Goal: Check status: Check status

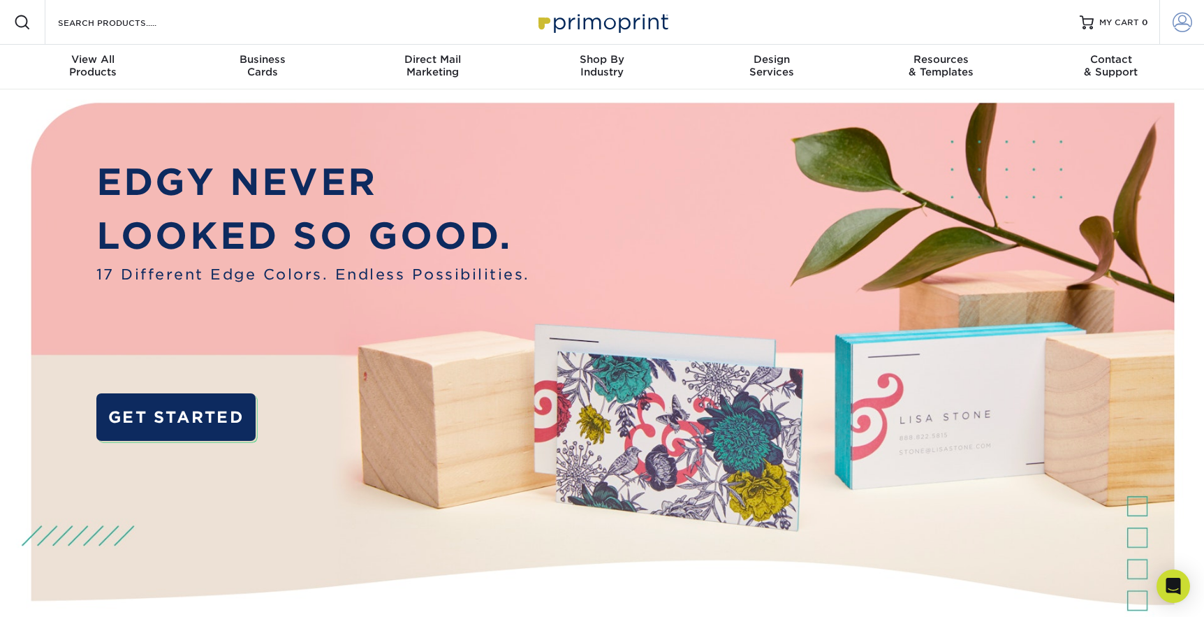
click at [1185, 17] on span at bounding box center [1183, 23] width 20 height 20
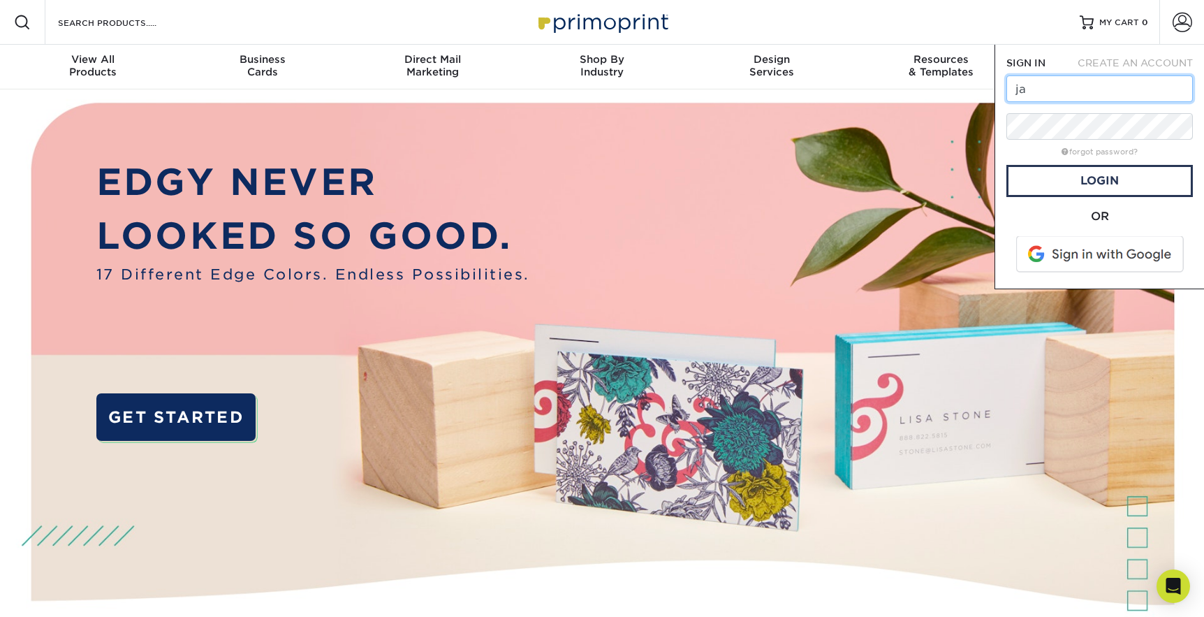
type input "j"
type input "Marketing@first-spear.com"
click at [1057, 188] on link "Login" at bounding box center [1100, 181] width 187 height 32
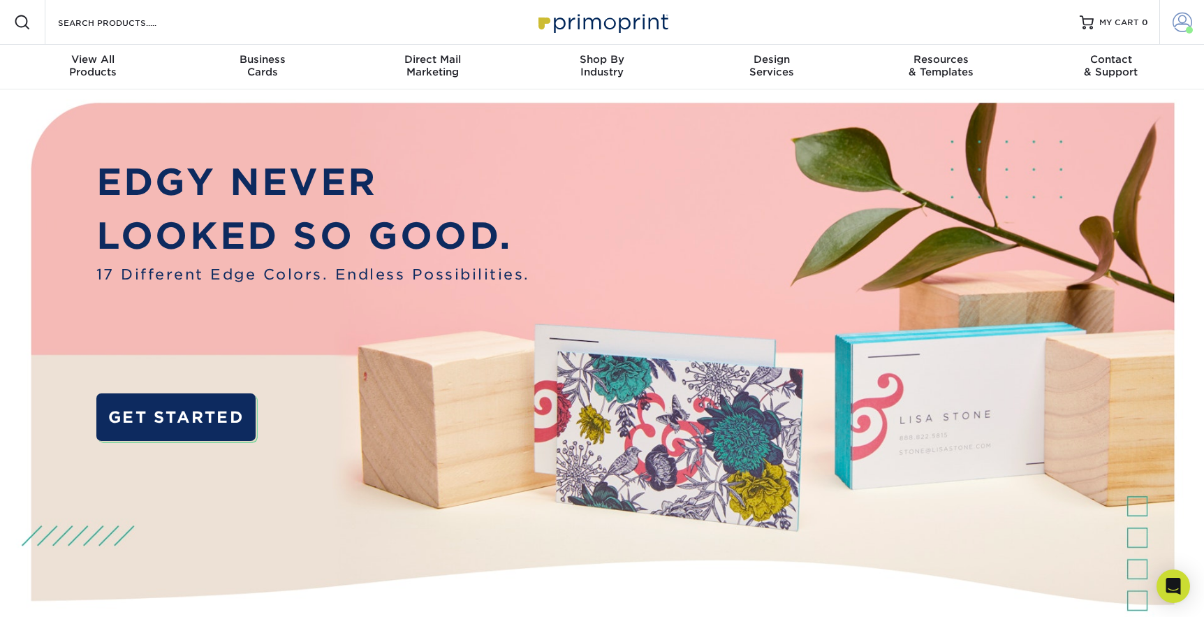
click at [1180, 31] on span at bounding box center [1183, 23] width 20 height 20
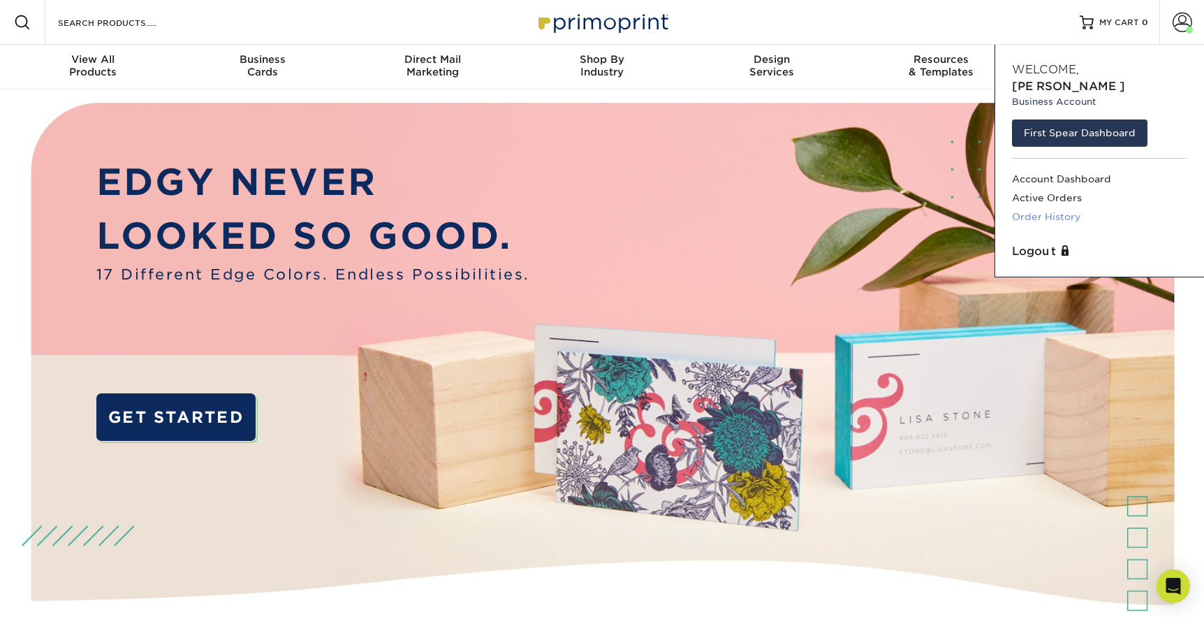
click at [1052, 207] on link "Order History" at bounding box center [1099, 216] width 175 height 19
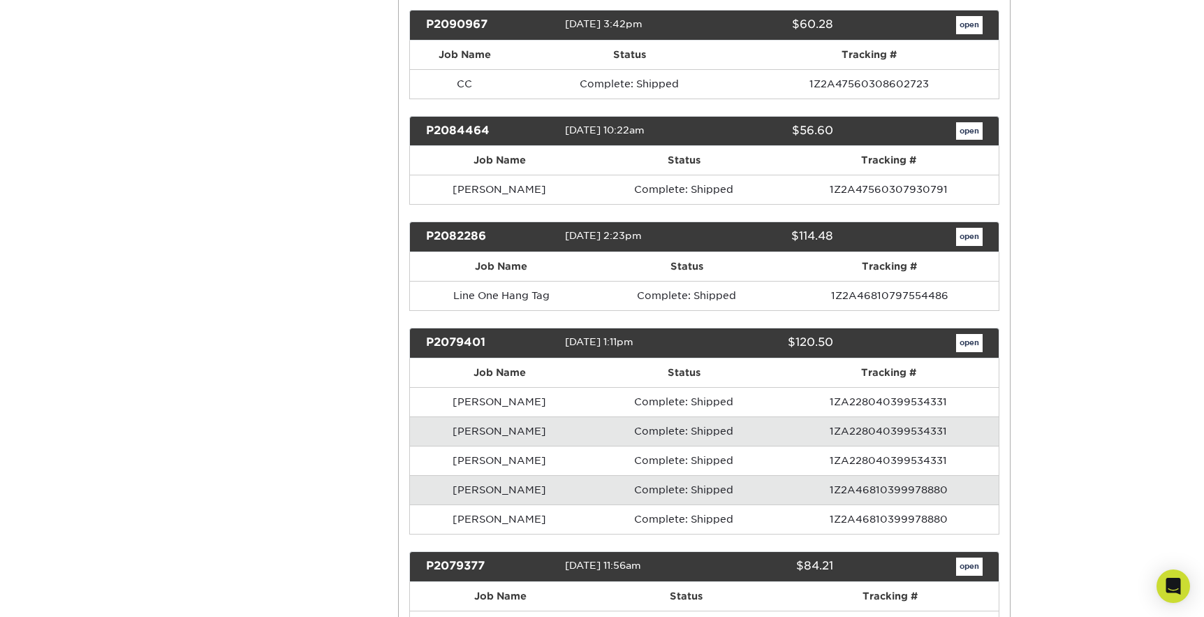
scroll to position [19236, 0]
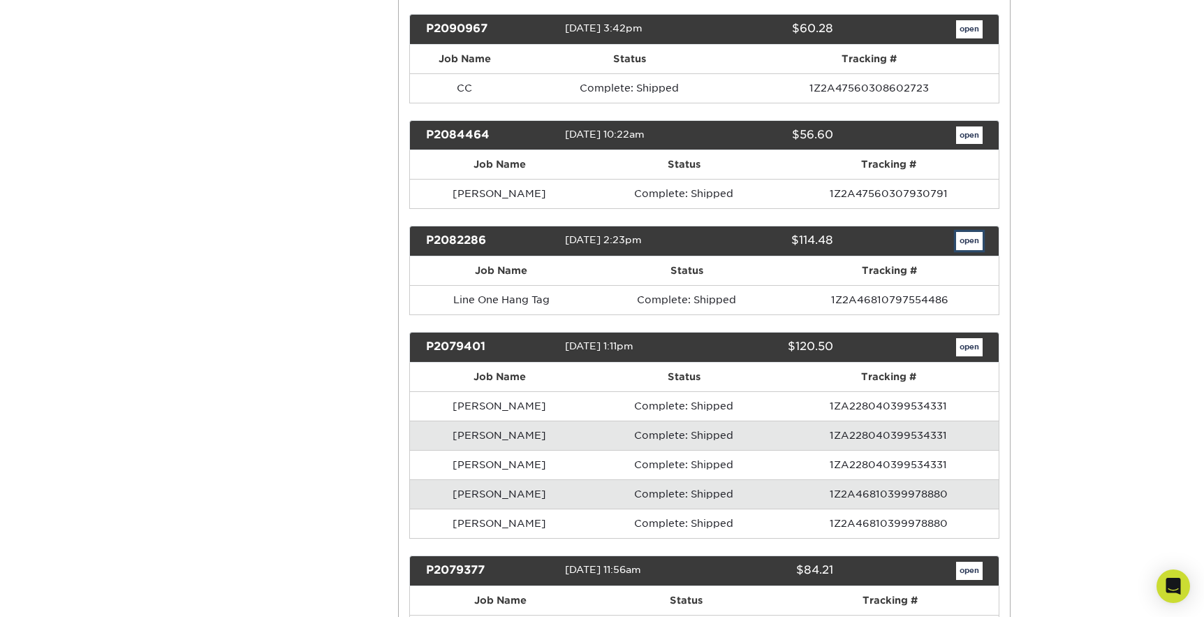
click at [965, 232] on link "open" at bounding box center [969, 241] width 27 height 18
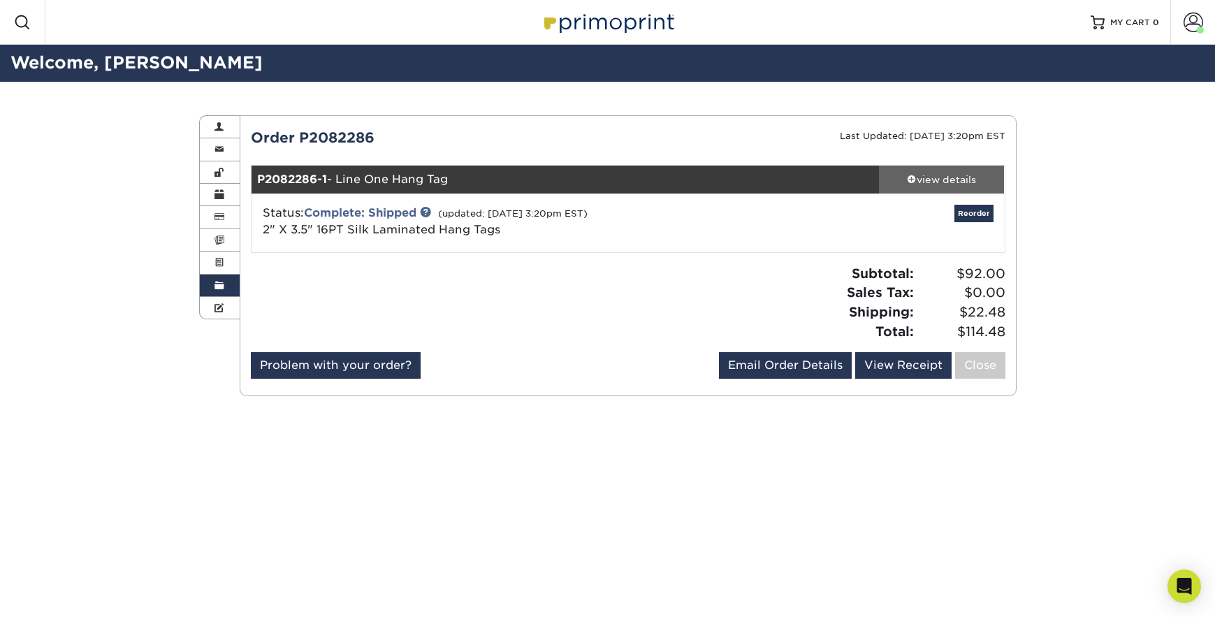
click at [949, 175] on div "view details" at bounding box center [942, 180] width 126 height 14
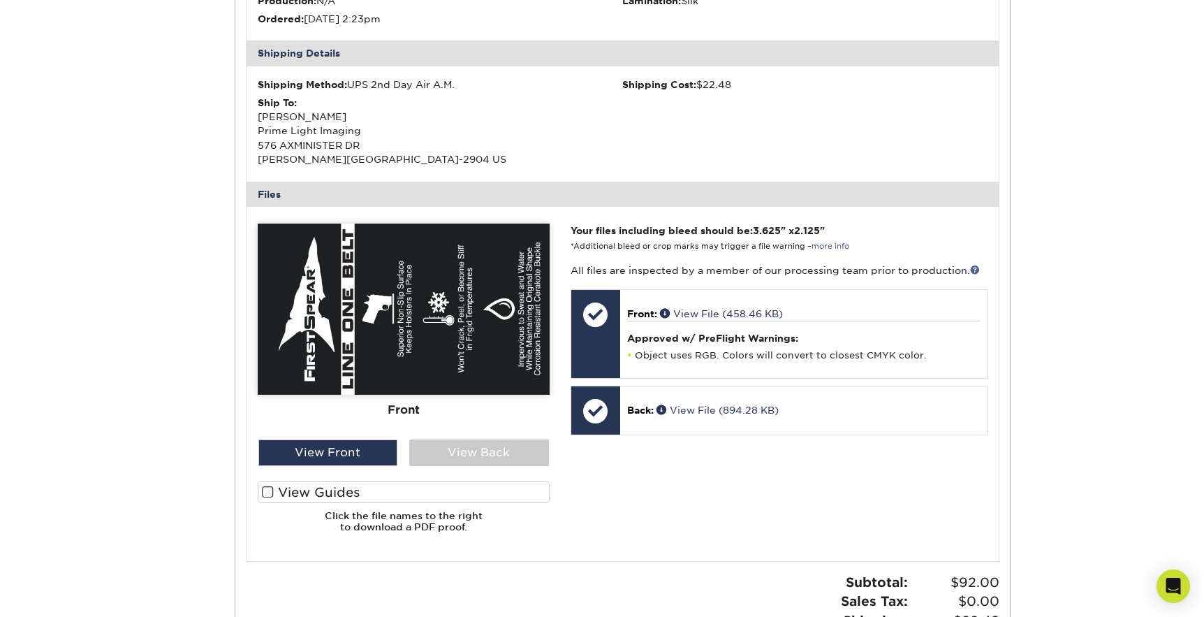
scroll to position [350, 0]
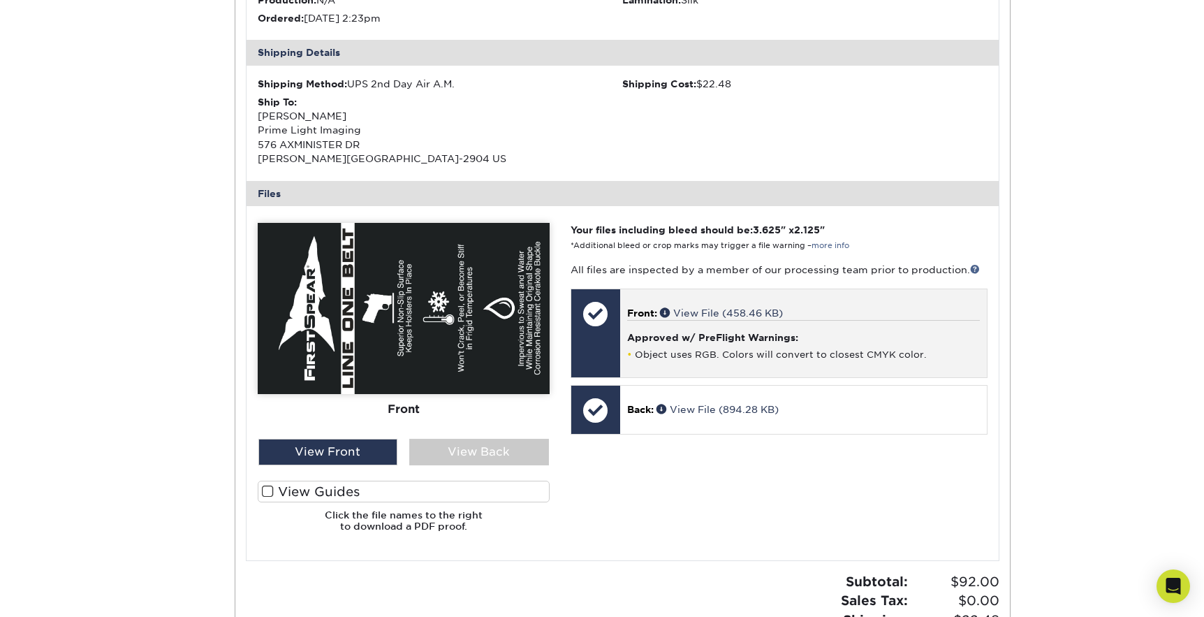
click at [659, 311] on p "Front: View File (458.46 KB)" at bounding box center [803, 313] width 353 height 14
click at [699, 309] on link "View File (458.46 KB)" at bounding box center [721, 312] width 123 height 11
click at [665, 309] on span at bounding box center [666, 312] width 13 height 10
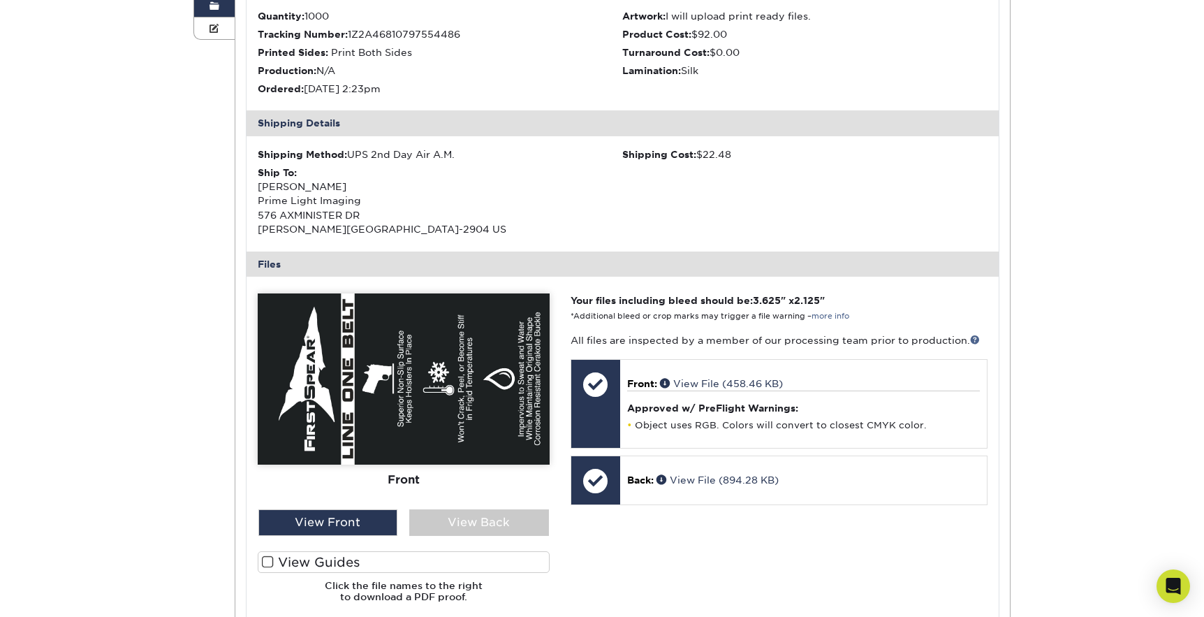
scroll to position [279, 0]
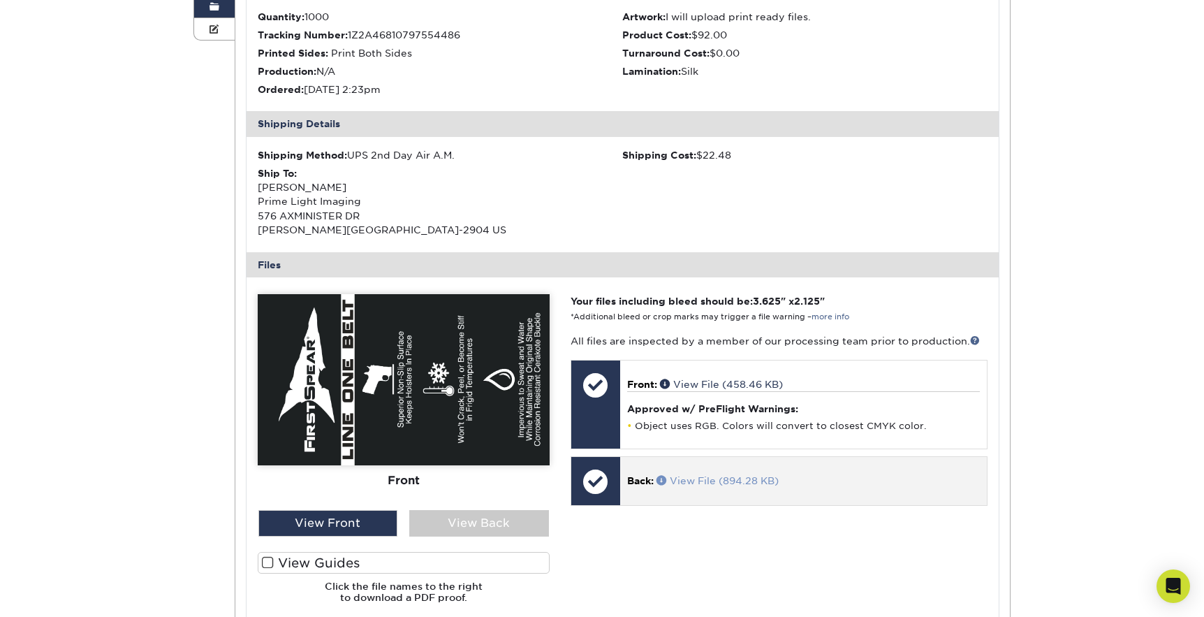
click at [664, 481] on span at bounding box center [663, 480] width 13 height 10
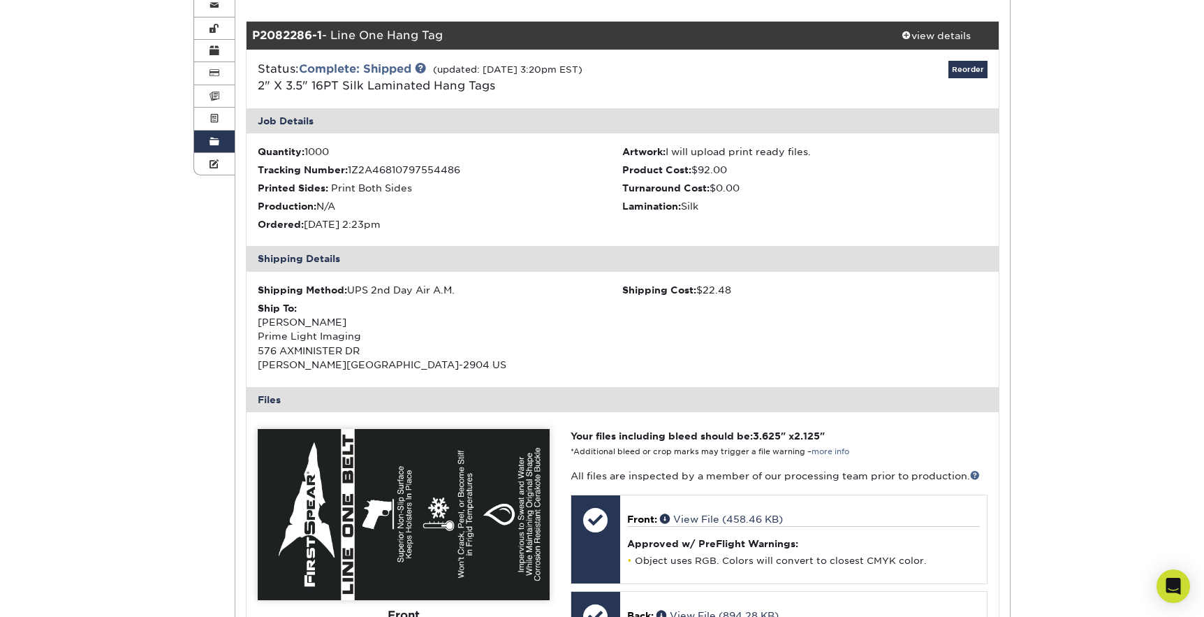
scroll to position [0, 0]
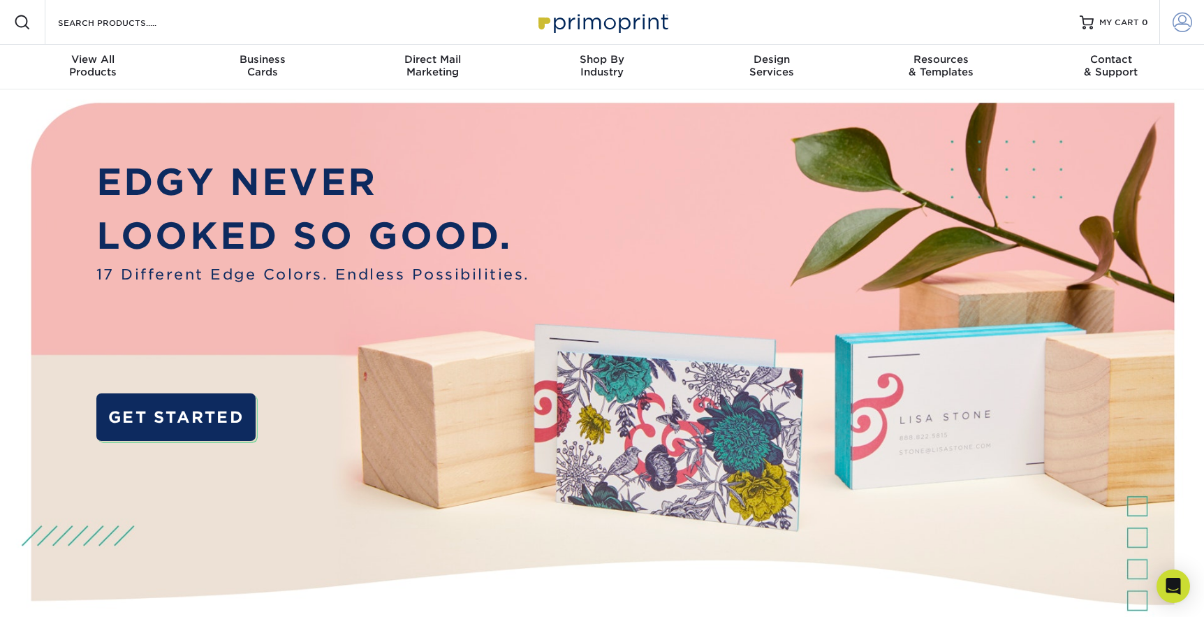
click at [1174, 27] on span at bounding box center [1183, 23] width 20 height 20
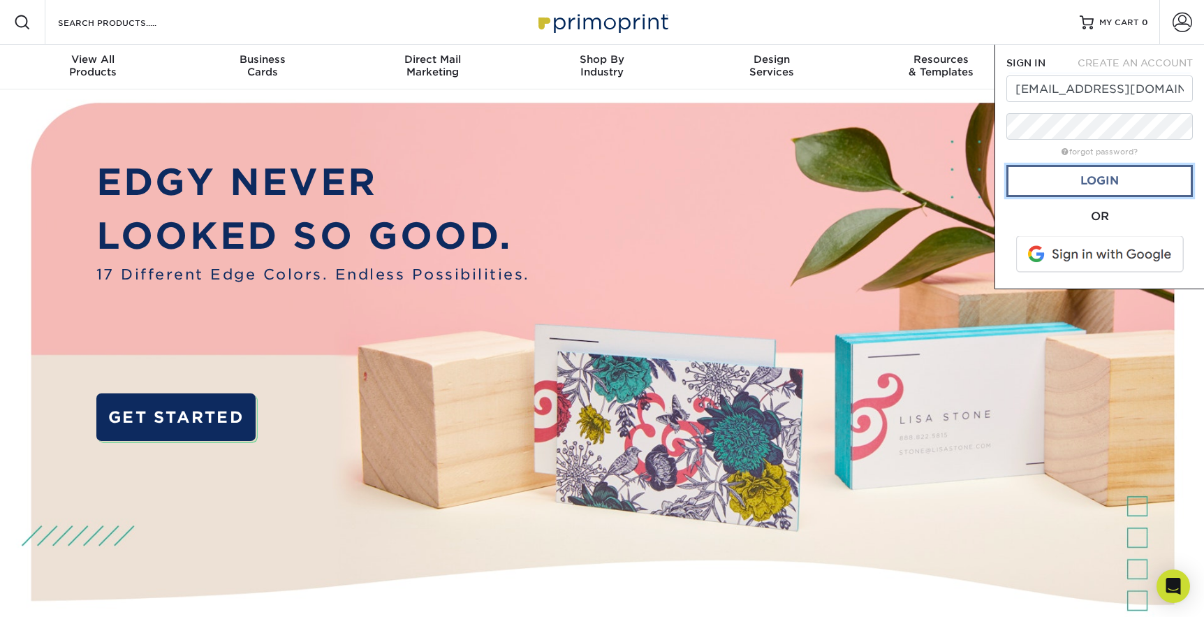
click at [1083, 174] on link "Login" at bounding box center [1100, 181] width 187 height 32
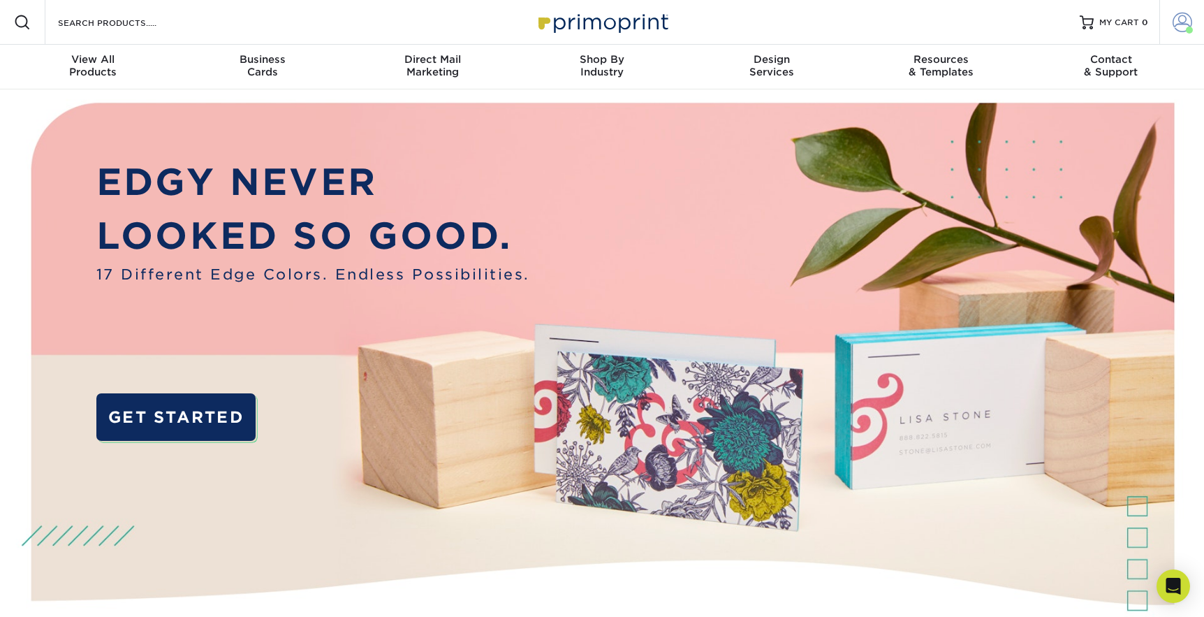
click at [1187, 23] on span at bounding box center [1183, 23] width 20 height 20
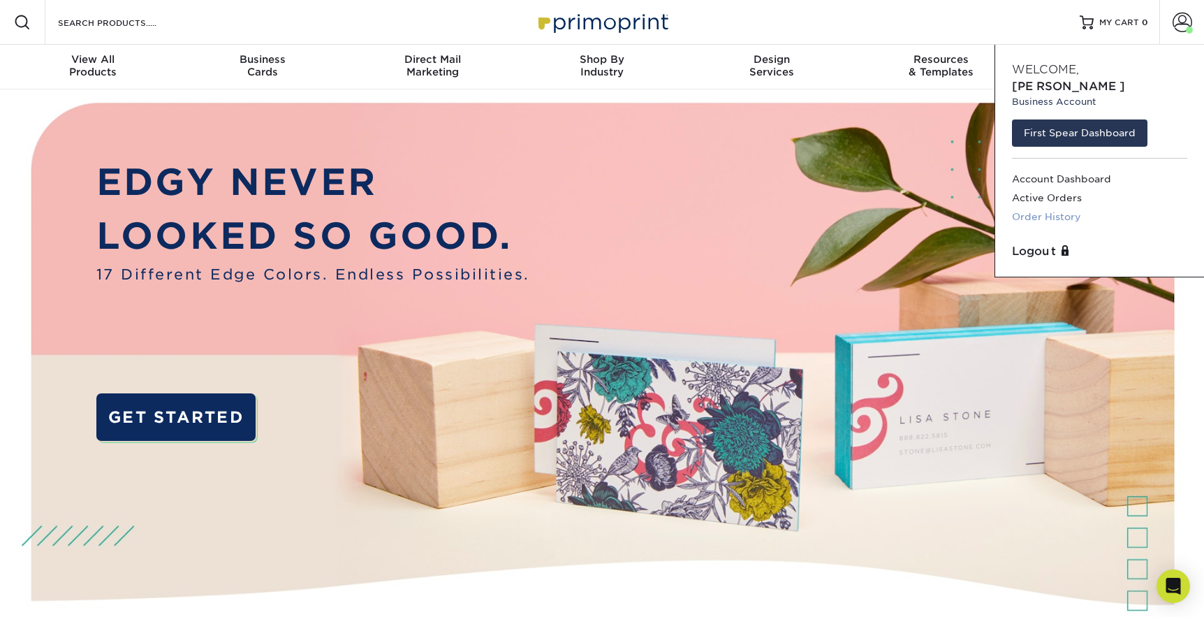
click at [1044, 207] on link "Order History" at bounding box center [1099, 216] width 175 height 19
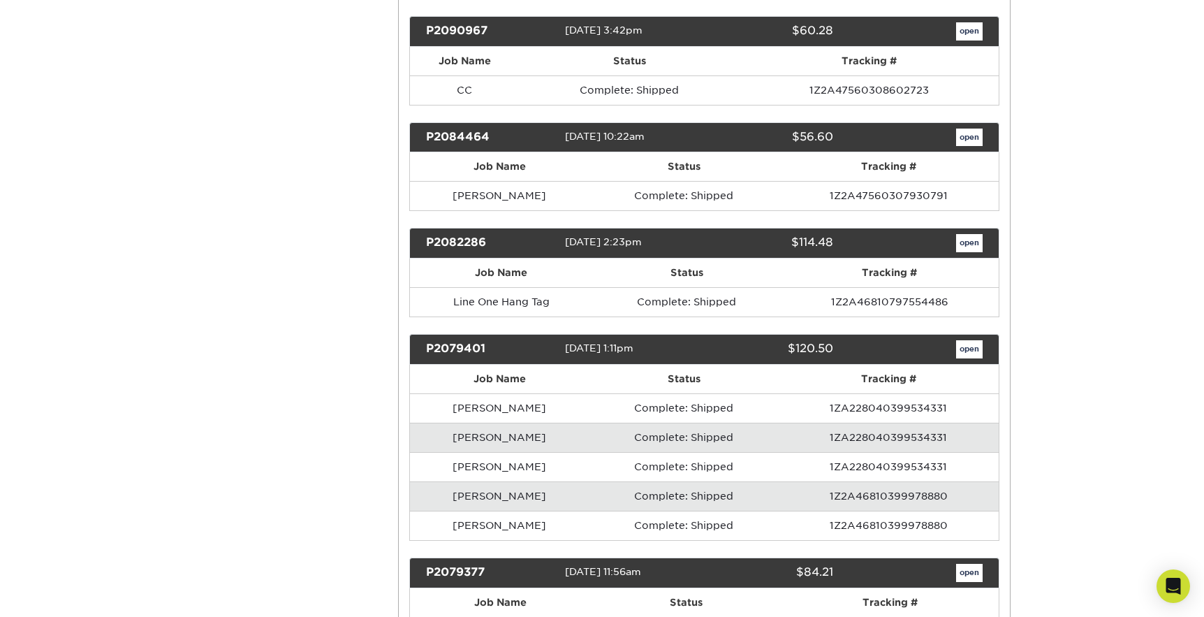
scroll to position [19282, 0]
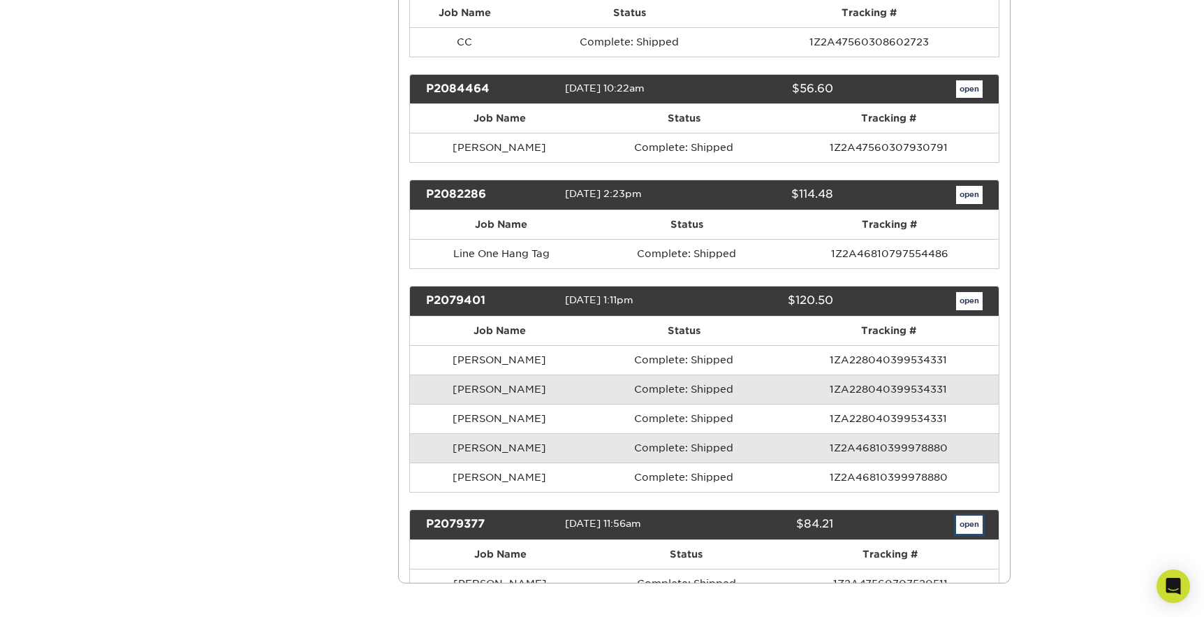
click at [970, 516] on link "open" at bounding box center [969, 525] width 27 height 18
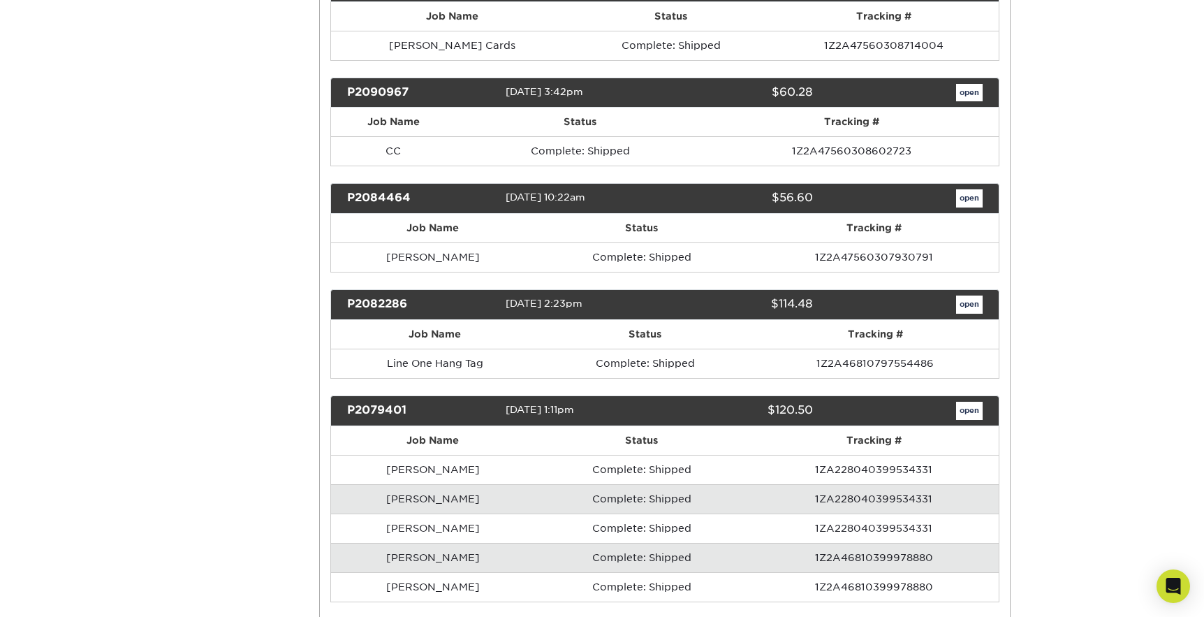
scroll to position [0, 0]
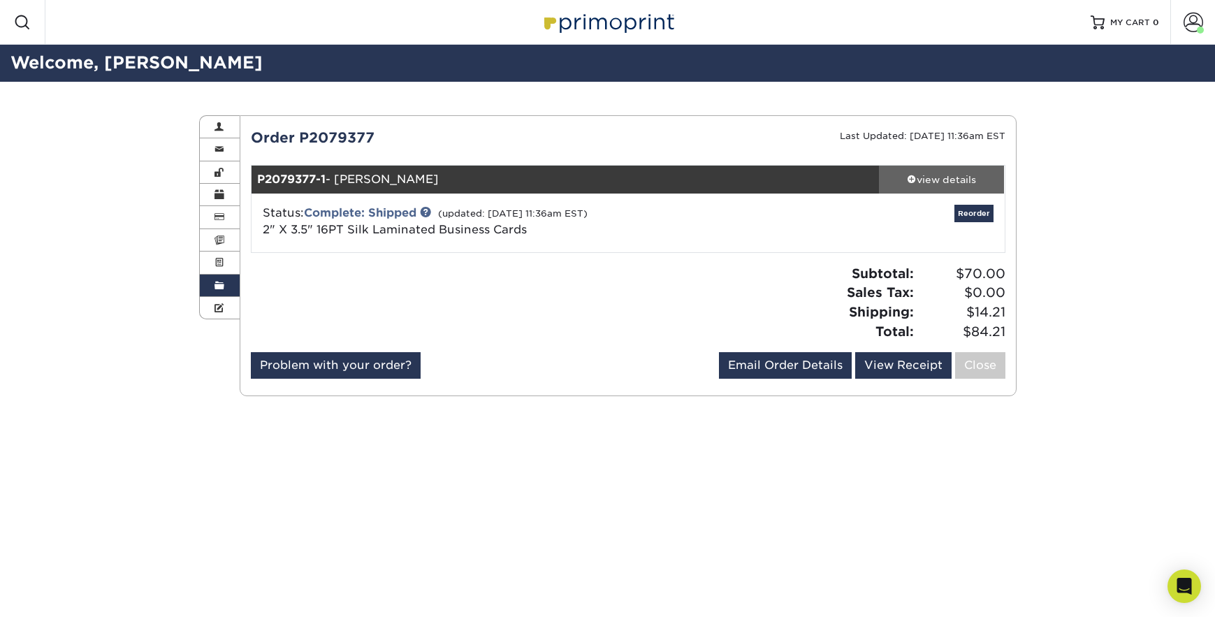
click at [951, 185] on div "view details" at bounding box center [942, 180] width 126 height 14
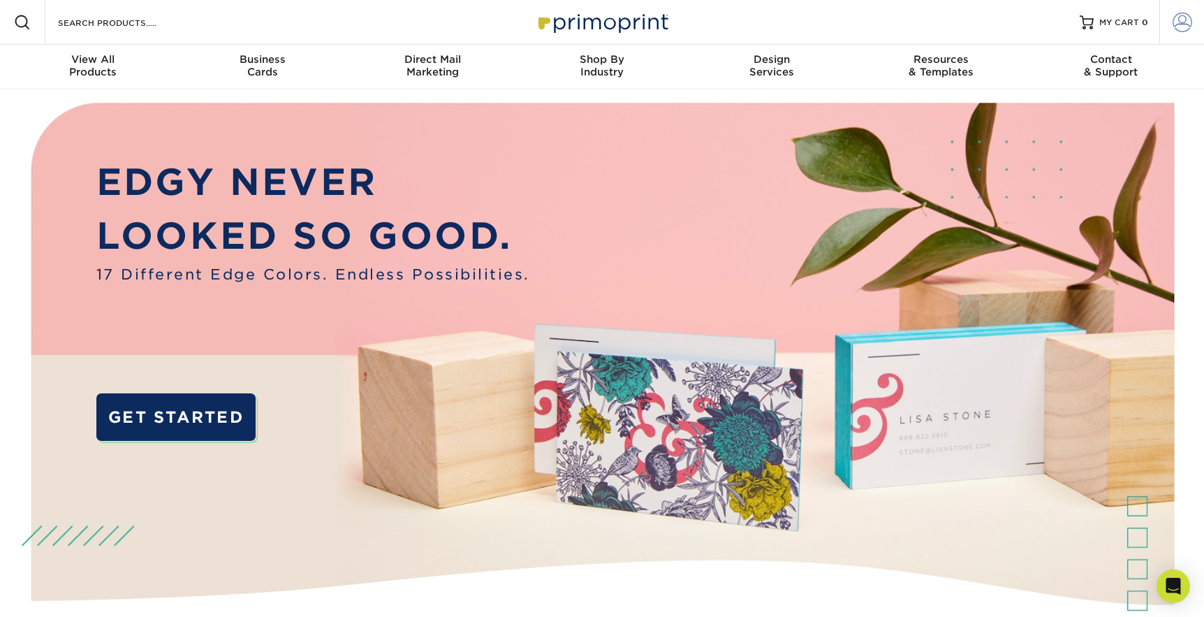
type input "[EMAIL_ADDRESS][DOMAIN_NAME]"
click at [1185, 24] on span at bounding box center [1183, 23] width 20 height 20
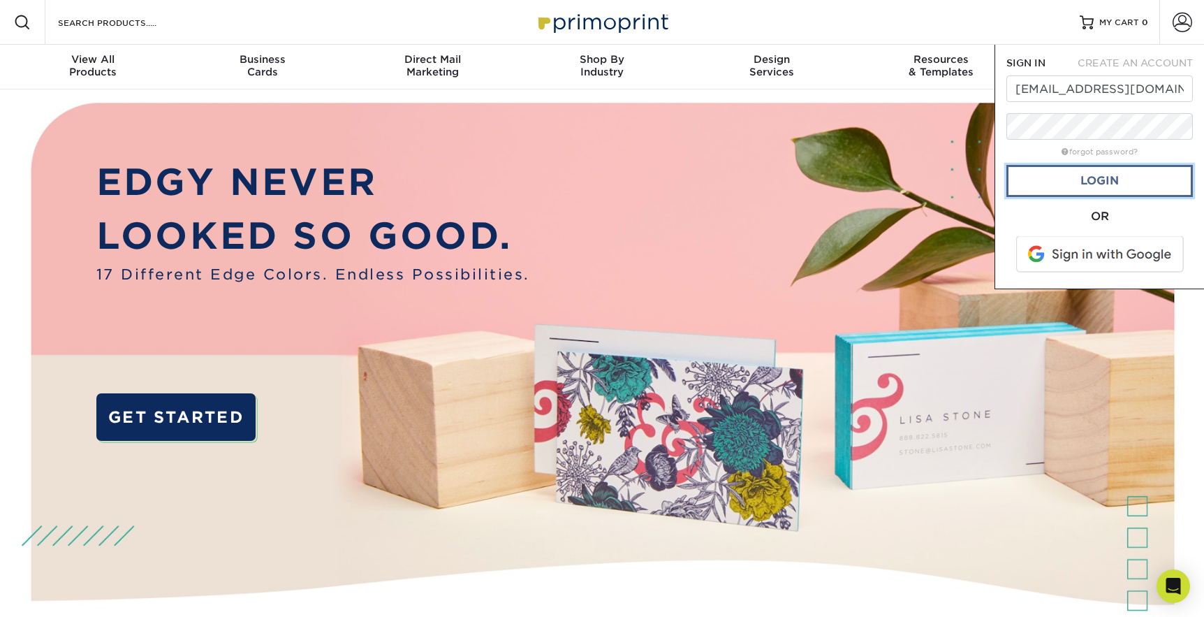
click at [1102, 182] on link "Login" at bounding box center [1100, 181] width 187 height 32
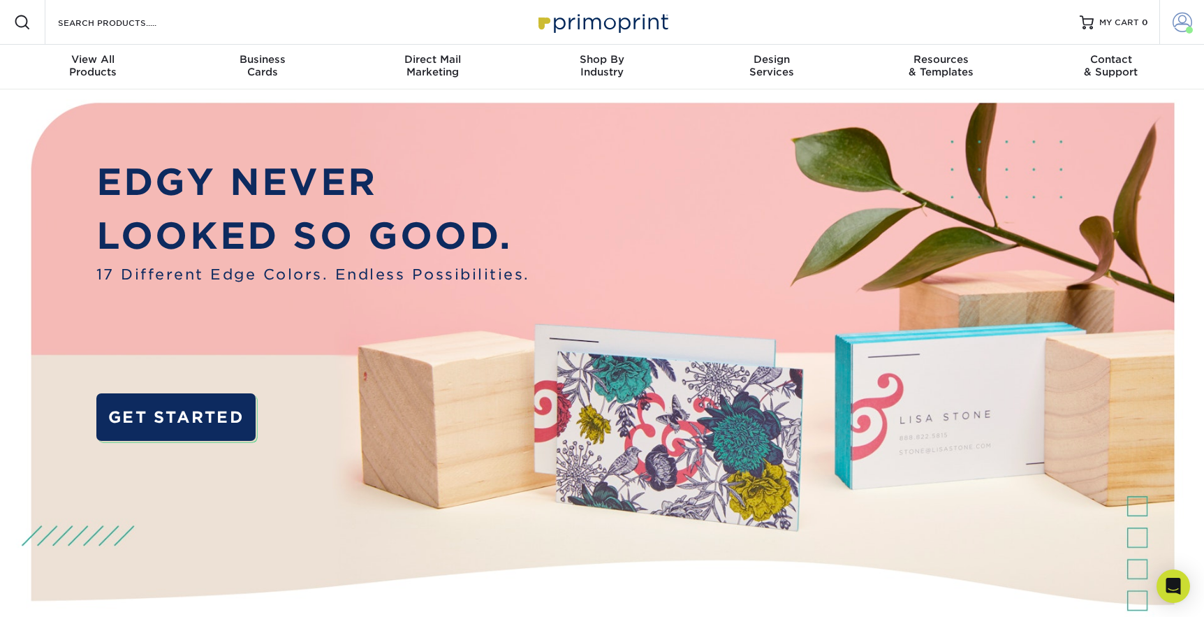
click at [1174, 27] on span at bounding box center [1183, 23] width 20 height 20
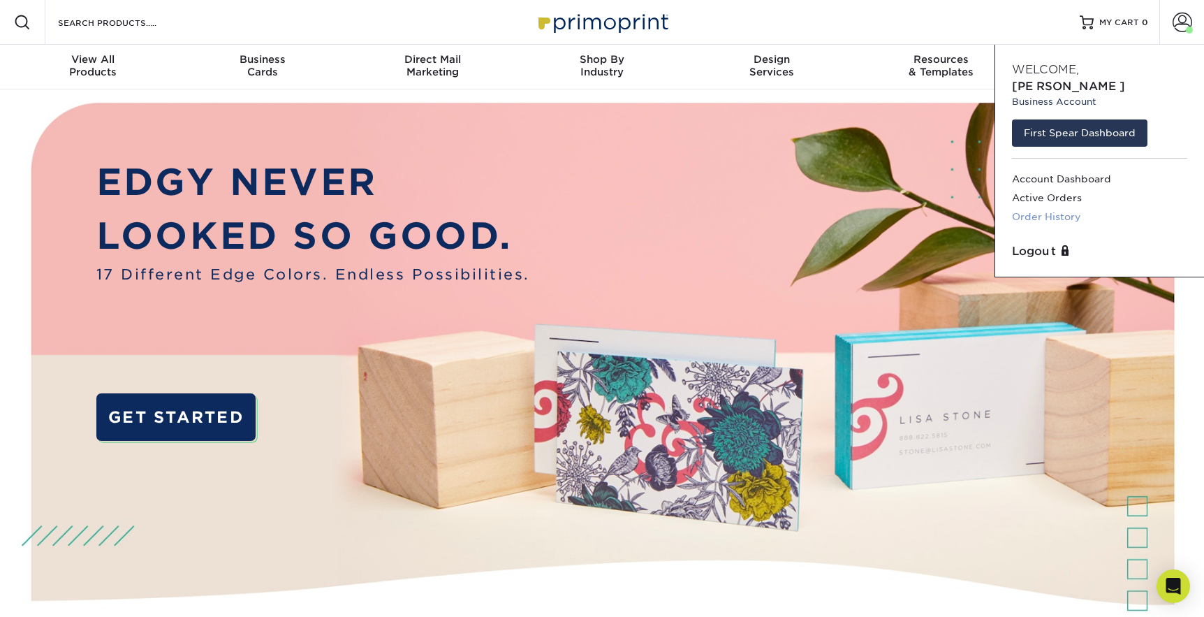
click at [1039, 207] on link "Order History" at bounding box center [1099, 216] width 175 height 19
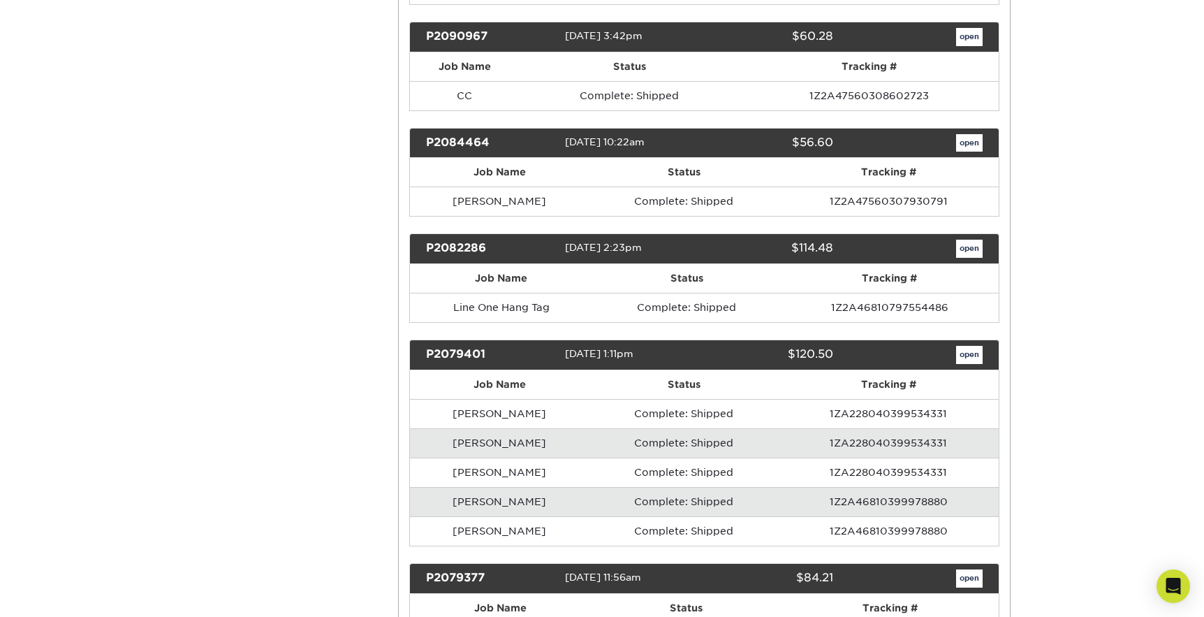
scroll to position [19226, 0]
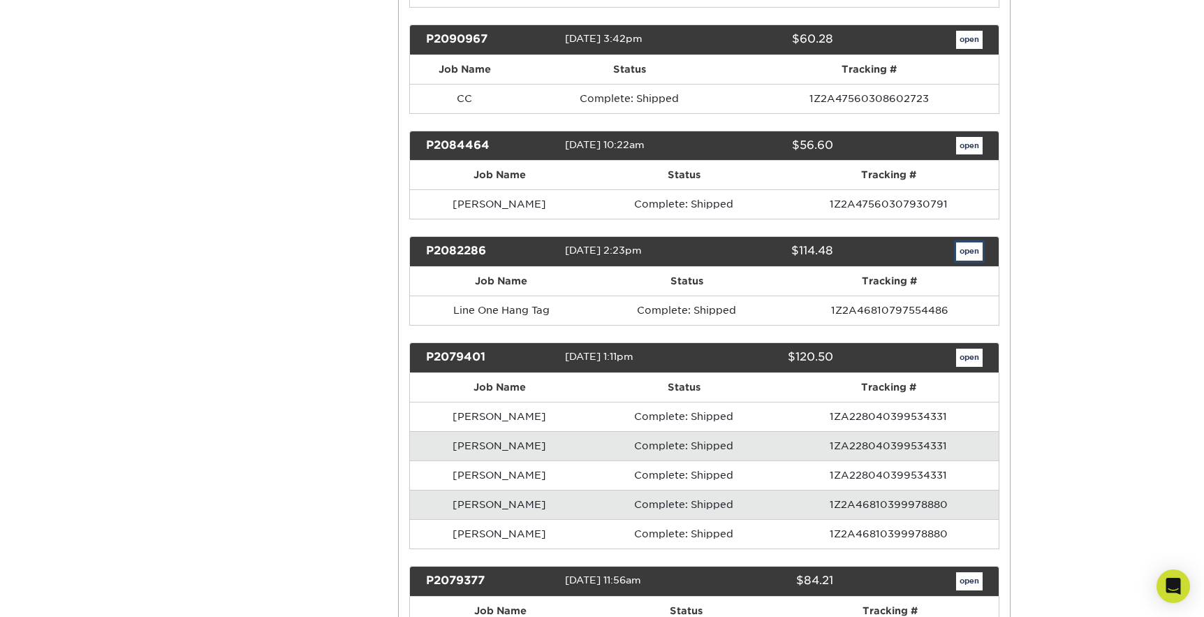
click at [969, 242] on link "open" at bounding box center [969, 251] width 27 height 18
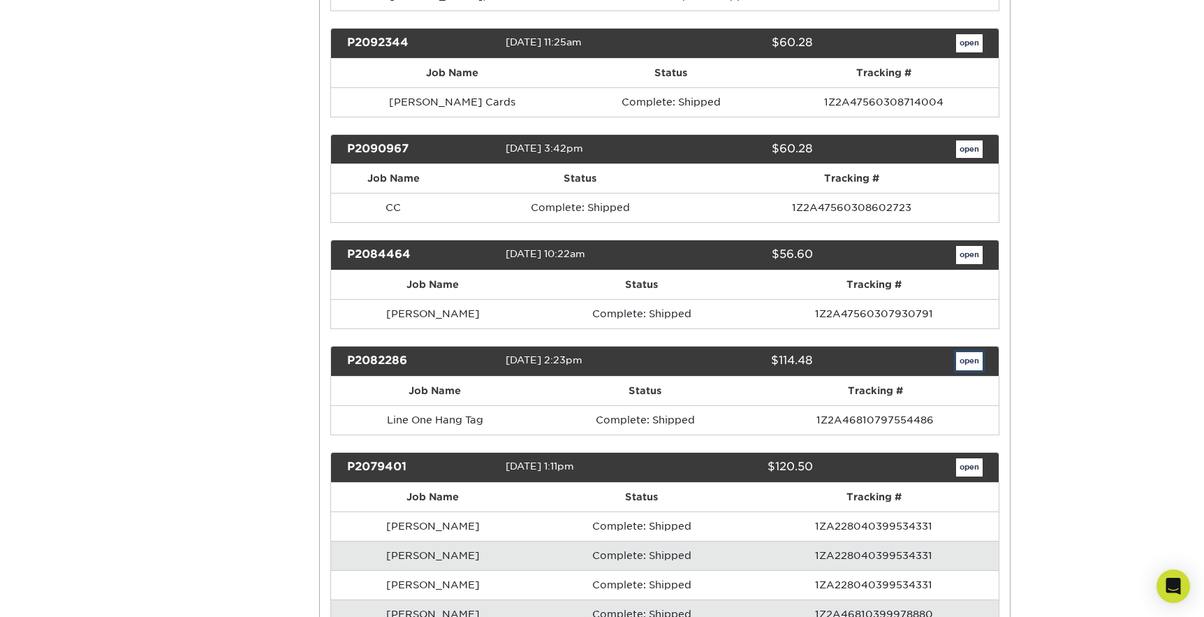
scroll to position [0, 0]
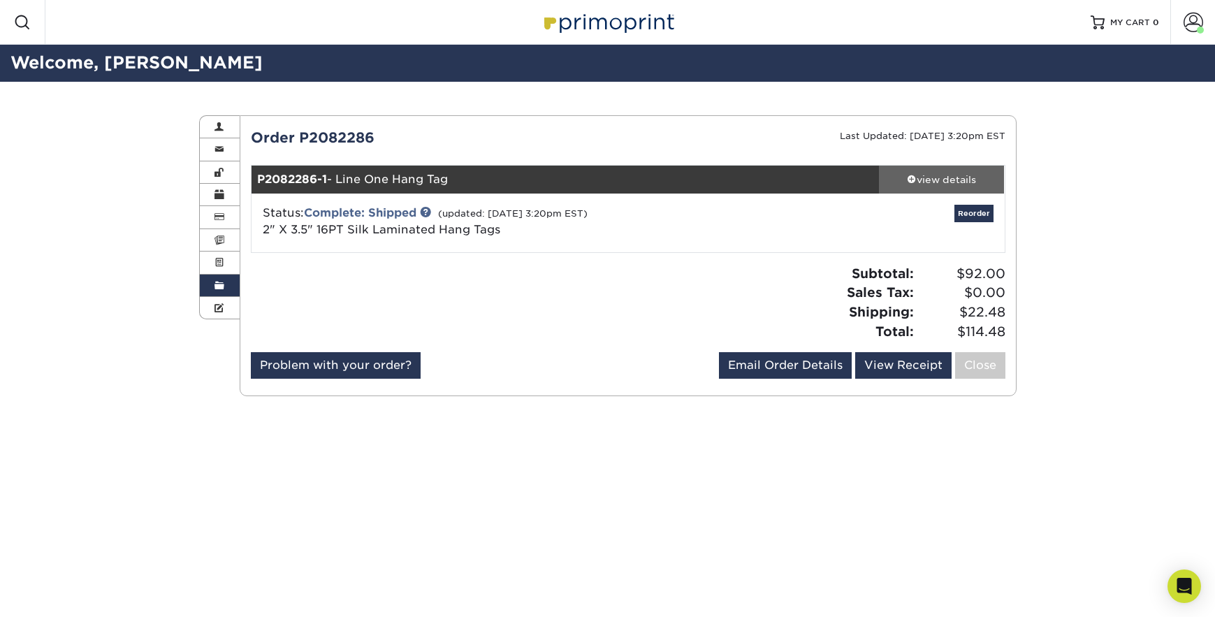
click at [940, 178] on div "view details" at bounding box center [942, 180] width 126 height 14
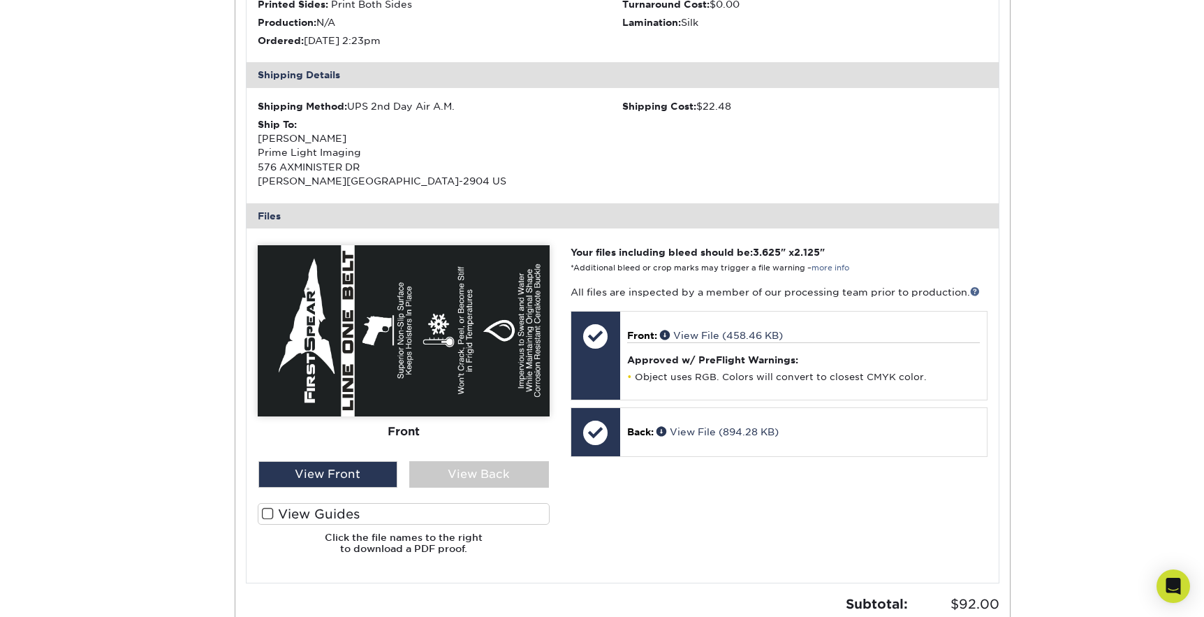
scroll to position [396, 0]
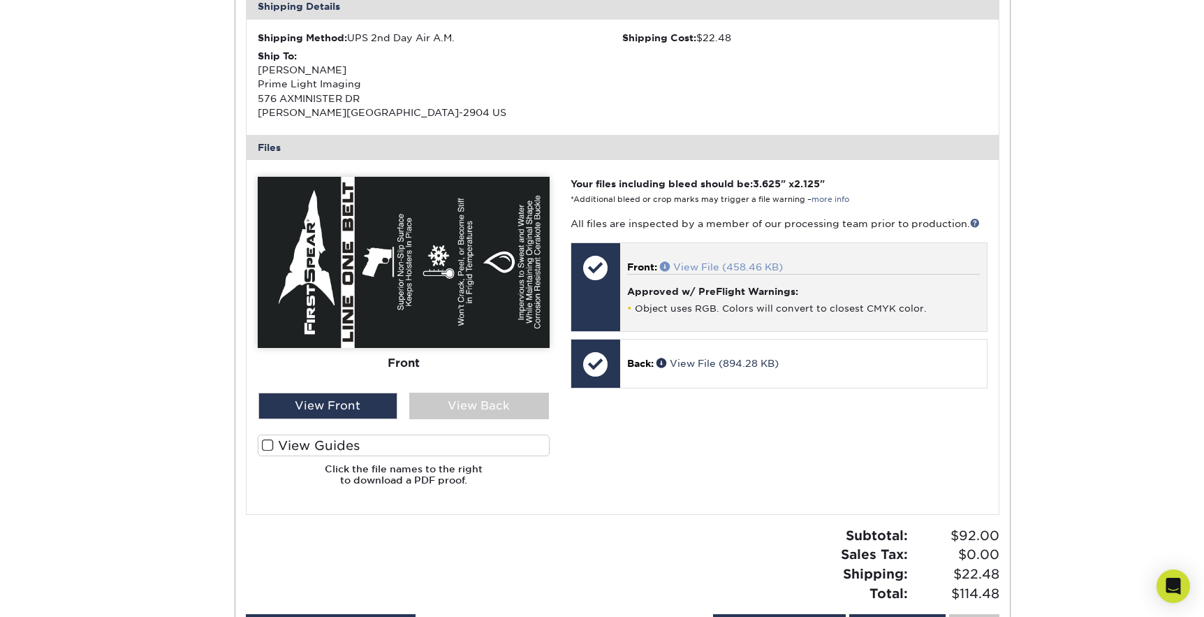
click at [666, 264] on span at bounding box center [666, 266] width 13 height 10
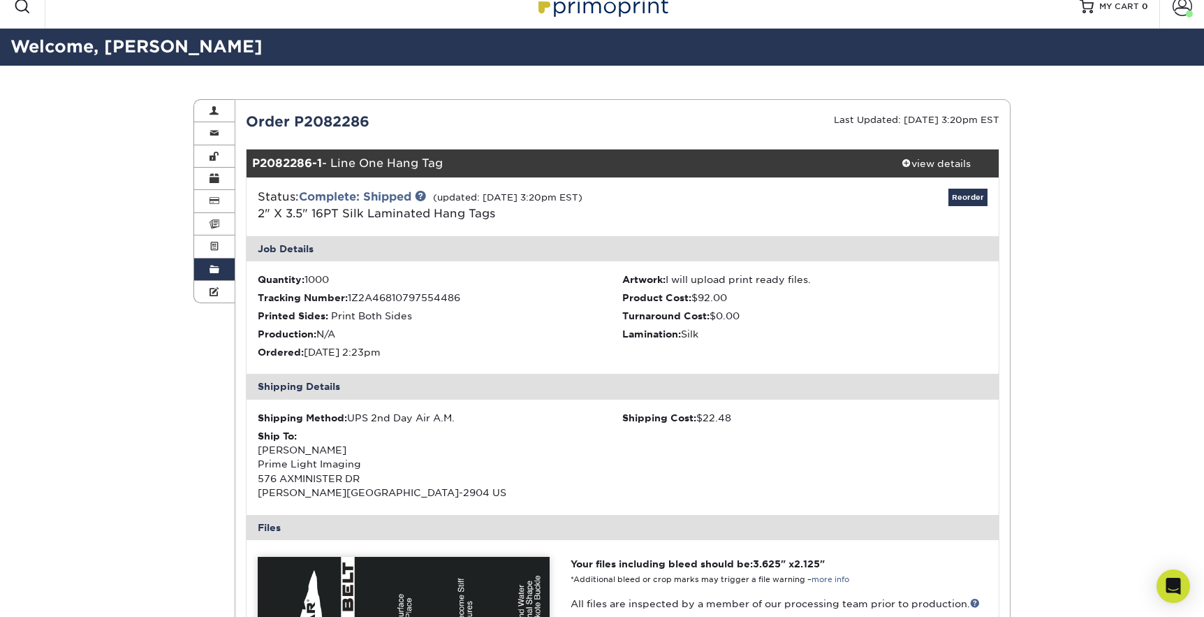
scroll to position [31, 0]
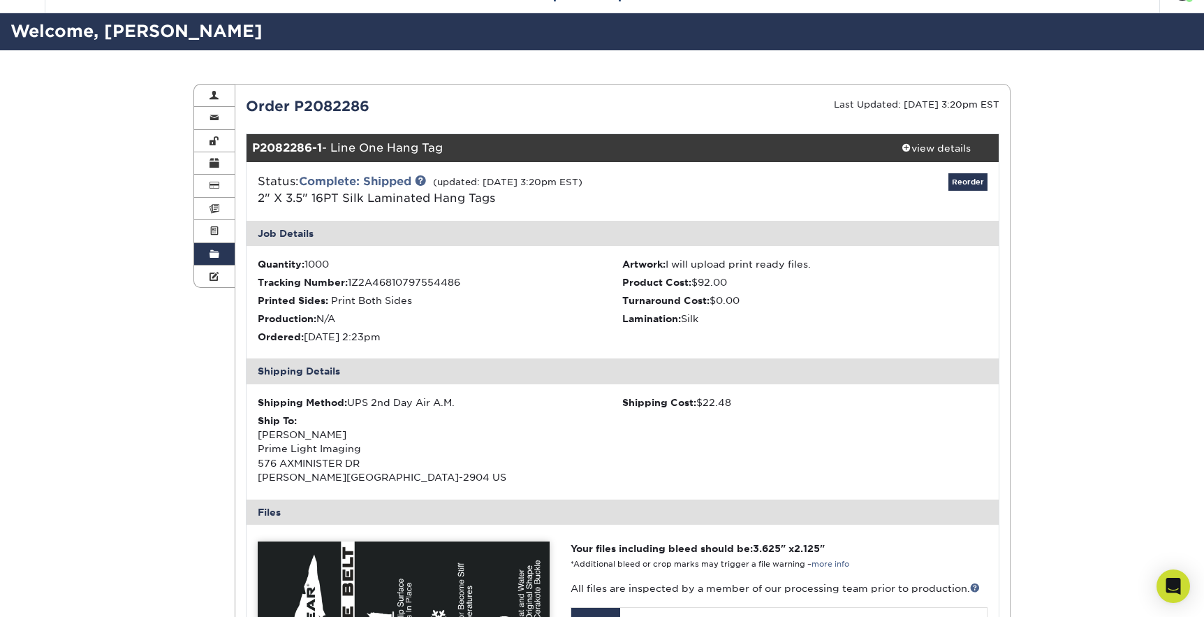
click at [215, 256] on span at bounding box center [215, 254] width 10 height 11
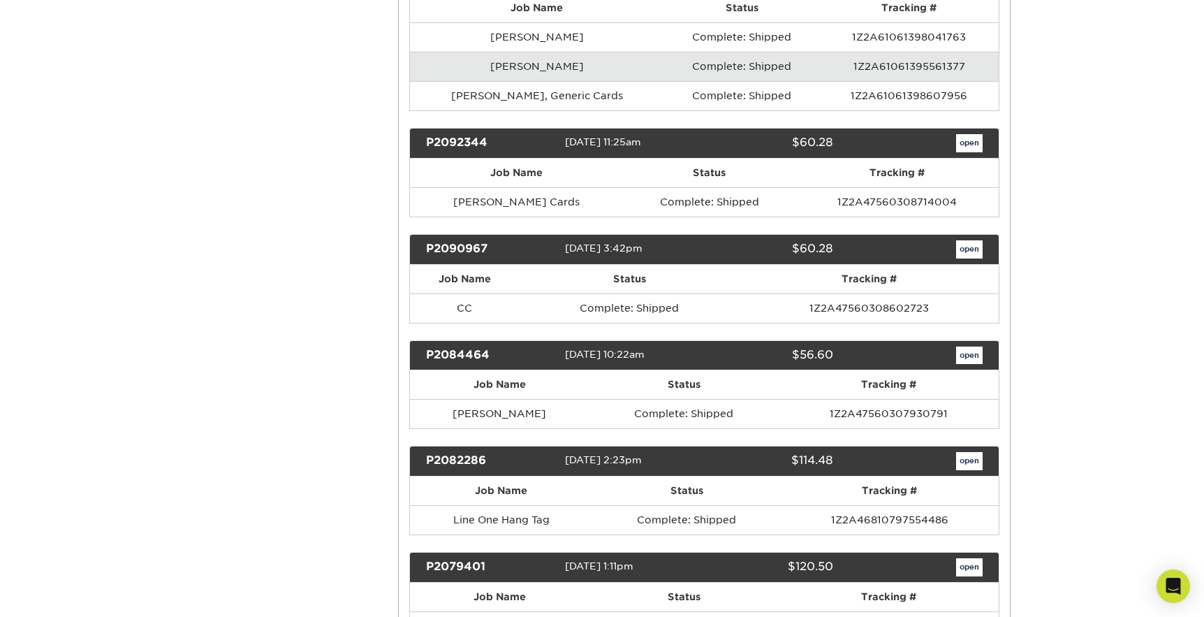
scroll to position [19015, 0]
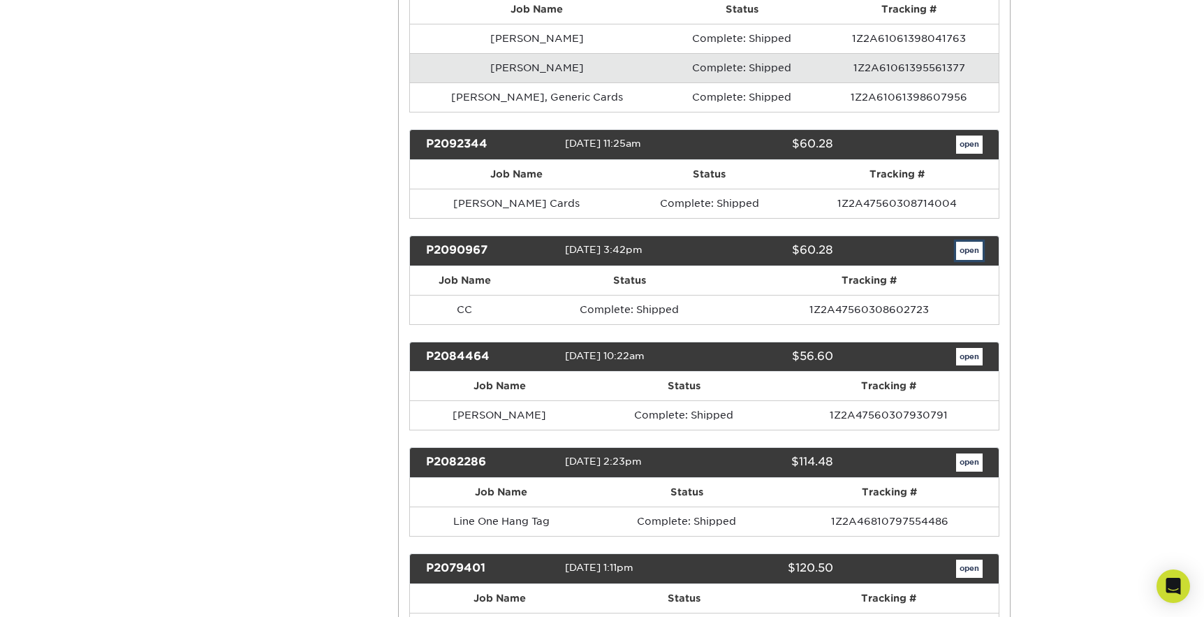
click at [958, 242] on link "open" at bounding box center [969, 251] width 27 height 18
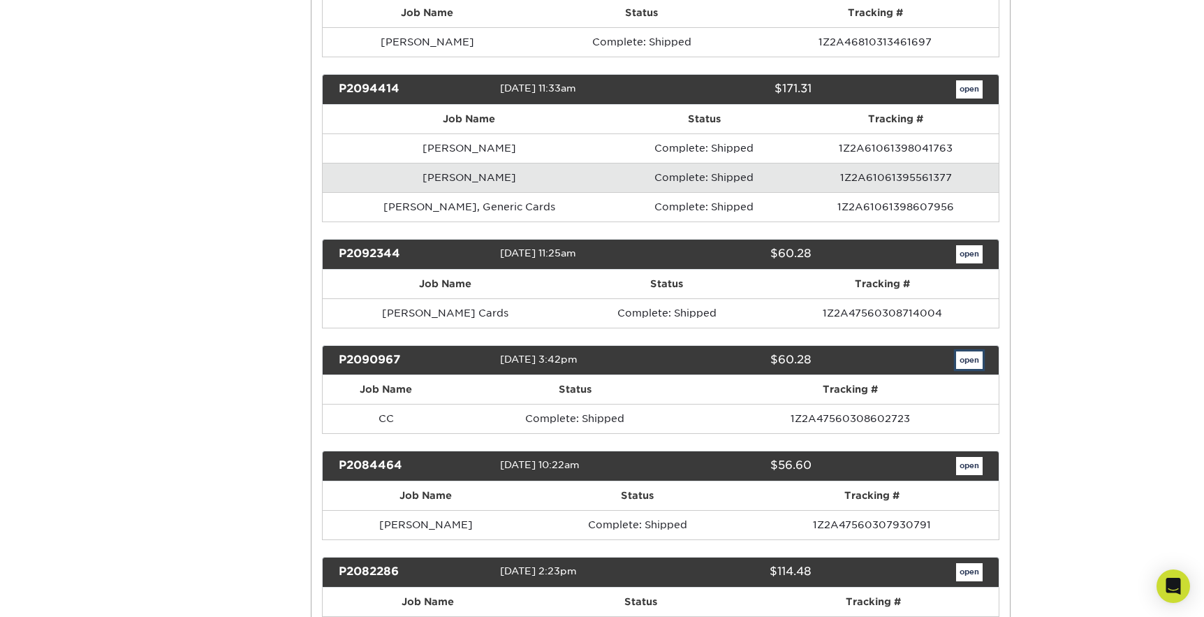
scroll to position [0, 0]
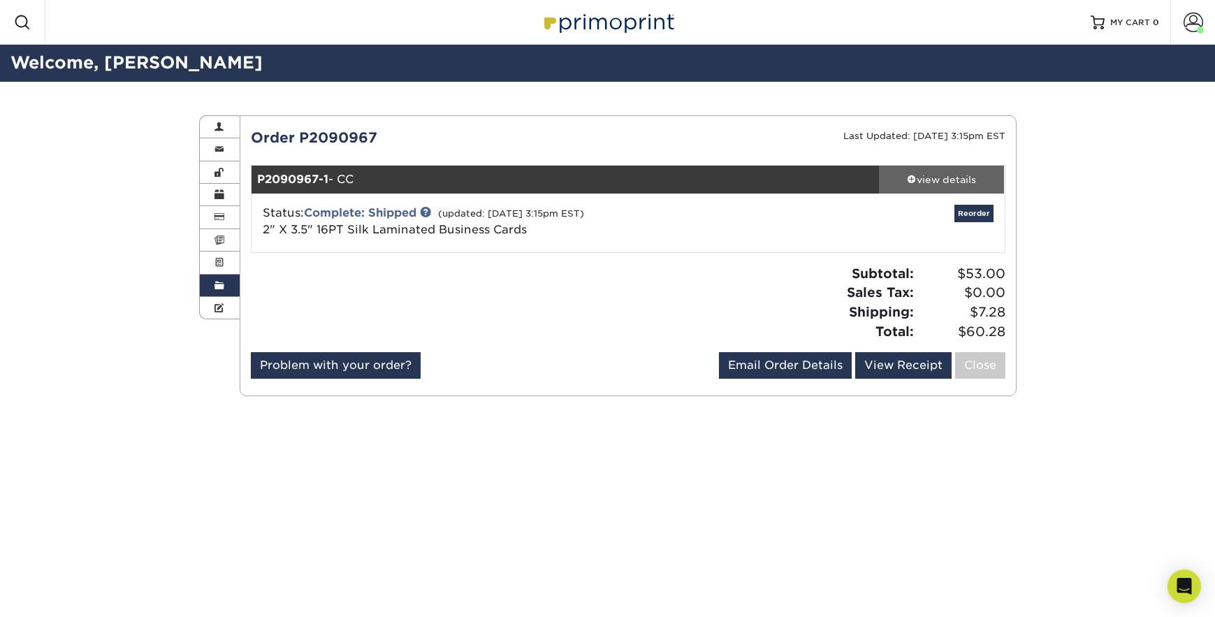
click at [930, 180] on div "view details" at bounding box center [942, 180] width 126 height 14
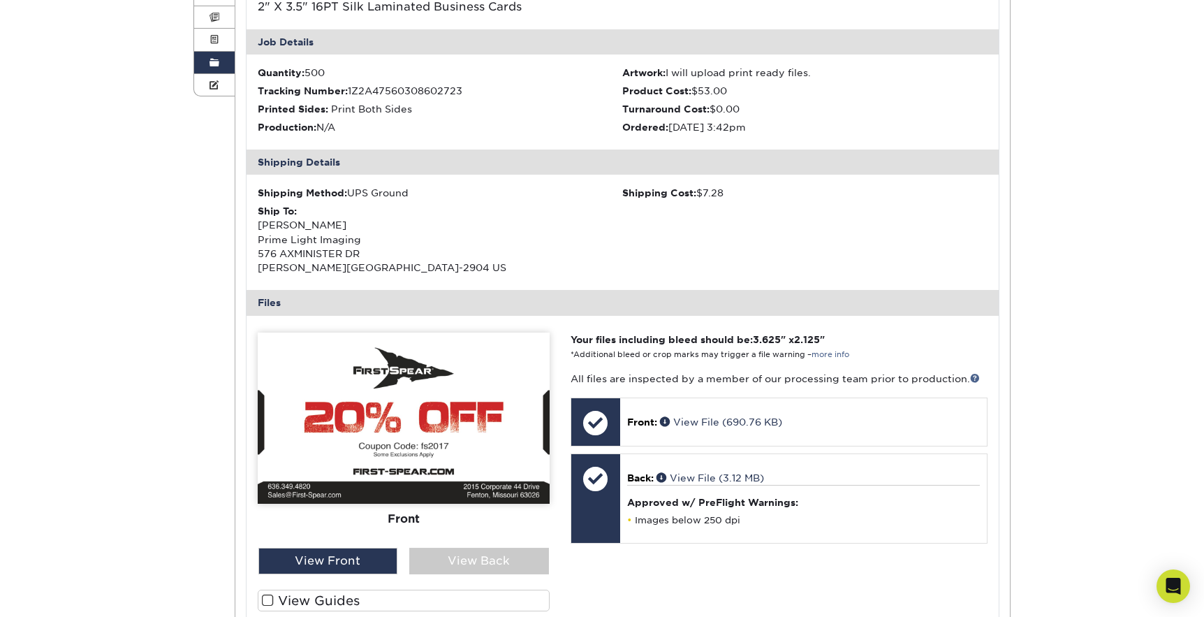
scroll to position [302, 0]
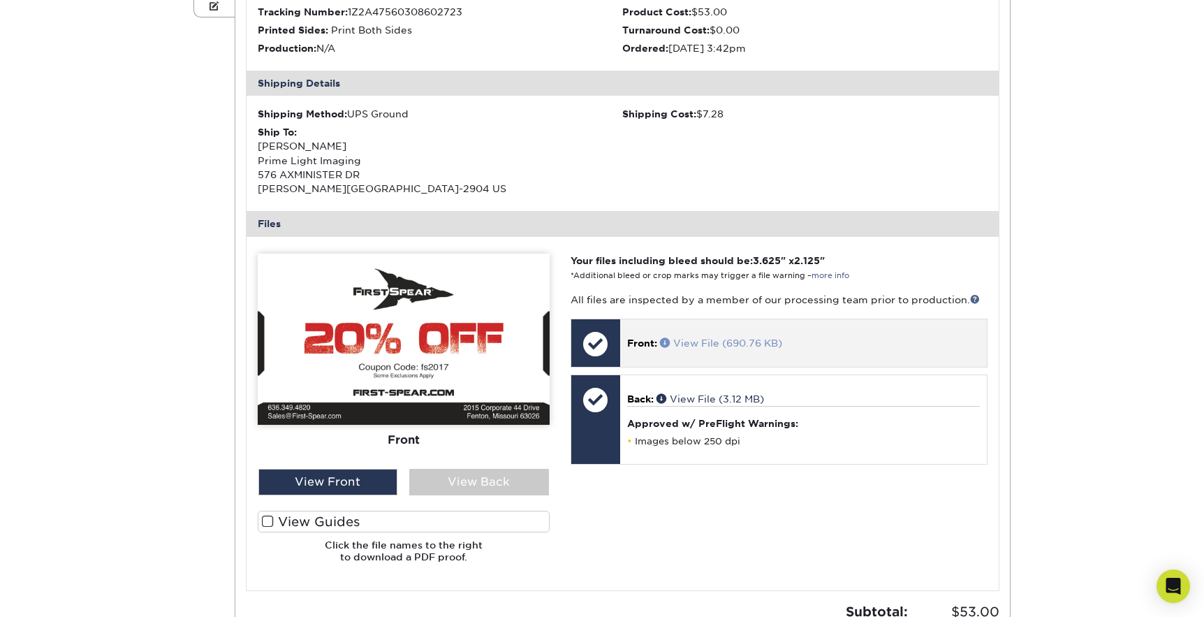
click at [666, 340] on span at bounding box center [666, 342] width 13 height 10
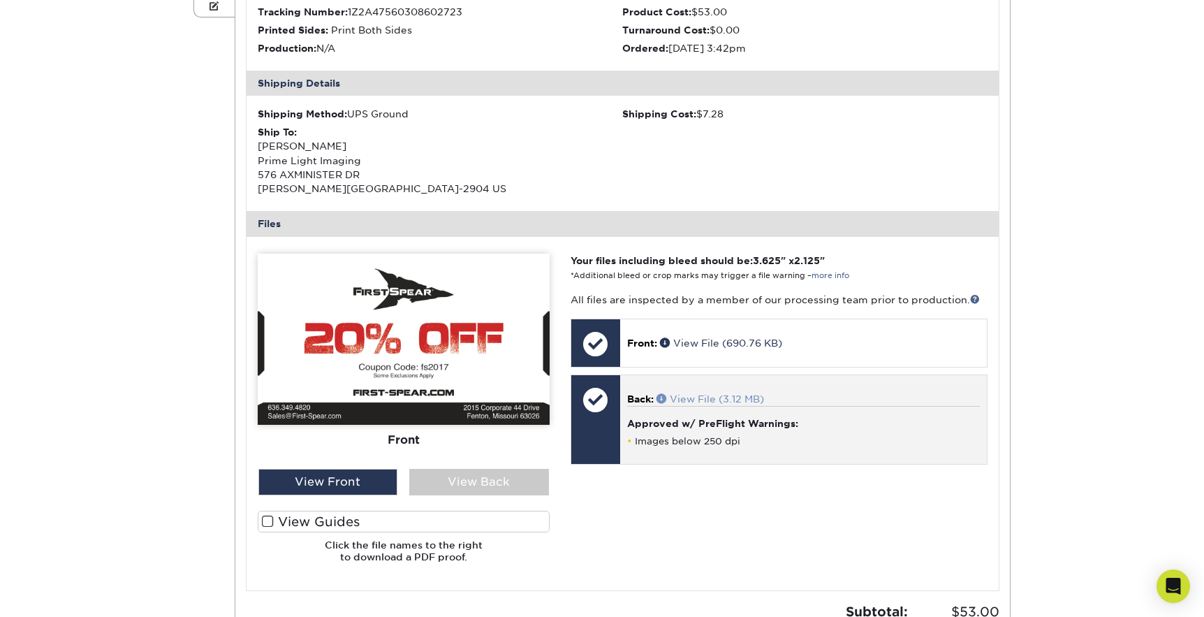
click at [666, 397] on span at bounding box center [663, 398] width 13 height 10
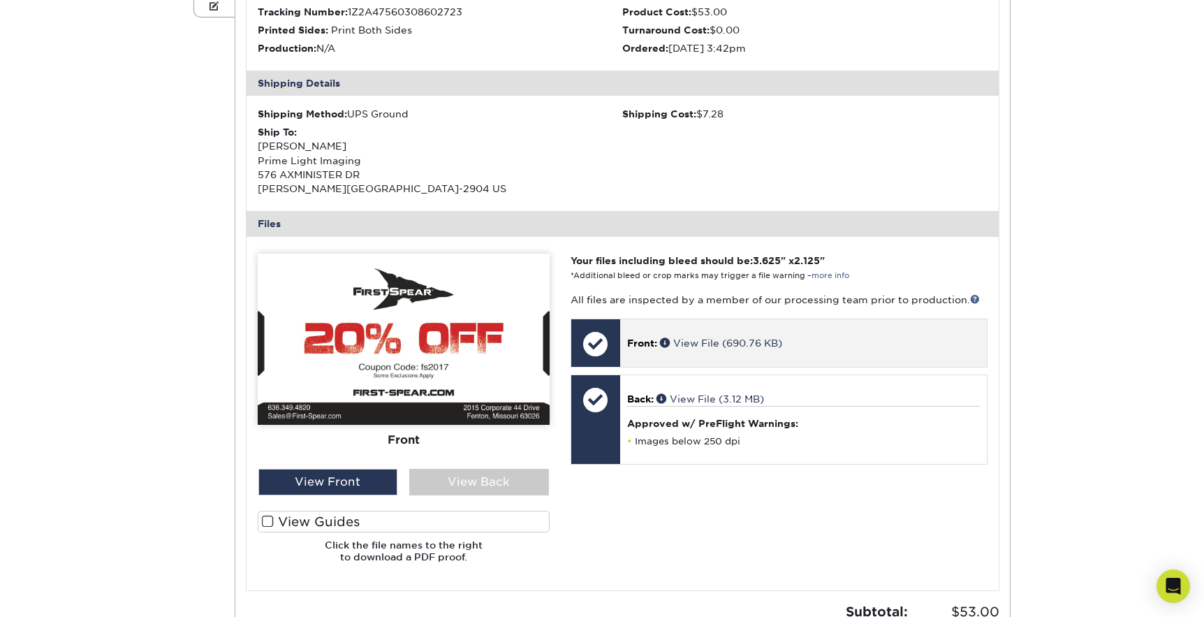
click at [602, 339] on div at bounding box center [595, 343] width 49 height 49
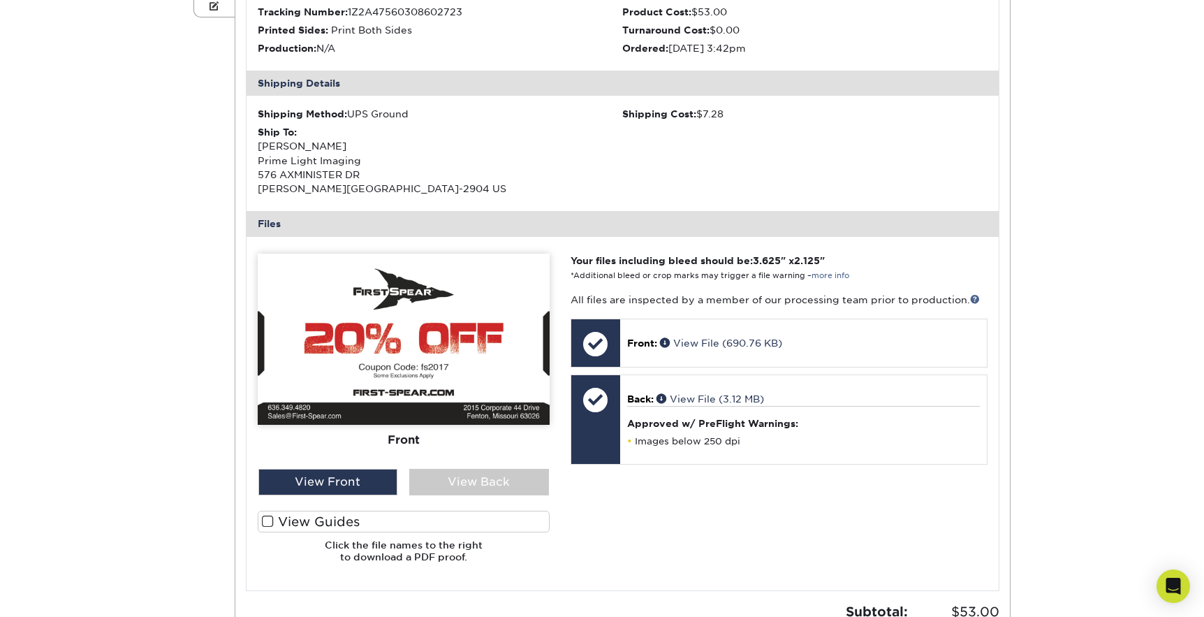
scroll to position [200, 0]
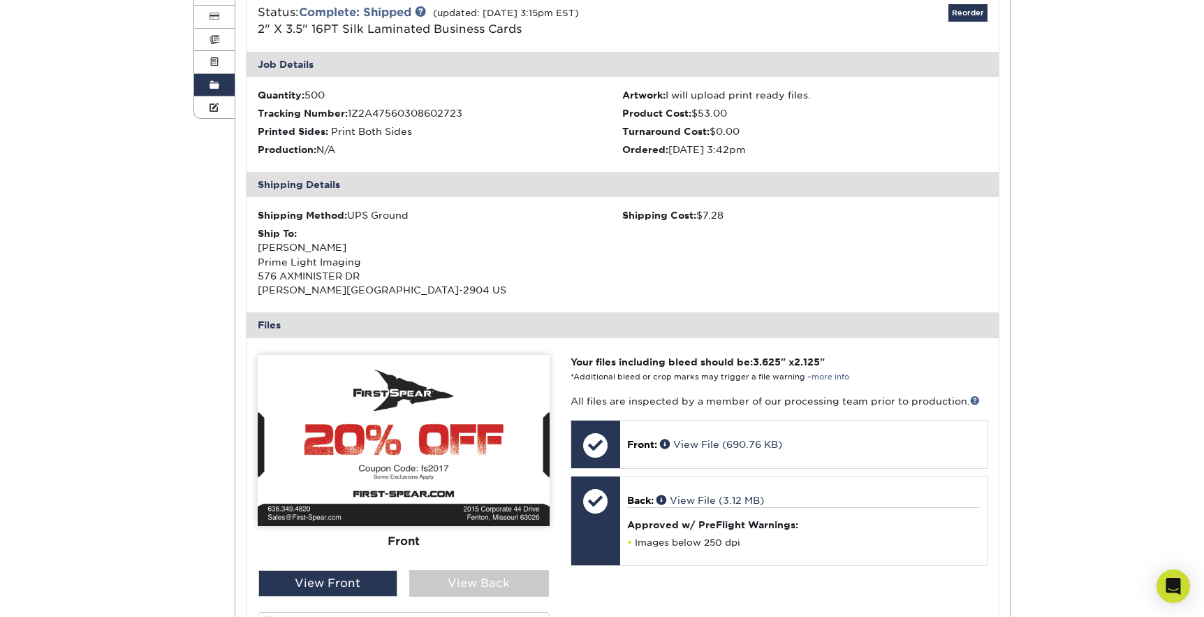
click at [218, 88] on span at bounding box center [215, 85] width 10 height 11
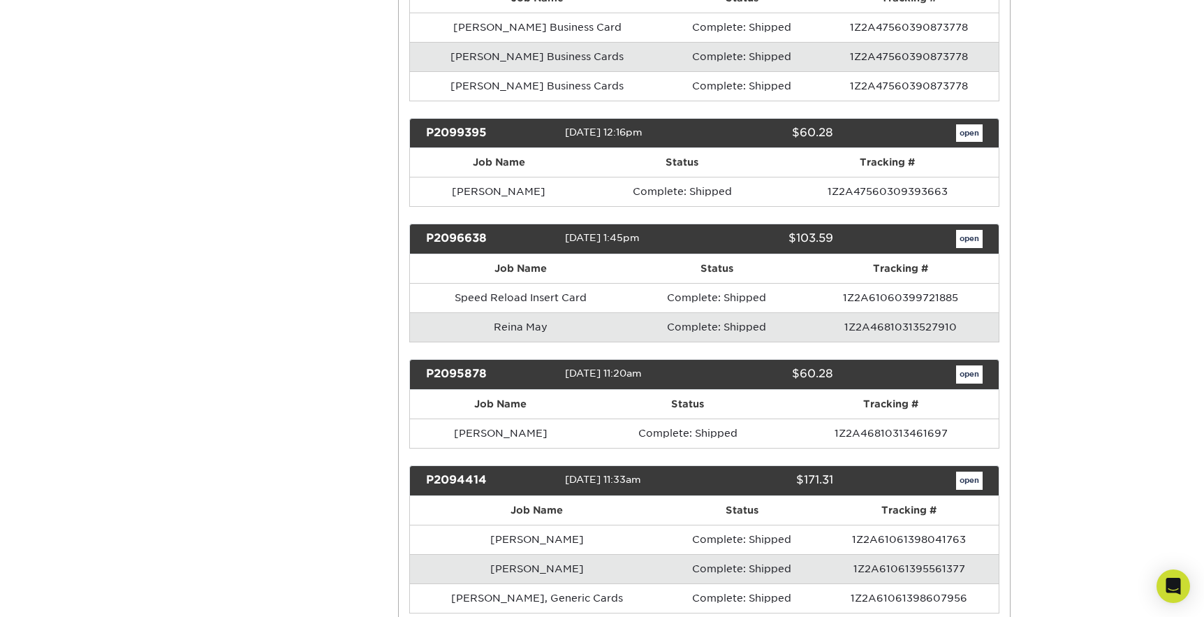
scroll to position [18512, 0]
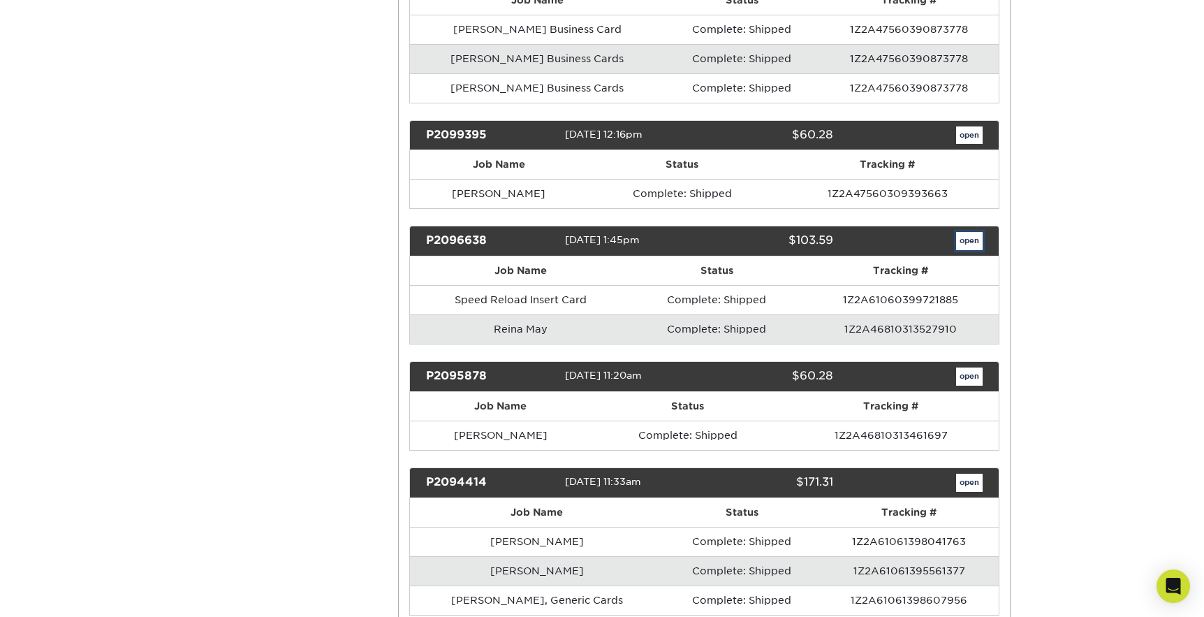
click at [965, 232] on link "open" at bounding box center [969, 241] width 27 height 18
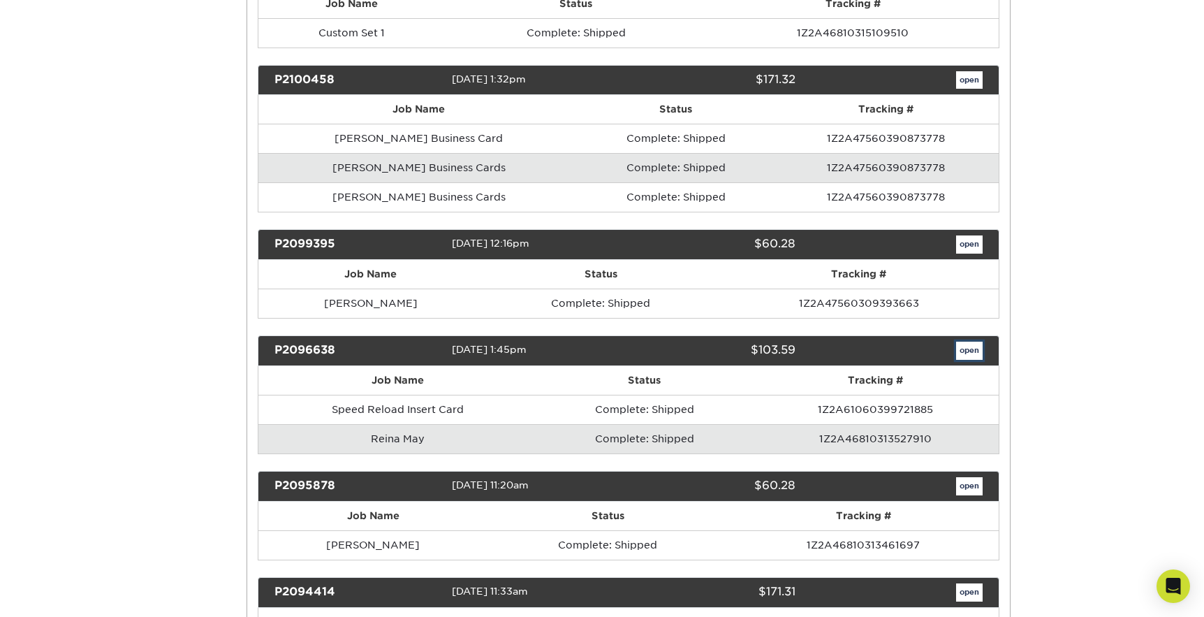
scroll to position [0, 0]
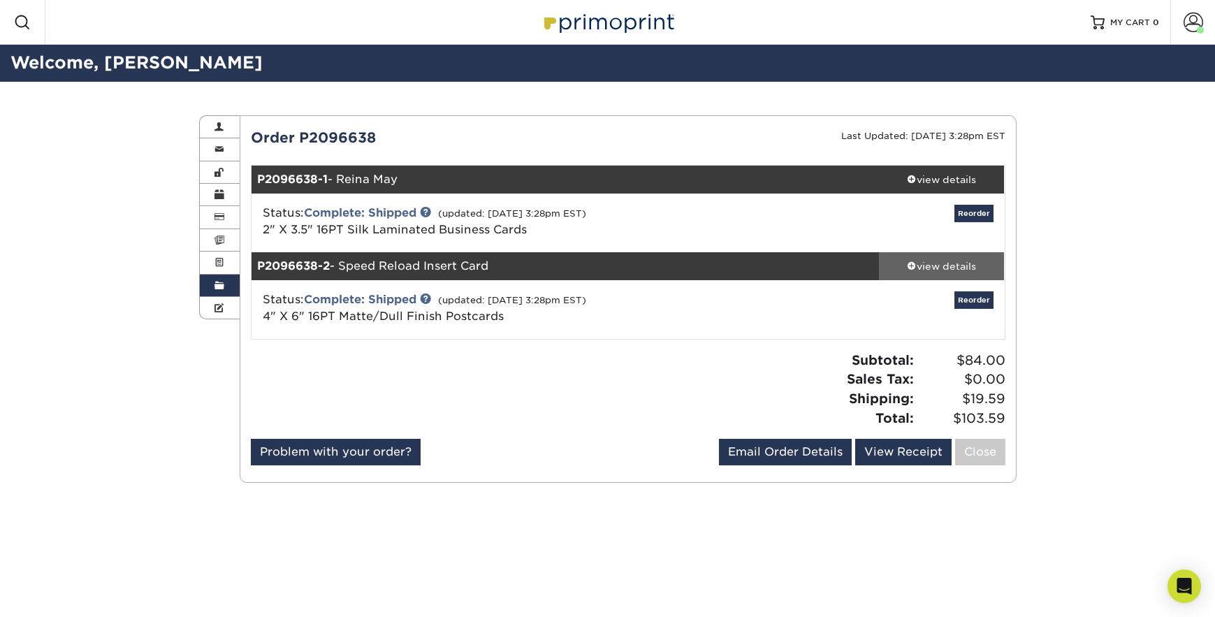
click at [923, 262] on div "view details" at bounding box center [942, 266] width 126 height 14
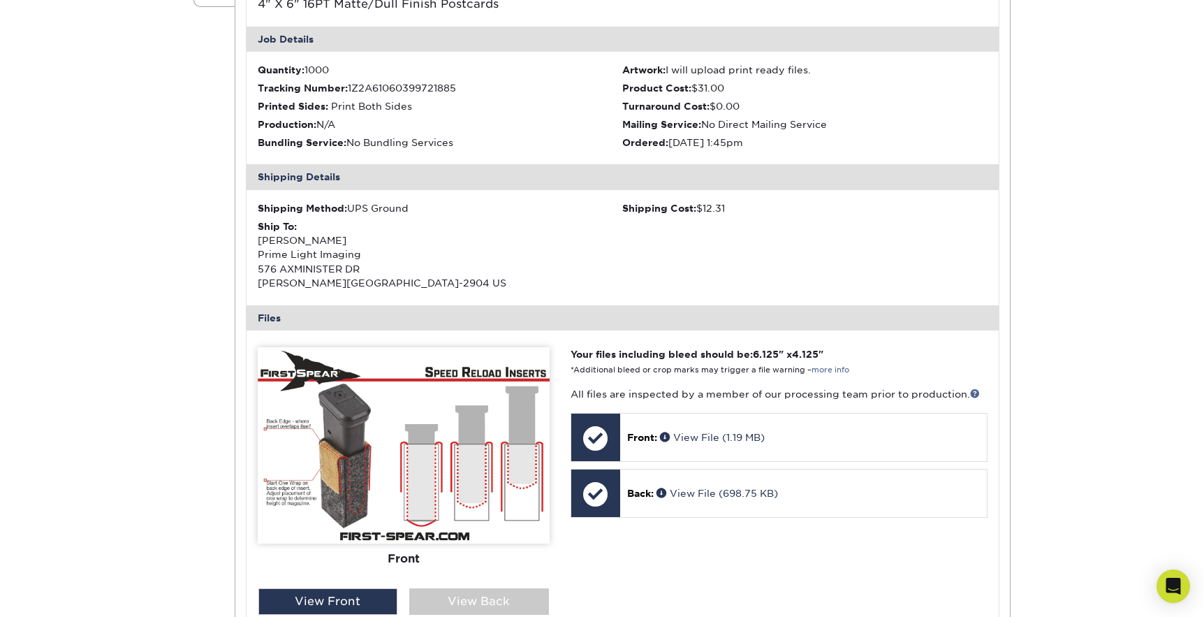
scroll to position [335, 0]
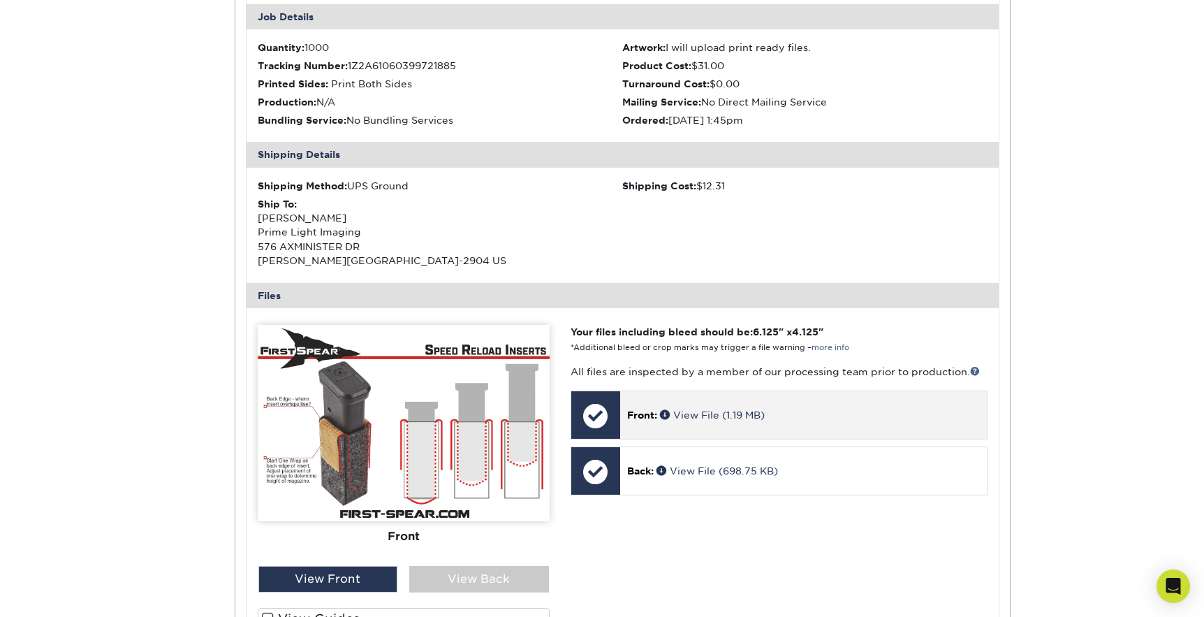
click at [647, 412] on span "Front:" at bounding box center [642, 414] width 30 height 11
click at [666, 413] on span at bounding box center [666, 414] width 13 height 10
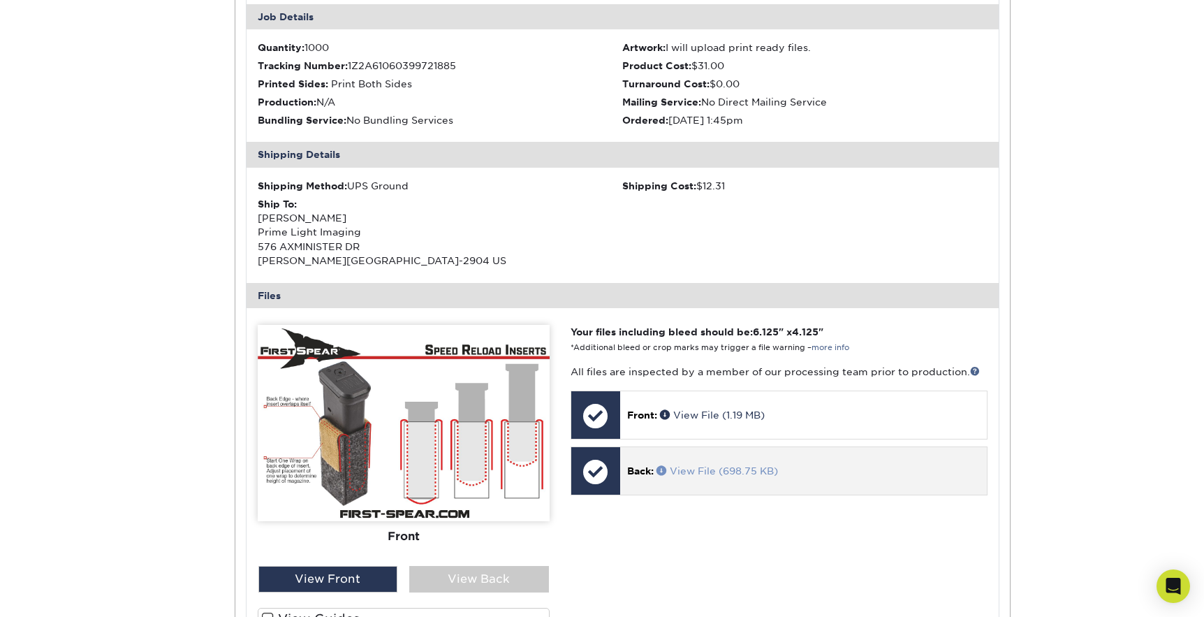
click at [662, 467] on span at bounding box center [663, 470] width 13 height 10
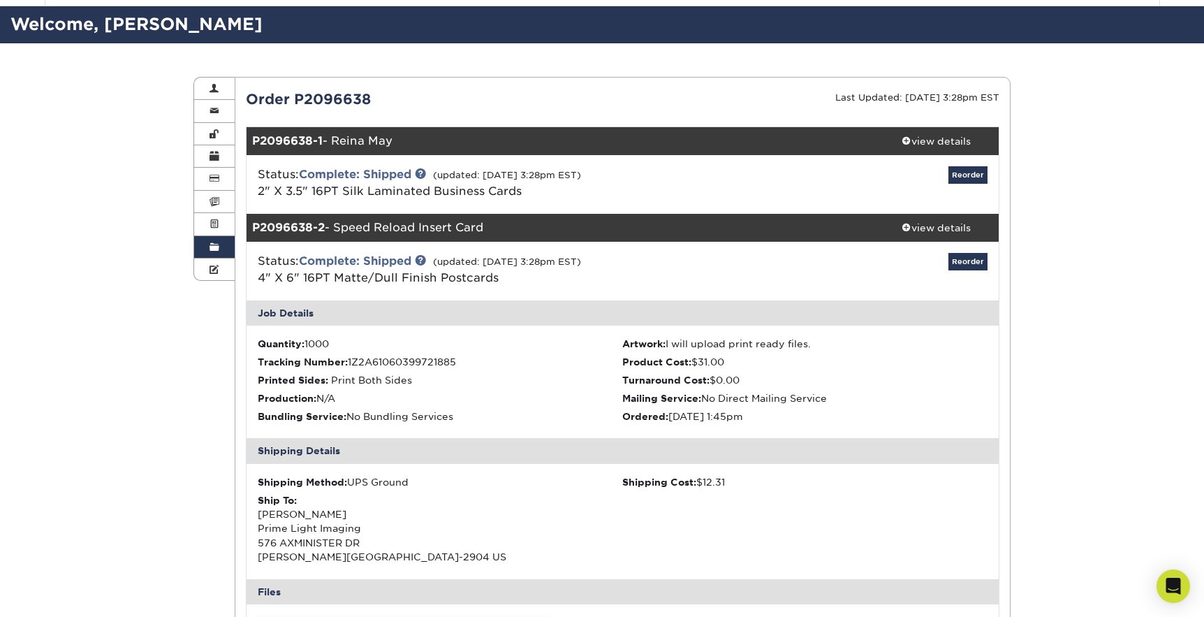
scroll to position [0, 0]
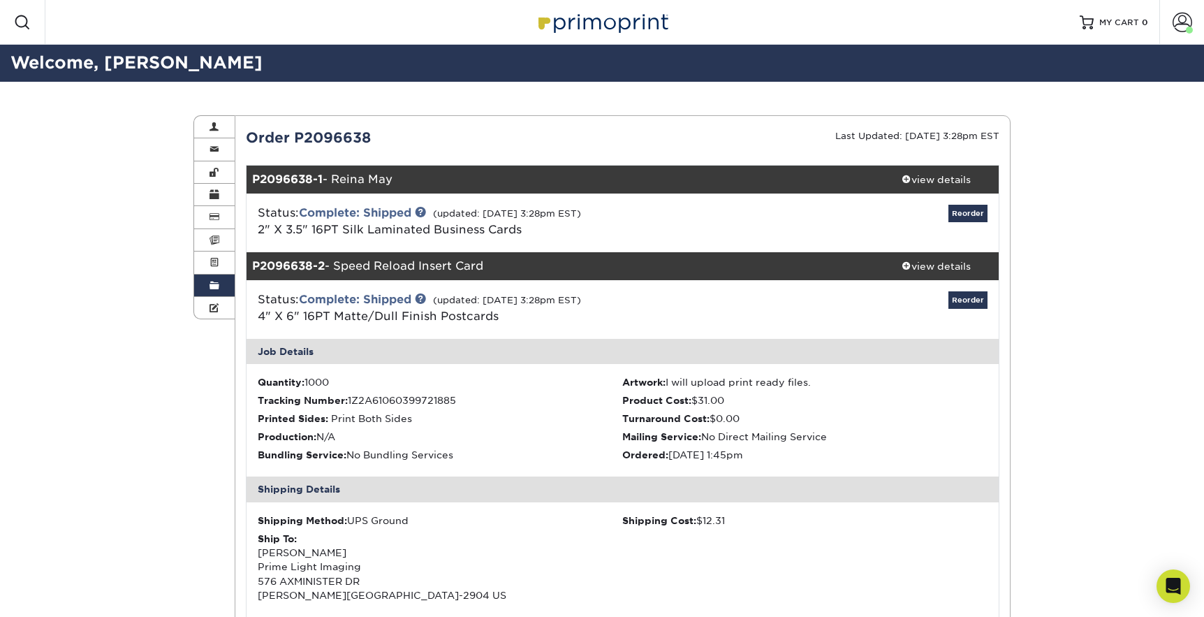
click at [208, 289] on link "Order History" at bounding box center [214, 286] width 41 height 22
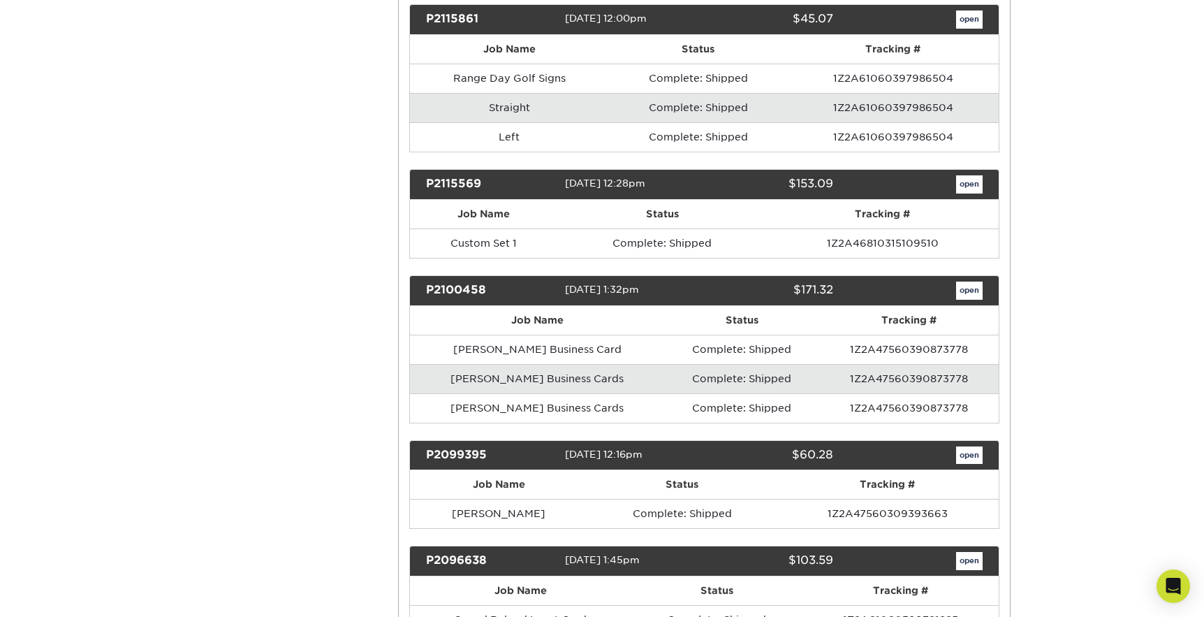
scroll to position [18176, 0]
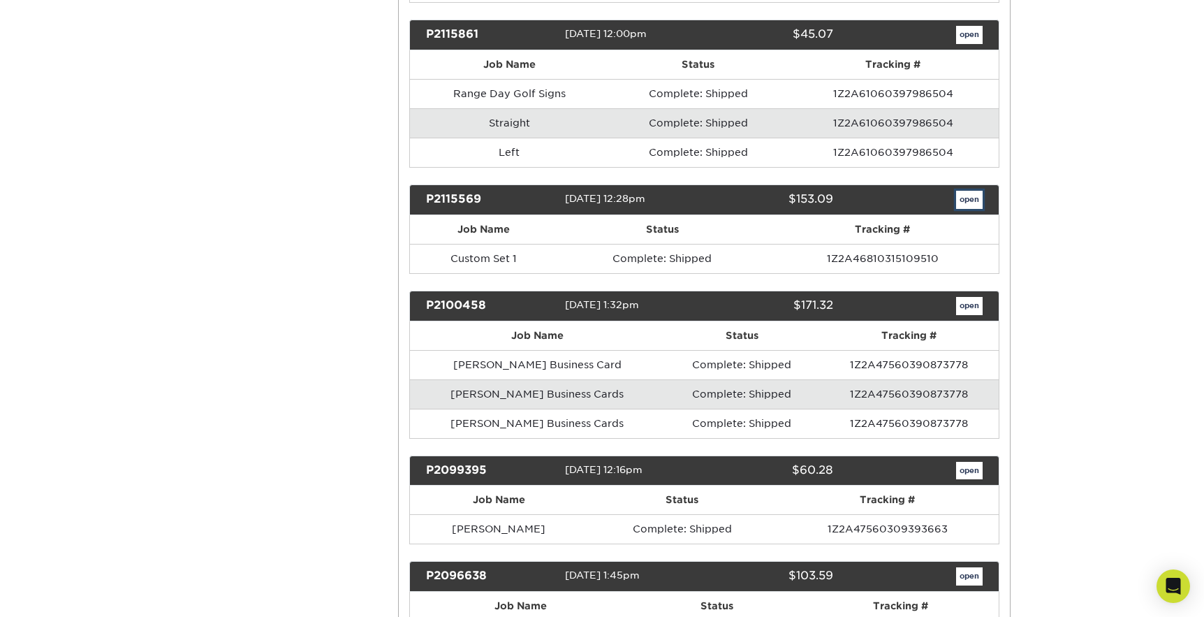
click at [962, 191] on link "open" at bounding box center [969, 200] width 27 height 18
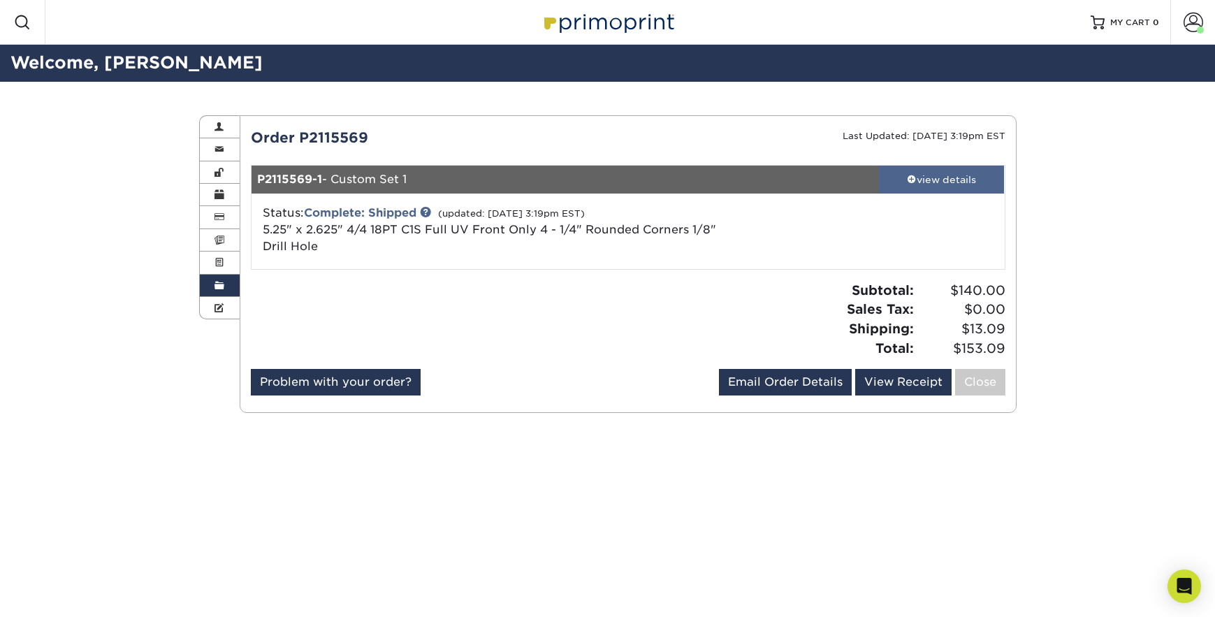
click at [910, 178] on span at bounding box center [912, 179] width 10 height 10
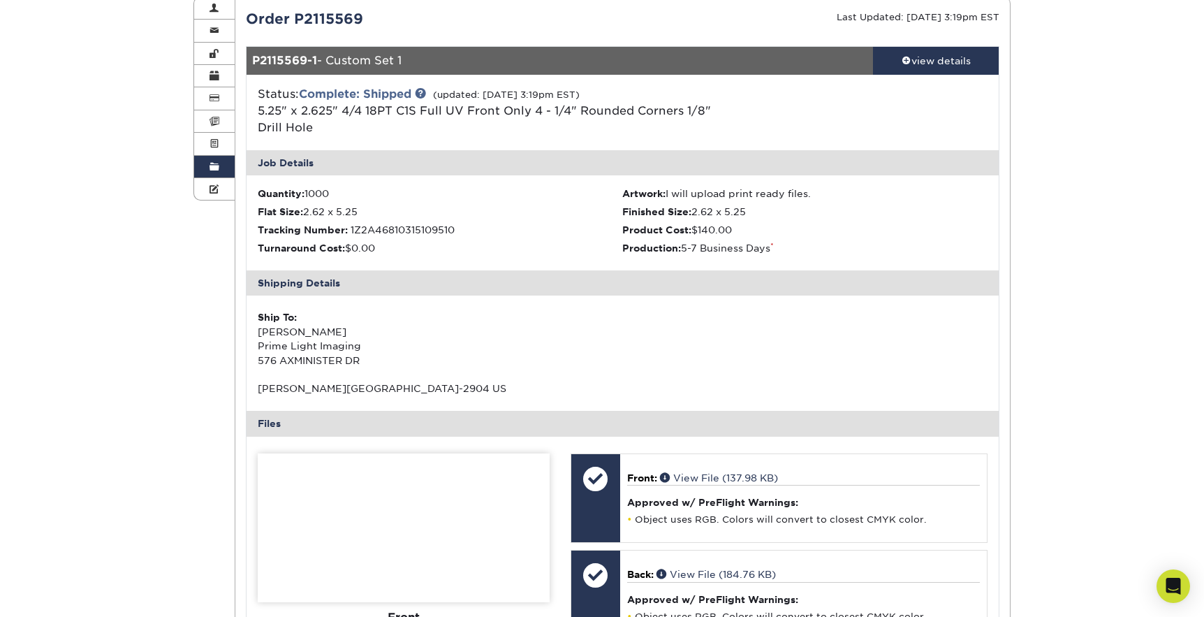
scroll to position [373, 0]
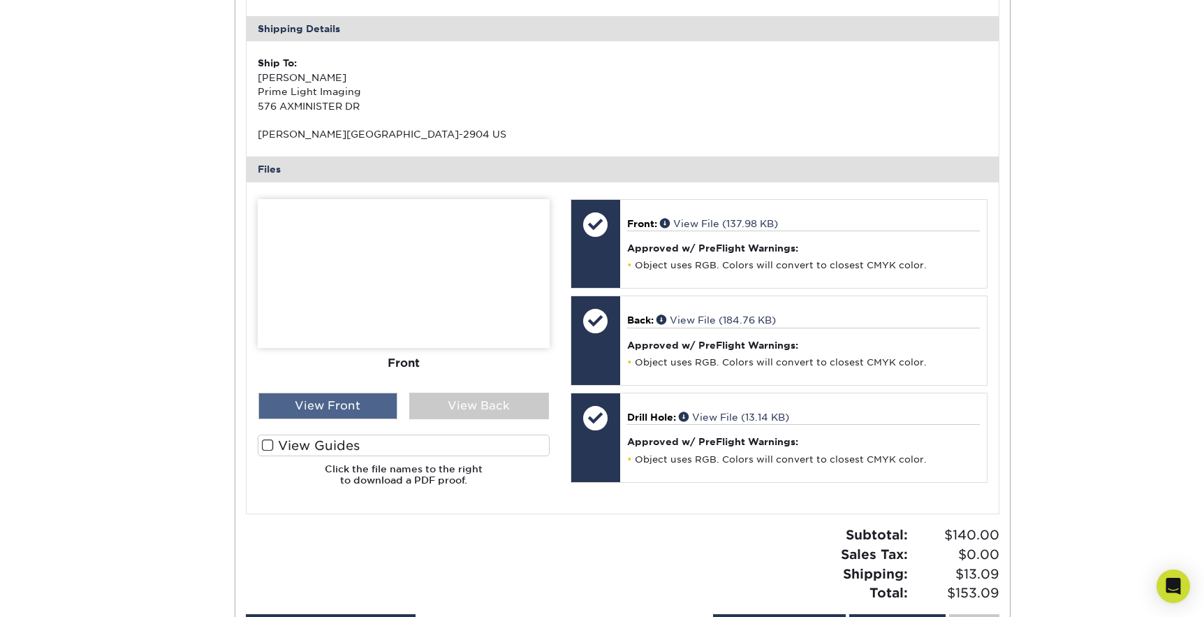
click at [362, 409] on div "View Front" at bounding box center [328, 406] width 140 height 27
click at [469, 411] on div "View Back" at bounding box center [479, 406] width 140 height 27
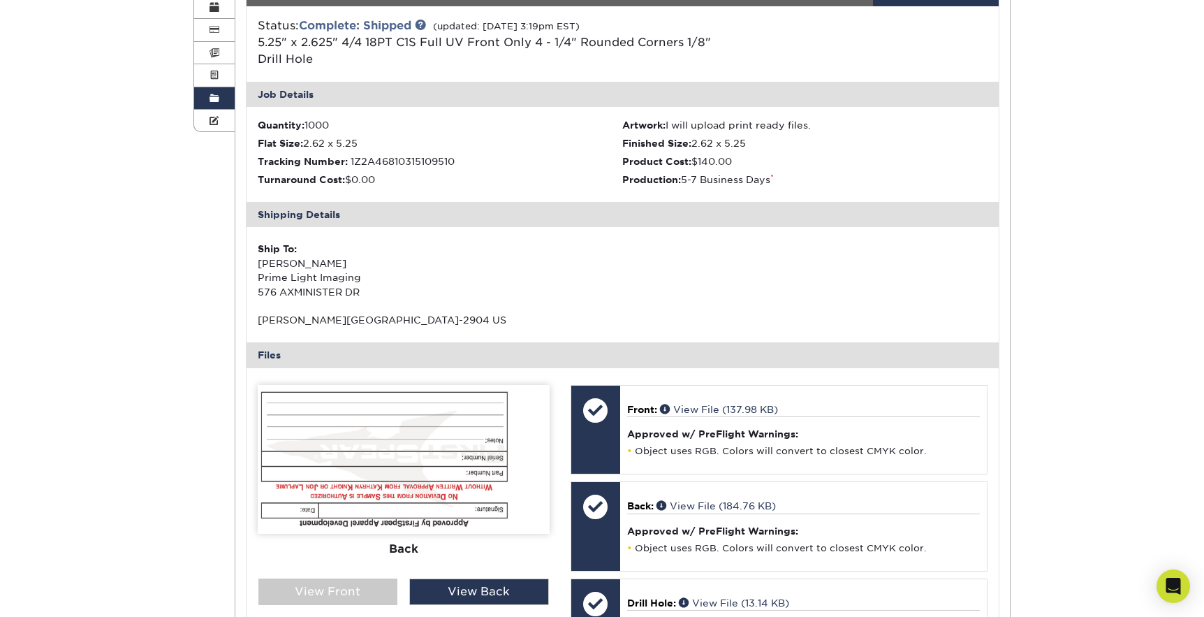
scroll to position [268, 0]
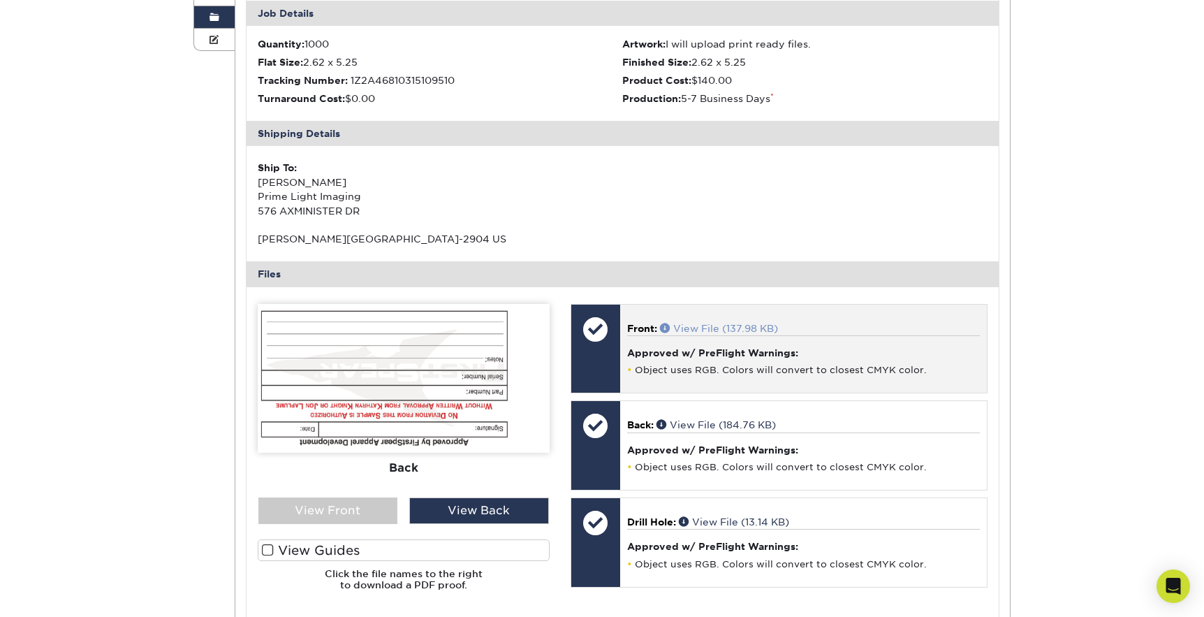
click at [665, 327] on span at bounding box center [666, 328] width 13 height 10
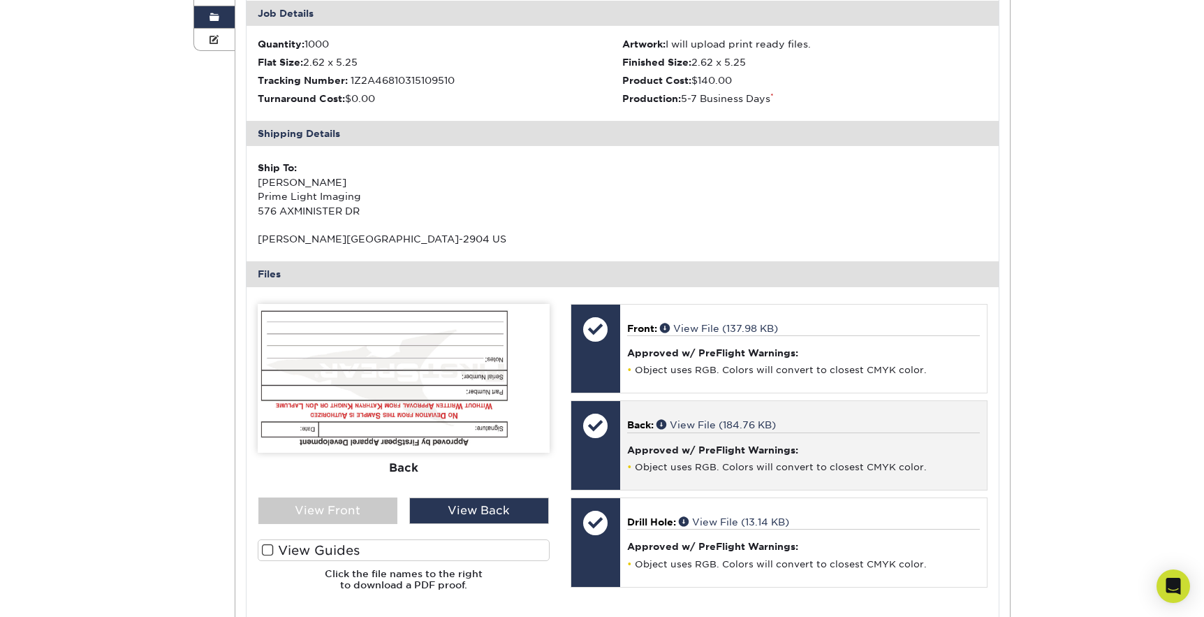
click at [643, 425] on span "Back:" at bounding box center [640, 424] width 27 height 11
click at [664, 424] on span at bounding box center [663, 424] width 13 height 10
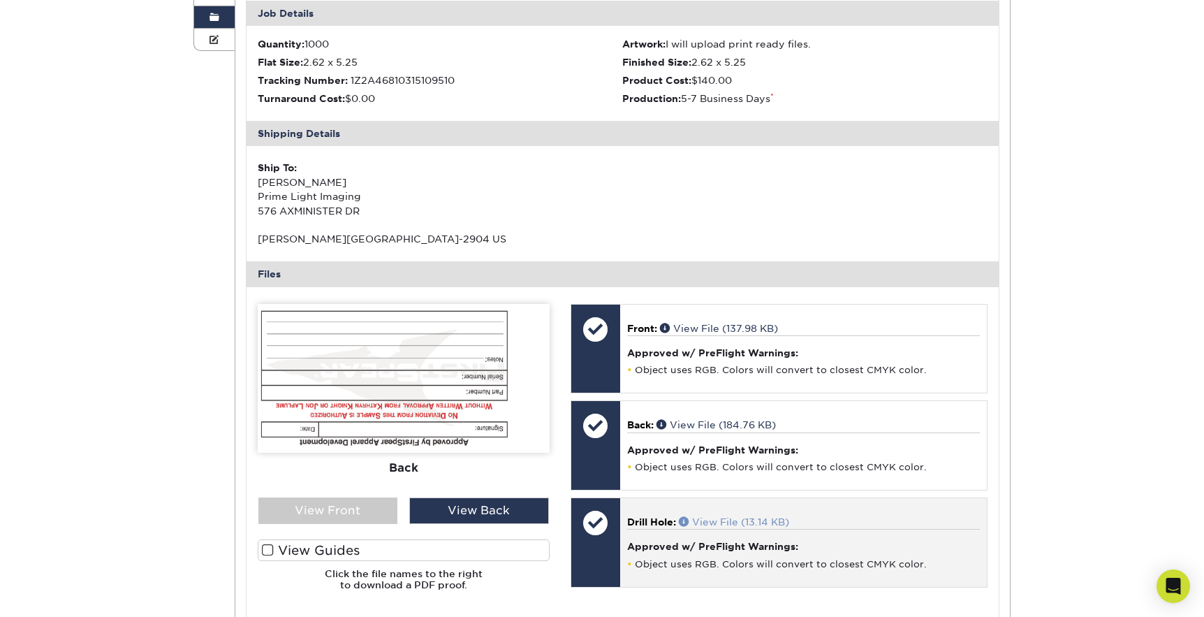
click at [685, 521] on span at bounding box center [685, 521] width 13 height 10
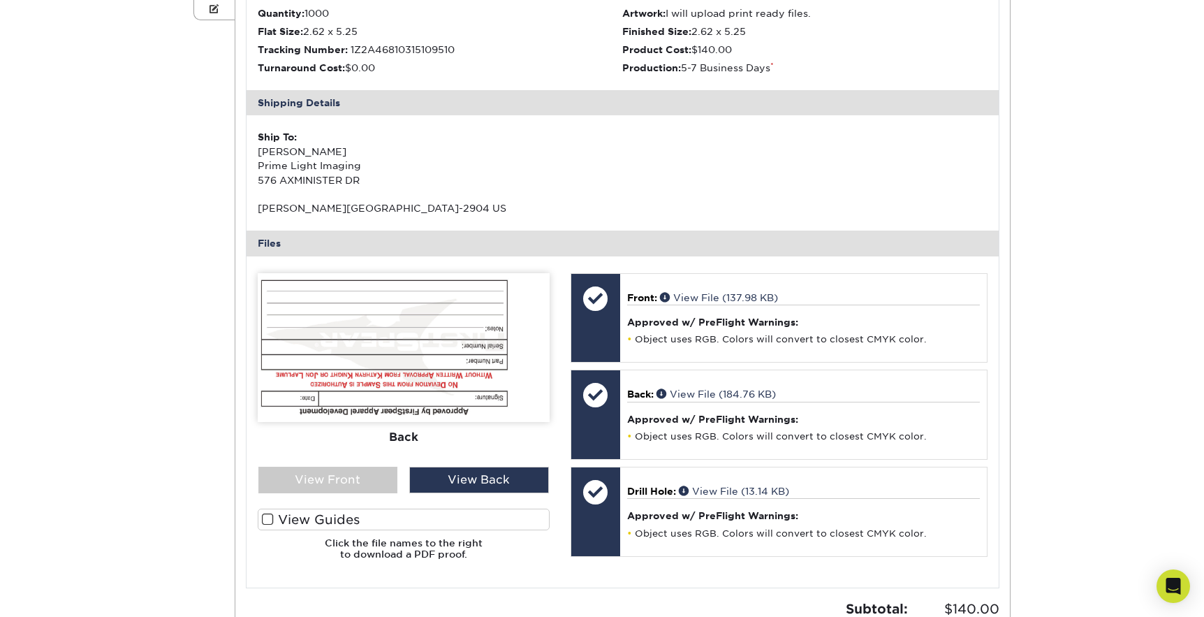
scroll to position [376, 0]
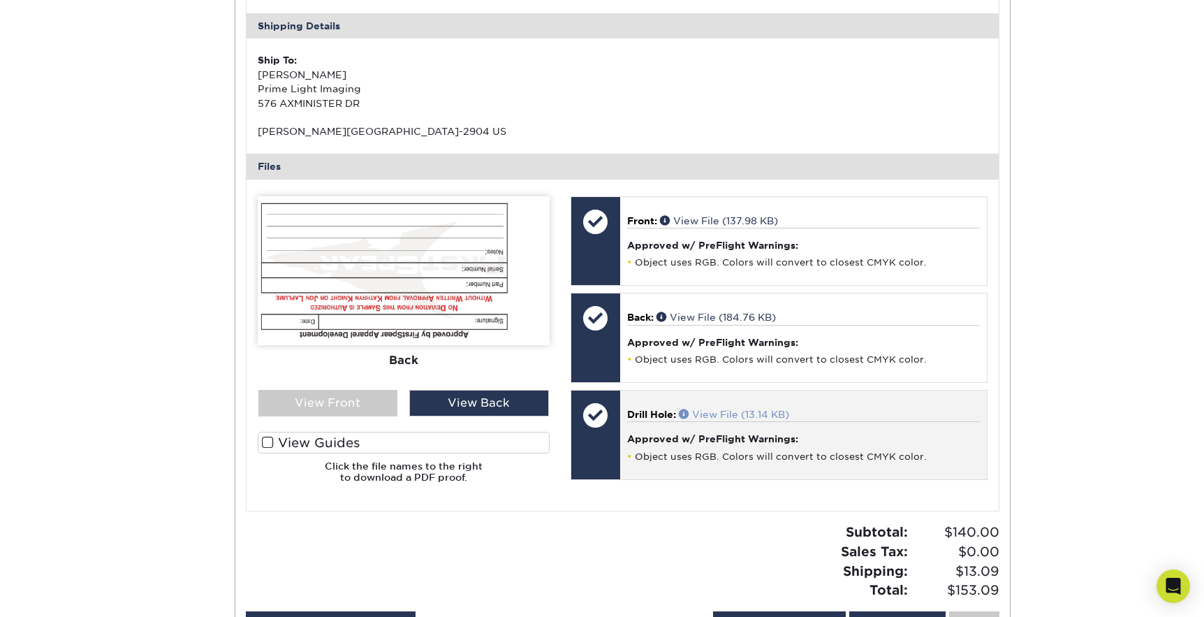
click at [683, 410] on span at bounding box center [685, 414] width 13 height 10
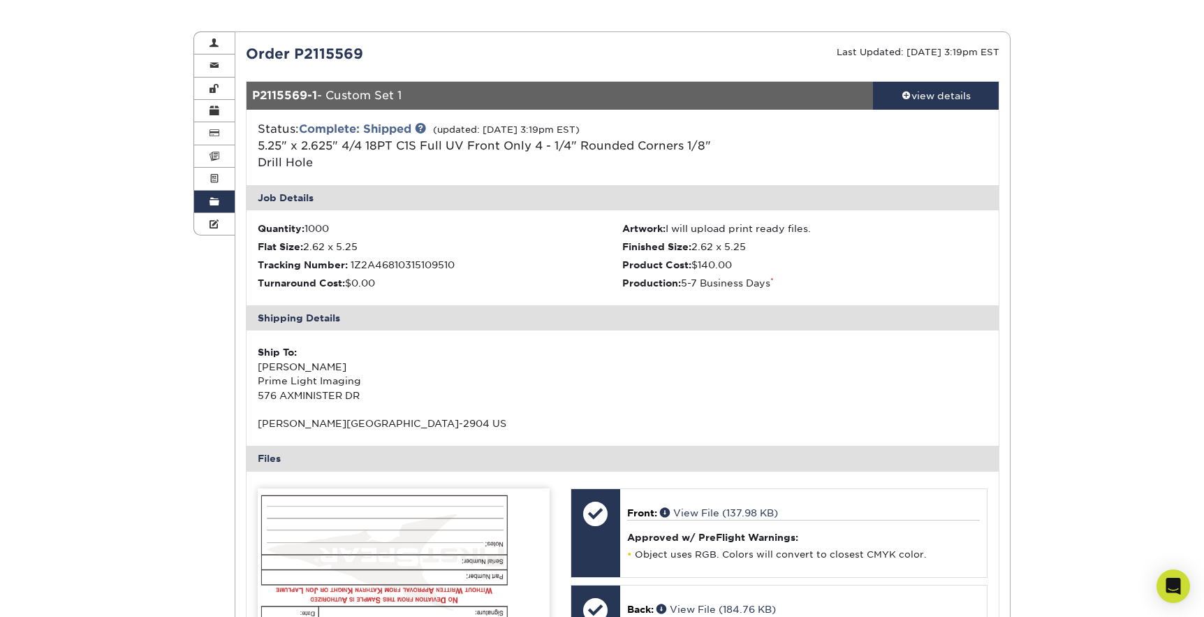
scroll to position [0, 0]
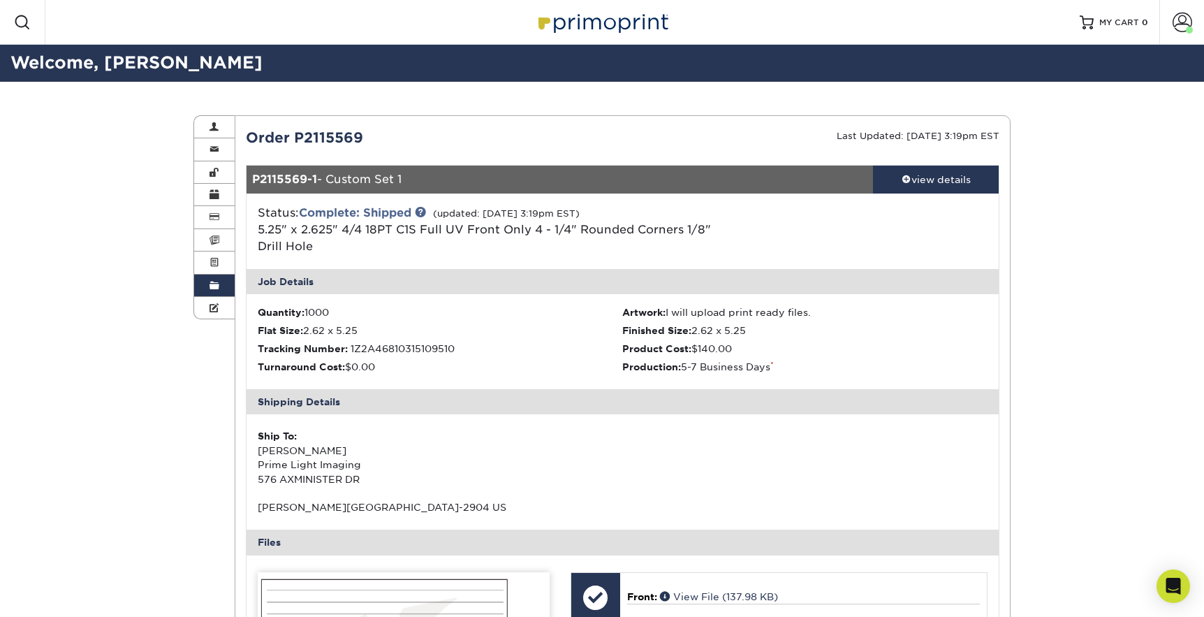
click at [217, 289] on span at bounding box center [215, 285] width 10 height 11
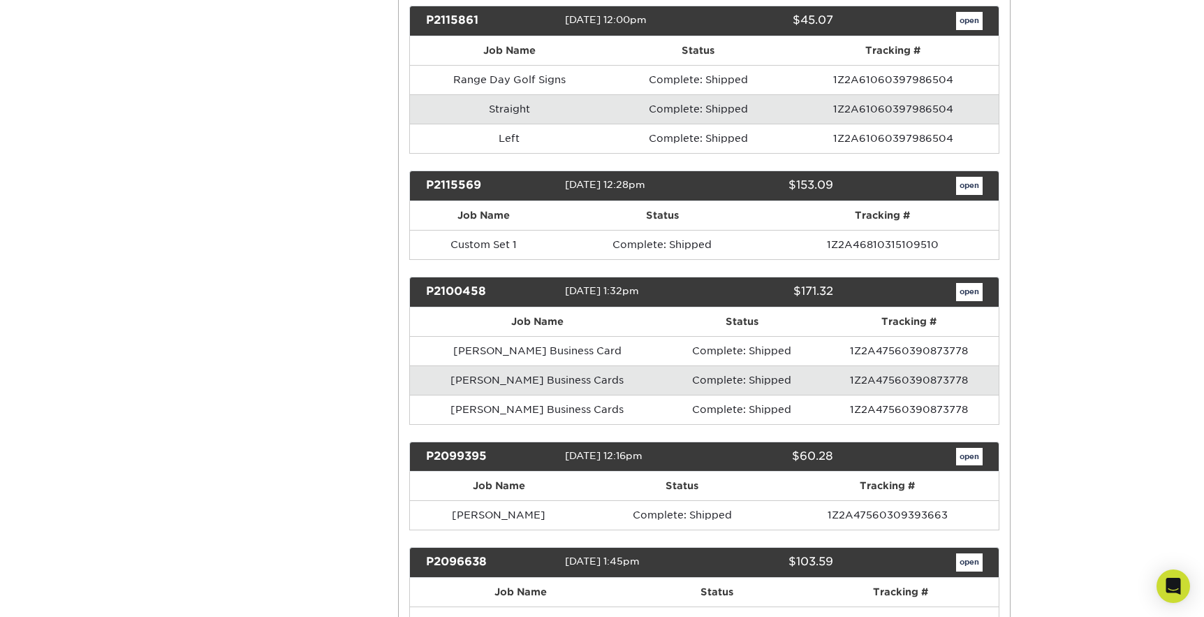
scroll to position [18171, 0]
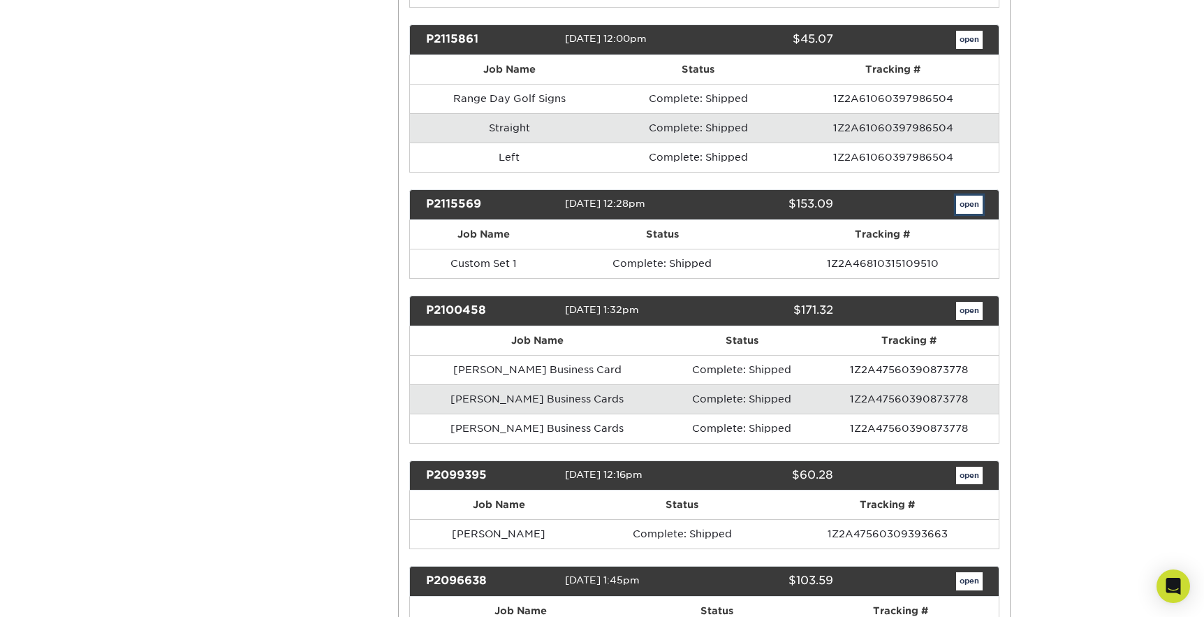
click at [970, 196] on link "open" at bounding box center [969, 205] width 27 height 18
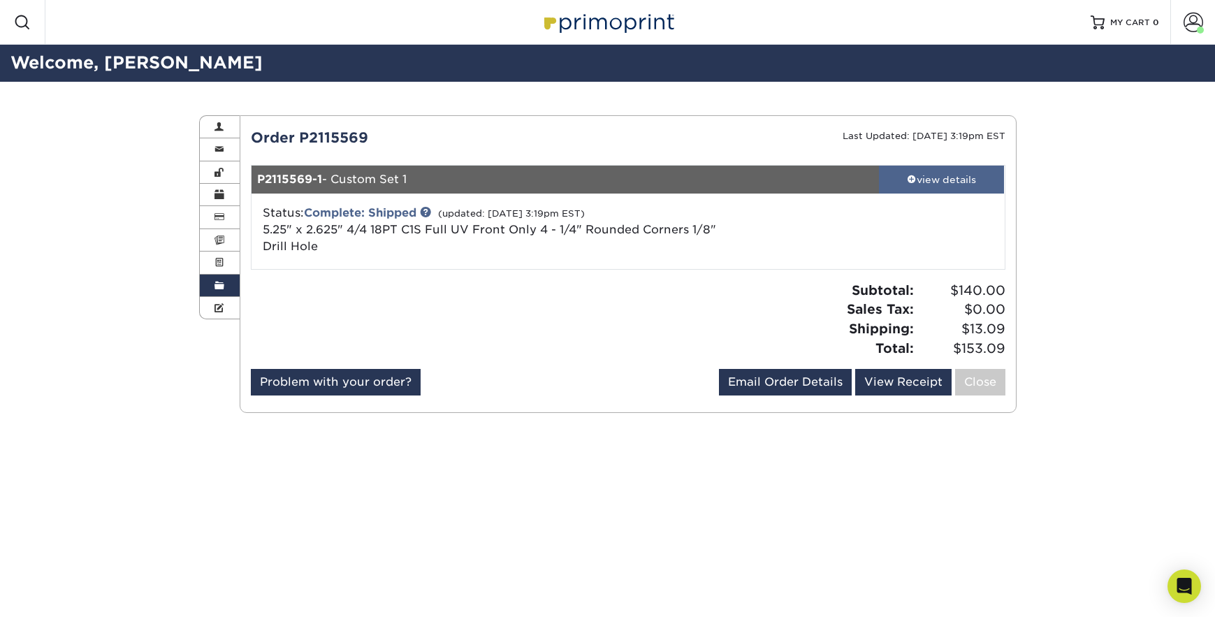
click at [922, 182] on div "view details" at bounding box center [942, 180] width 126 height 14
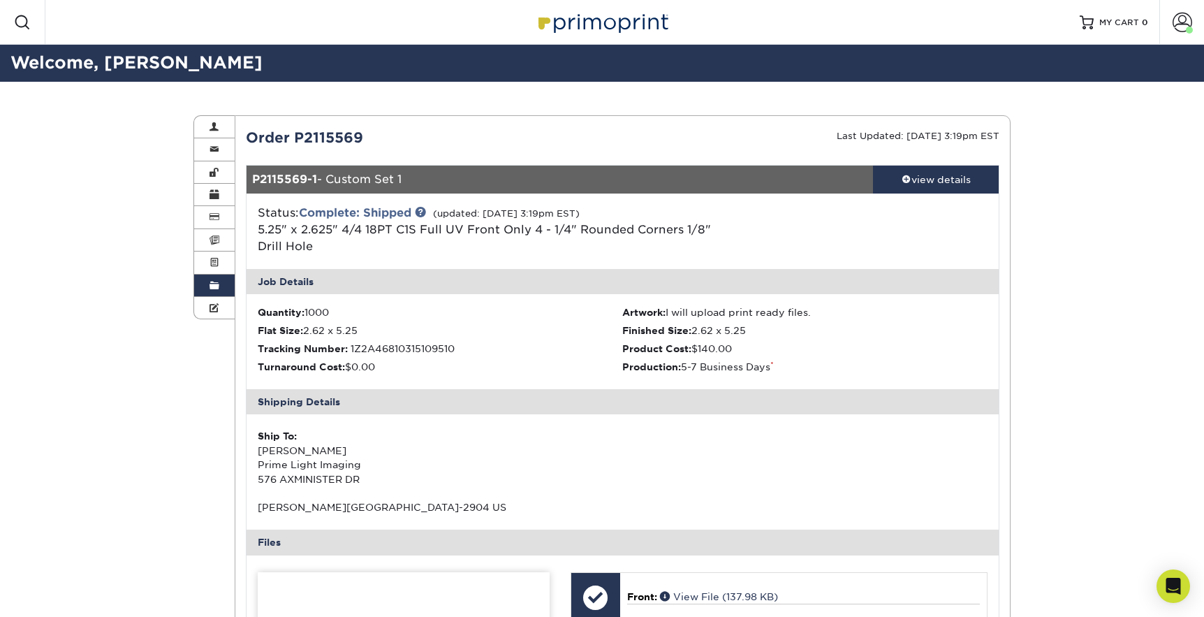
scroll to position [291, 0]
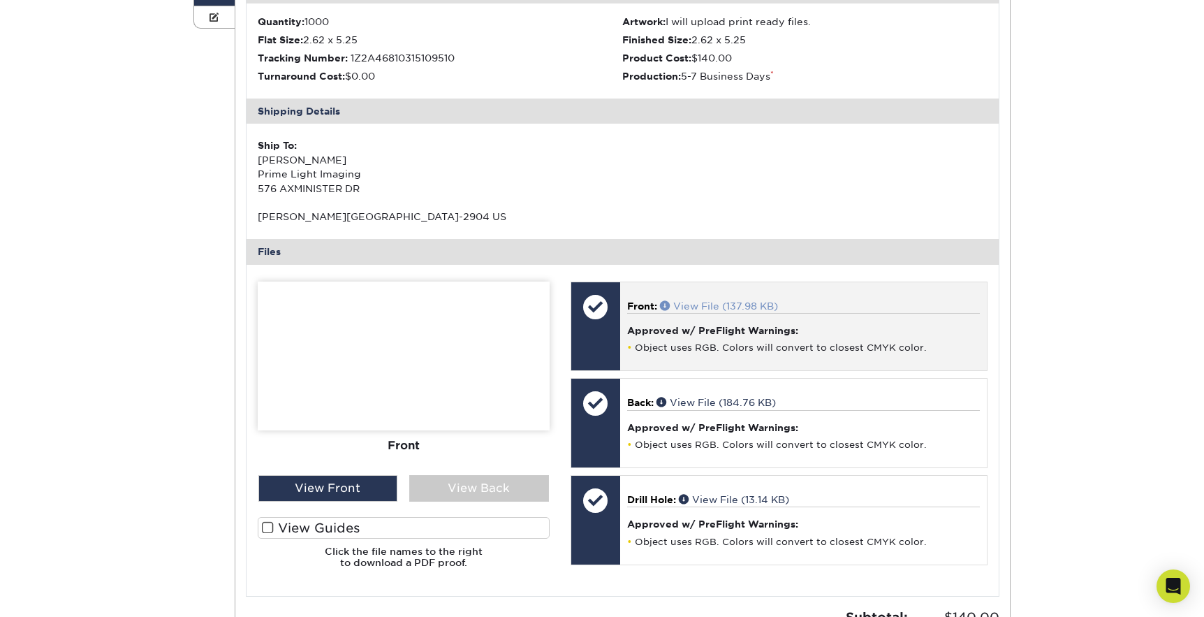
click at [664, 302] on span at bounding box center [666, 305] width 13 height 10
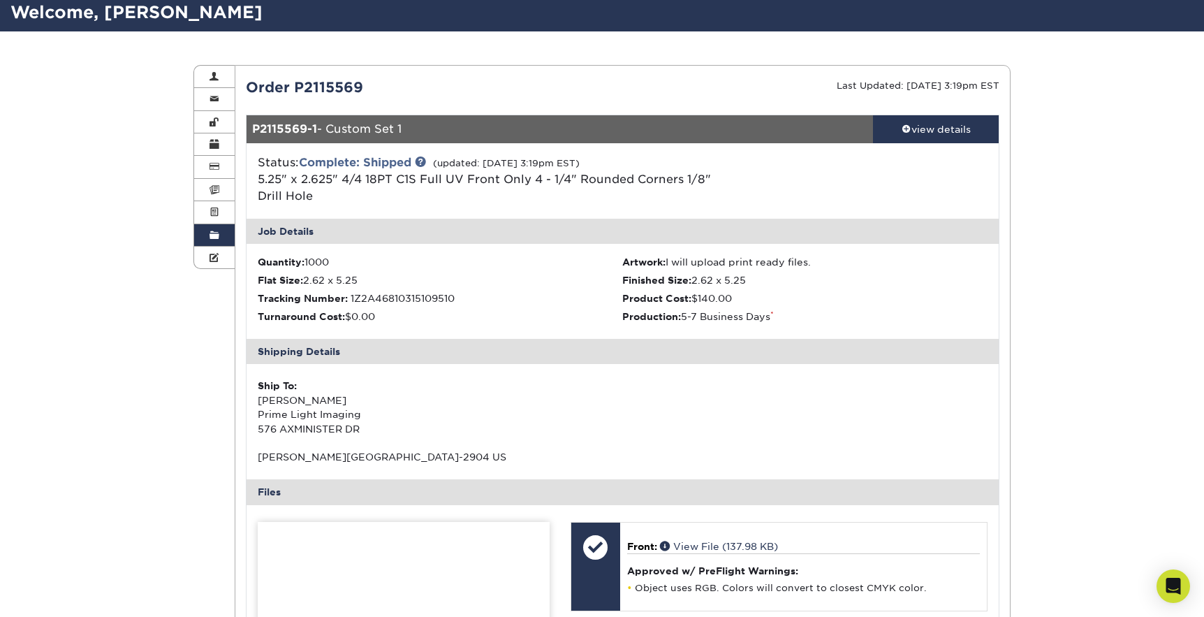
scroll to position [0, 0]
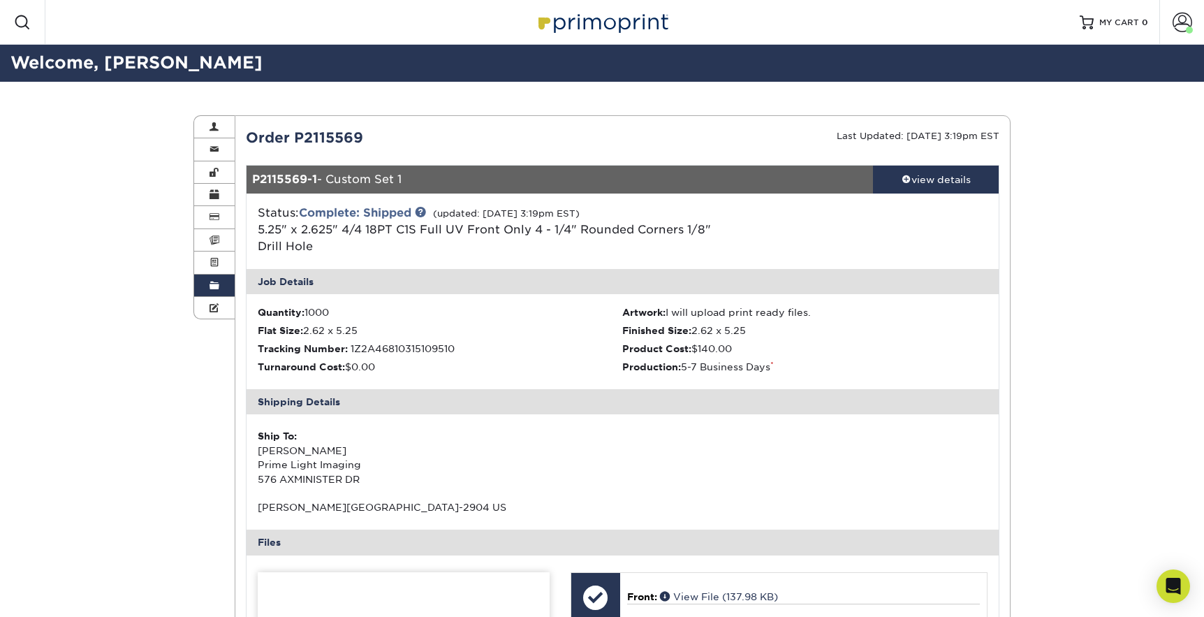
click at [212, 282] on span at bounding box center [215, 285] width 10 height 11
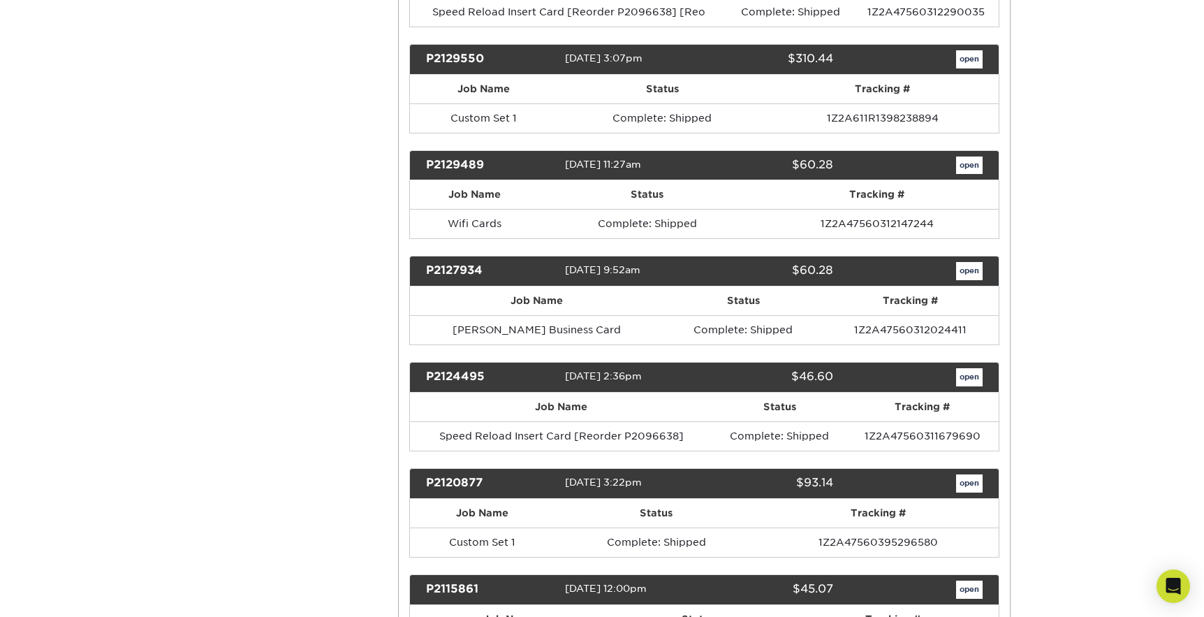
scroll to position [17622, 0]
click at [968, 156] on link "open" at bounding box center [969, 165] width 27 height 18
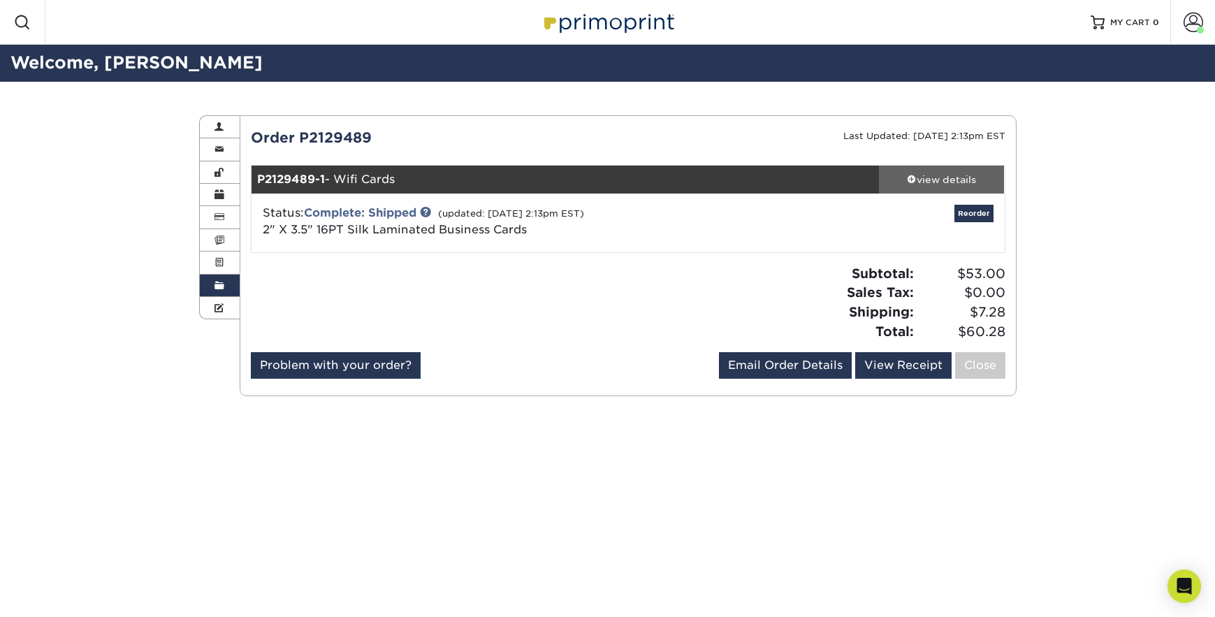
click at [932, 177] on div "view details" at bounding box center [942, 180] width 126 height 14
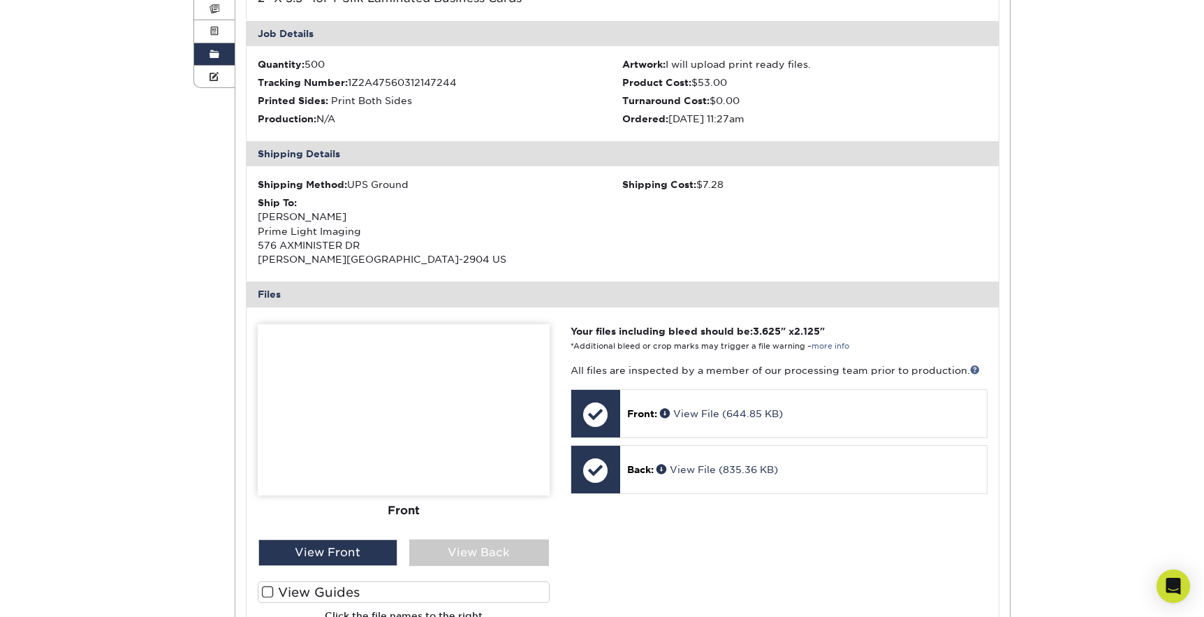
scroll to position [244, 0]
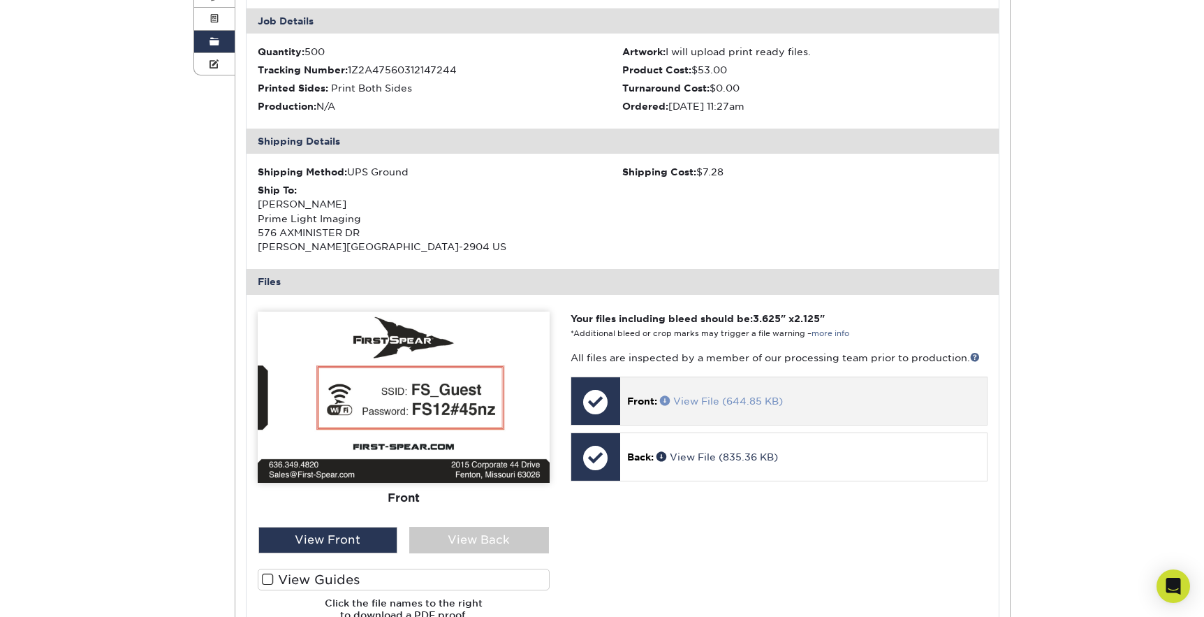
click at [665, 400] on span at bounding box center [666, 400] width 13 height 10
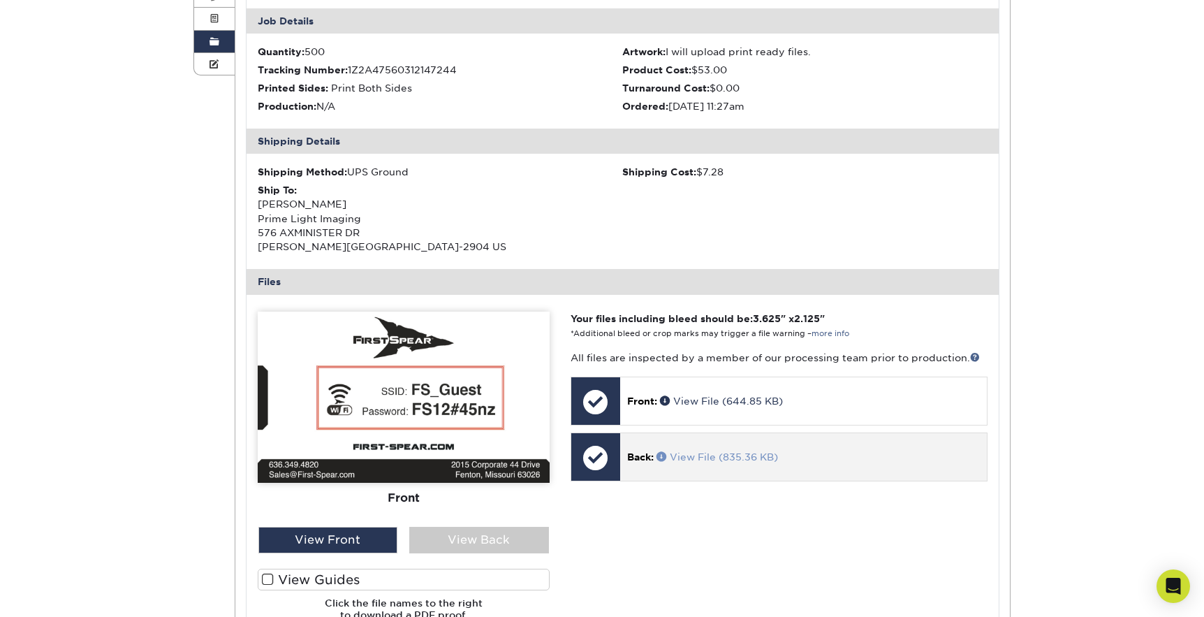
click at [664, 455] on span at bounding box center [663, 456] width 13 height 10
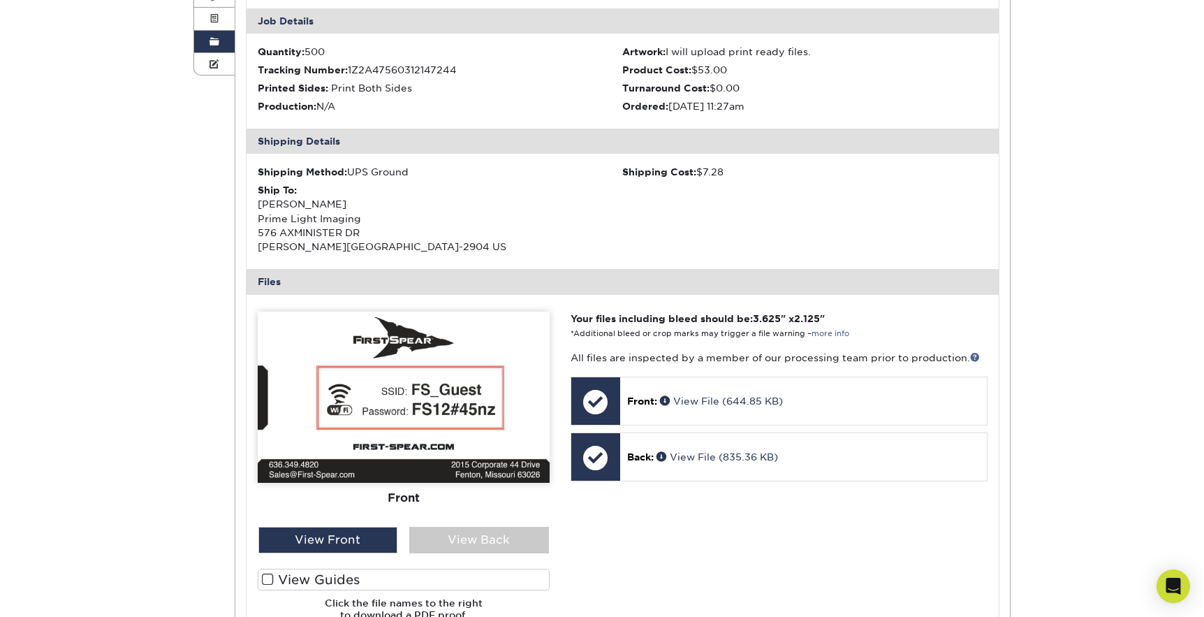
click at [212, 43] on span at bounding box center [215, 41] width 10 height 11
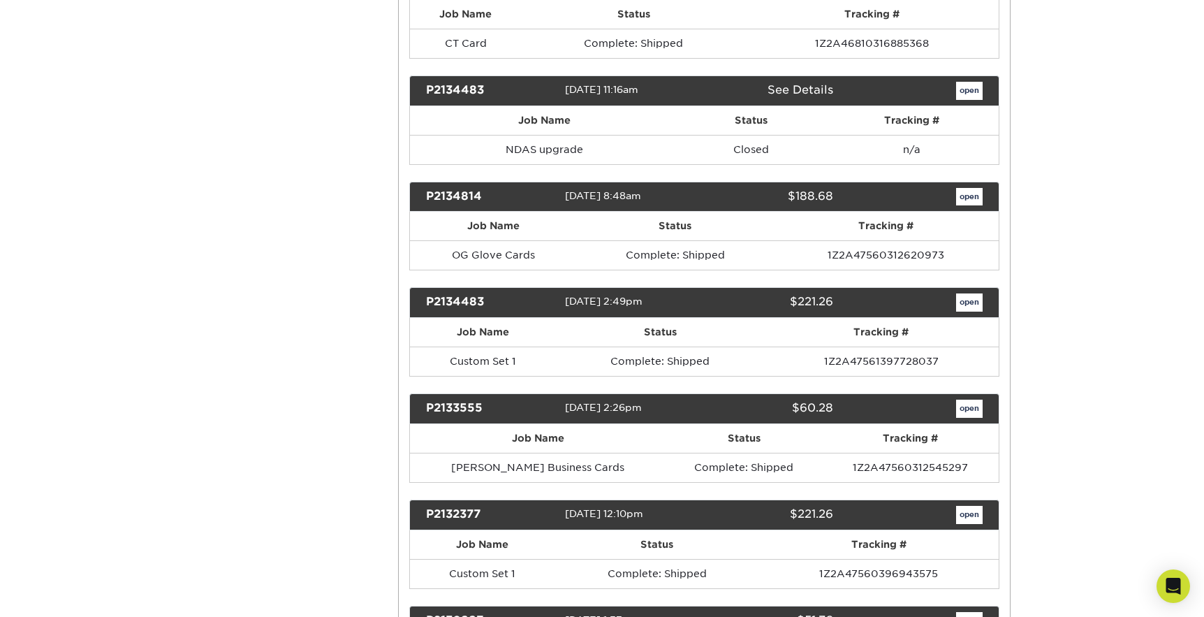
scroll to position [16951, 0]
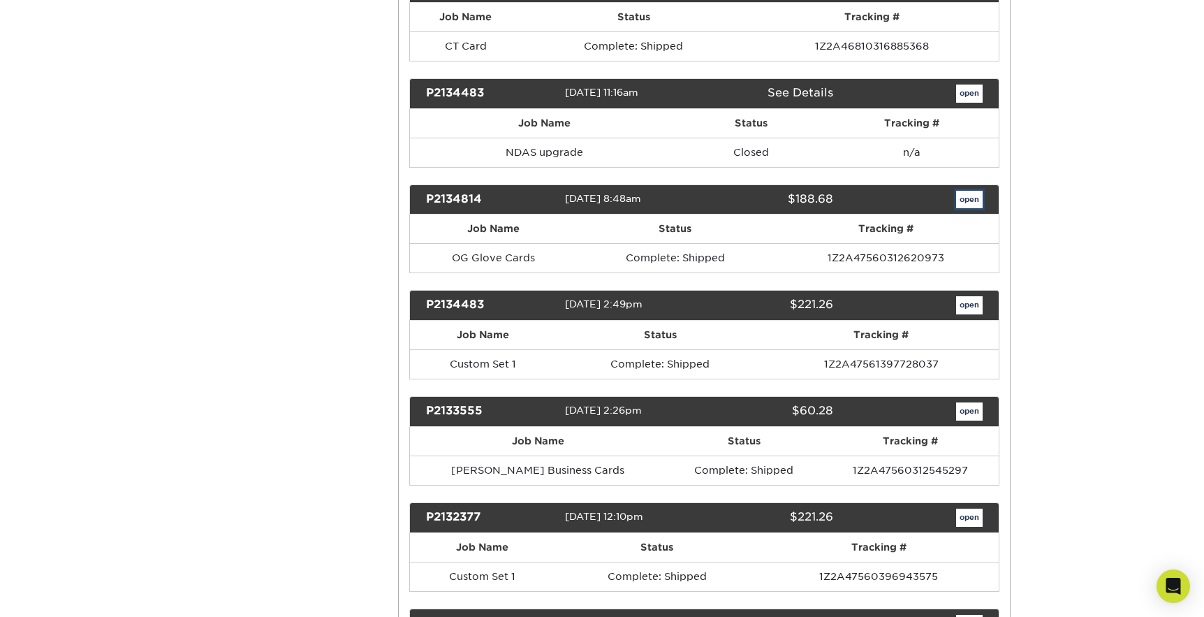
click at [967, 191] on link "open" at bounding box center [969, 200] width 27 height 18
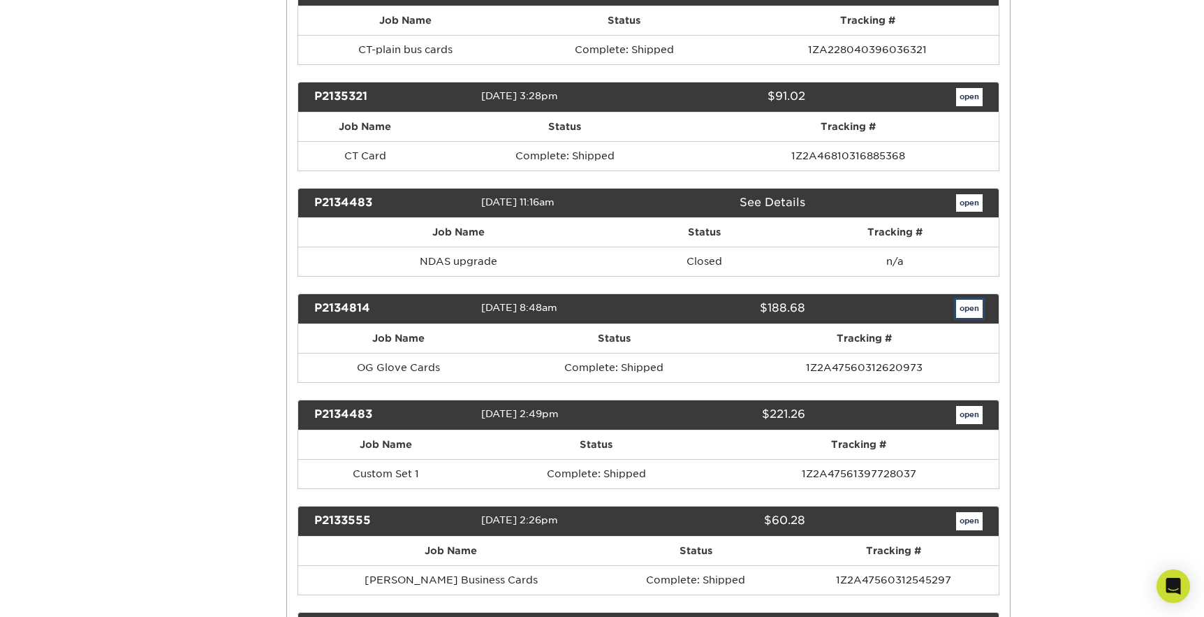
scroll to position [0, 0]
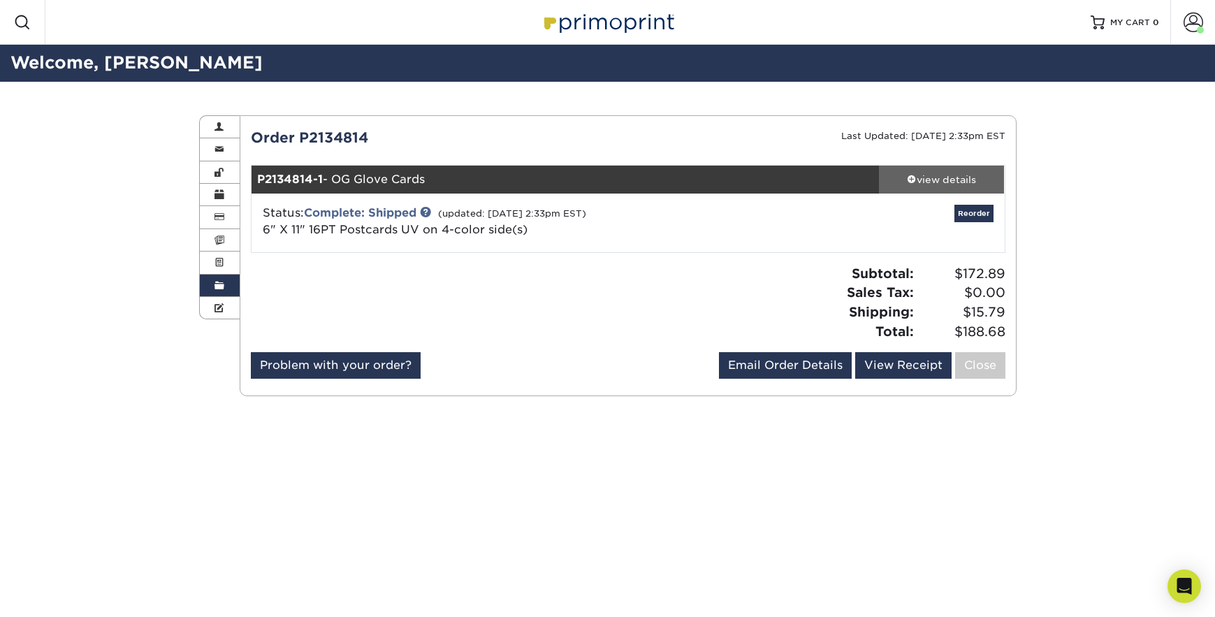
click at [935, 179] on div "view details" at bounding box center [942, 180] width 126 height 14
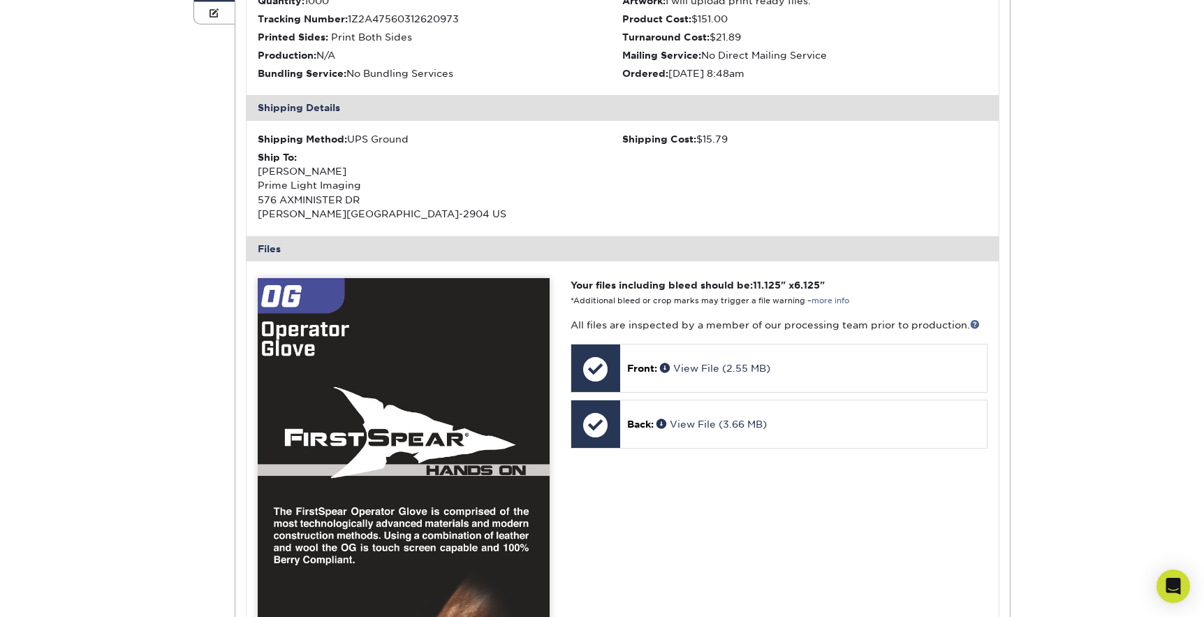
scroll to position [363, 0]
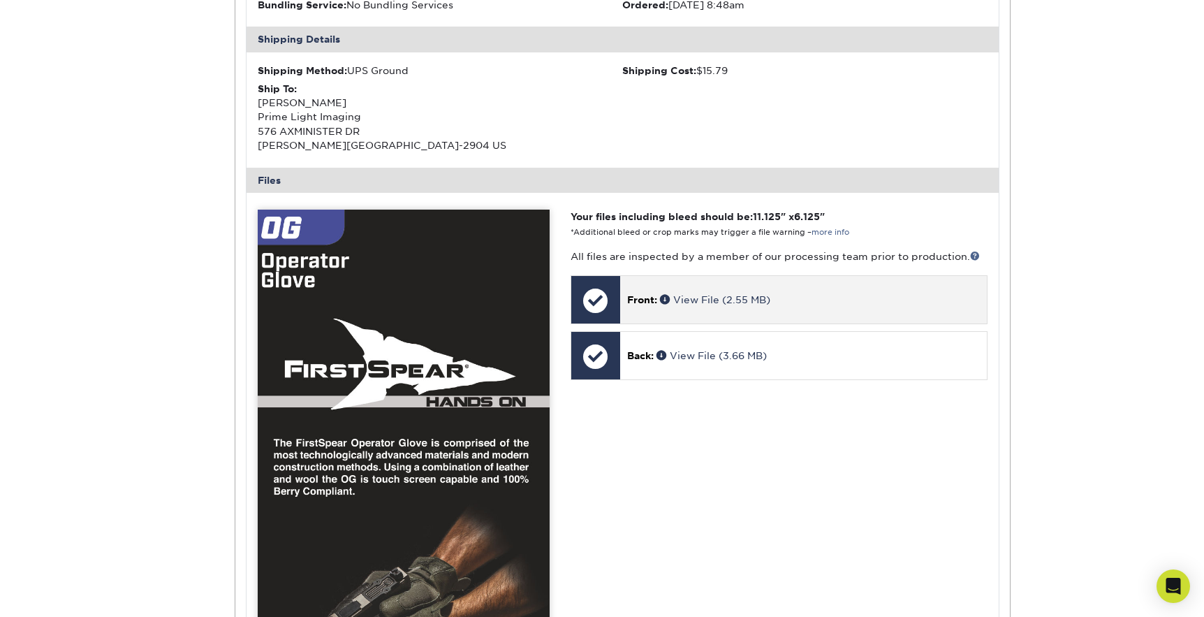
click at [647, 297] on span "Front:" at bounding box center [642, 299] width 30 height 11
click at [666, 295] on span at bounding box center [666, 299] width 13 height 10
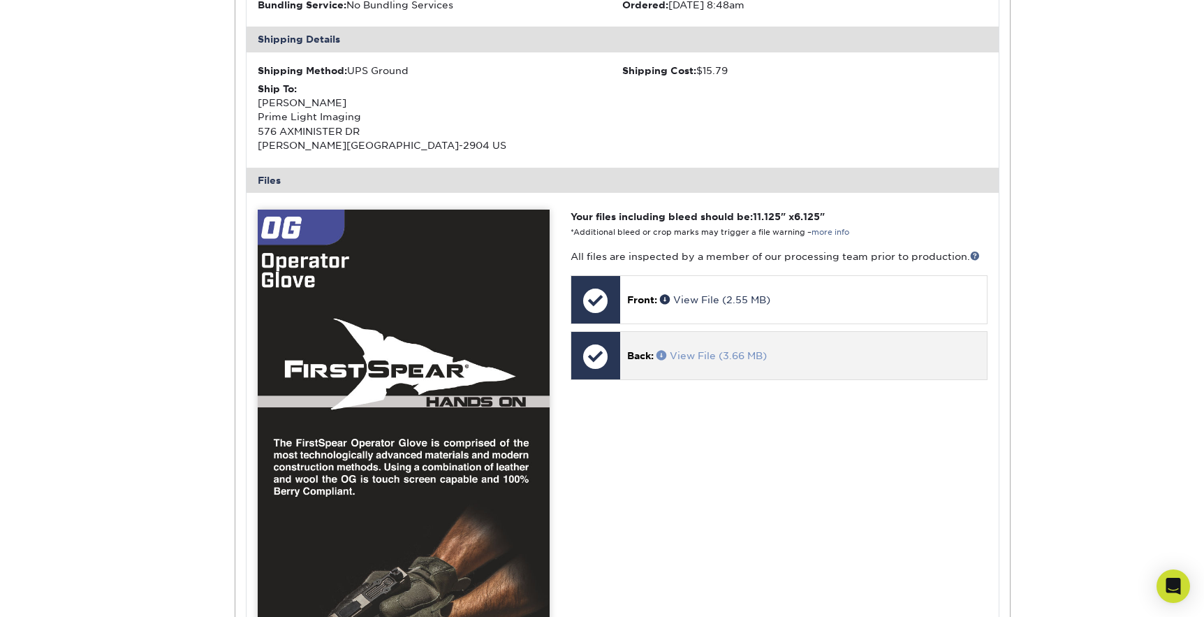
click at [659, 351] on span at bounding box center [663, 355] width 13 height 10
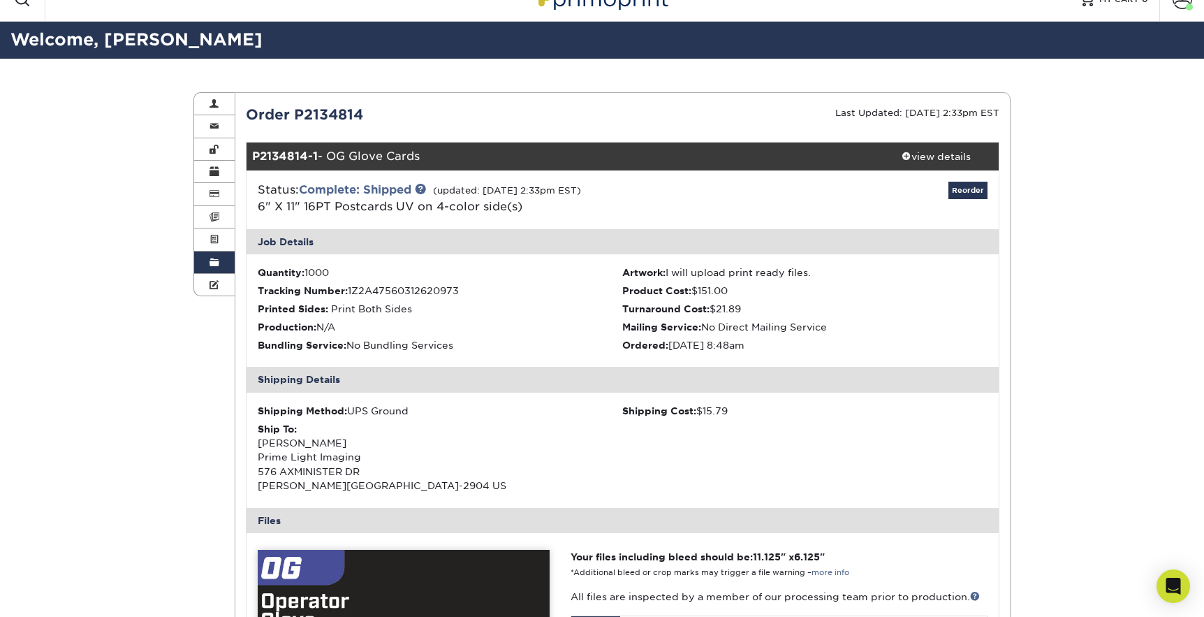
scroll to position [0, 0]
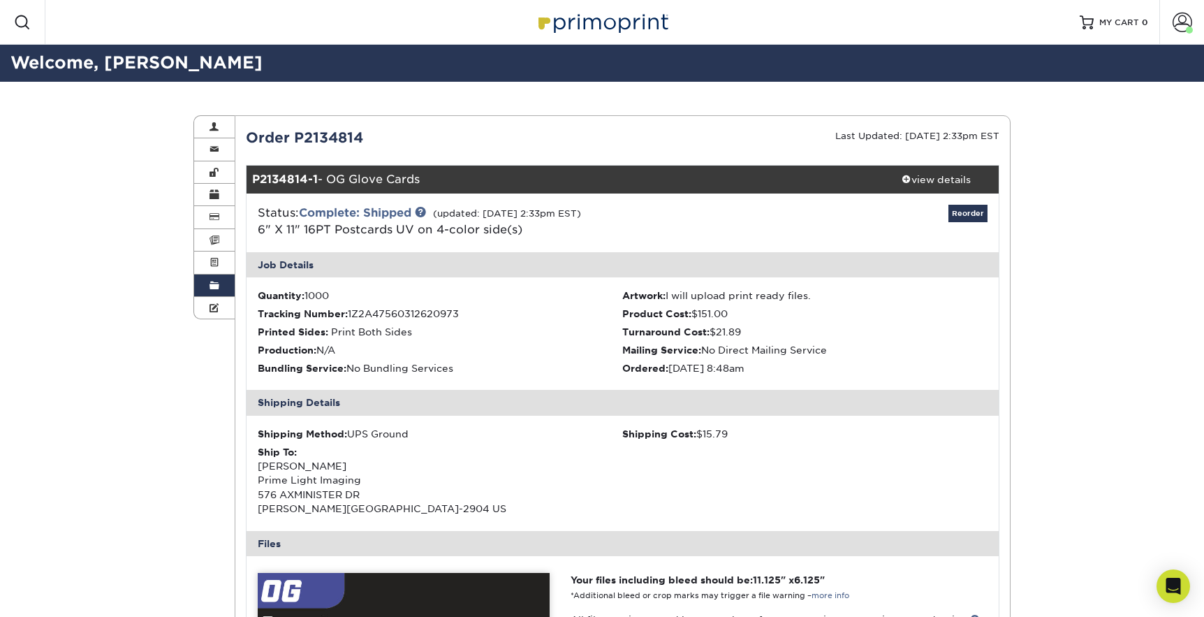
click at [213, 289] on span at bounding box center [215, 285] width 10 height 11
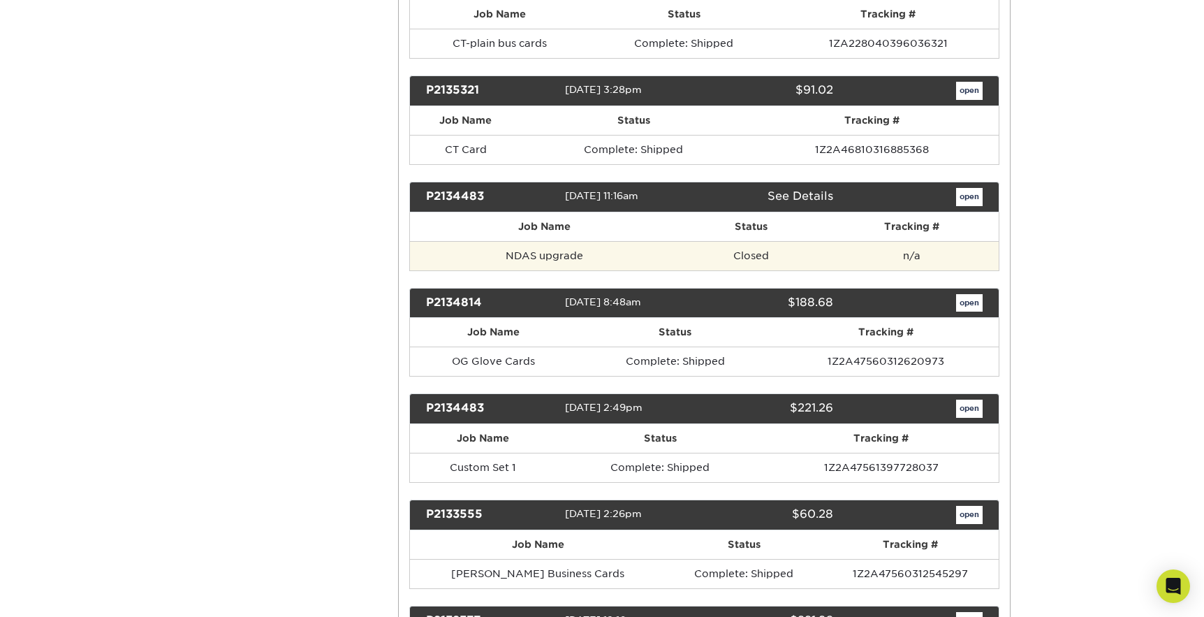
scroll to position [16847, 0]
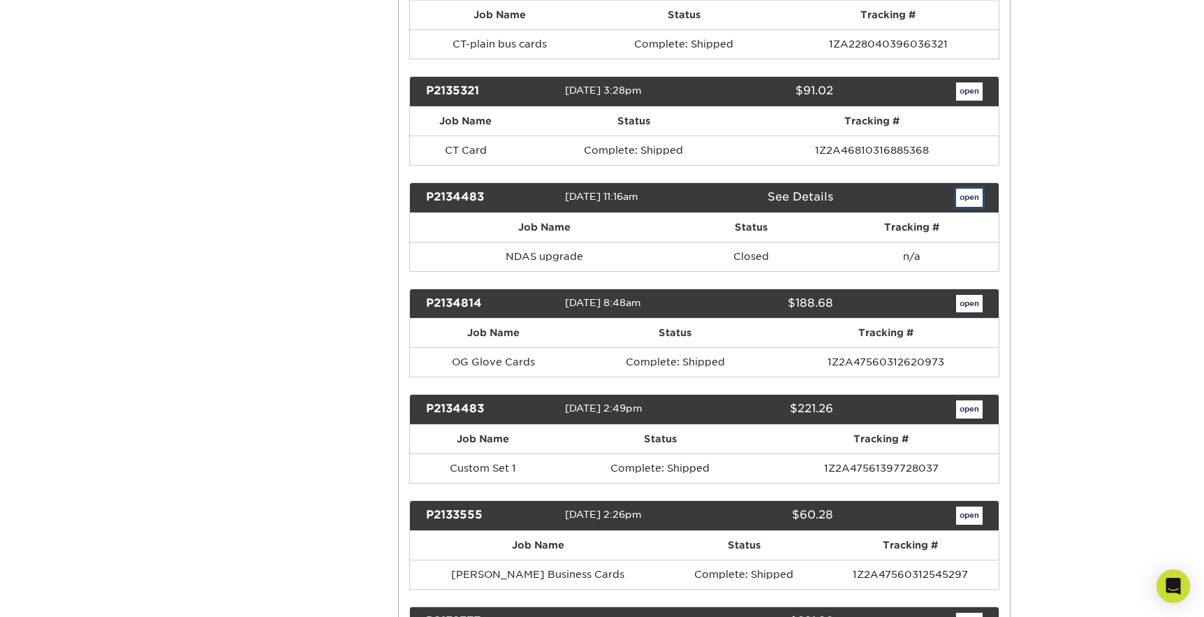
click at [977, 189] on link "open" at bounding box center [969, 198] width 27 height 18
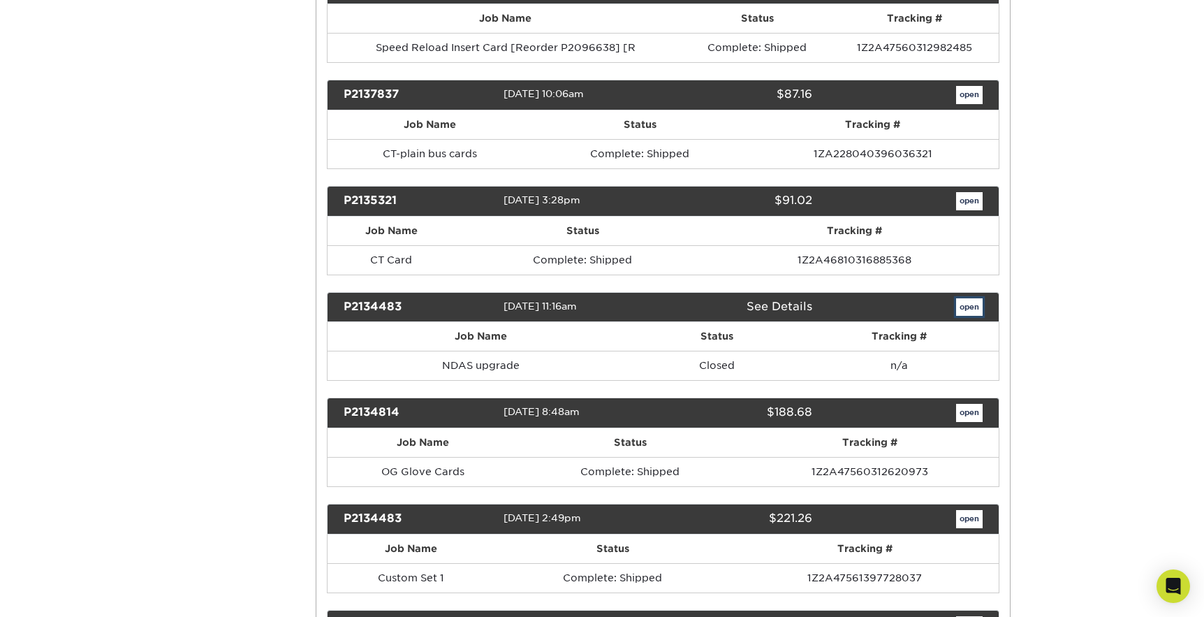
scroll to position [0, 0]
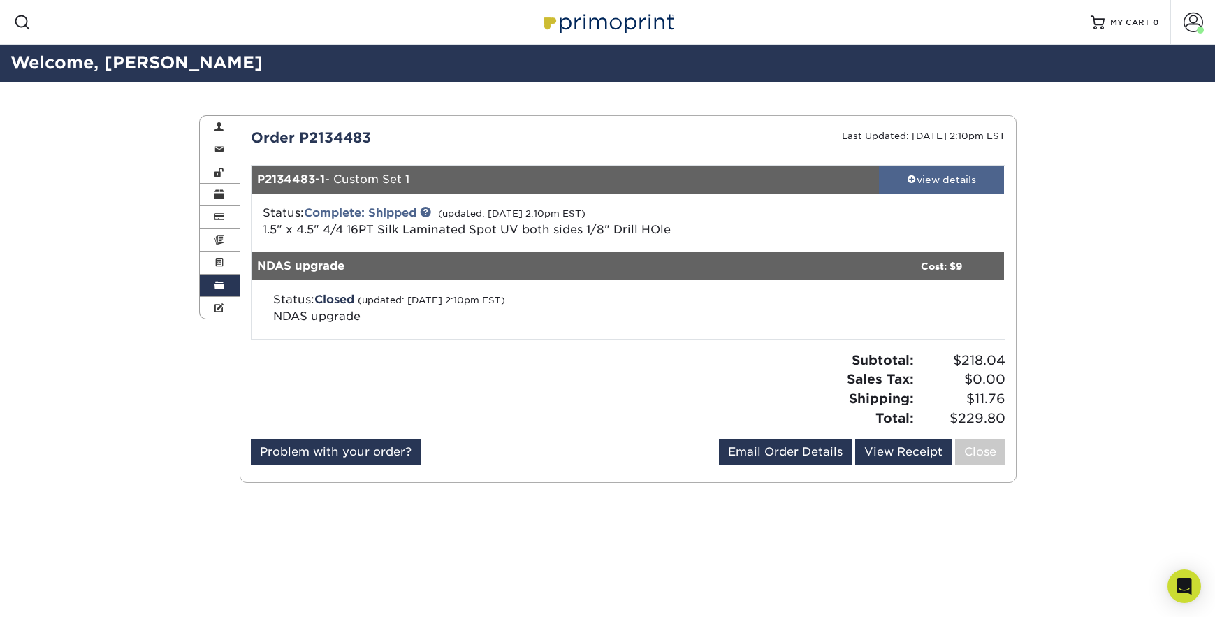
click at [948, 180] on div "view details" at bounding box center [942, 180] width 126 height 14
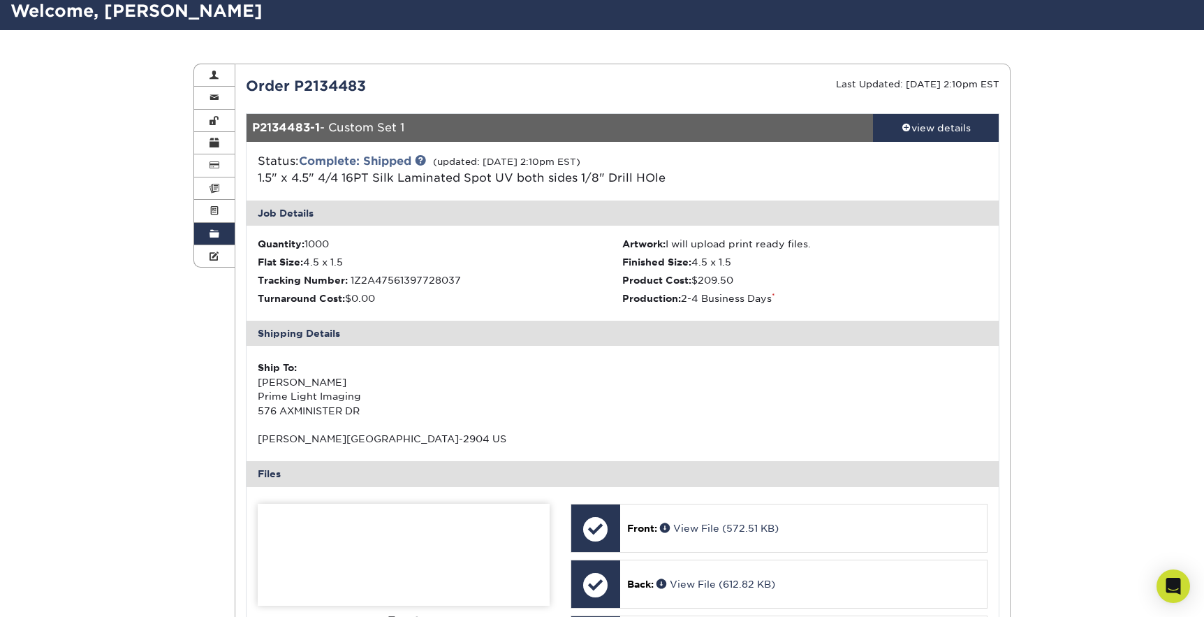
scroll to position [244, 0]
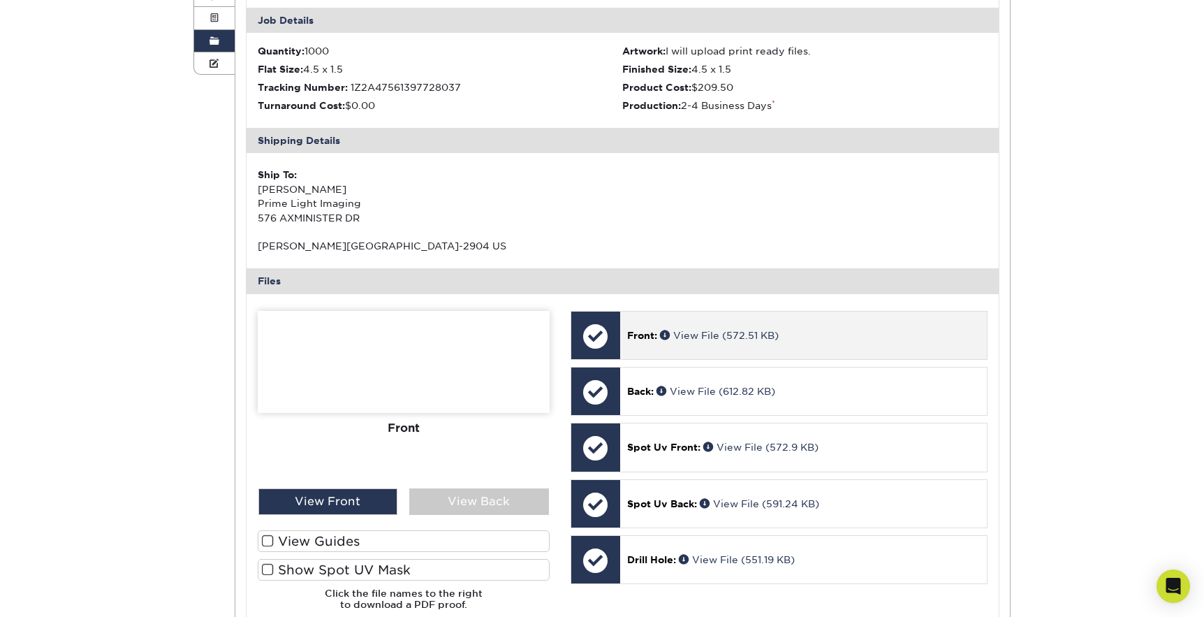
click at [647, 331] on span "Front:" at bounding box center [642, 335] width 30 height 11
click at [662, 335] on span at bounding box center [666, 335] width 13 height 10
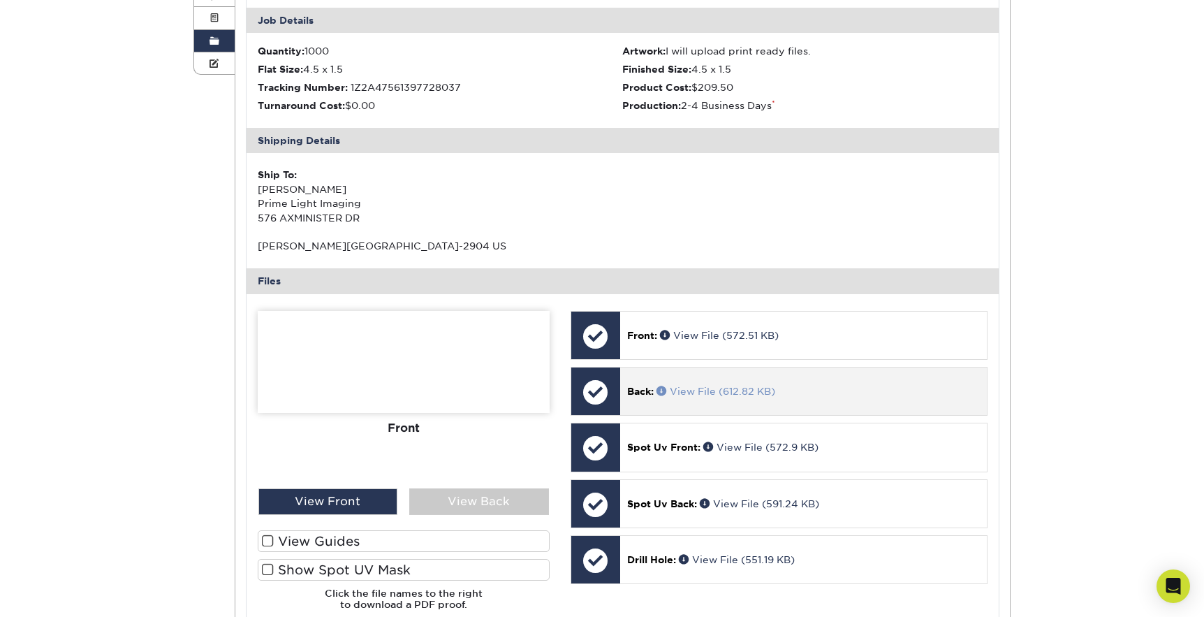
click at [663, 389] on span at bounding box center [663, 391] width 13 height 10
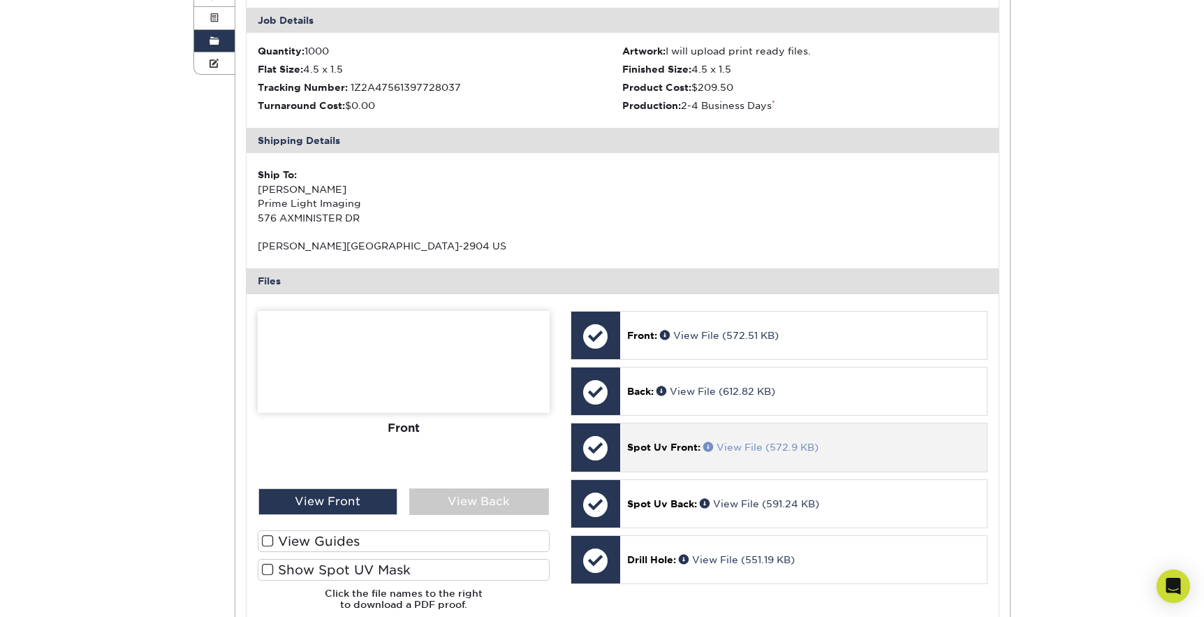
click at [710, 443] on span at bounding box center [709, 446] width 13 height 10
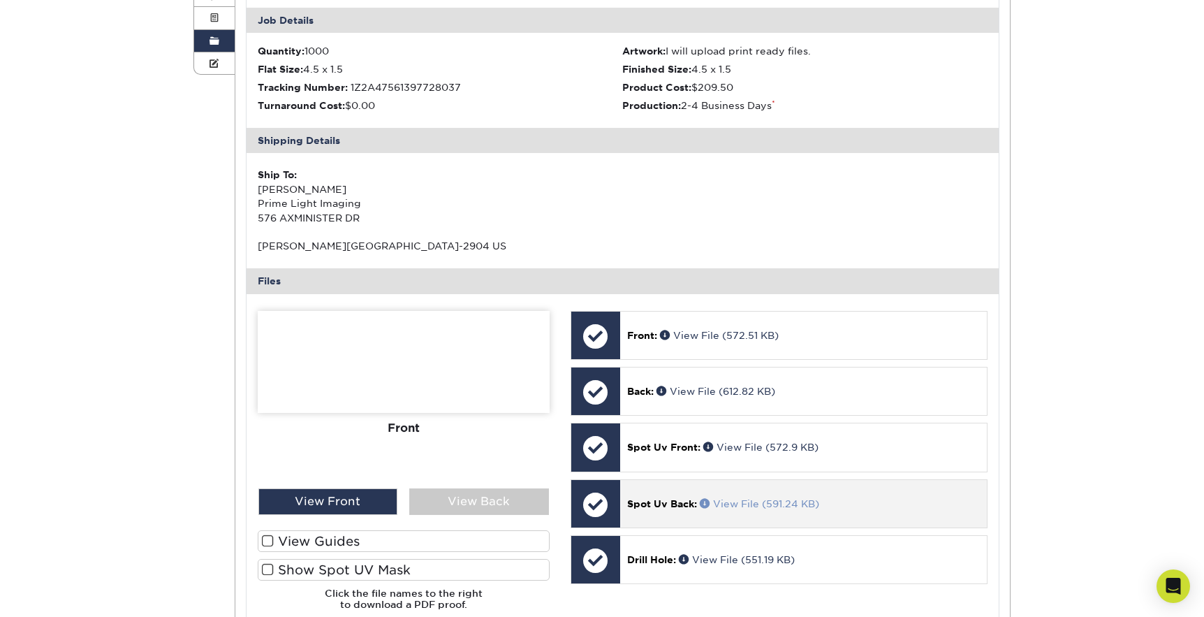
click at [708, 502] on span at bounding box center [706, 503] width 13 height 10
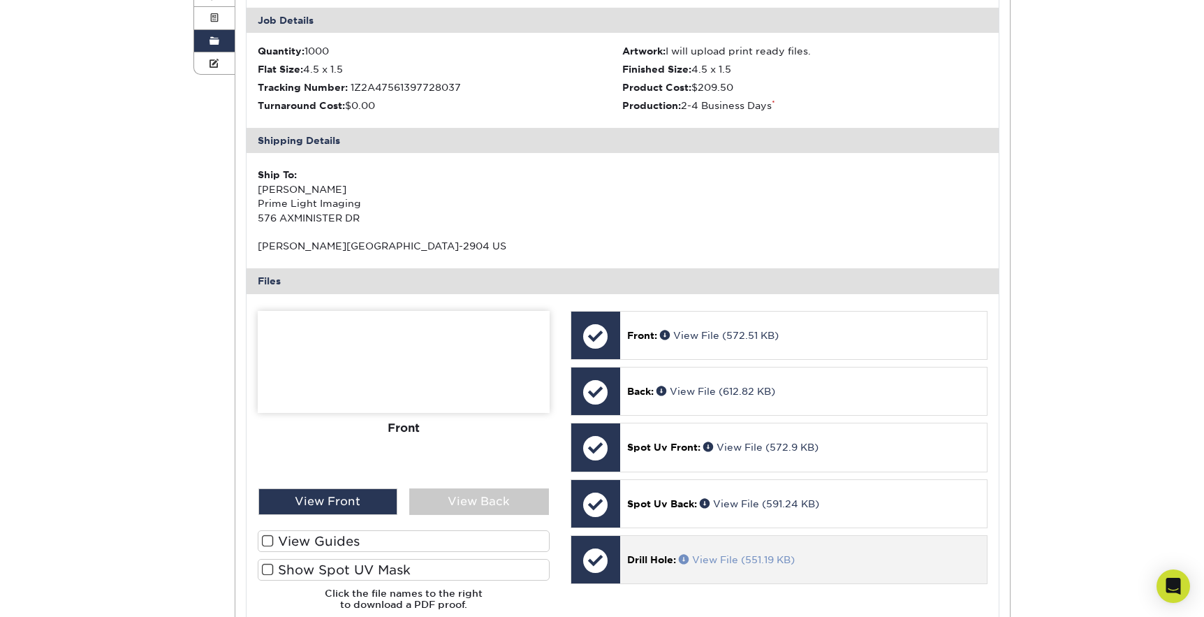
click at [684, 560] on span at bounding box center [685, 559] width 13 height 10
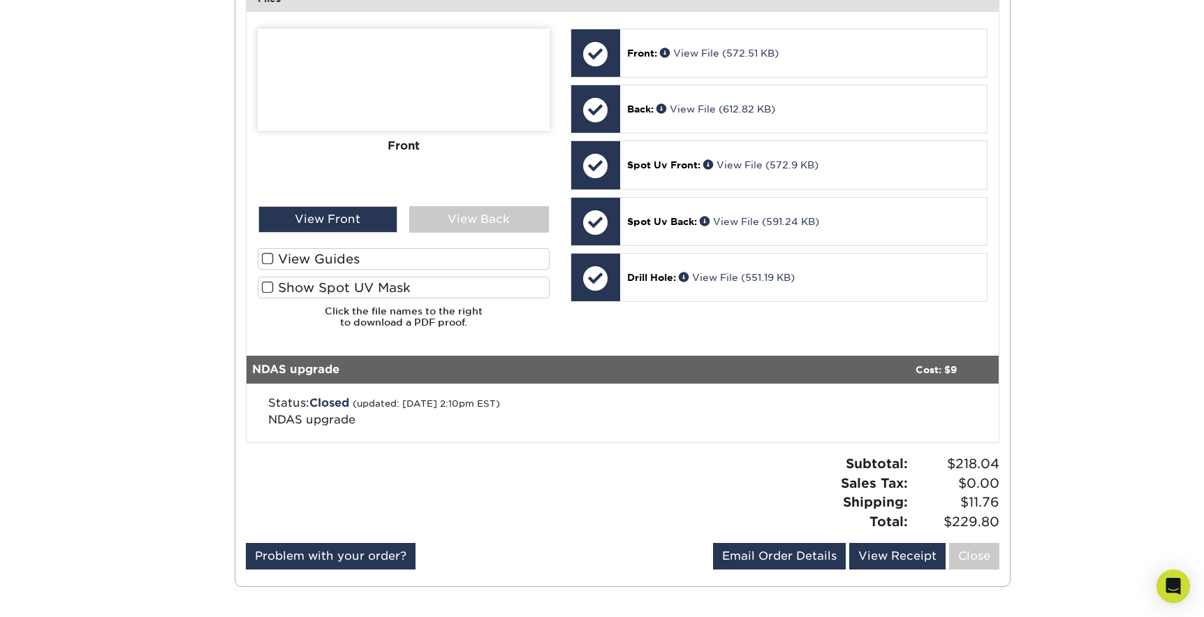
scroll to position [530, 0]
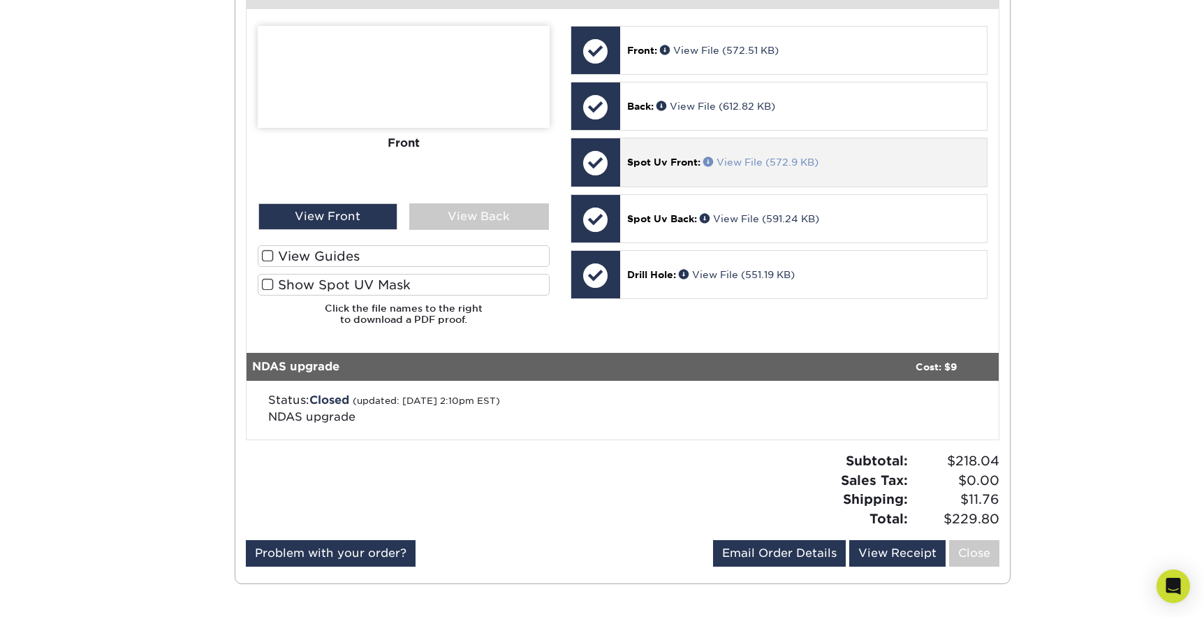
click at [708, 166] on span at bounding box center [709, 161] width 13 height 10
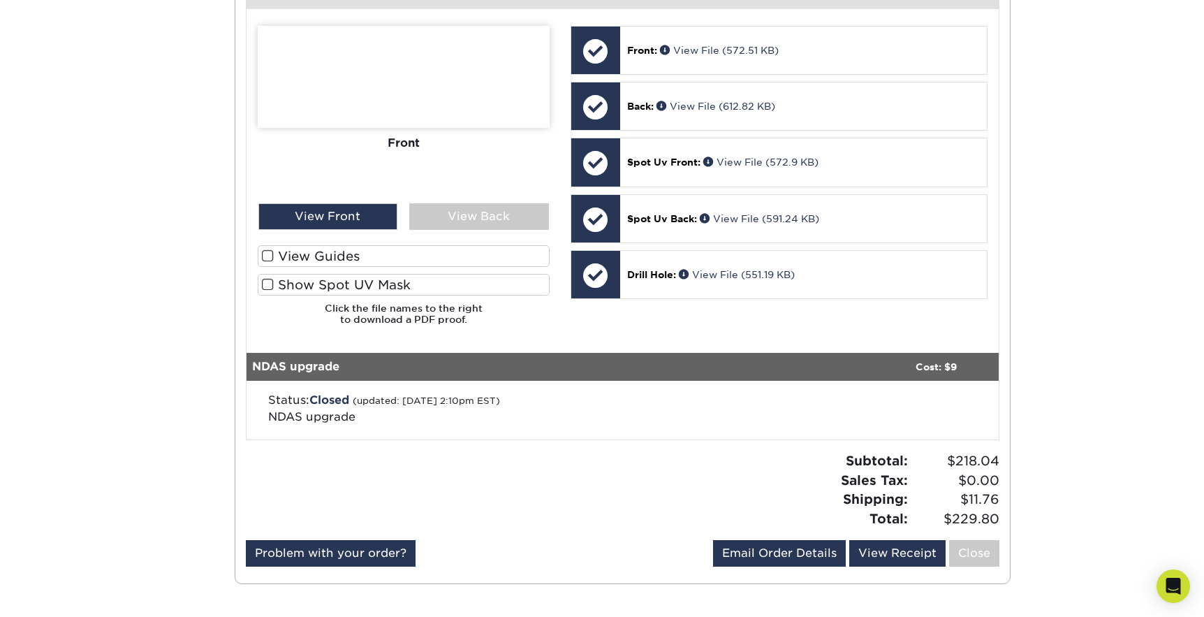
click at [268, 281] on span at bounding box center [268, 284] width 12 height 13
click at [0, 0] on input "Show Spot UV Mask" at bounding box center [0, 0] width 0 height 0
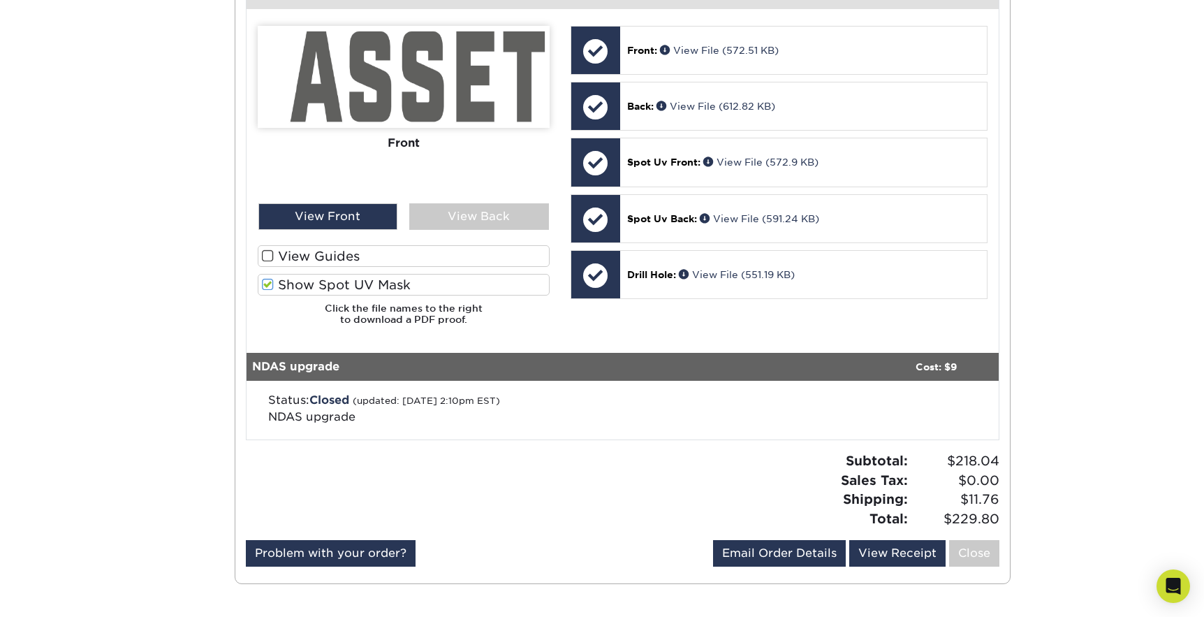
click at [269, 253] on span at bounding box center [268, 255] width 12 height 13
click at [0, 0] on input "View Guides" at bounding box center [0, 0] width 0 height 0
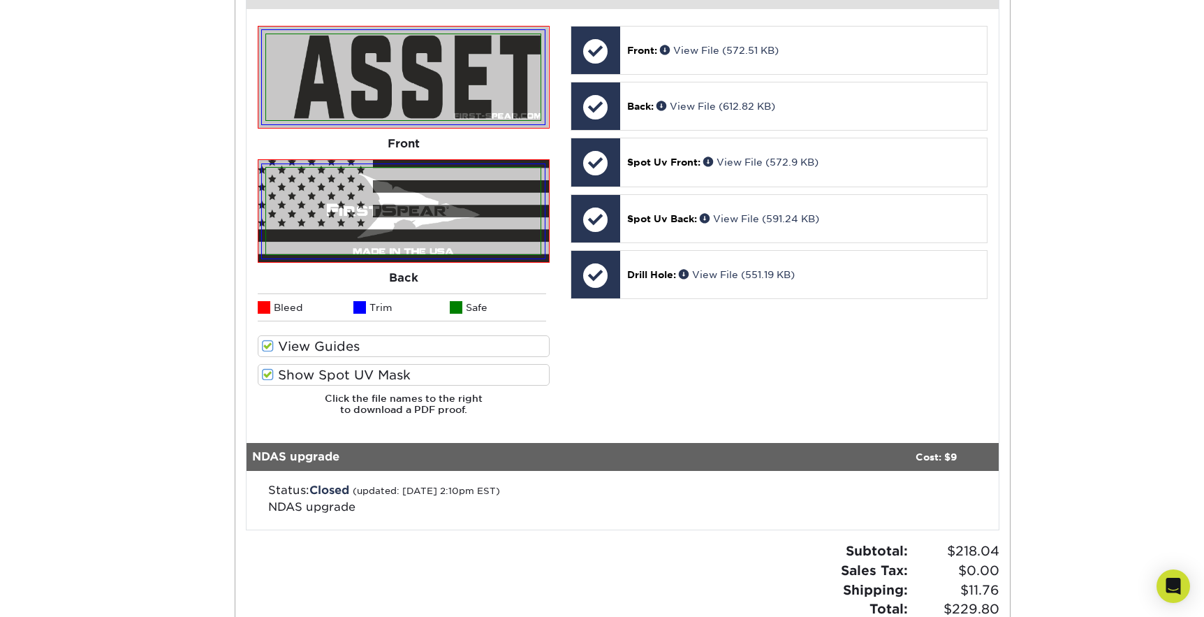
scroll to position [245, 0]
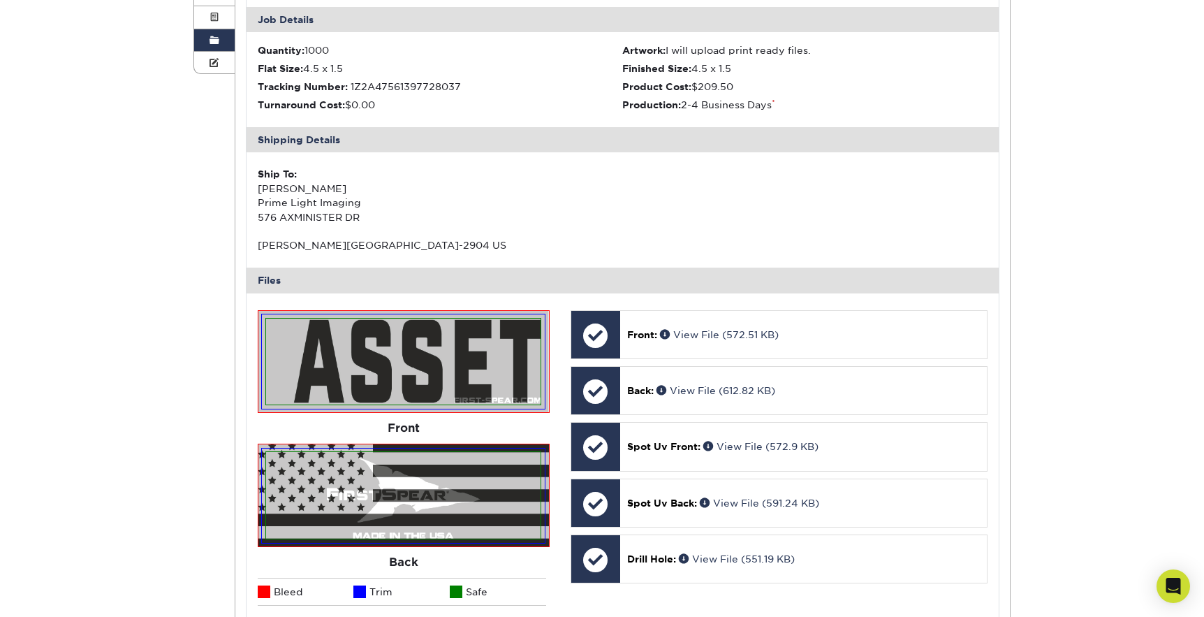
click at [217, 40] on span at bounding box center [215, 40] width 10 height 11
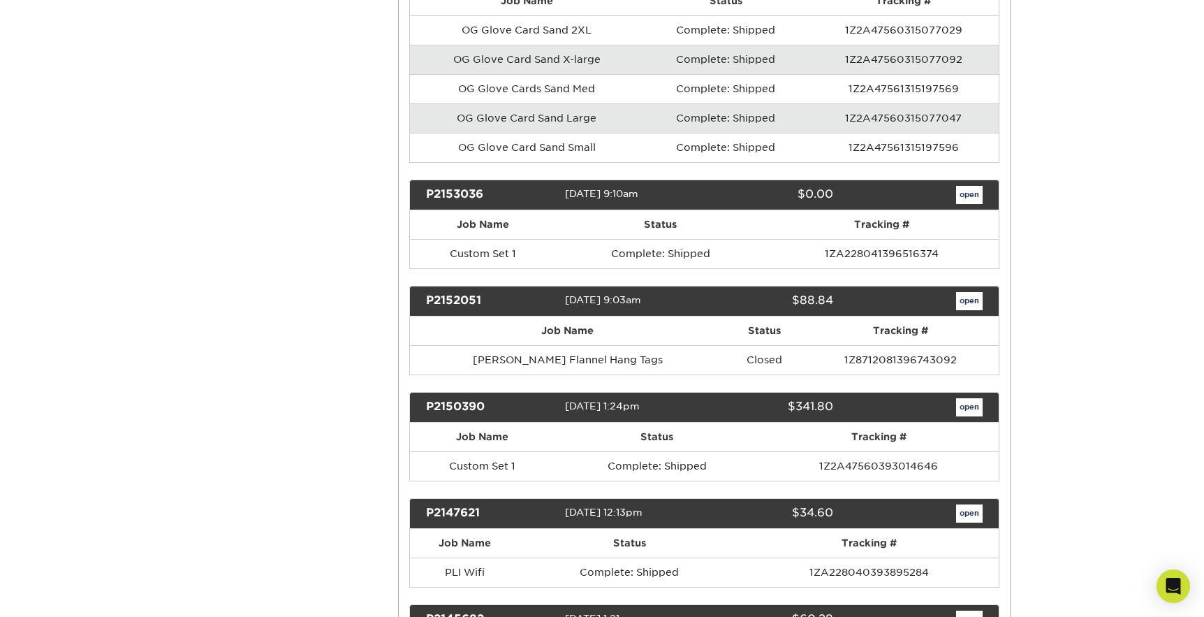
scroll to position [15123, 0]
click at [966, 292] on link "open" at bounding box center [969, 301] width 27 height 18
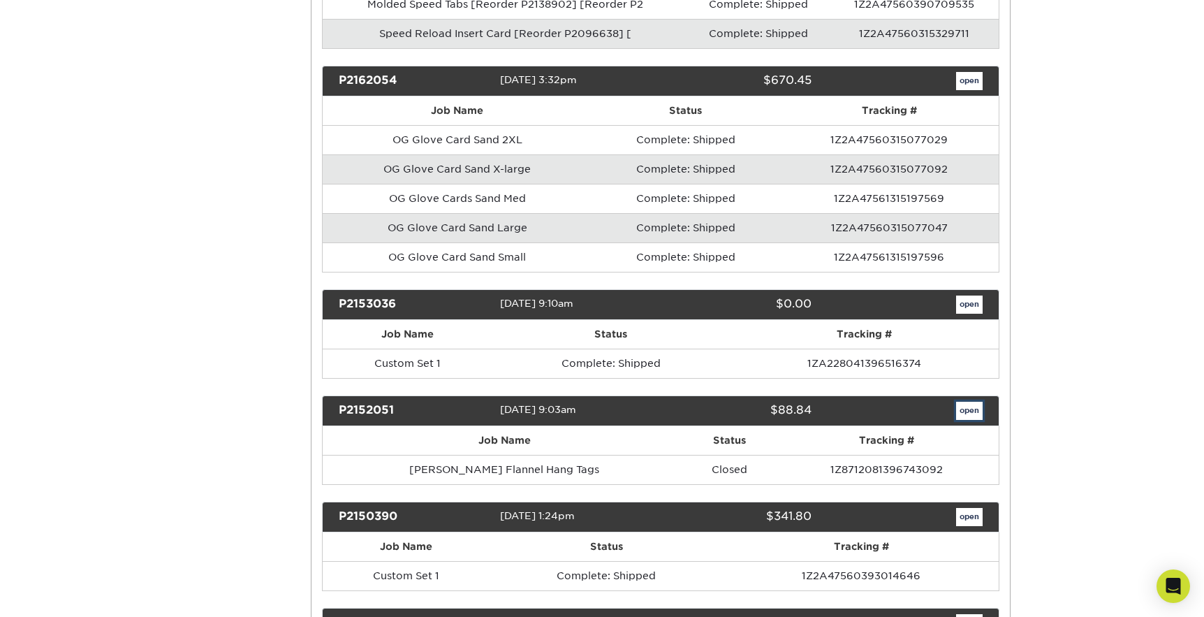
scroll to position [0, 0]
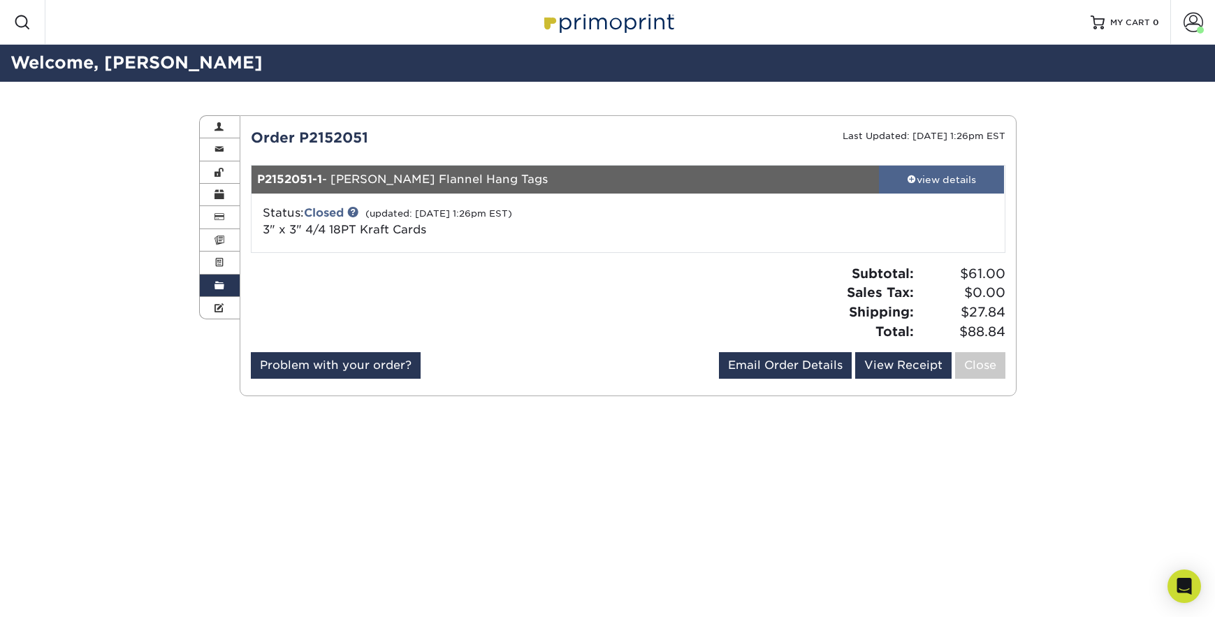
click at [907, 180] on span at bounding box center [912, 179] width 10 height 10
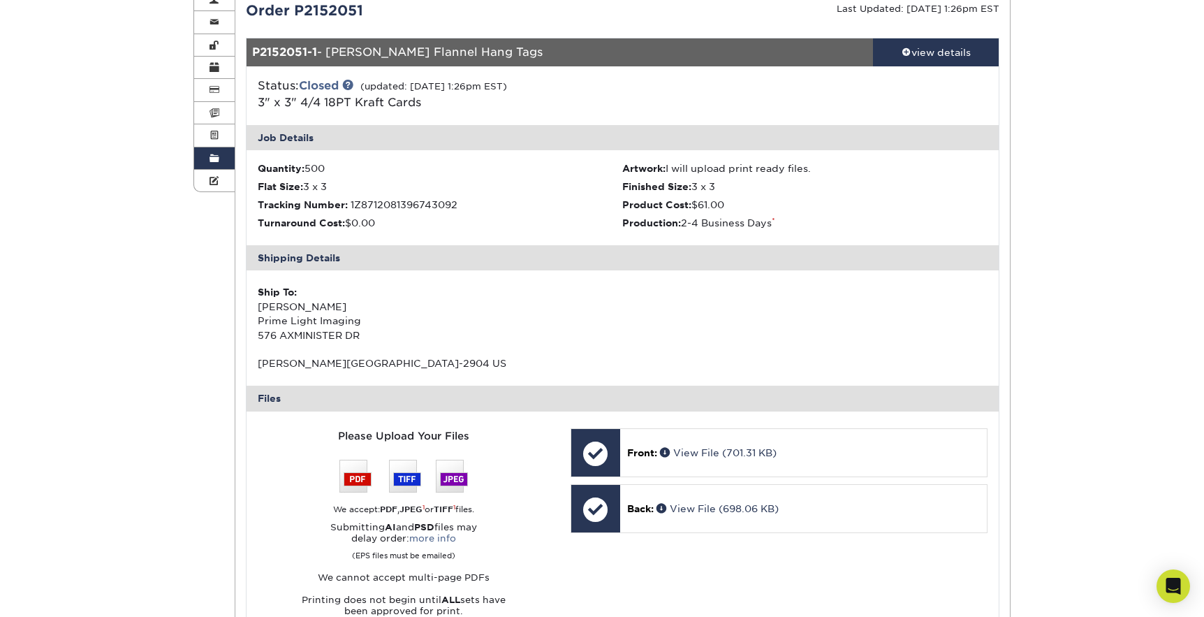
scroll to position [128, 0]
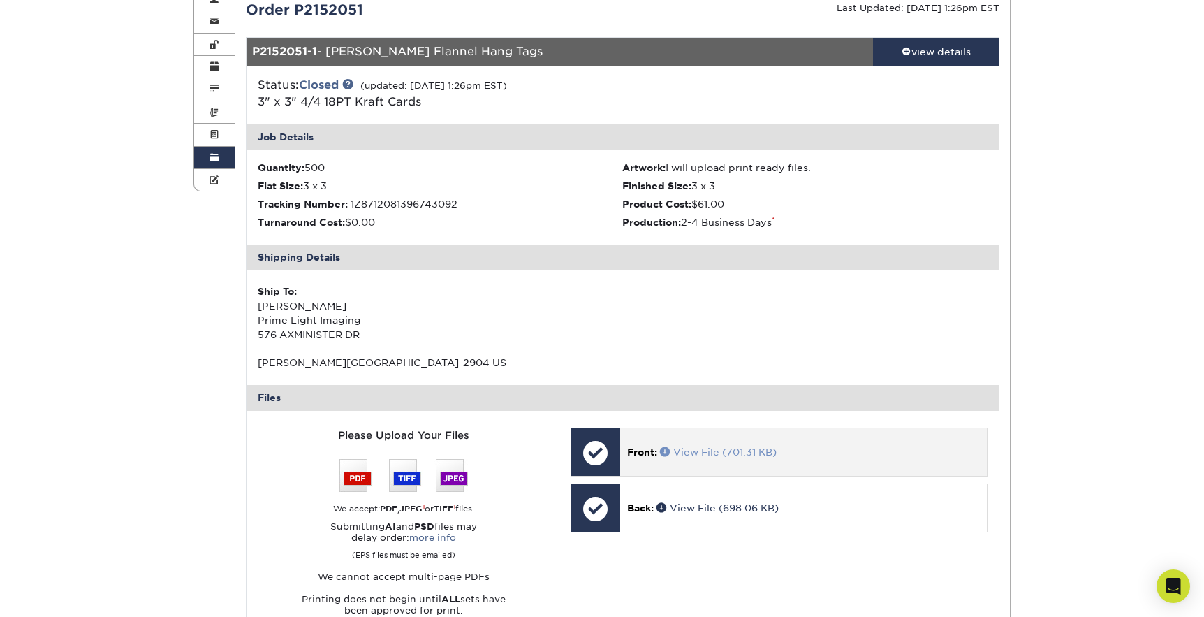
click at [666, 453] on span at bounding box center [666, 451] width 13 height 10
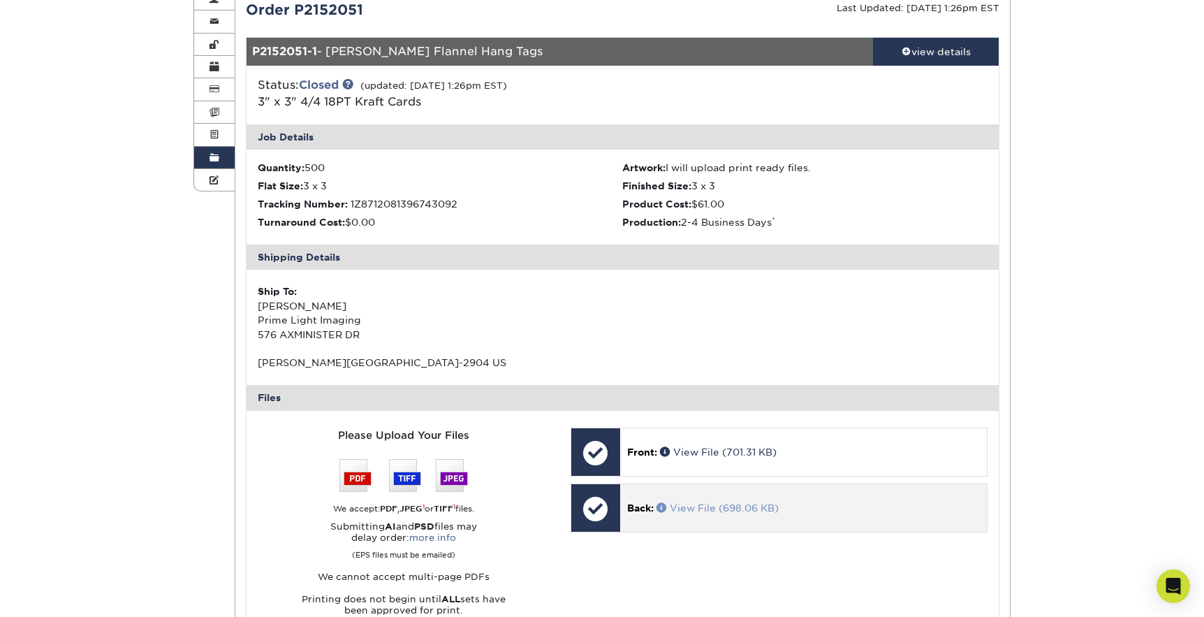
click at [664, 506] on span at bounding box center [663, 507] width 13 height 10
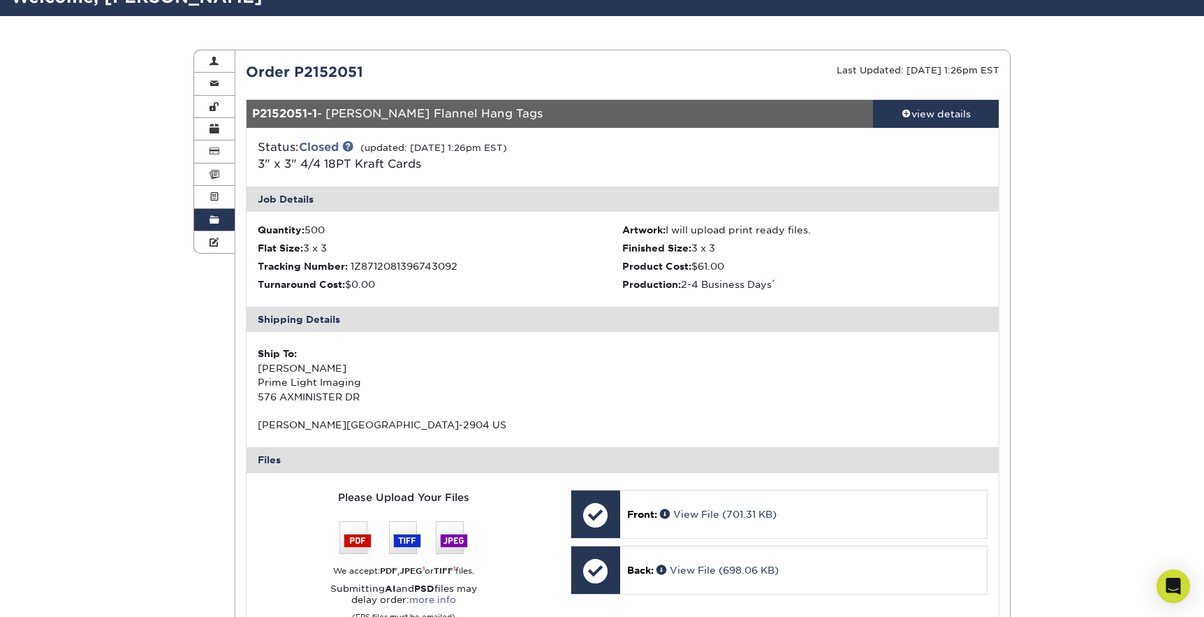
scroll to position [54, 0]
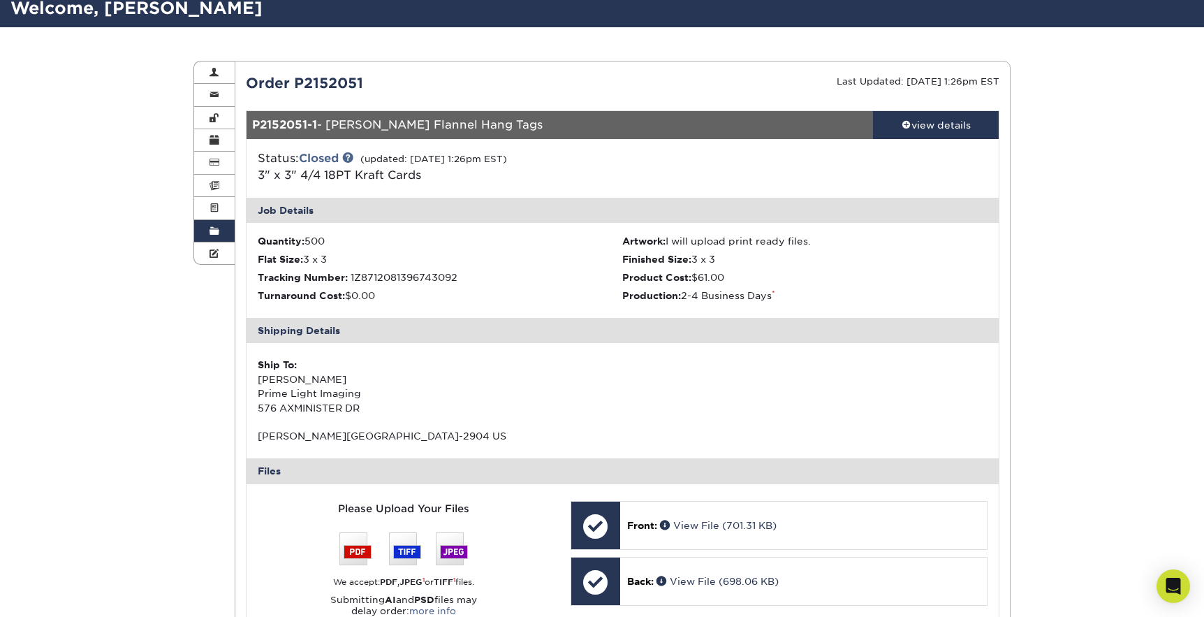
click at [216, 234] on span at bounding box center [215, 231] width 10 height 11
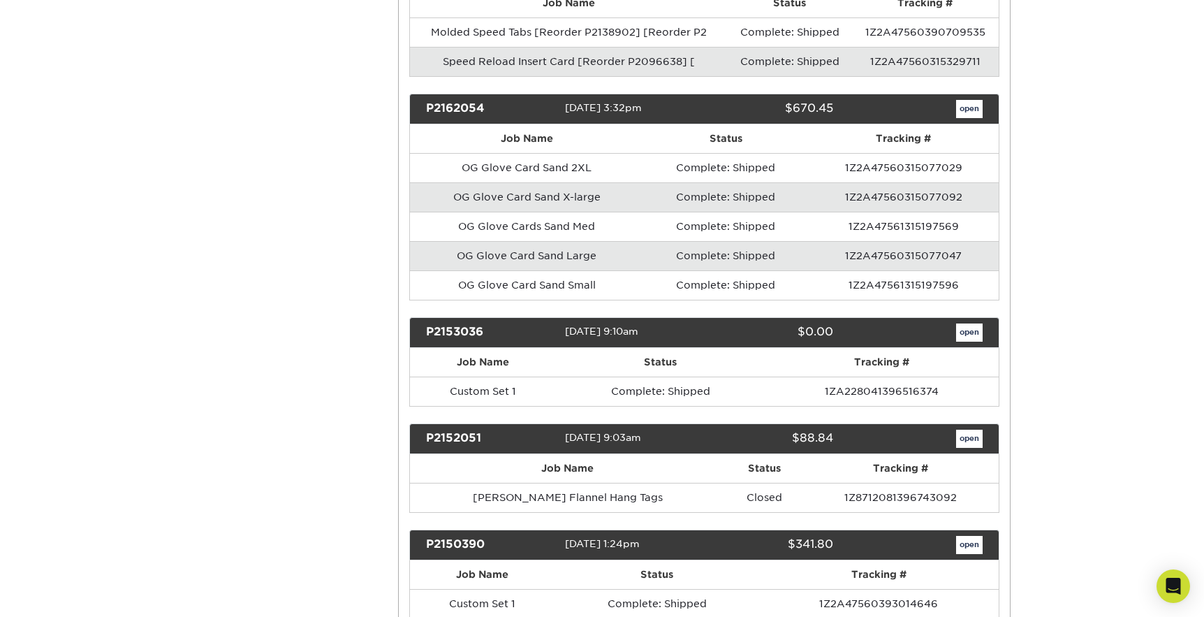
scroll to position [14913, 0]
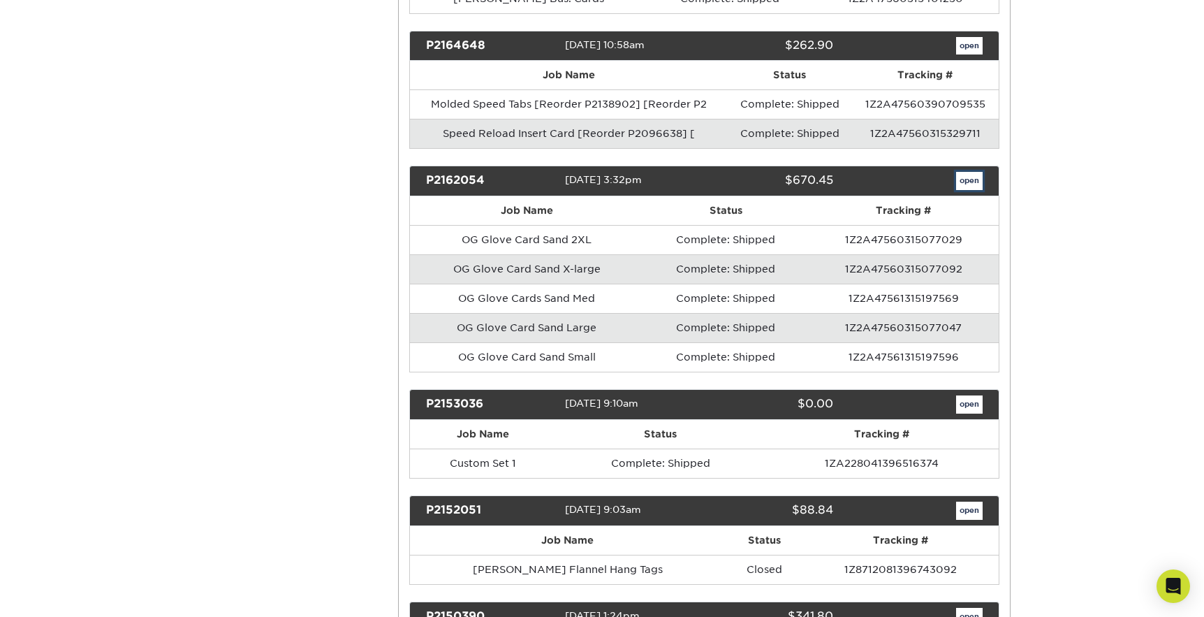
click at [967, 172] on link "open" at bounding box center [969, 181] width 27 height 18
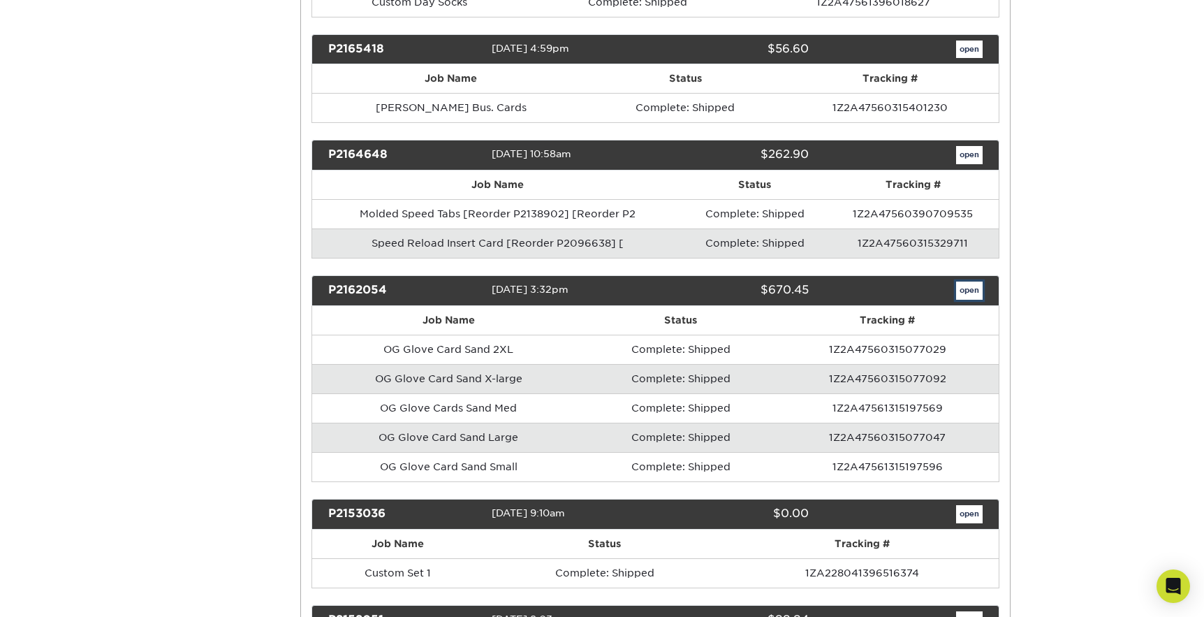
scroll to position [0, 0]
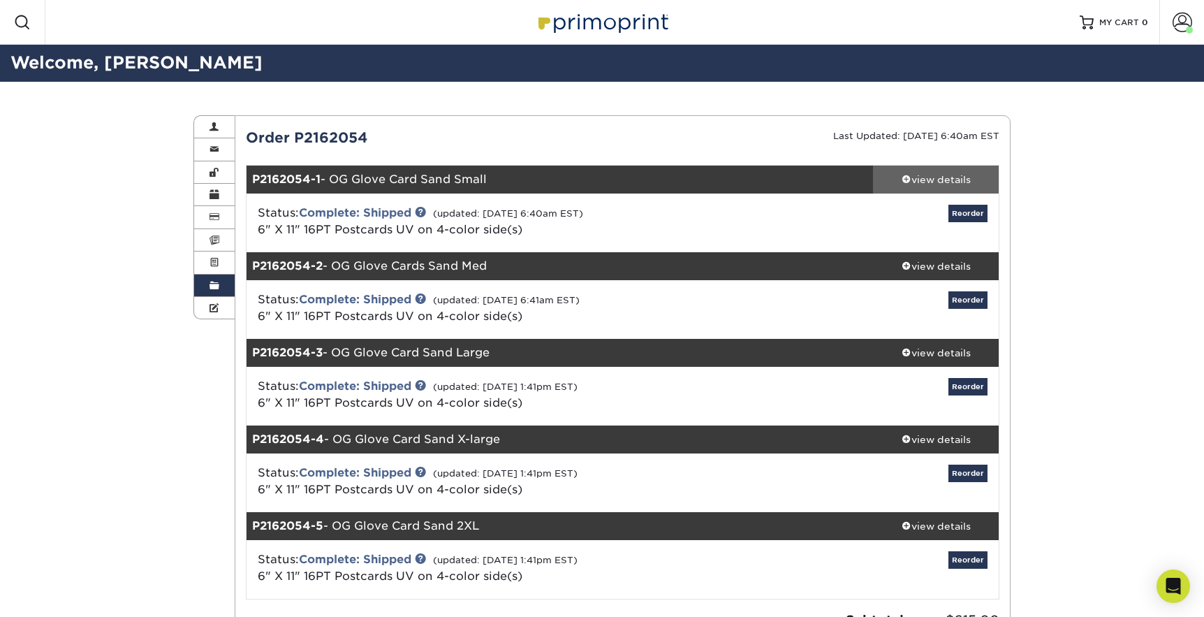
click at [923, 180] on div "view details" at bounding box center [936, 180] width 126 height 14
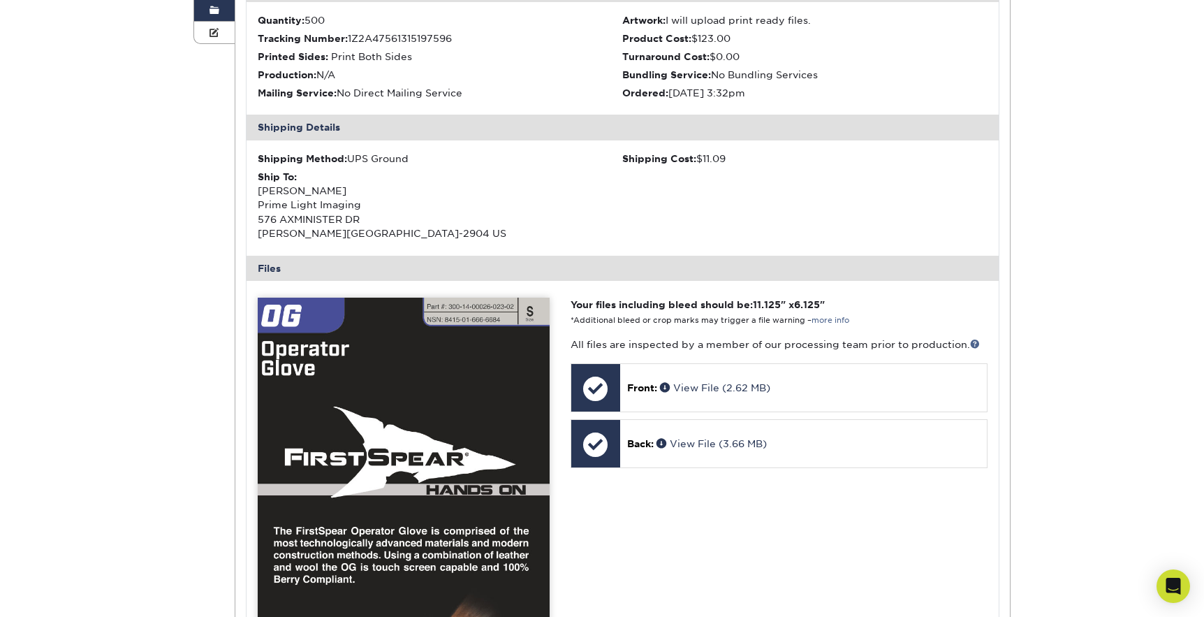
scroll to position [207, 0]
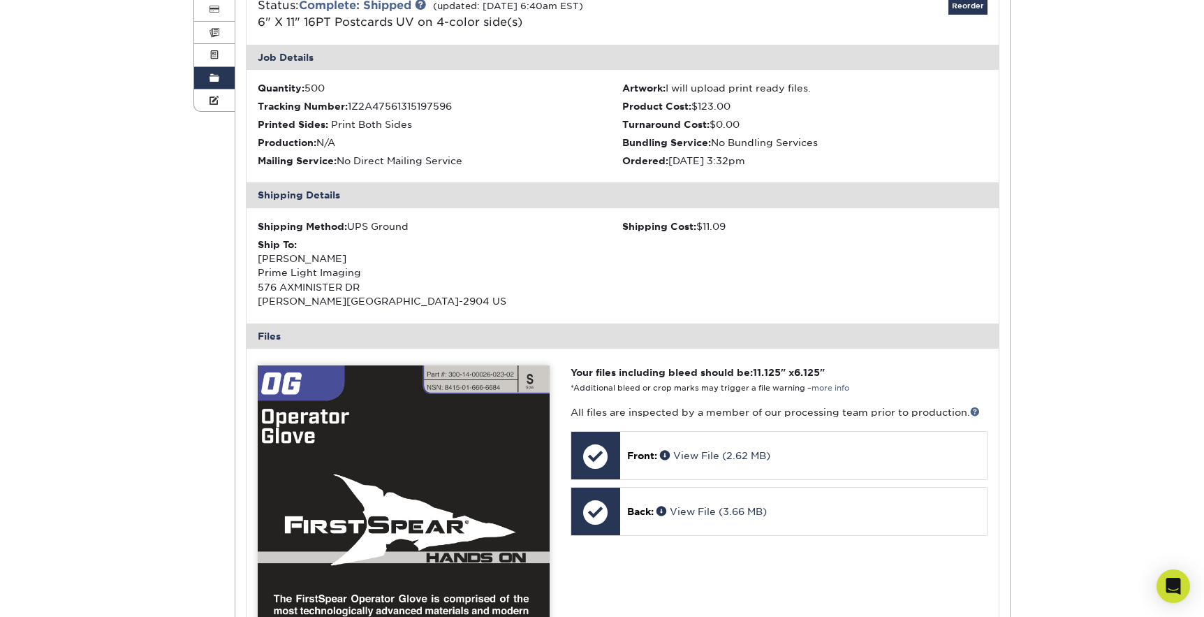
click at [210, 81] on span at bounding box center [215, 78] width 10 height 11
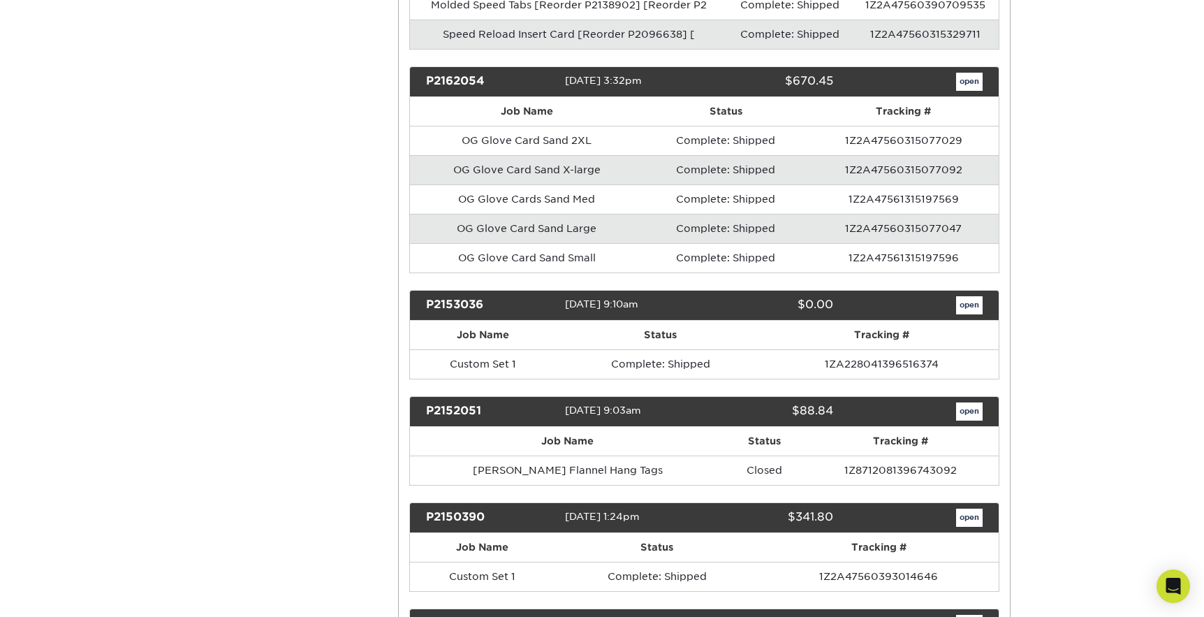
scroll to position [15007, 0]
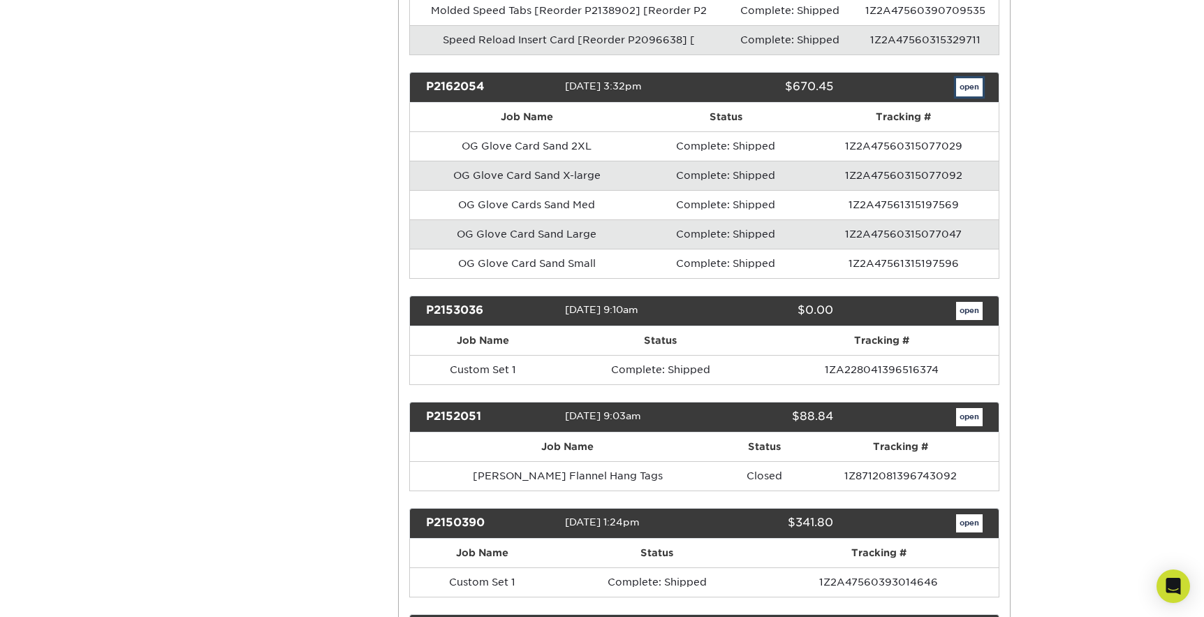
click at [971, 78] on link "open" at bounding box center [969, 87] width 27 height 18
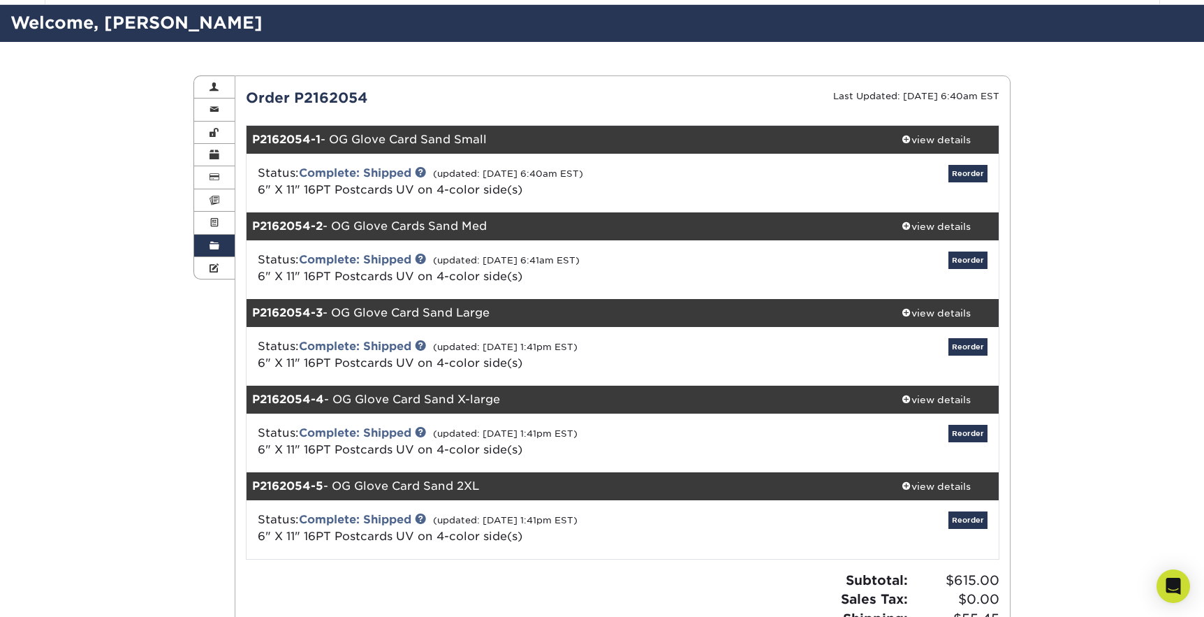
scroll to position [117, 0]
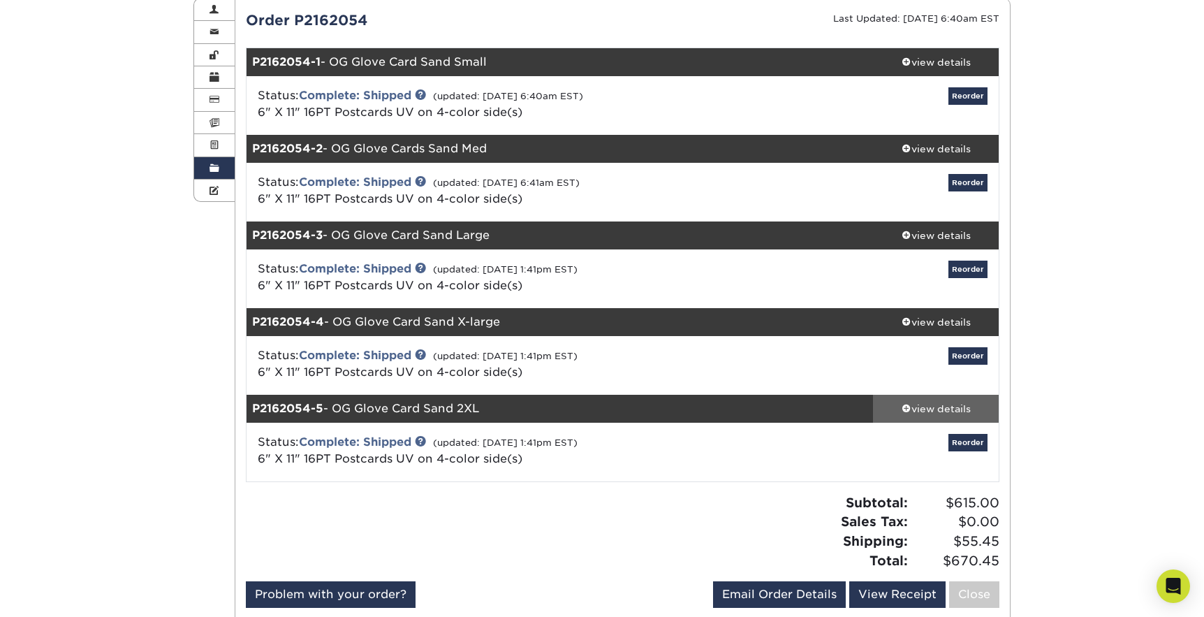
click at [944, 408] on div "view details" at bounding box center [936, 409] width 126 height 14
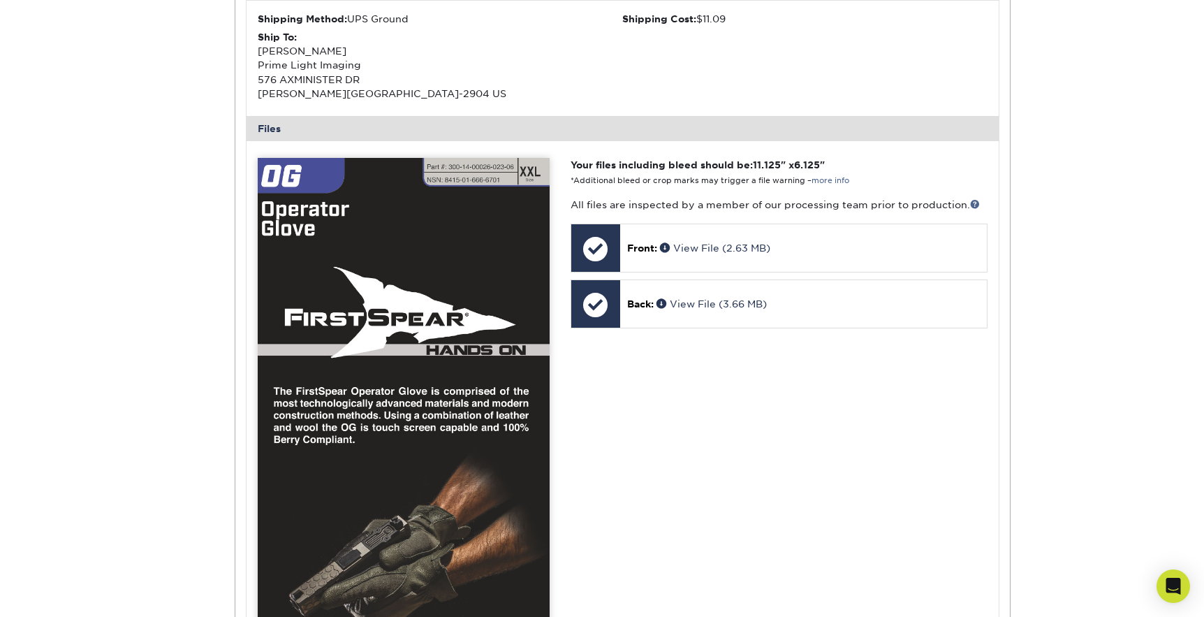
scroll to position [761, 0]
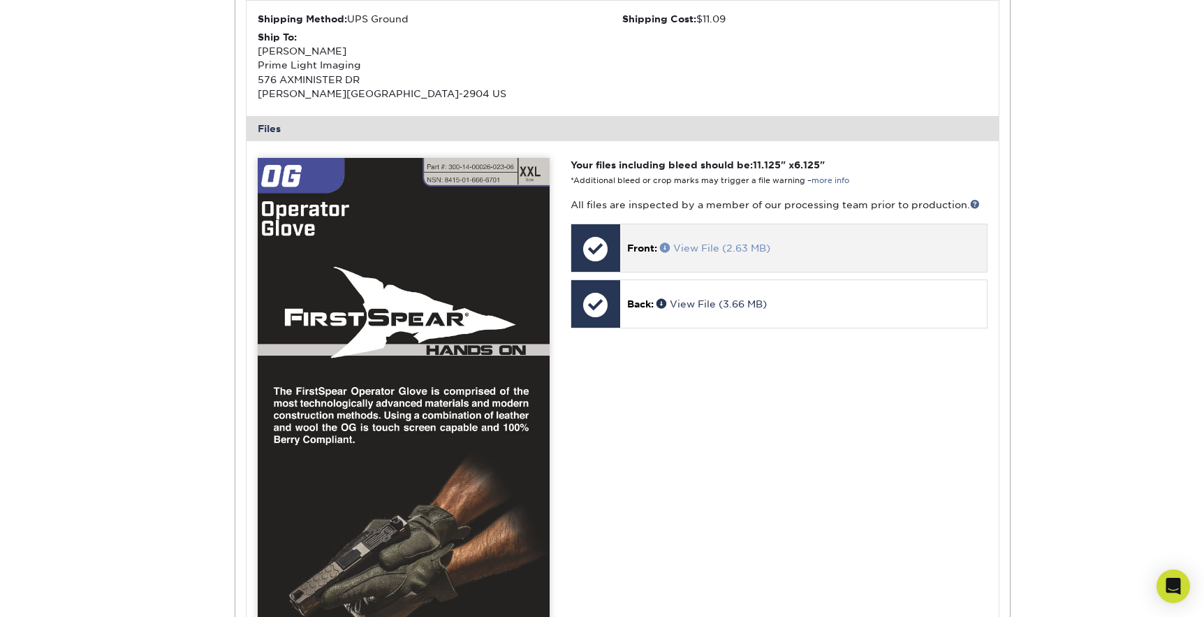
click at [671, 244] on span at bounding box center [666, 247] width 13 height 10
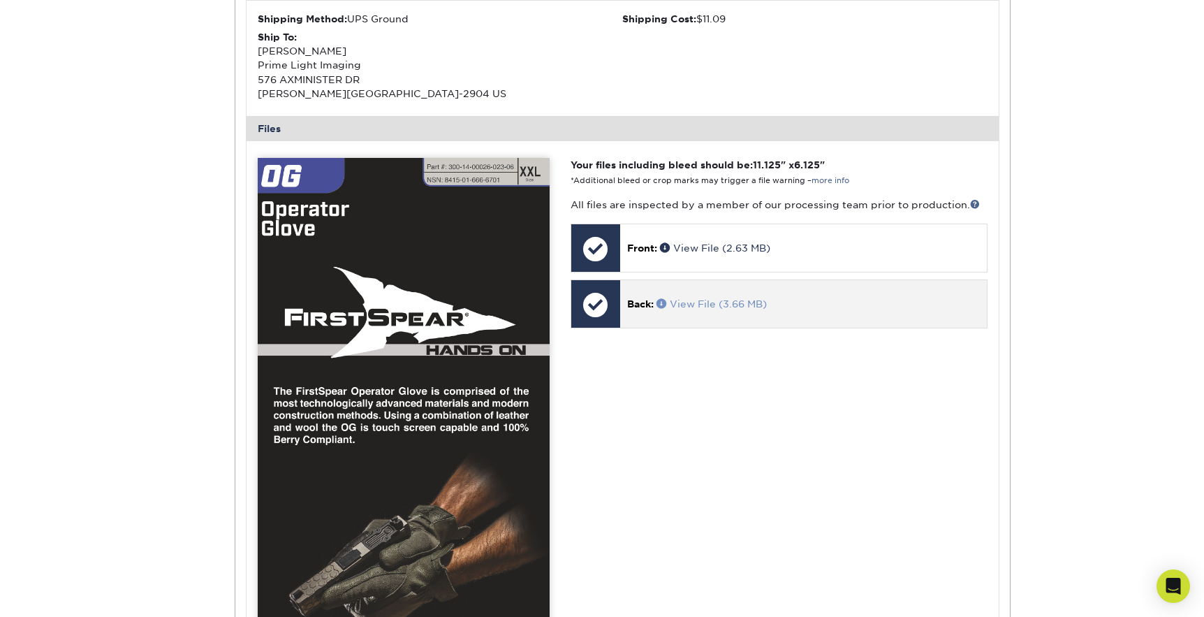
click at [662, 302] on span at bounding box center [663, 303] width 13 height 10
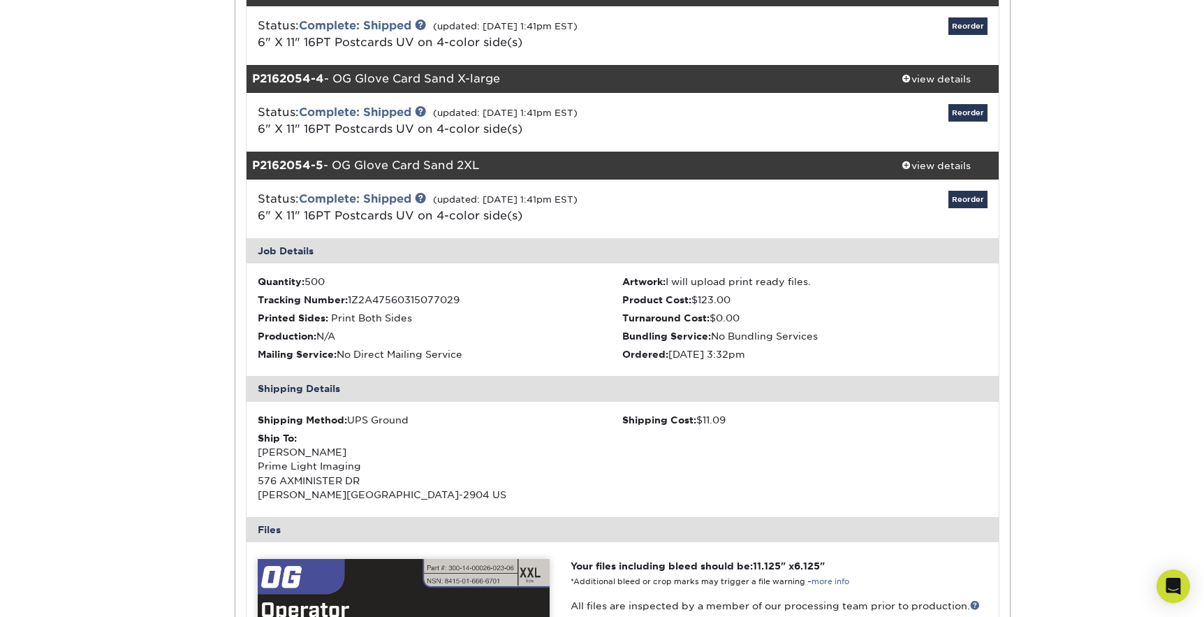
scroll to position [327, 0]
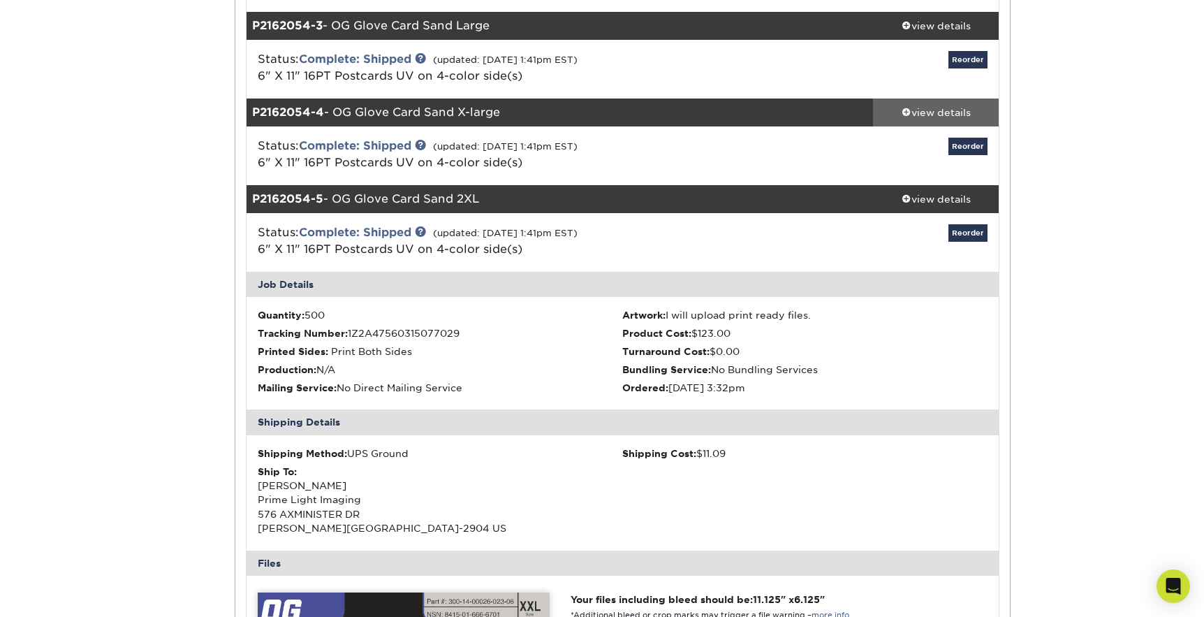
click at [945, 111] on div "view details" at bounding box center [936, 112] width 126 height 14
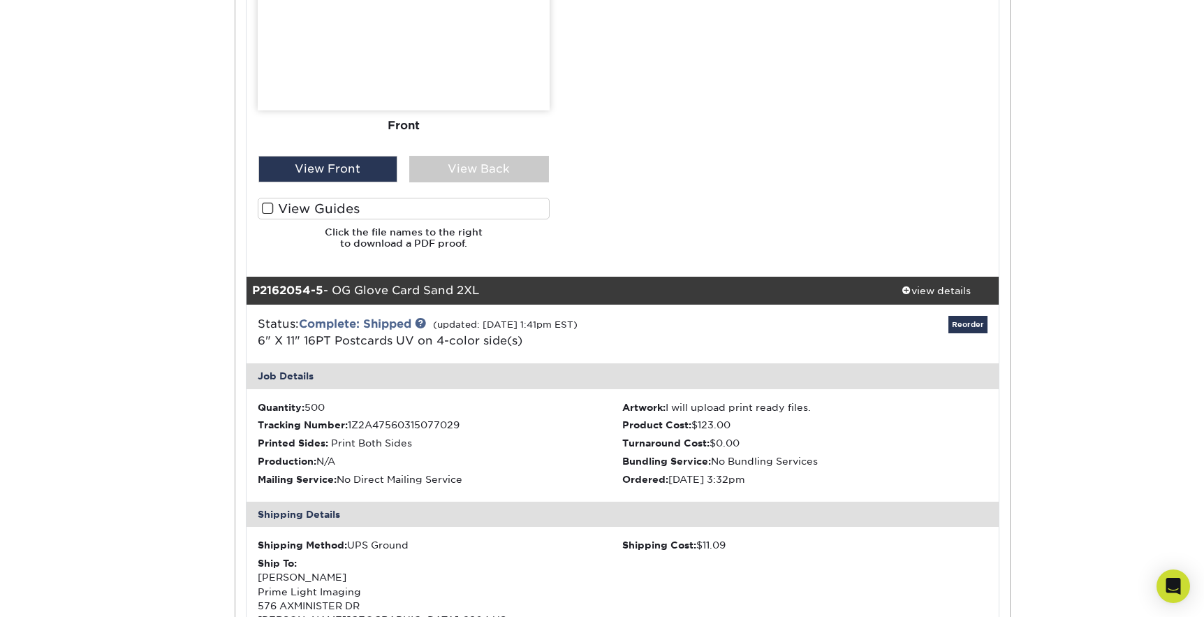
scroll to position [1338, 0]
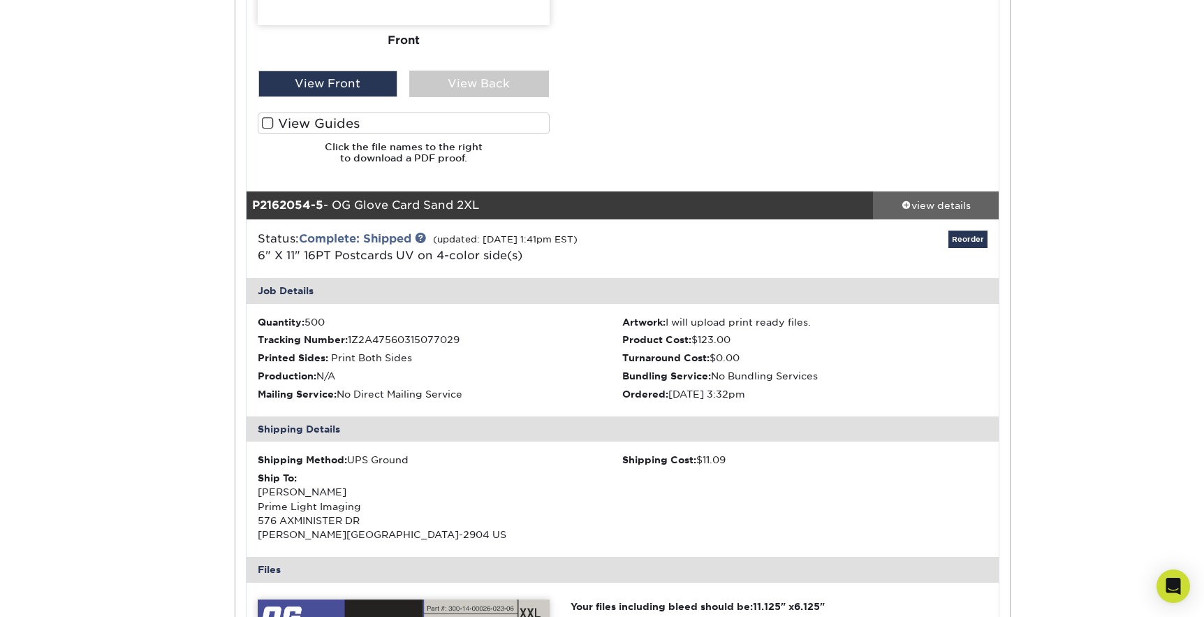
click at [912, 205] on div "view details" at bounding box center [936, 205] width 126 height 14
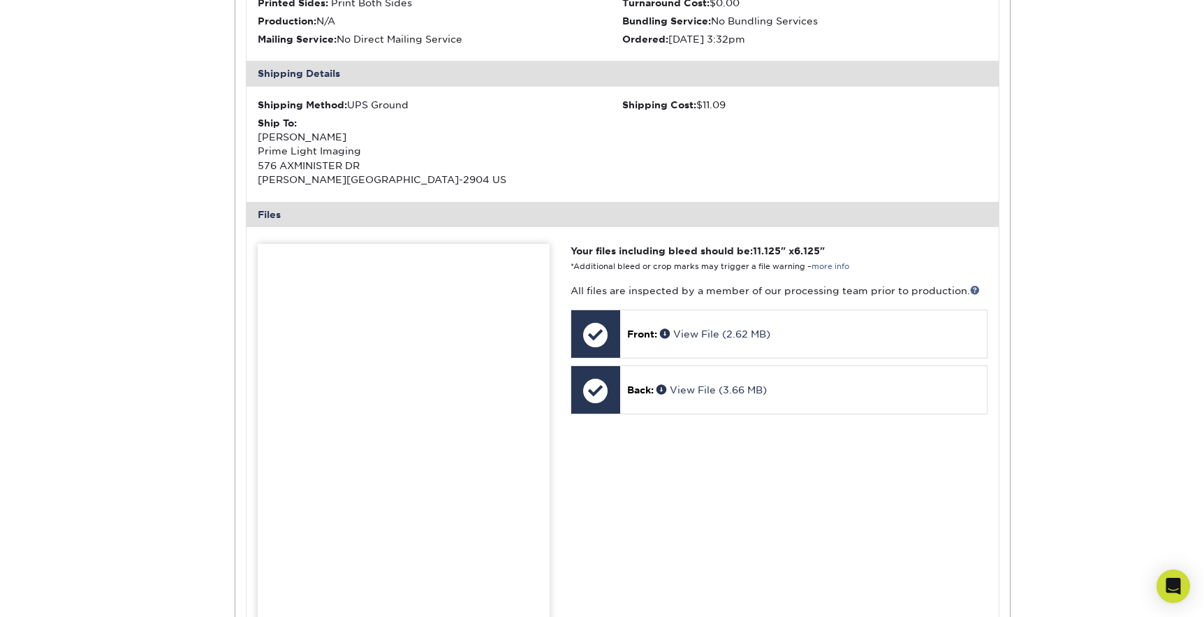
scroll to position [578, 0]
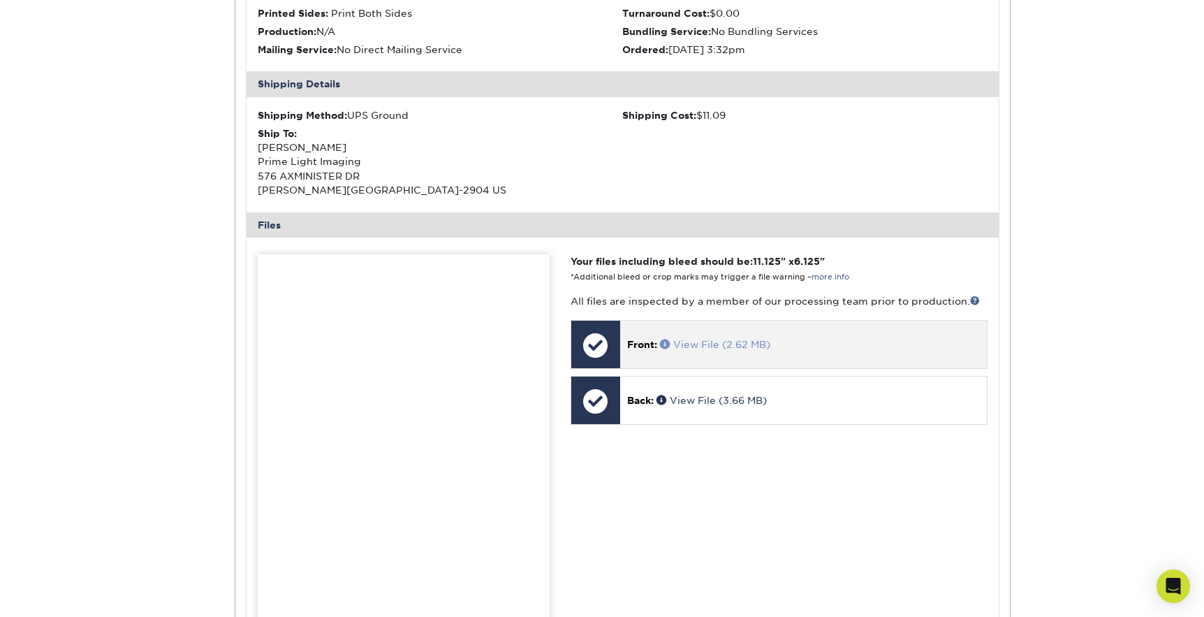
click at [690, 340] on link "View File (2.62 MB)" at bounding box center [715, 344] width 110 height 11
click at [666, 343] on span at bounding box center [666, 344] width 13 height 10
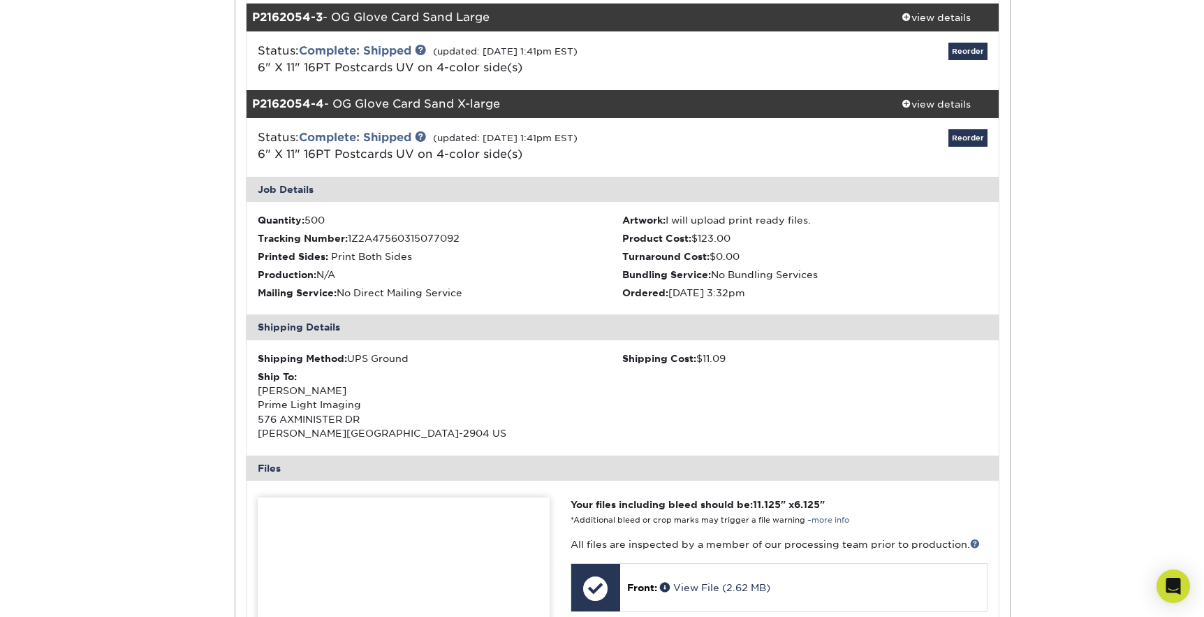
scroll to position [405, 0]
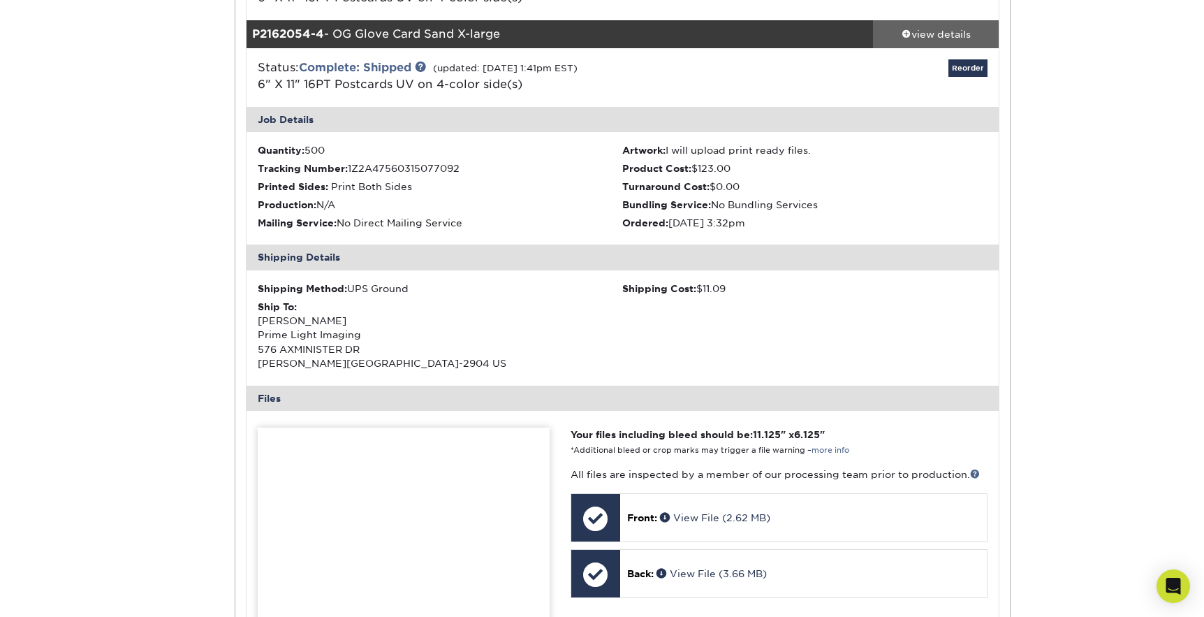
click at [917, 32] on div "view details" at bounding box center [936, 34] width 126 height 14
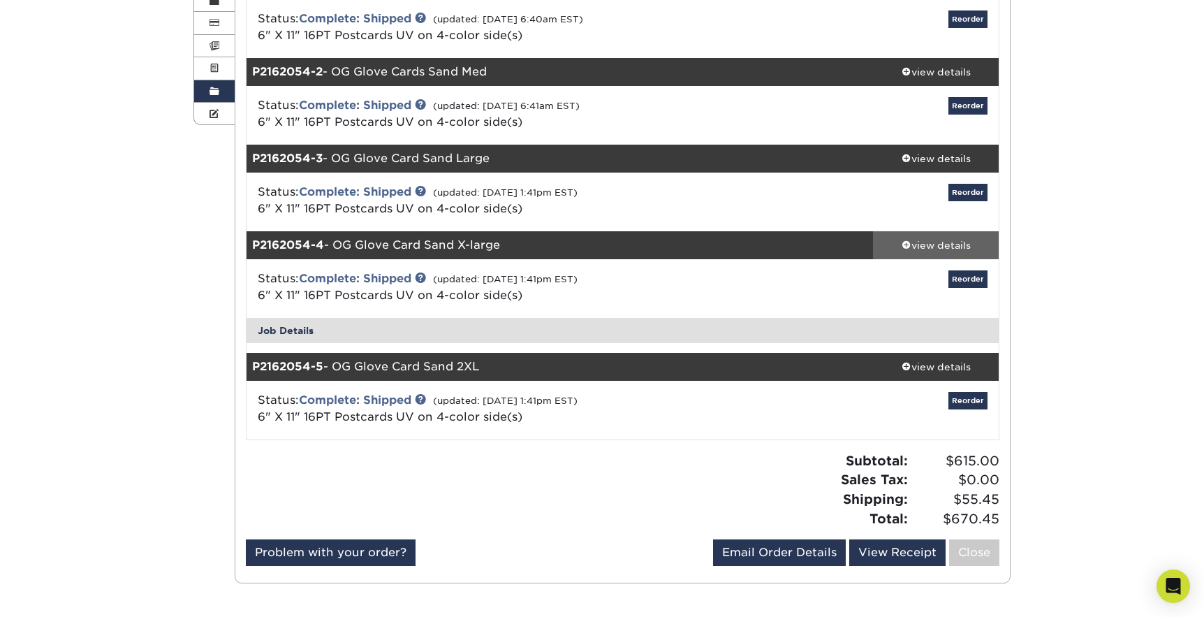
scroll to position [159, 0]
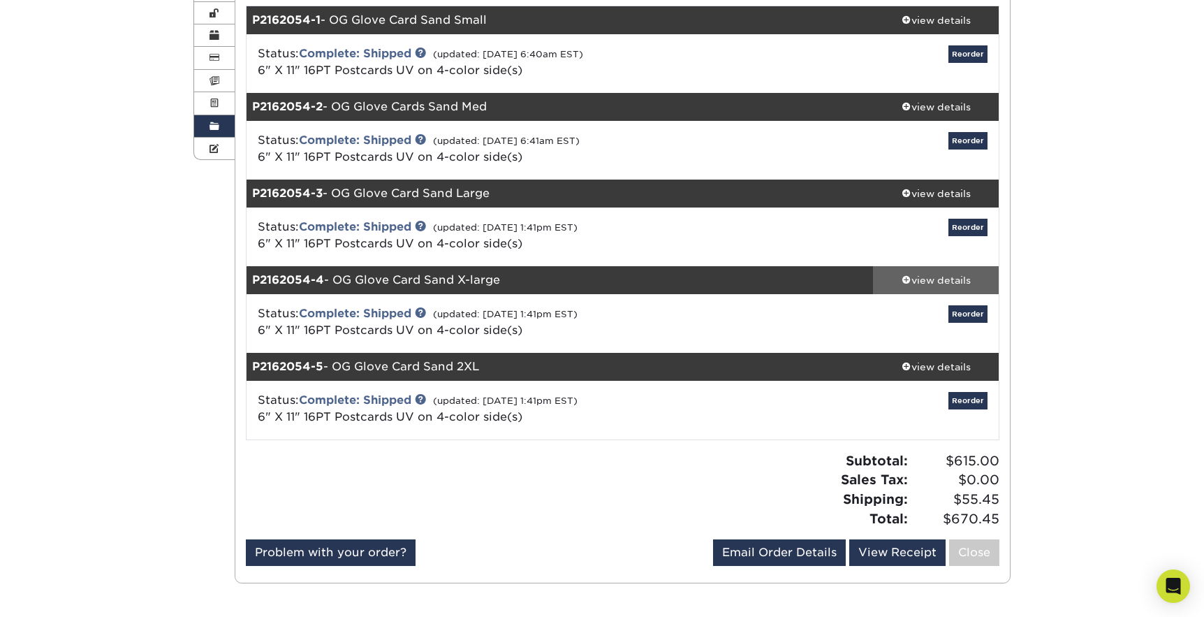
click at [910, 277] on div "view details" at bounding box center [936, 280] width 126 height 14
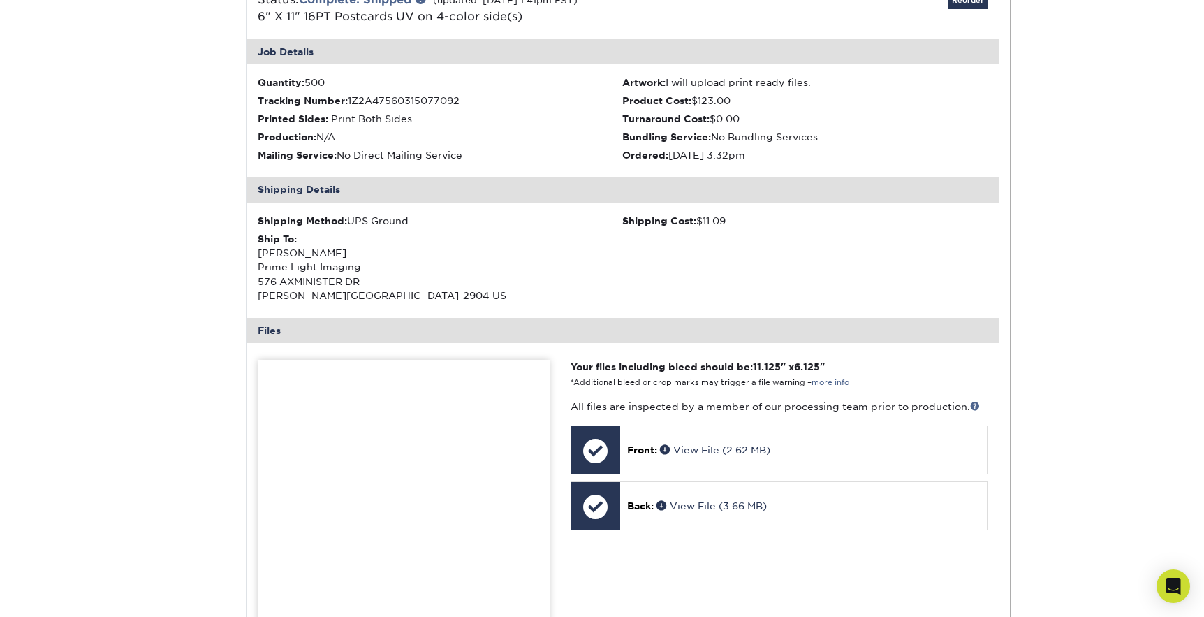
scroll to position [507, 0]
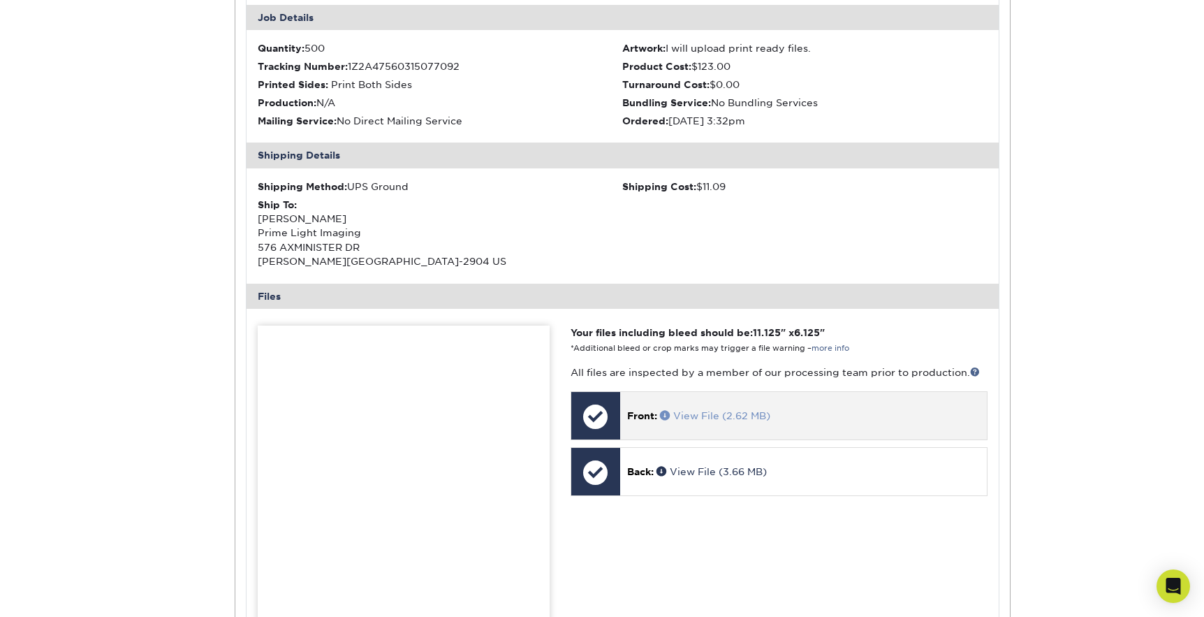
click at [669, 413] on span at bounding box center [666, 415] width 13 height 10
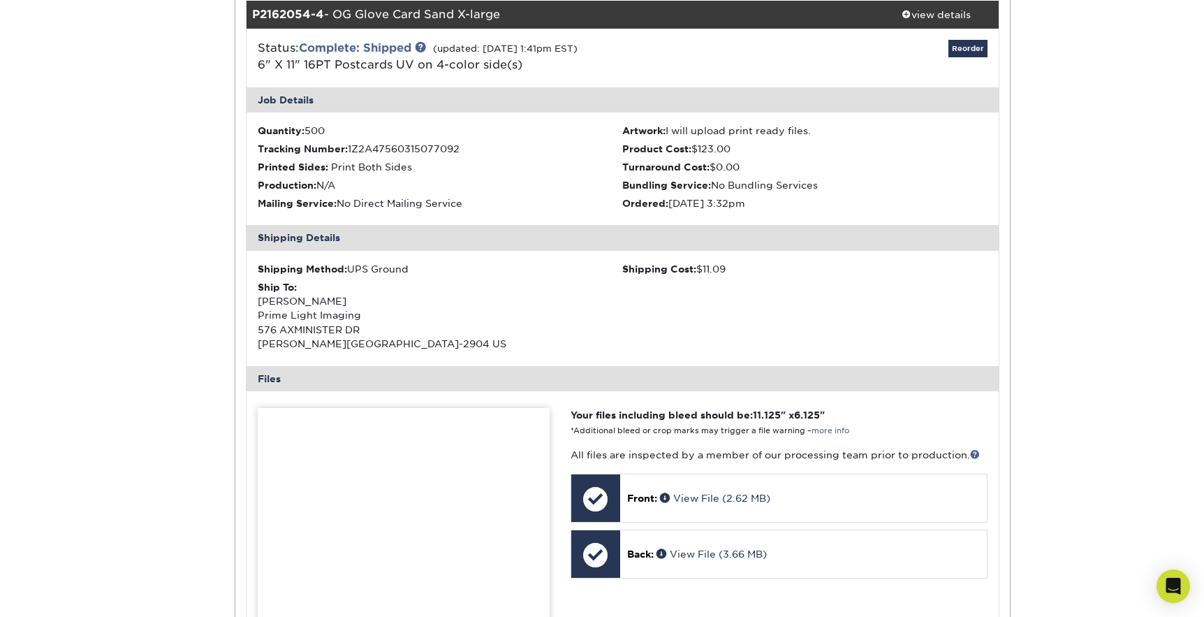
scroll to position [425, 0]
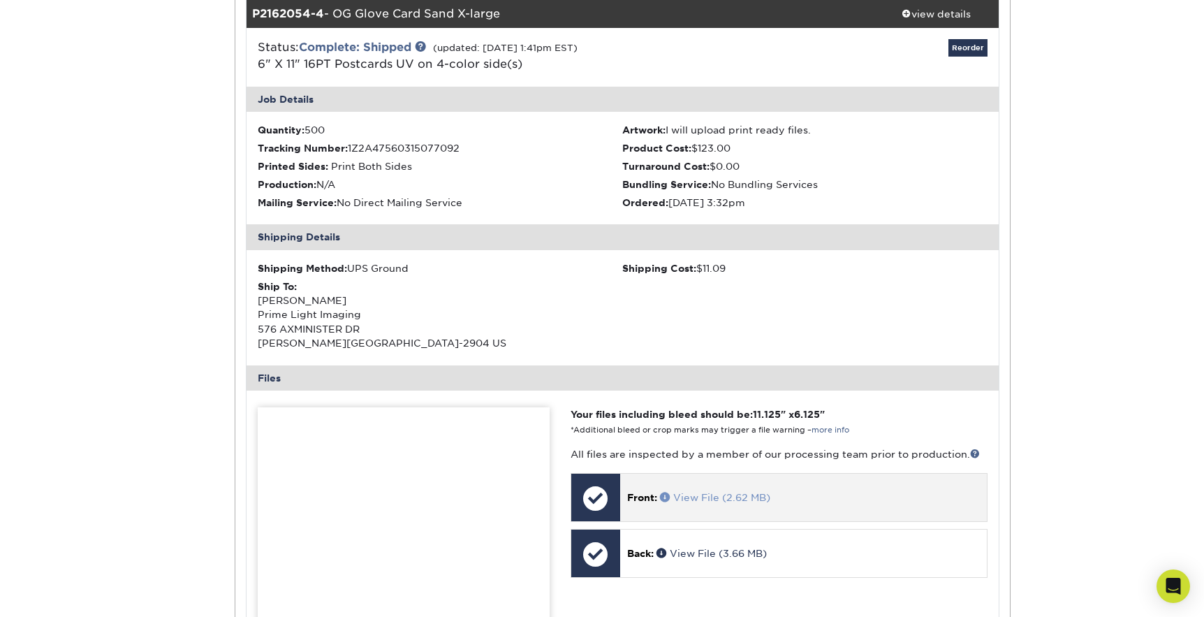
click at [667, 495] on span at bounding box center [666, 497] width 13 height 10
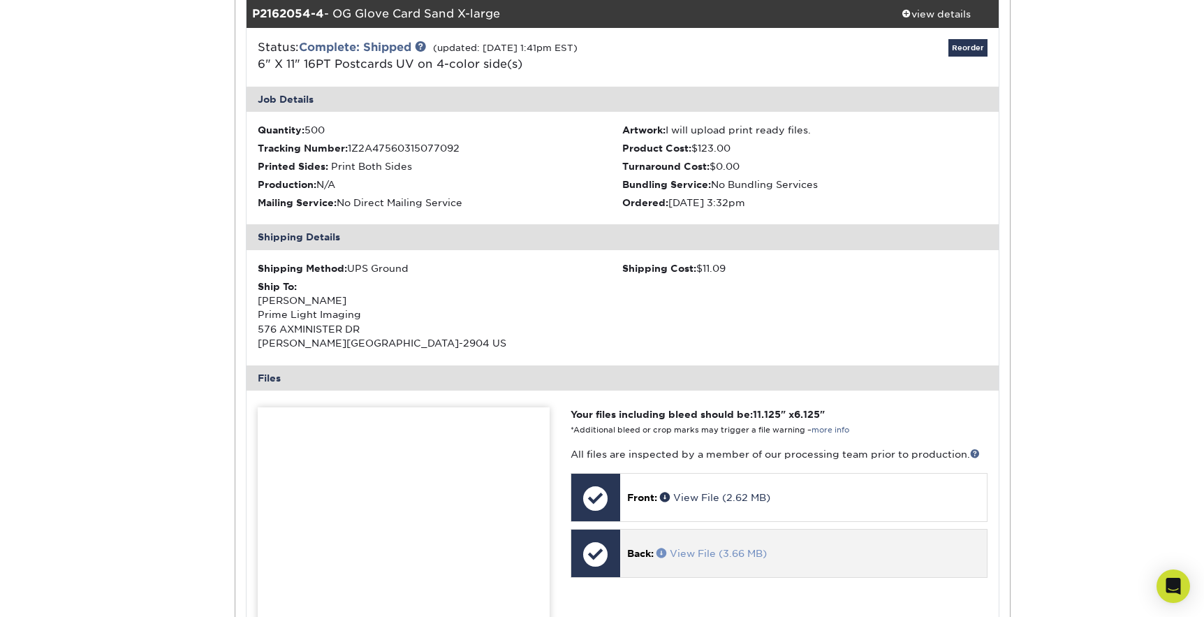
click at [659, 555] on span at bounding box center [663, 553] width 13 height 10
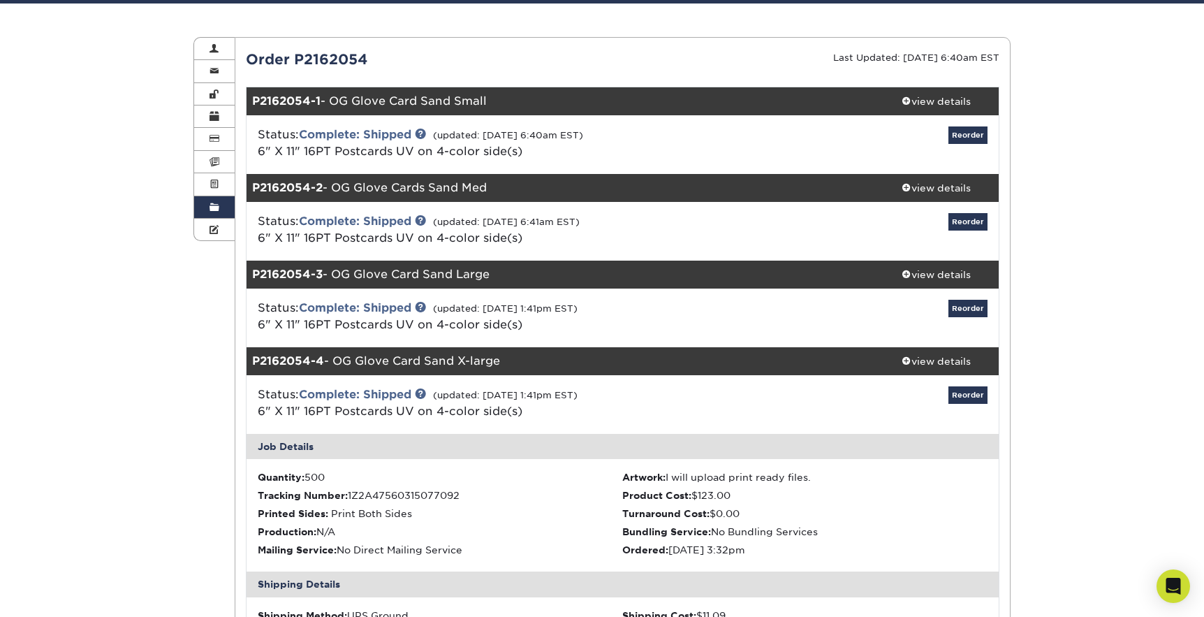
scroll to position [76, 0]
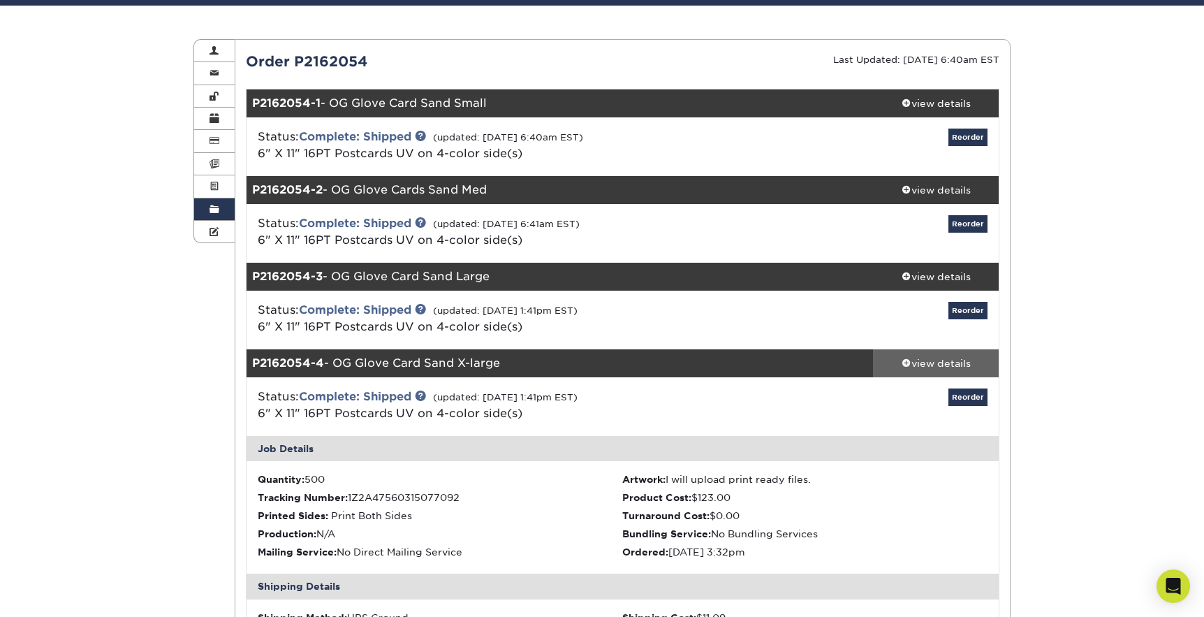
click at [917, 363] on div "view details" at bounding box center [936, 363] width 126 height 14
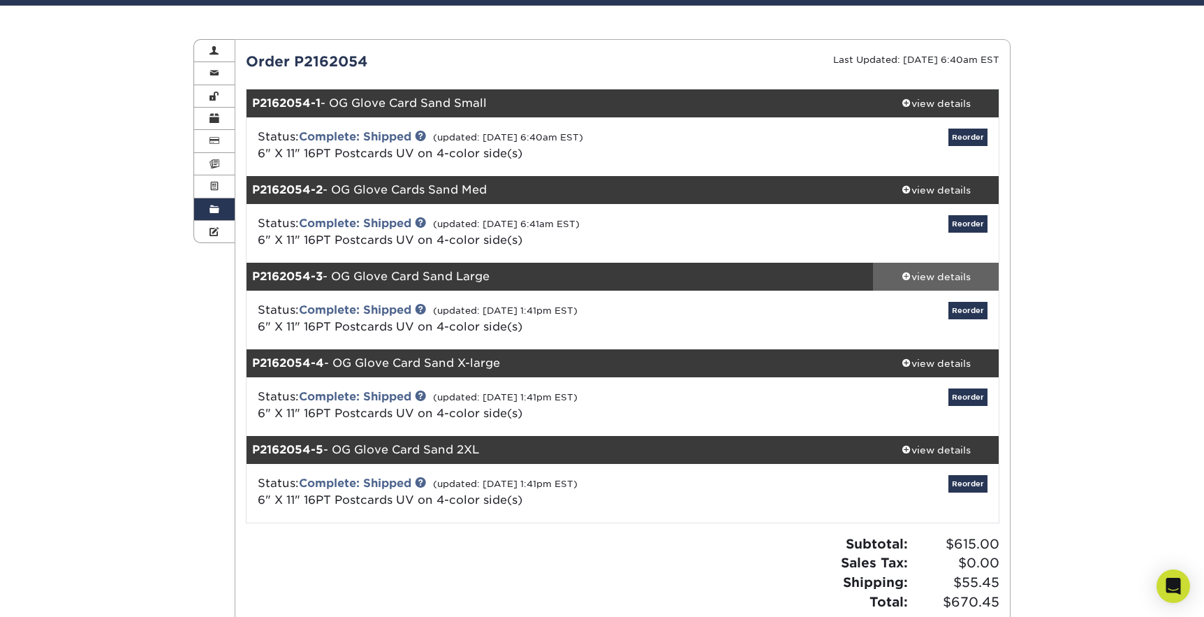
click at [914, 275] on div "view details" at bounding box center [936, 277] width 126 height 14
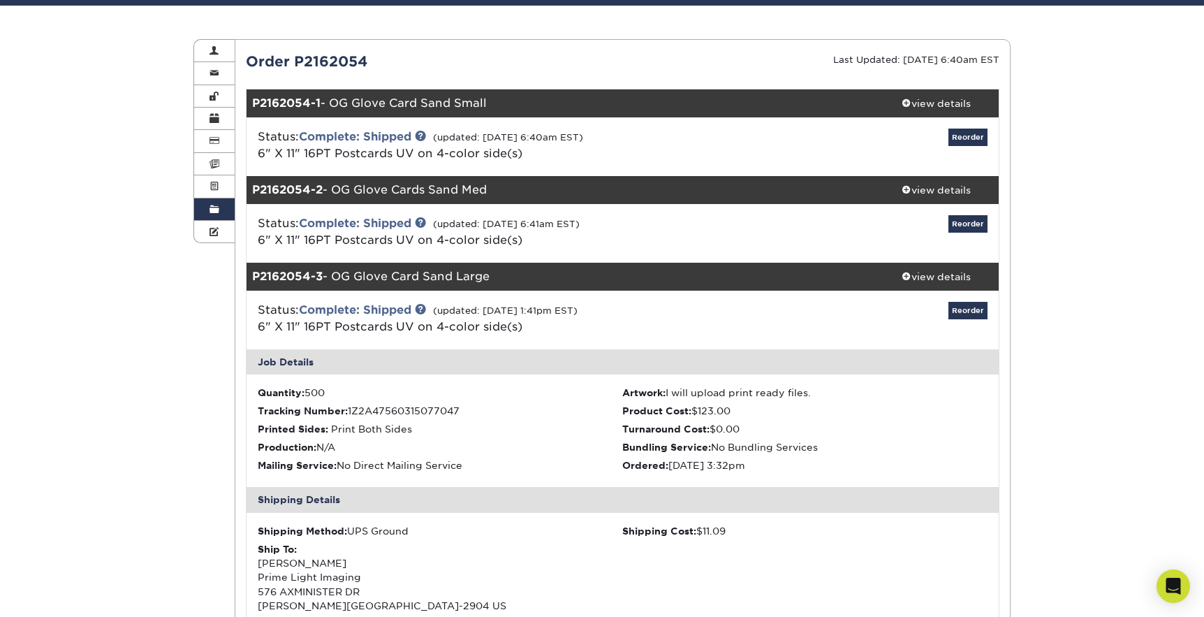
click at [218, 212] on span at bounding box center [215, 209] width 10 height 11
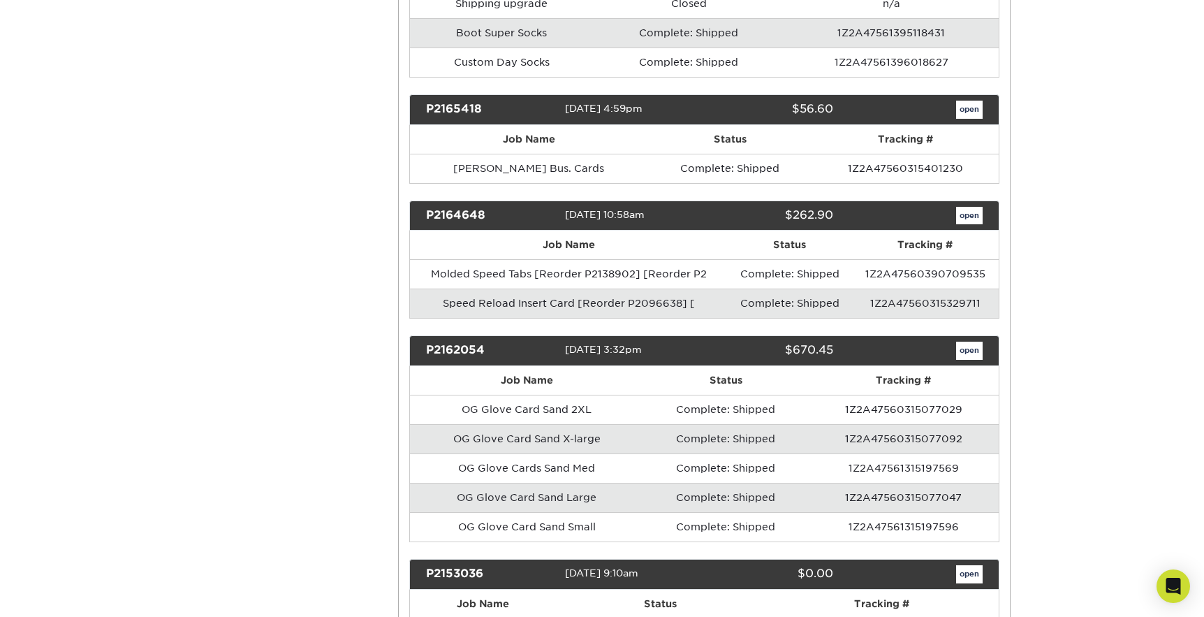
scroll to position [14667, 0]
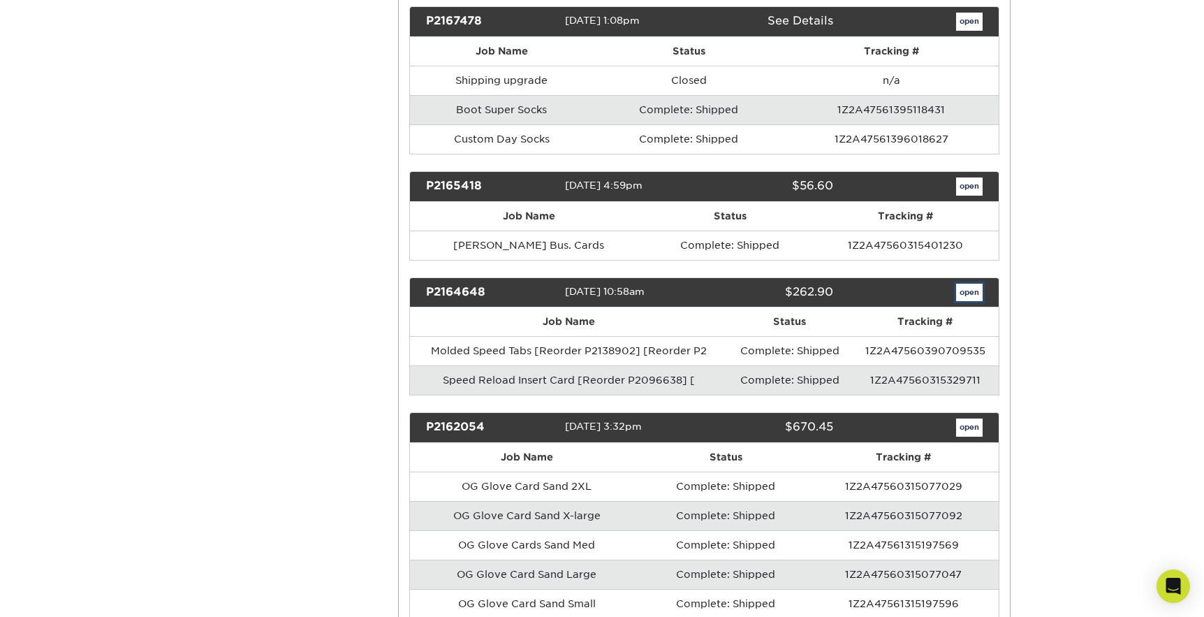
click at [966, 284] on link "open" at bounding box center [969, 293] width 27 height 18
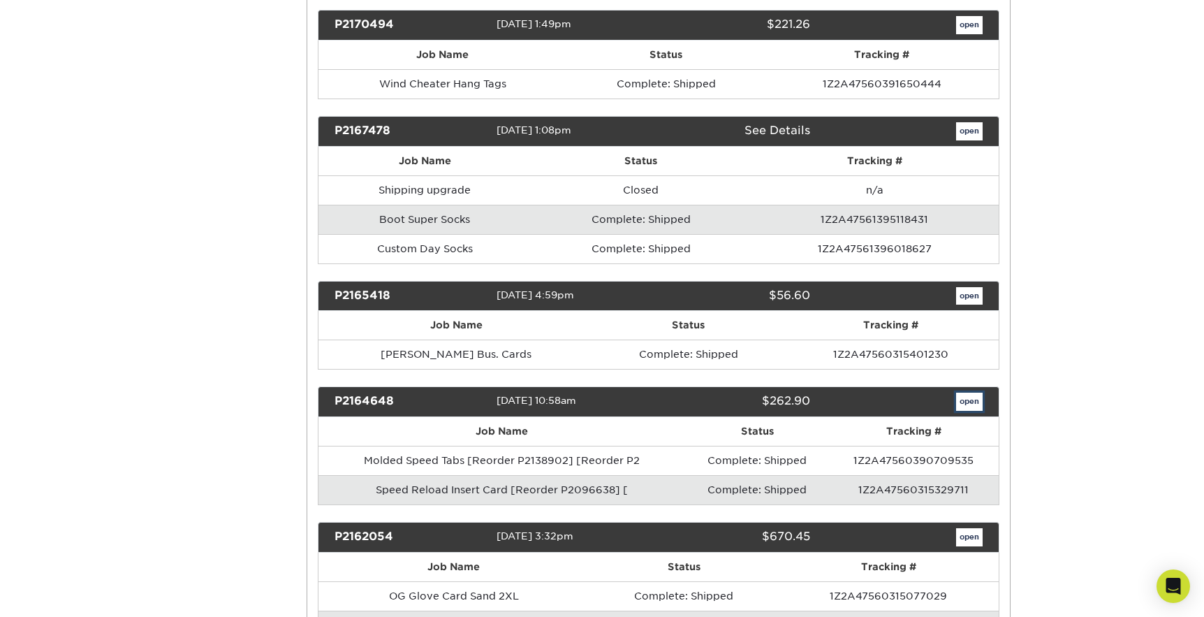
scroll to position [0, 0]
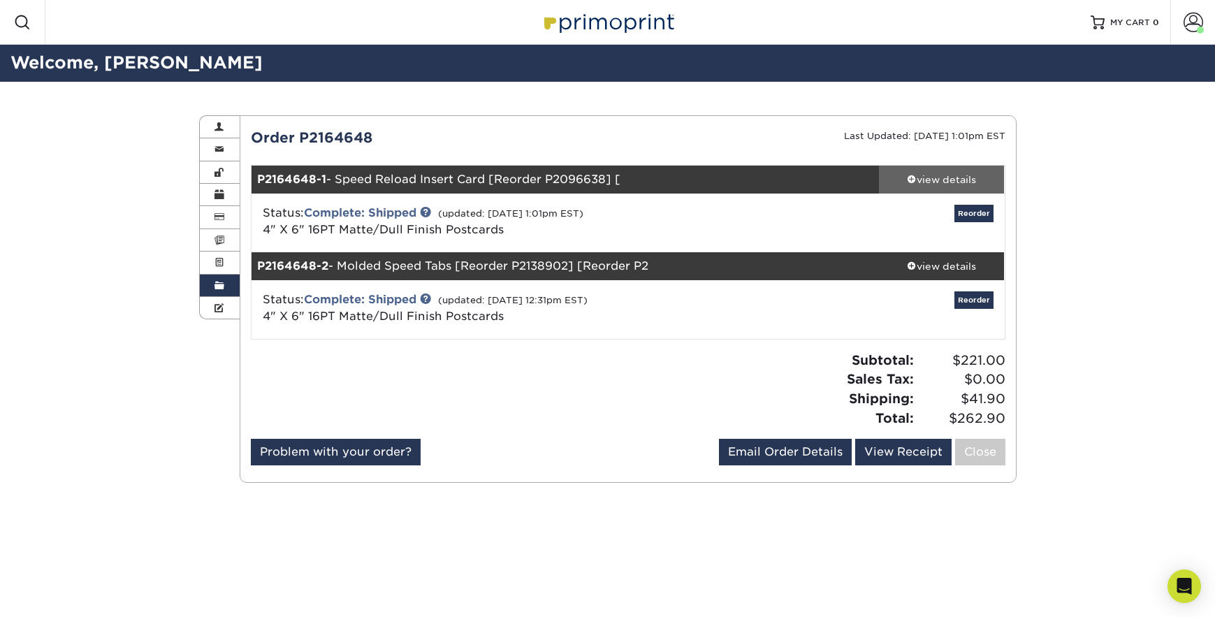
click at [935, 184] on div "view details" at bounding box center [942, 180] width 126 height 14
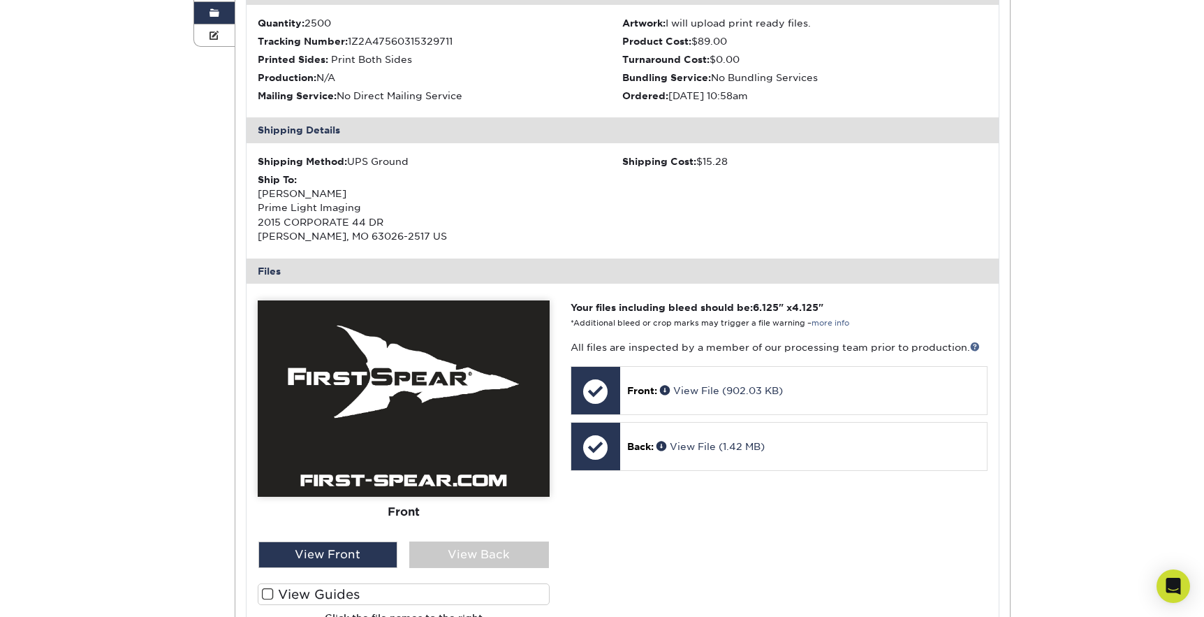
scroll to position [446, 0]
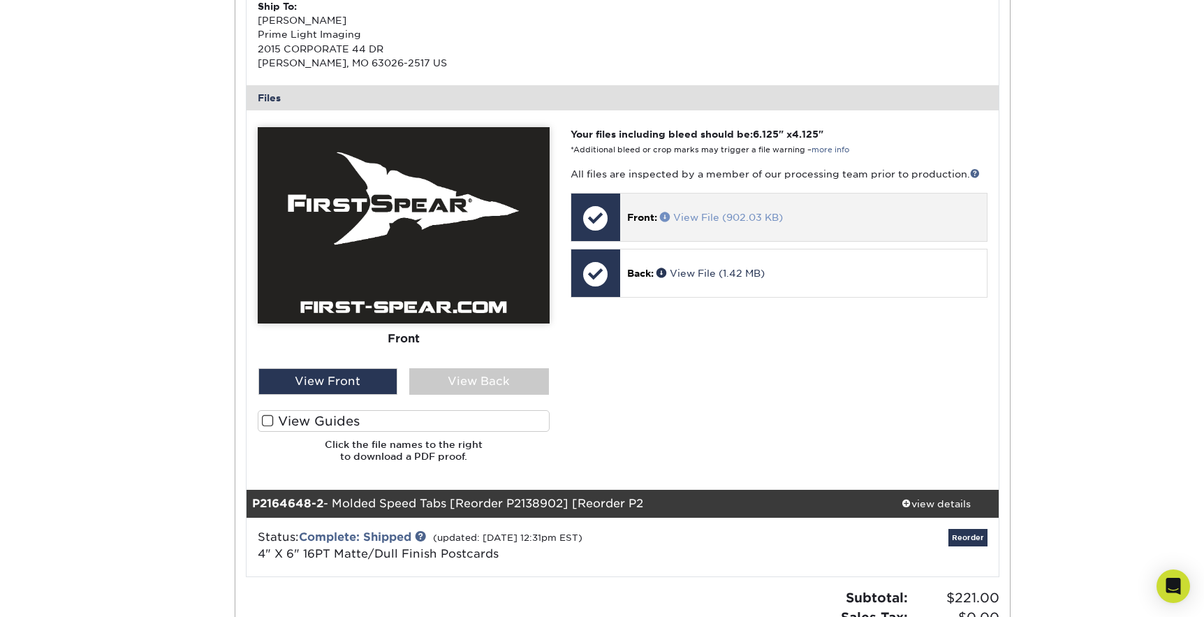
click at [669, 214] on span at bounding box center [666, 217] width 13 height 10
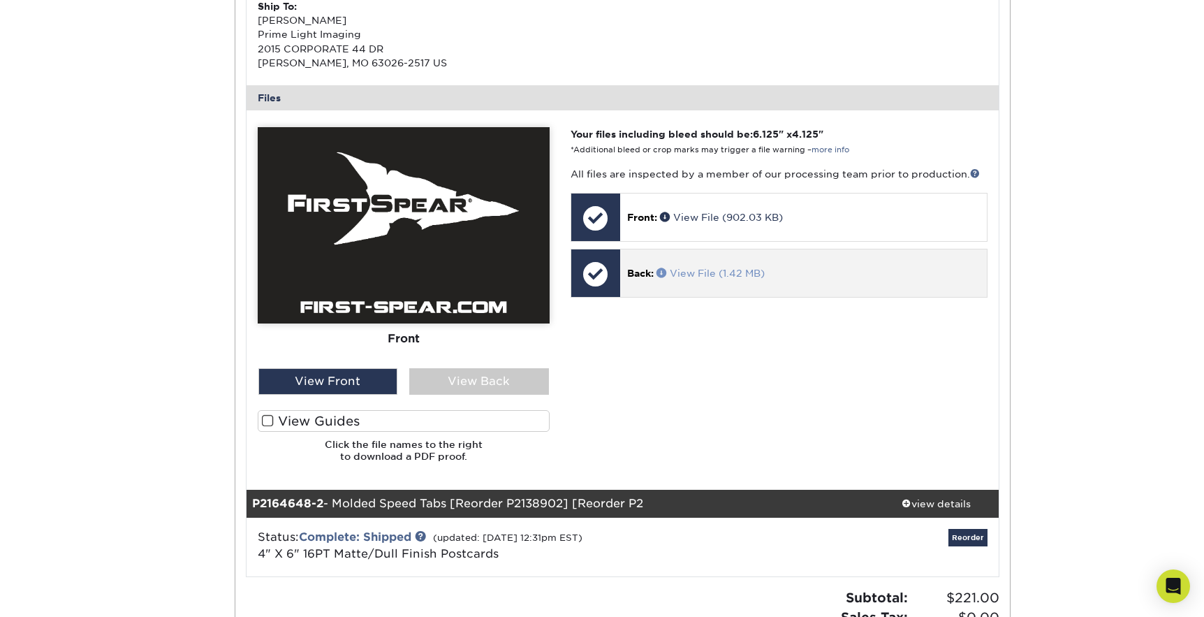
click at [659, 272] on span at bounding box center [663, 273] width 13 height 10
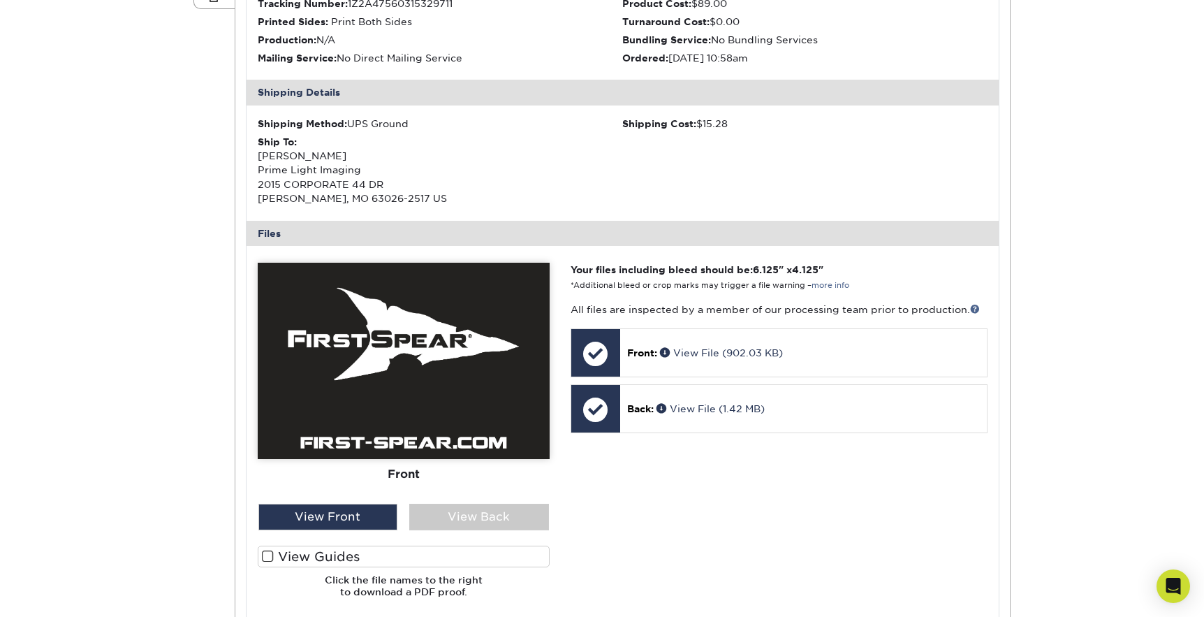
scroll to position [0, 0]
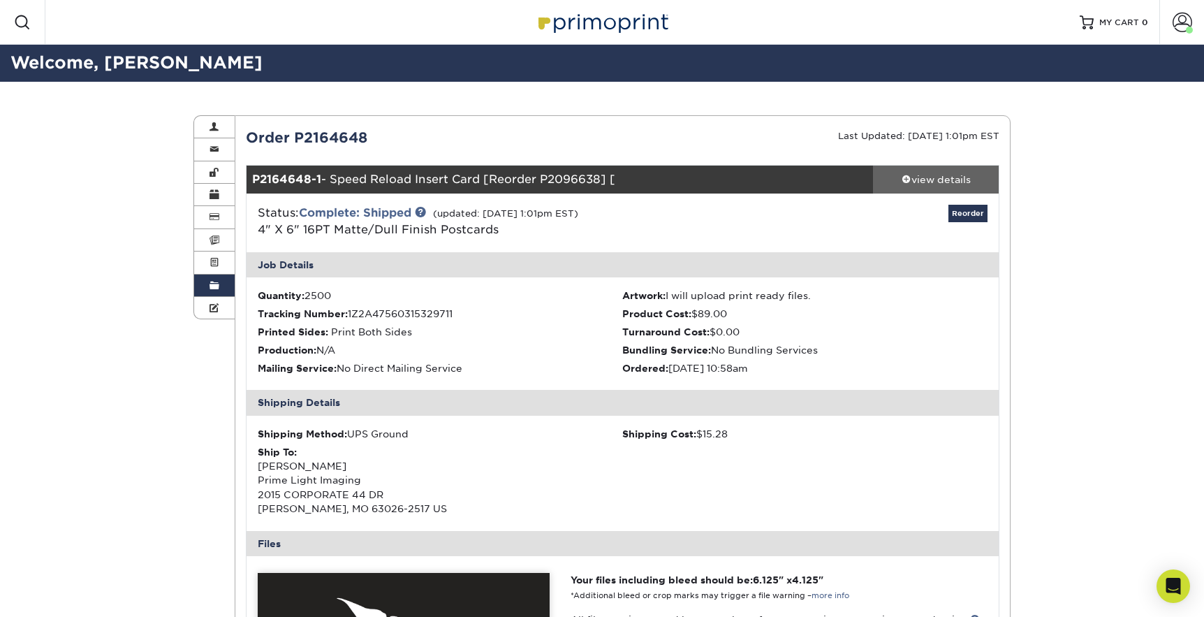
click at [914, 180] on div "view details" at bounding box center [936, 180] width 126 height 14
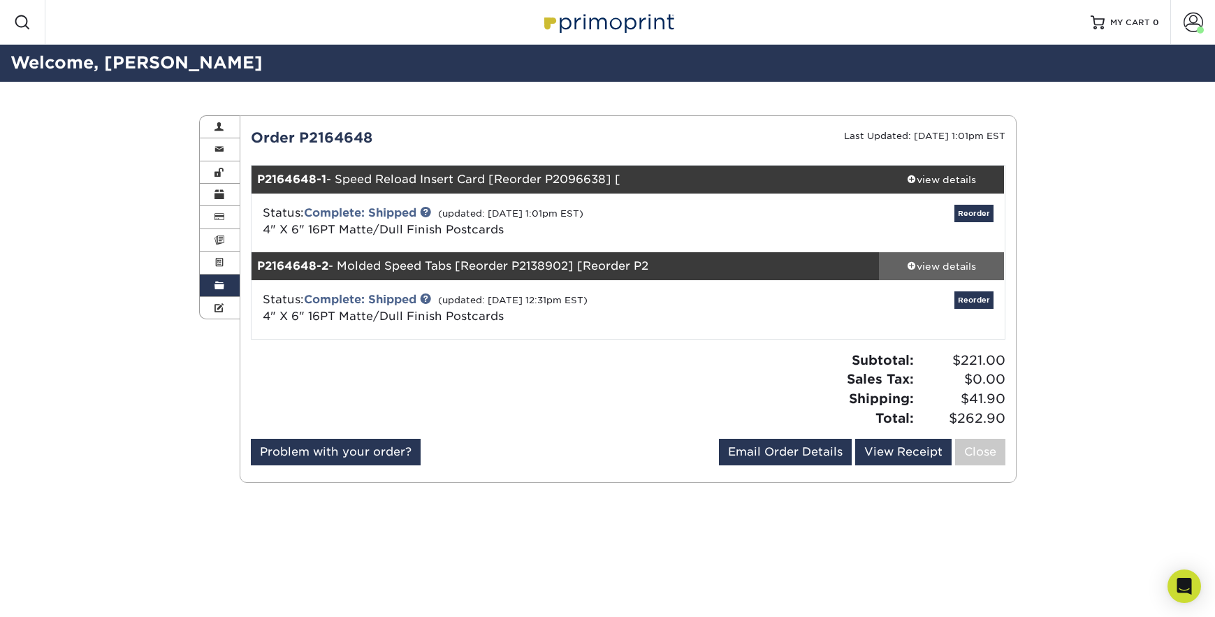
click at [926, 272] on div "view details" at bounding box center [942, 266] width 126 height 14
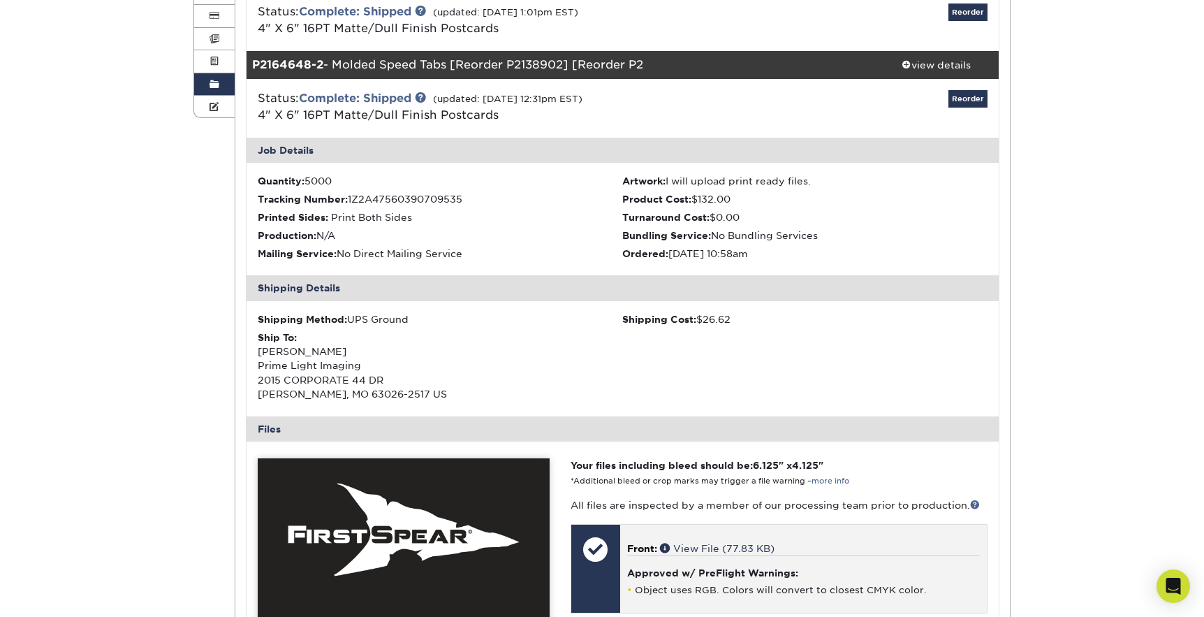
scroll to position [469, 0]
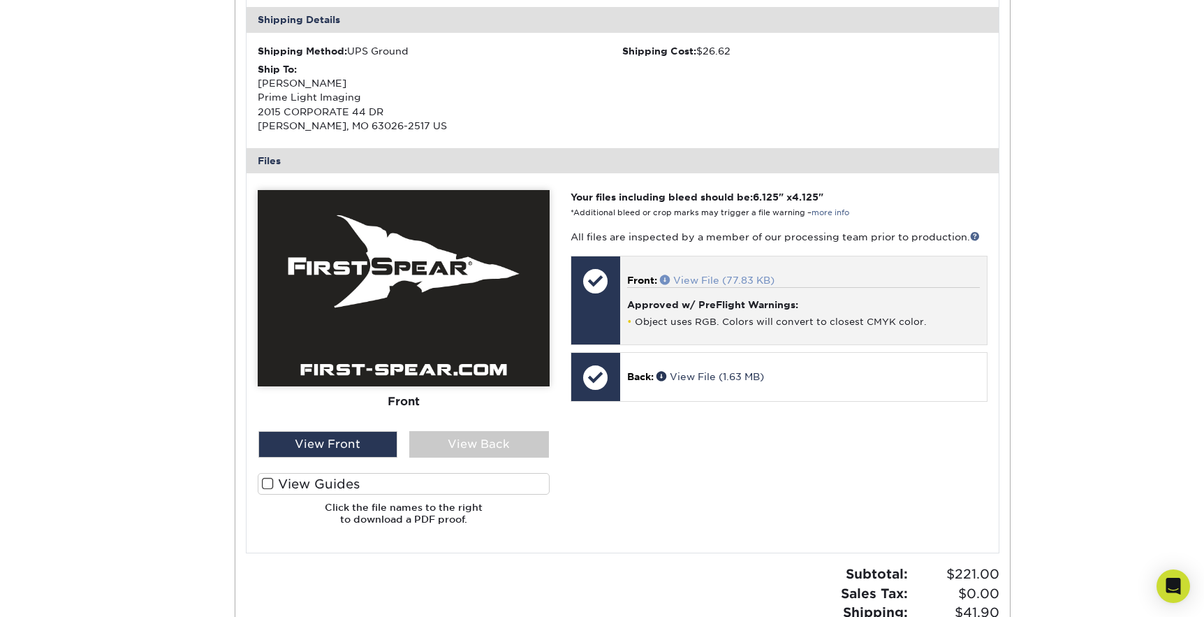
click at [694, 279] on link "View File (77.83 KB)" at bounding box center [717, 280] width 115 height 11
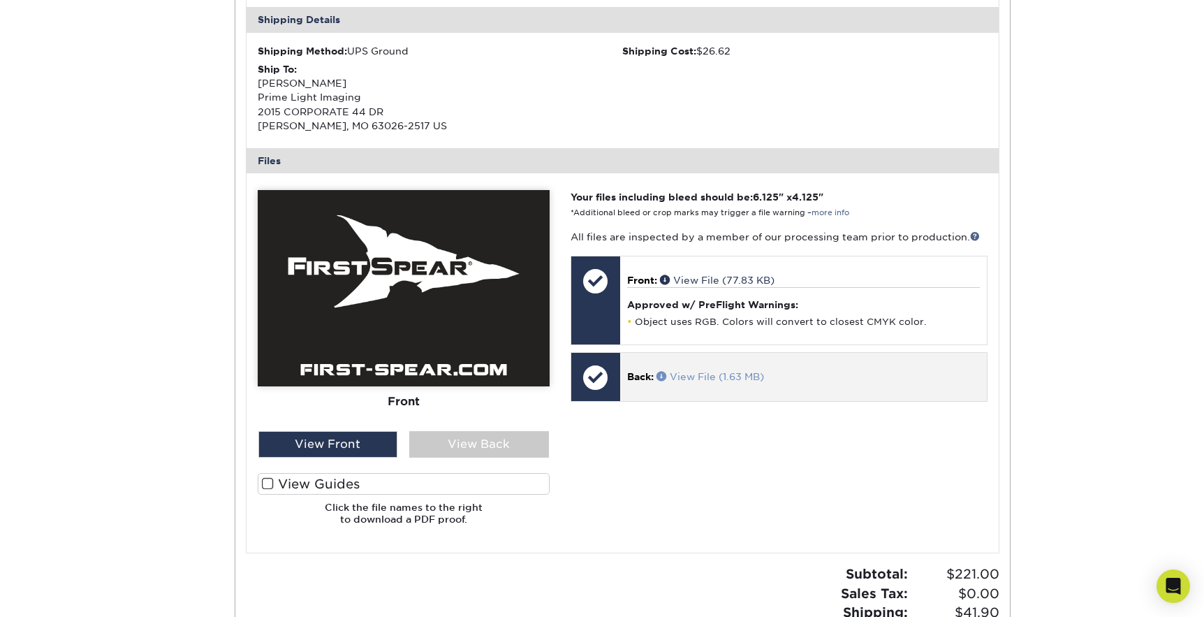
click at [663, 374] on span at bounding box center [663, 376] width 13 height 10
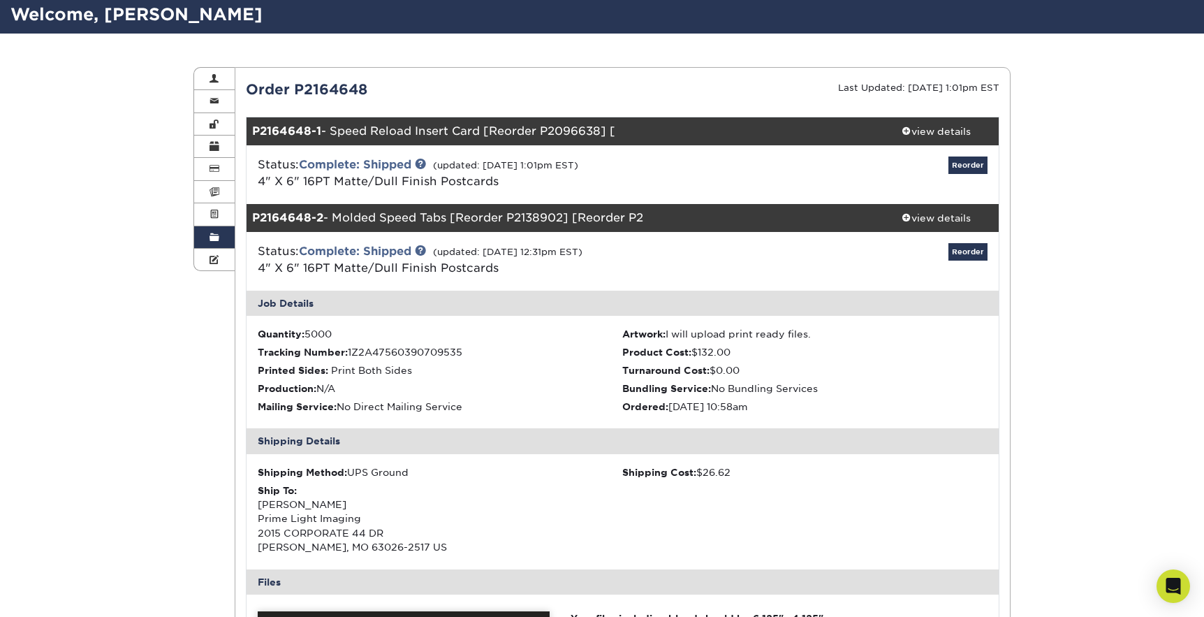
scroll to position [0, 0]
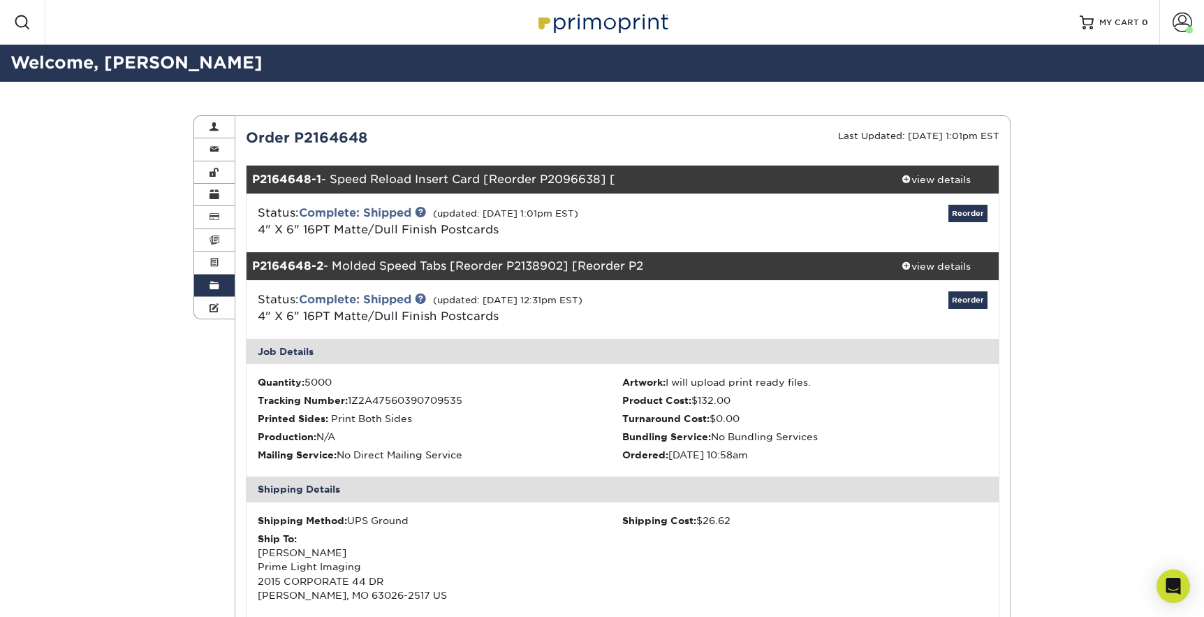
click at [204, 285] on link "Order History" at bounding box center [214, 286] width 41 height 22
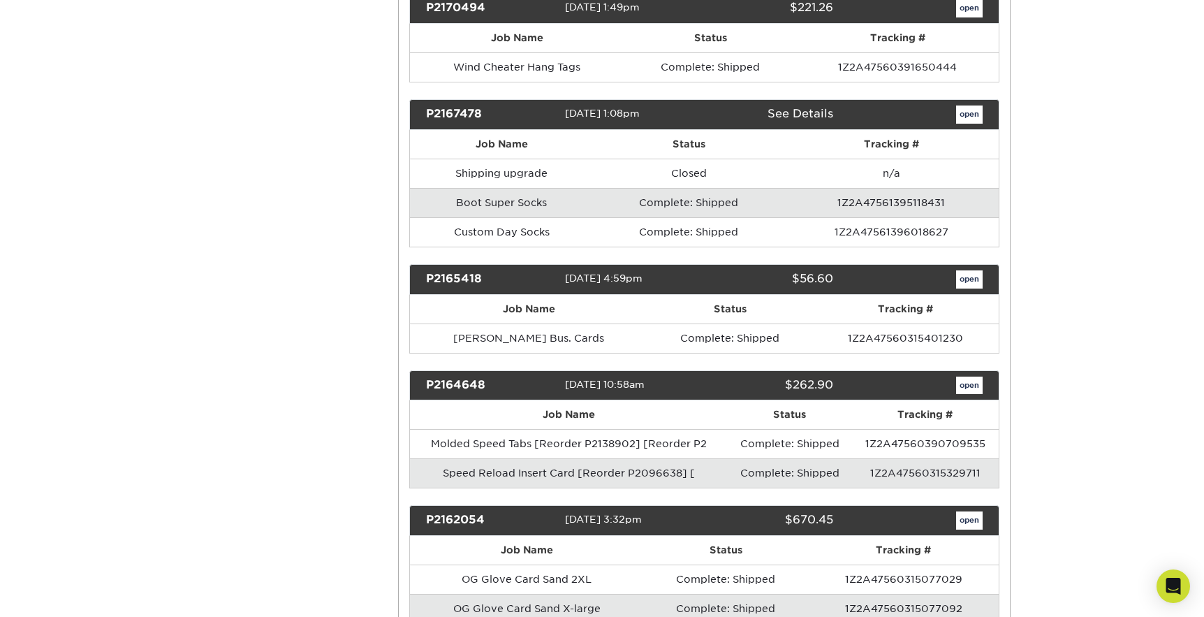
scroll to position [14514, 0]
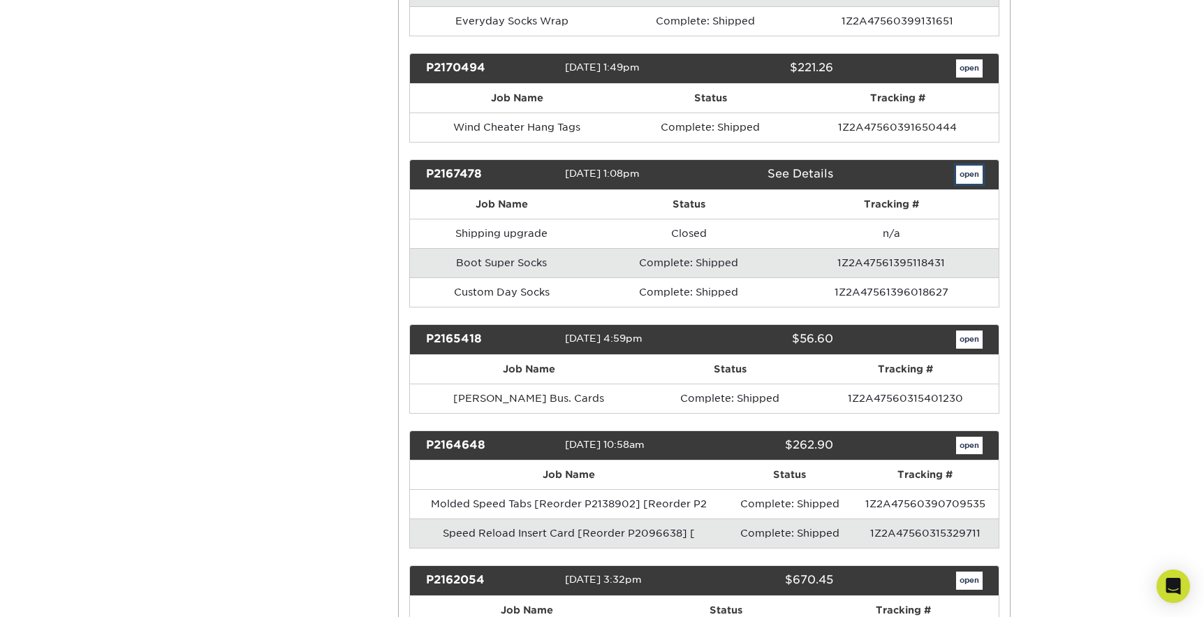
click at [975, 166] on link "open" at bounding box center [969, 175] width 27 height 18
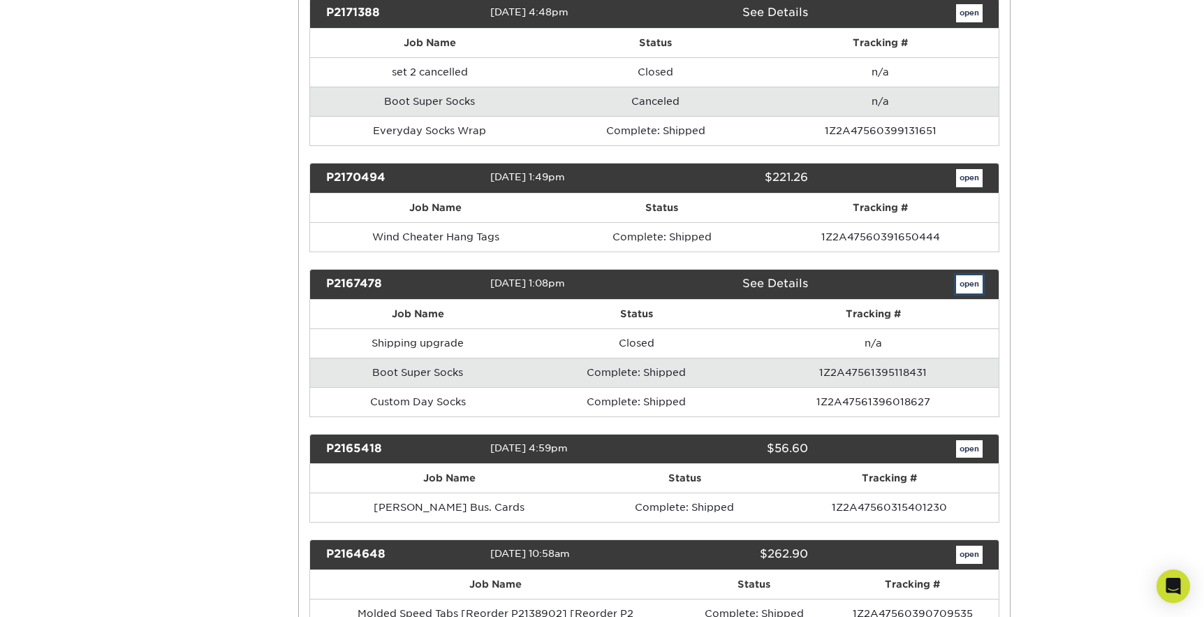
scroll to position [0, 0]
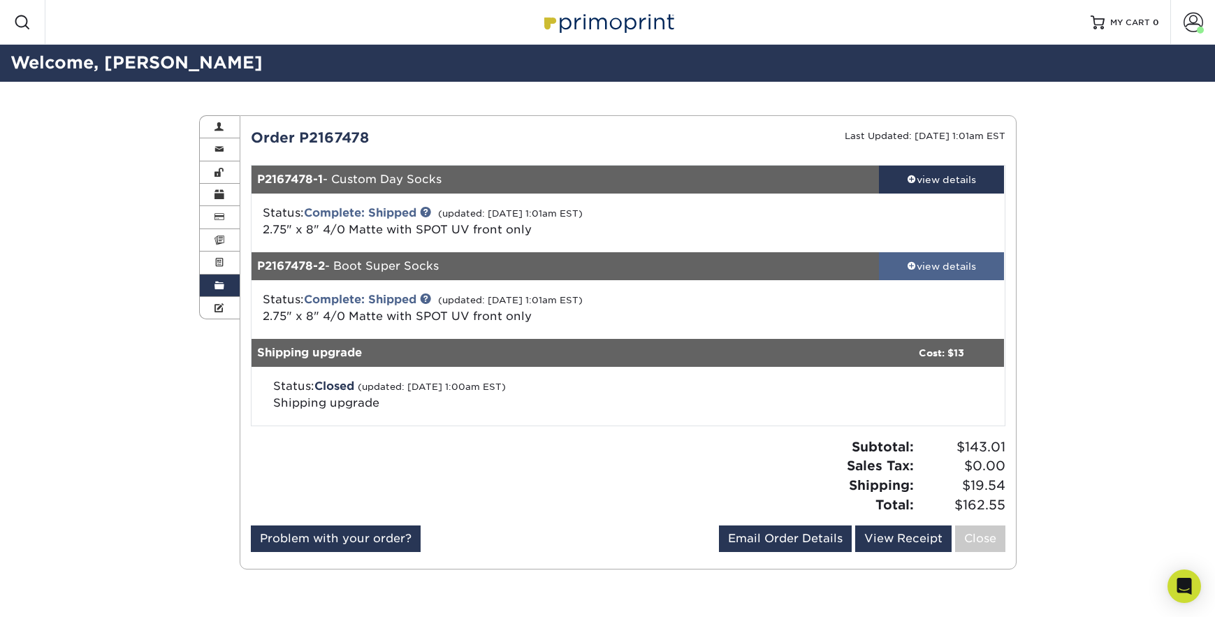
click at [929, 265] on div "view details" at bounding box center [942, 266] width 126 height 14
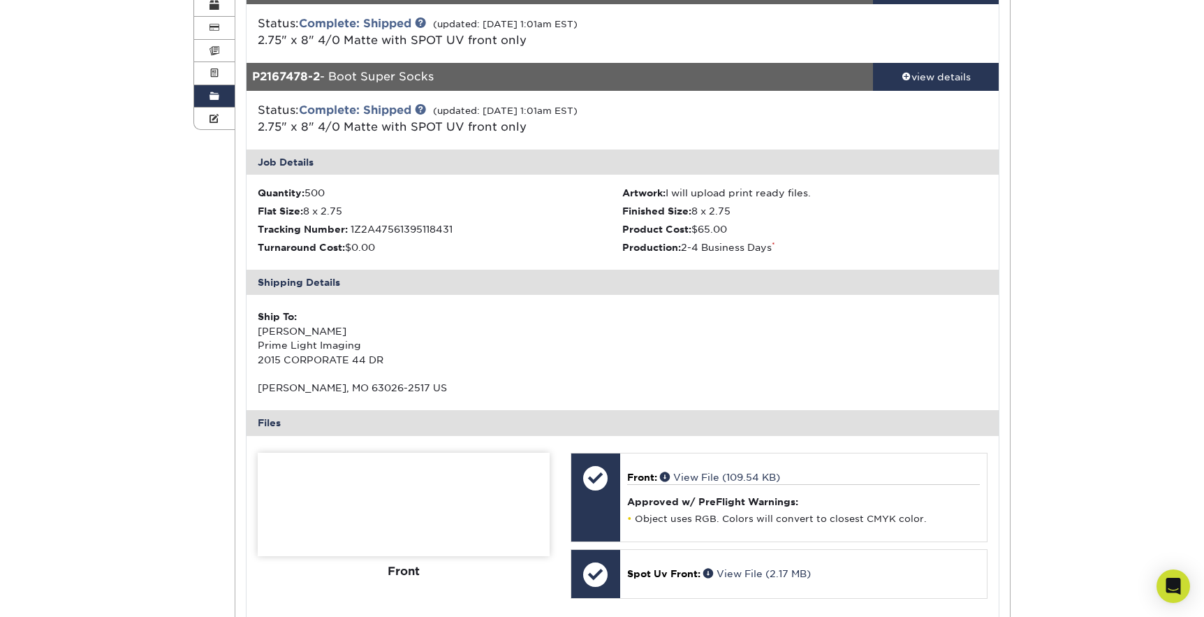
scroll to position [375, 0]
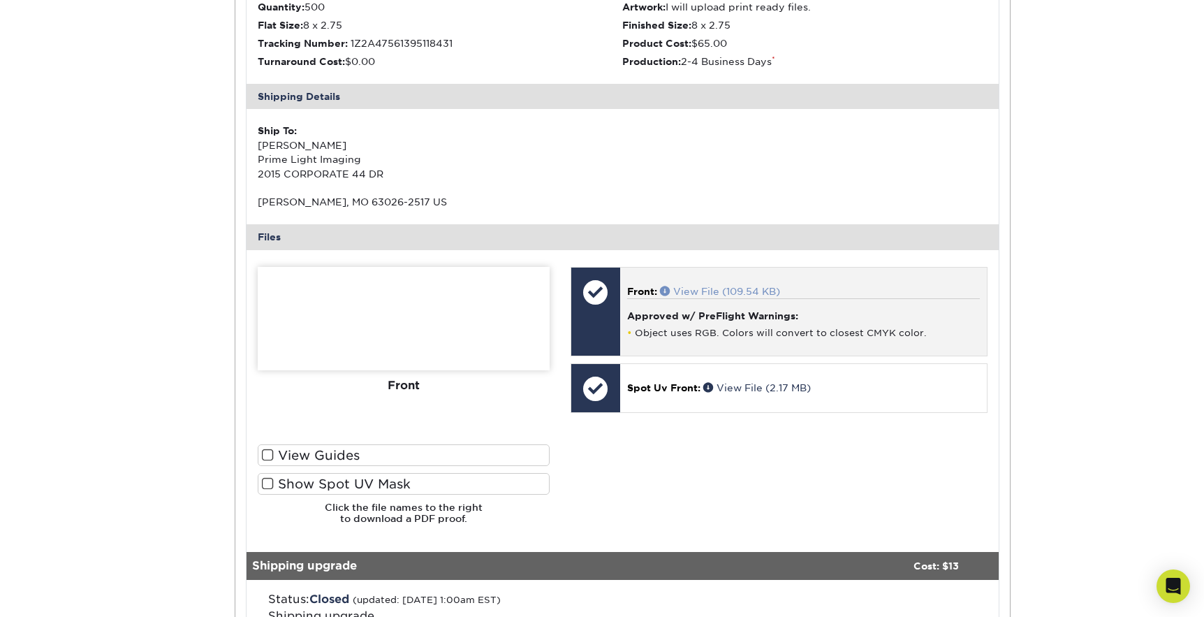
click at [667, 291] on span at bounding box center [666, 291] width 13 height 10
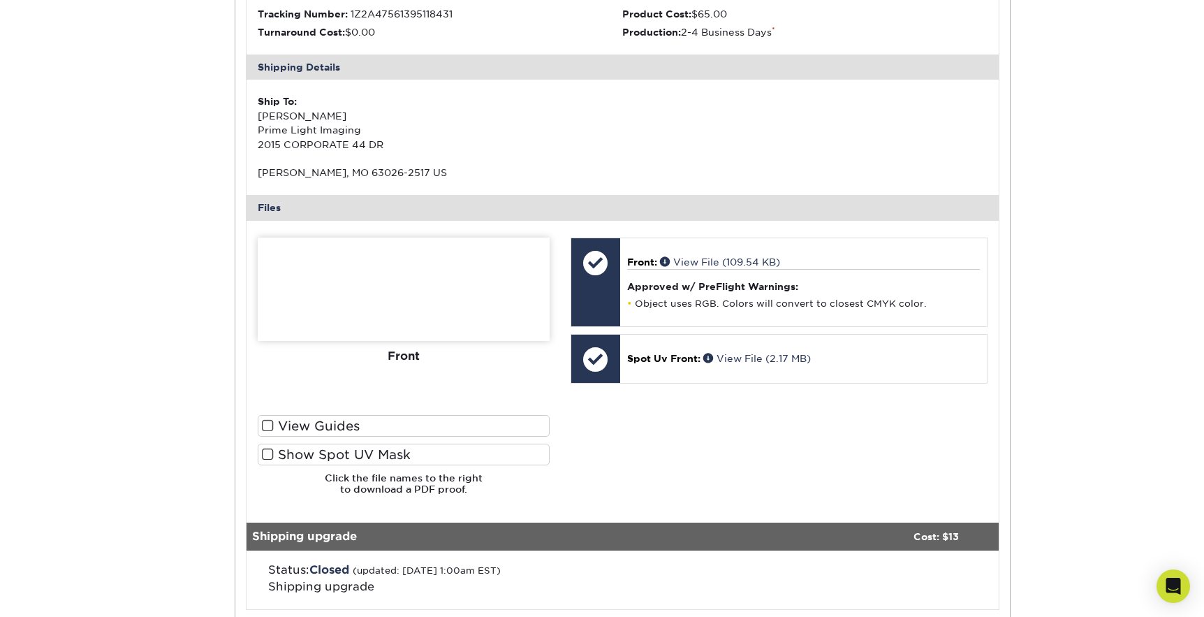
scroll to position [480, 0]
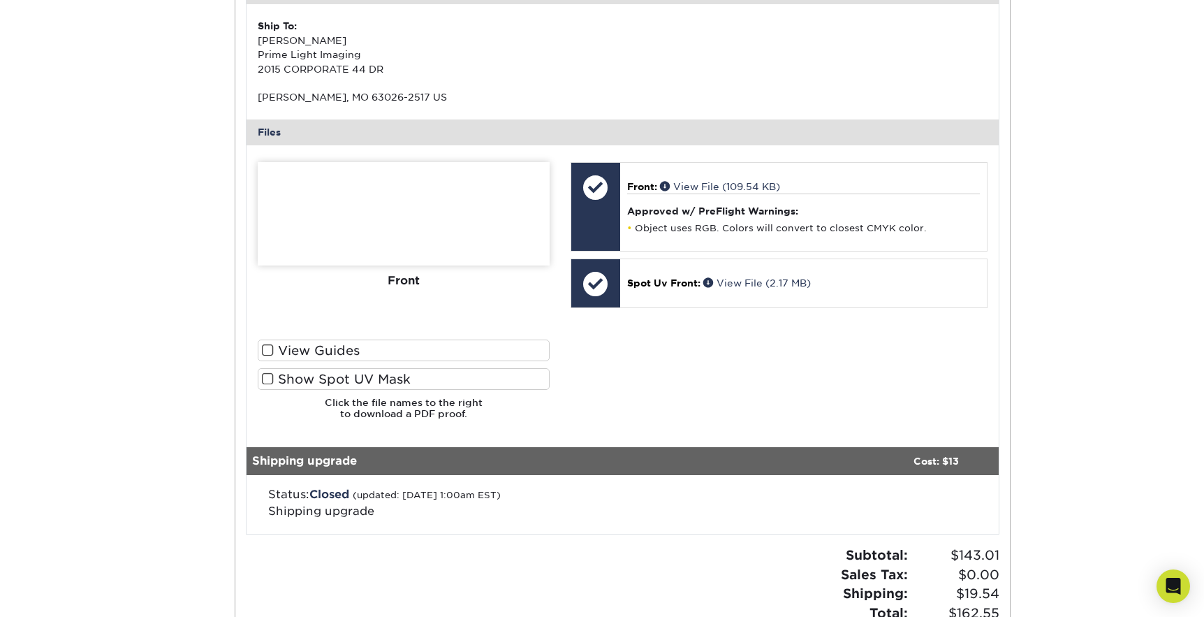
click at [268, 349] on span at bounding box center [268, 350] width 12 height 13
click at [0, 0] on input "View Guides" at bounding box center [0, 0] width 0 height 0
click at [266, 379] on span at bounding box center [268, 378] width 12 height 13
click at [0, 0] on input "Show Spot UV Mask" at bounding box center [0, 0] width 0 height 0
click at [268, 349] on span at bounding box center [268, 350] width 12 height 13
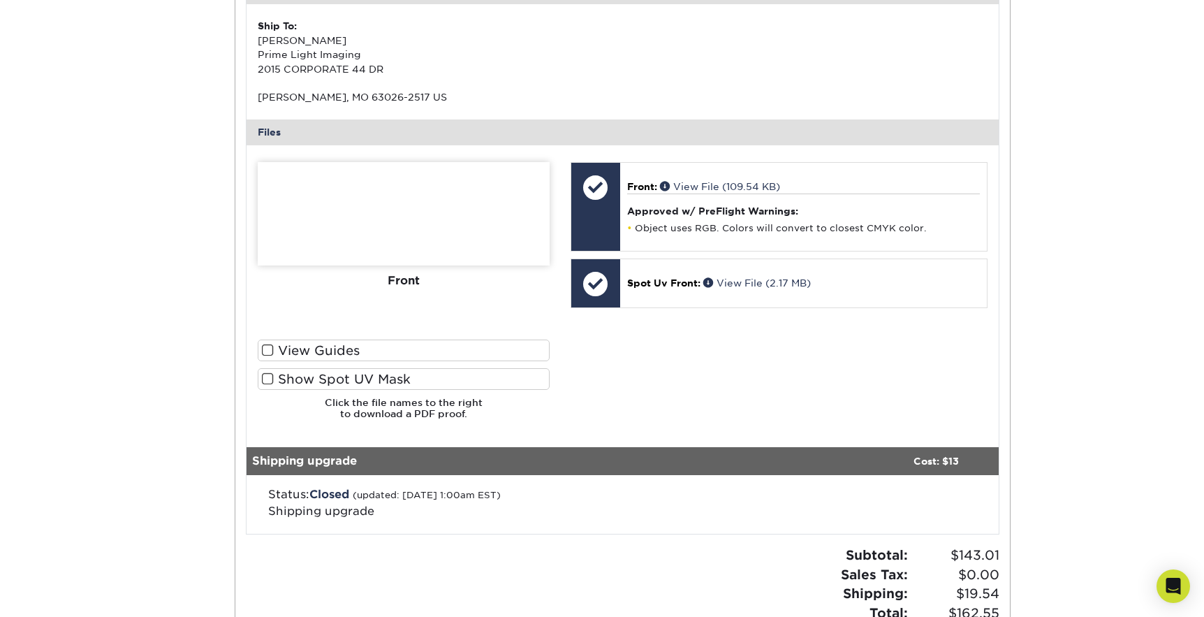
click at [0, 0] on input "View Guides" at bounding box center [0, 0] width 0 height 0
click at [183, 288] on div "Order History Account Overview Contact Information Change Password Address Book…" at bounding box center [602, 157] width 838 height 1110
click at [268, 348] on span at bounding box center [268, 350] width 12 height 13
click at [0, 0] on input "View Guides" at bounding box center [0, 0] width 0 height 0
click at [269, 376] on span at bounding box center [268, 378] width 12 height 13
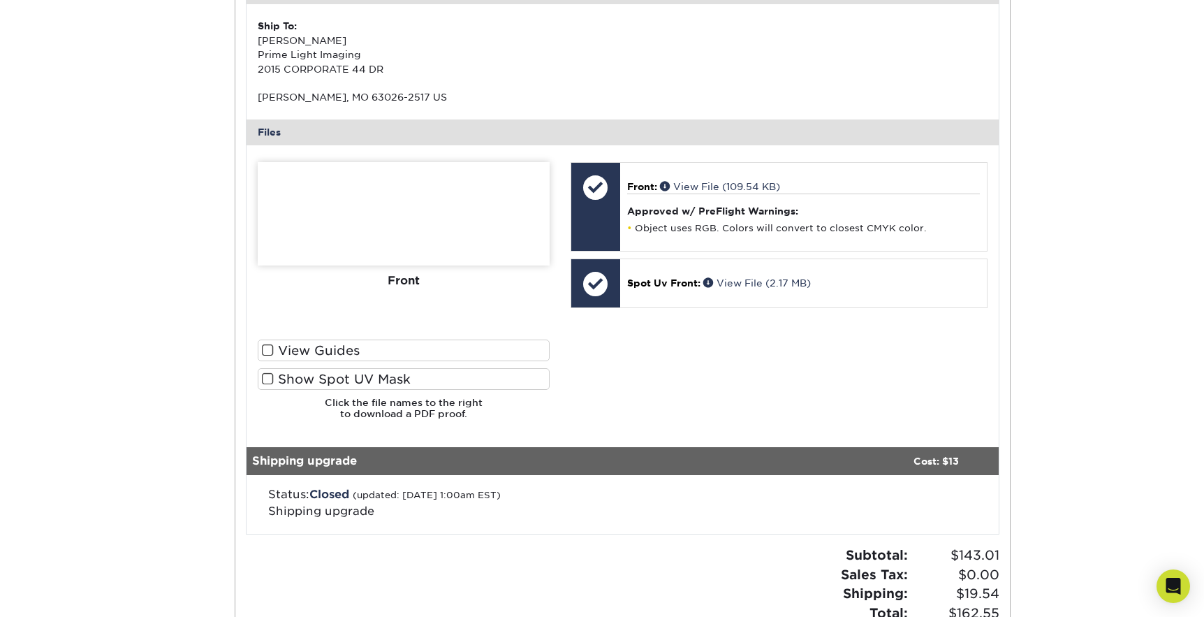
click at [0, 0] on input "Show Spot UV Mask" at bounding box center [0, 0] width 0 height 0
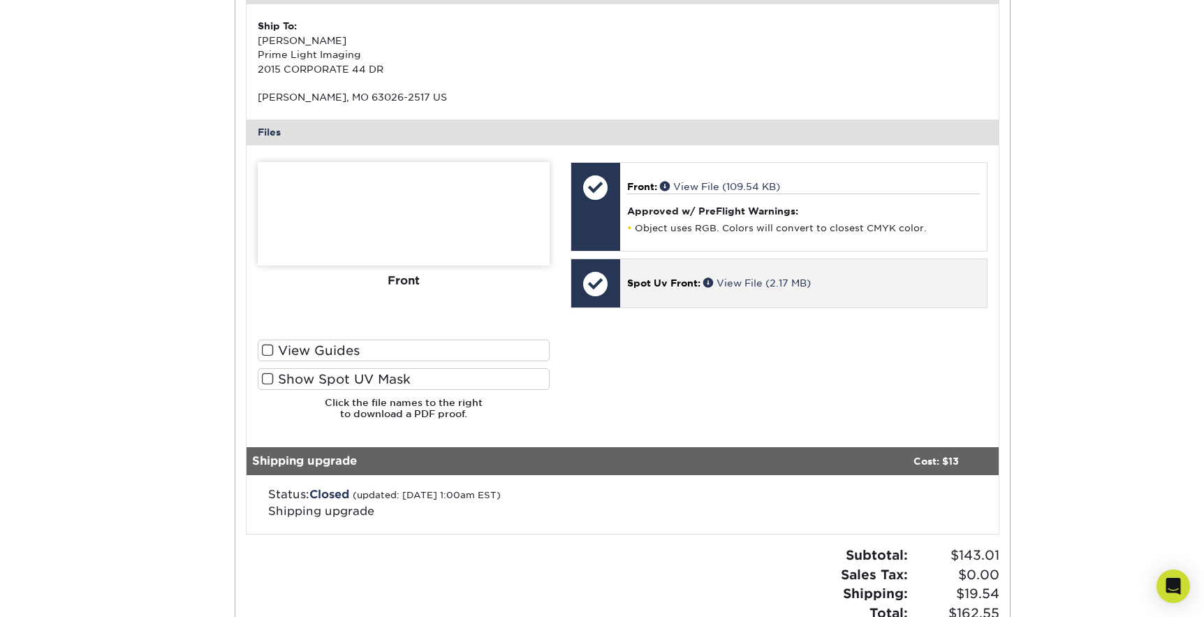
click at [669, 283] on span "Spot Uv Front:" at bounding box center [663, 282] width 73 height 11
click at [747, 284] on link "View File (2.17 MB)" at bounding box center [757, 282] width 108 height 11
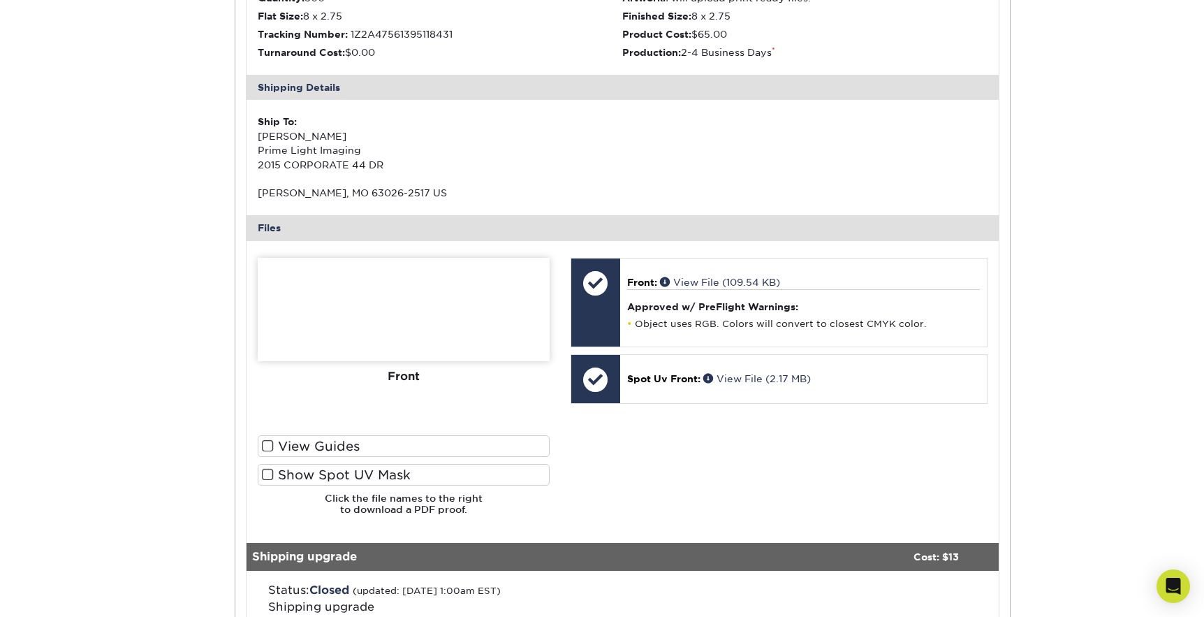
scroll to position [143, 0]
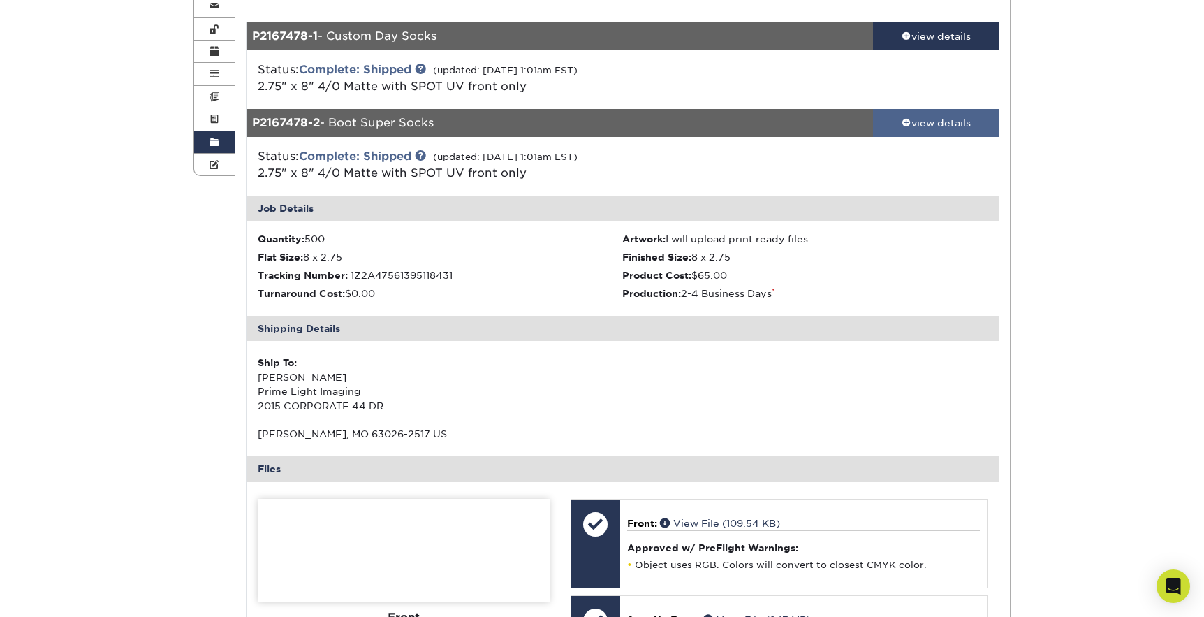
click at [911, 116] on div "view details" at bounding box center [936, 123] width 126 height 14
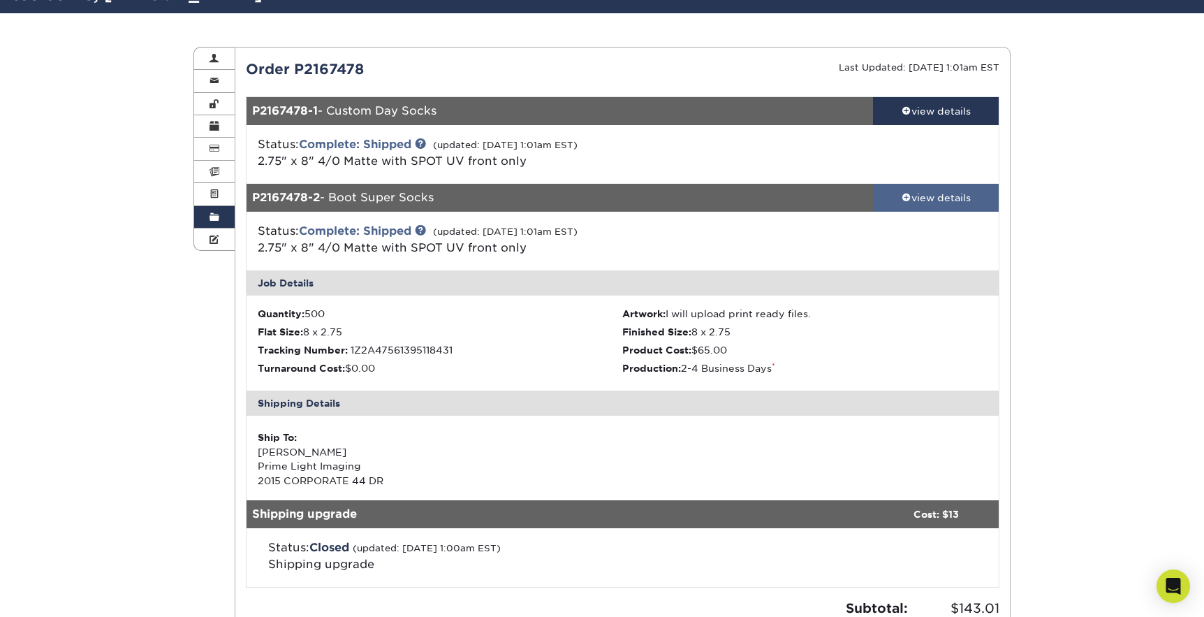
scroll to position [0, 0]
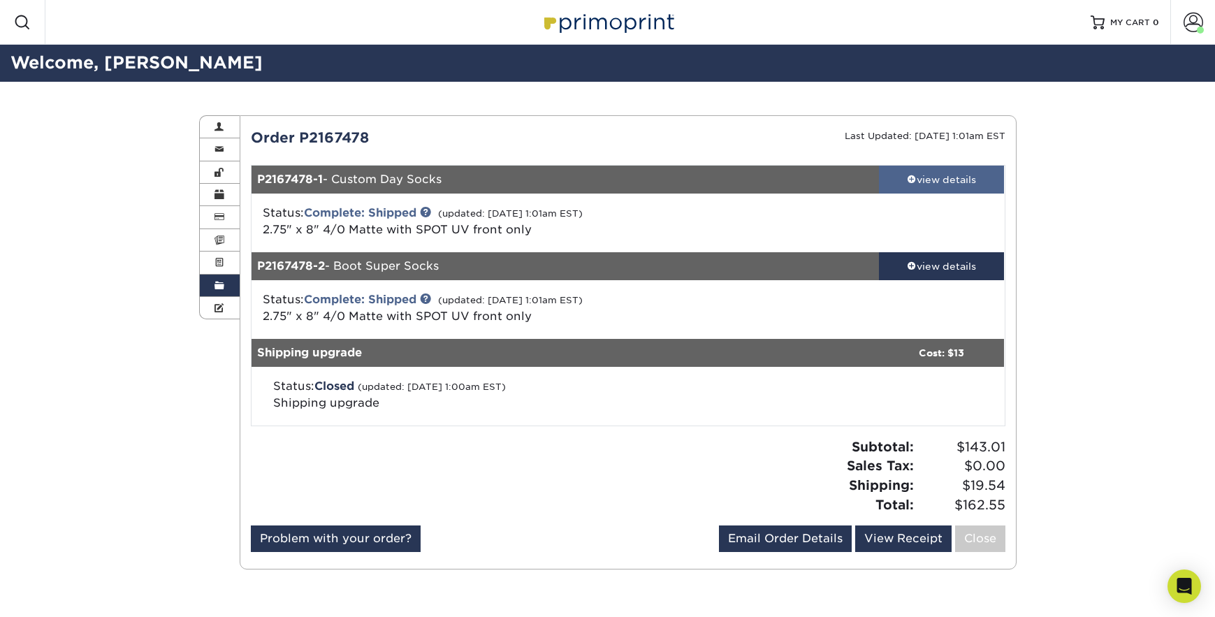
click at [917, 176] on div "view details" at bounding box center [942, 180] width 126 height 14
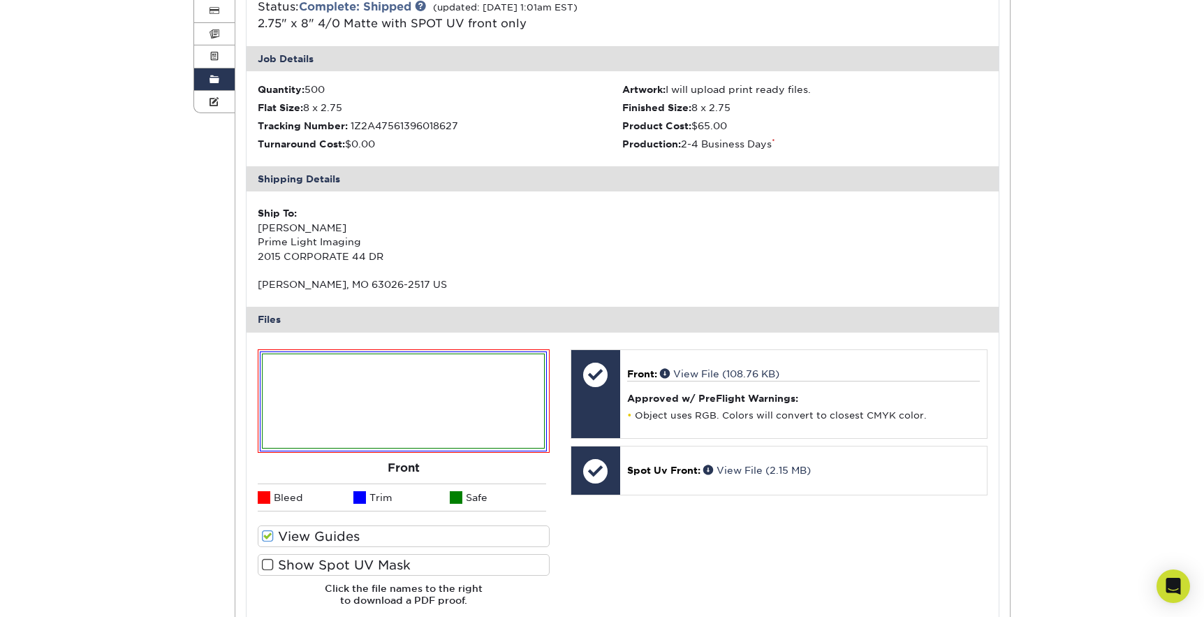
scroll to position [234, 0]
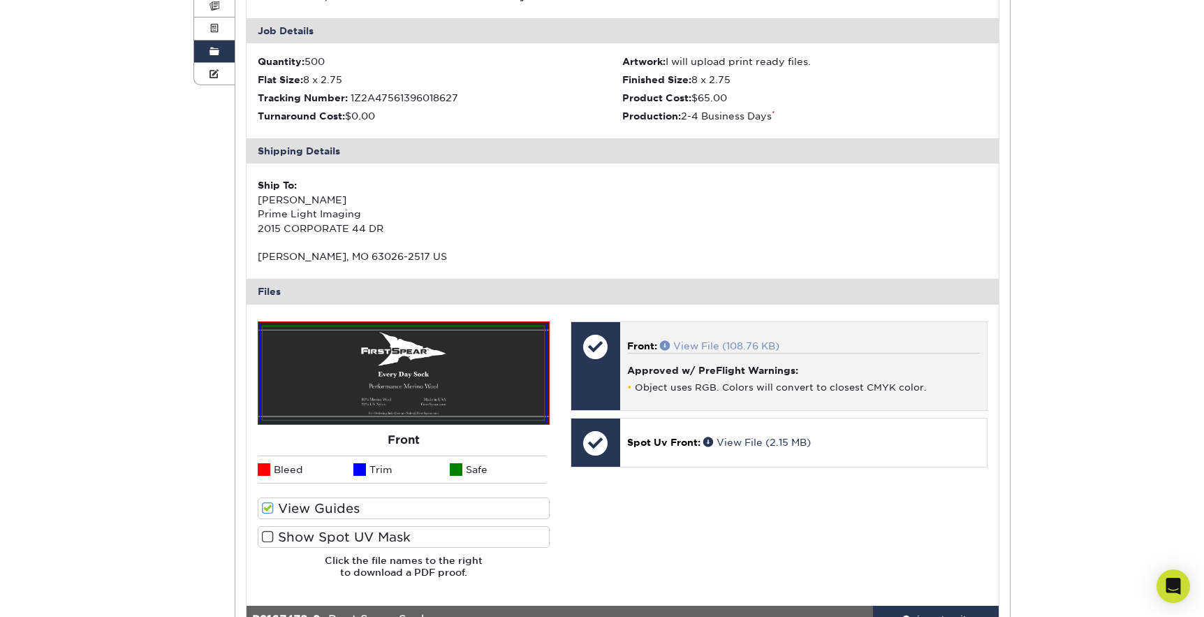
click at [668, 344] on span at bounding box center [666, 345] width 13 height 10
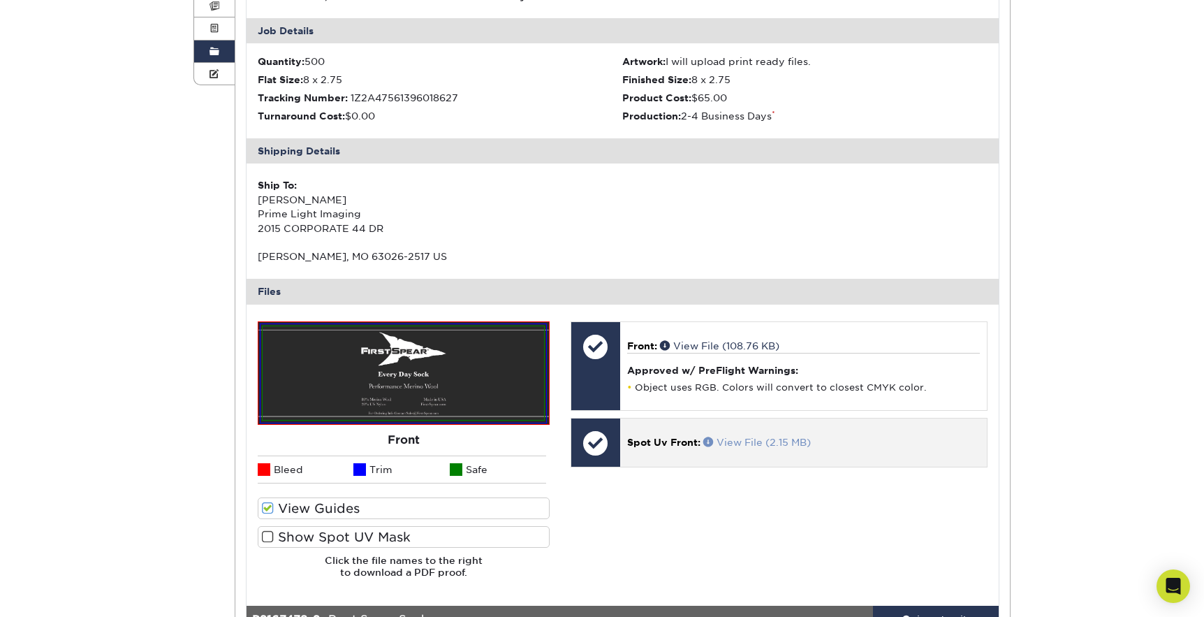
click at [707, 437] on span at bounding box center [709, 442] width 13 height 10
click at [219, 53] on link "Order History" at bounding box center [214, 52] width 41 height 22
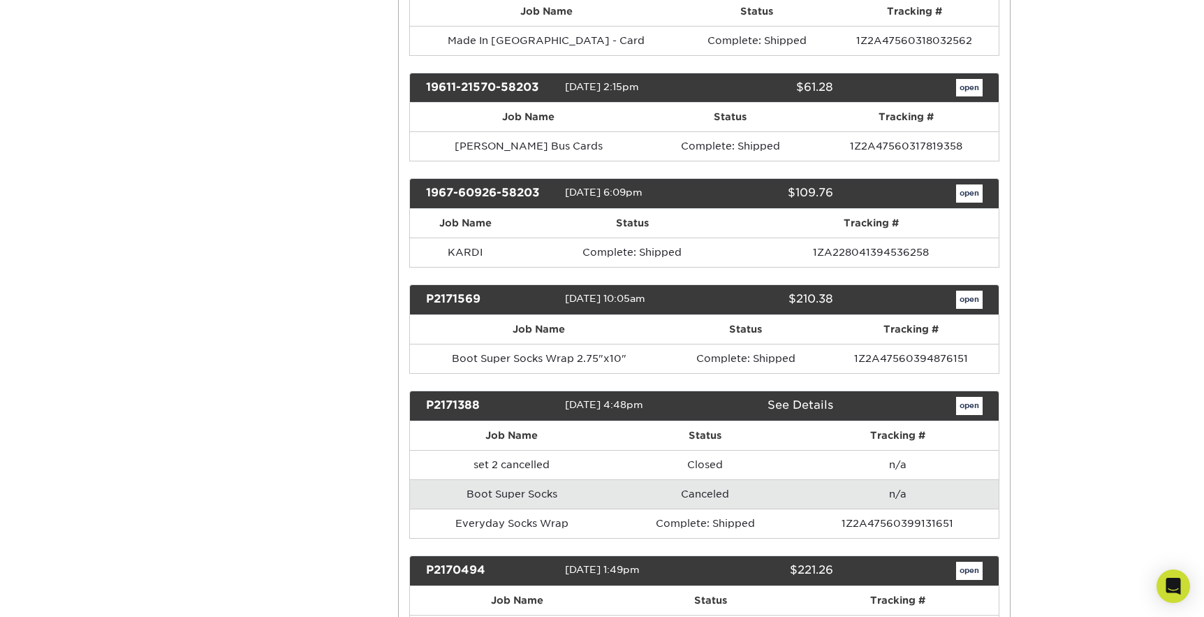
scroll to position [14001, 0]
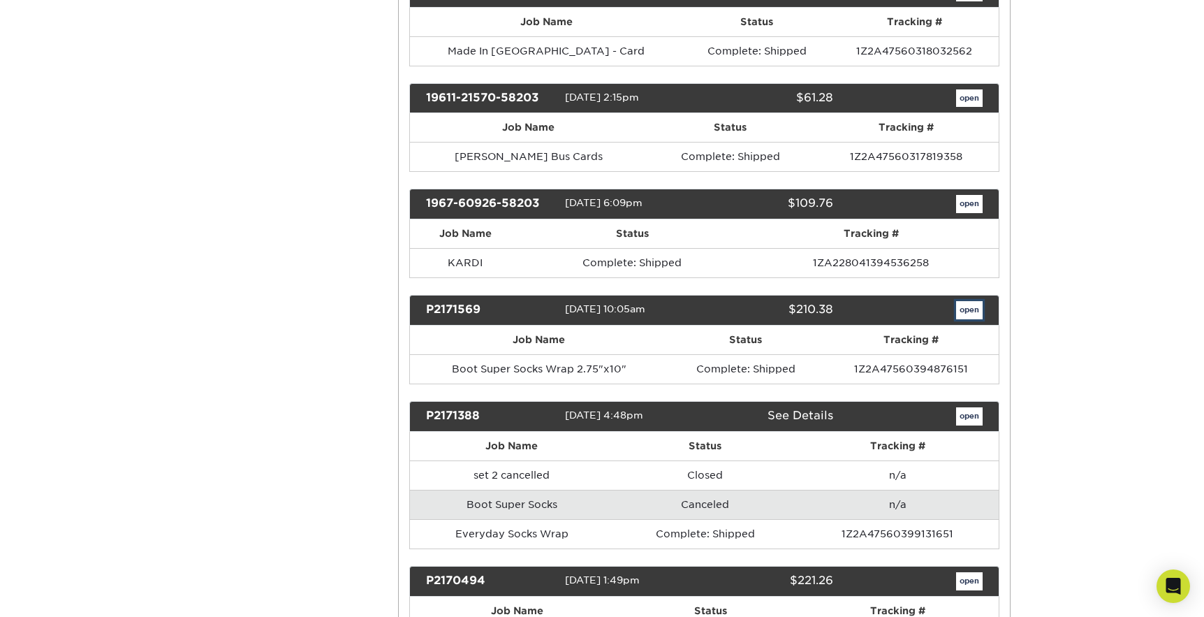
click at [972, 301] on link "open" at bounding box center [969, 310] width 27 height 18
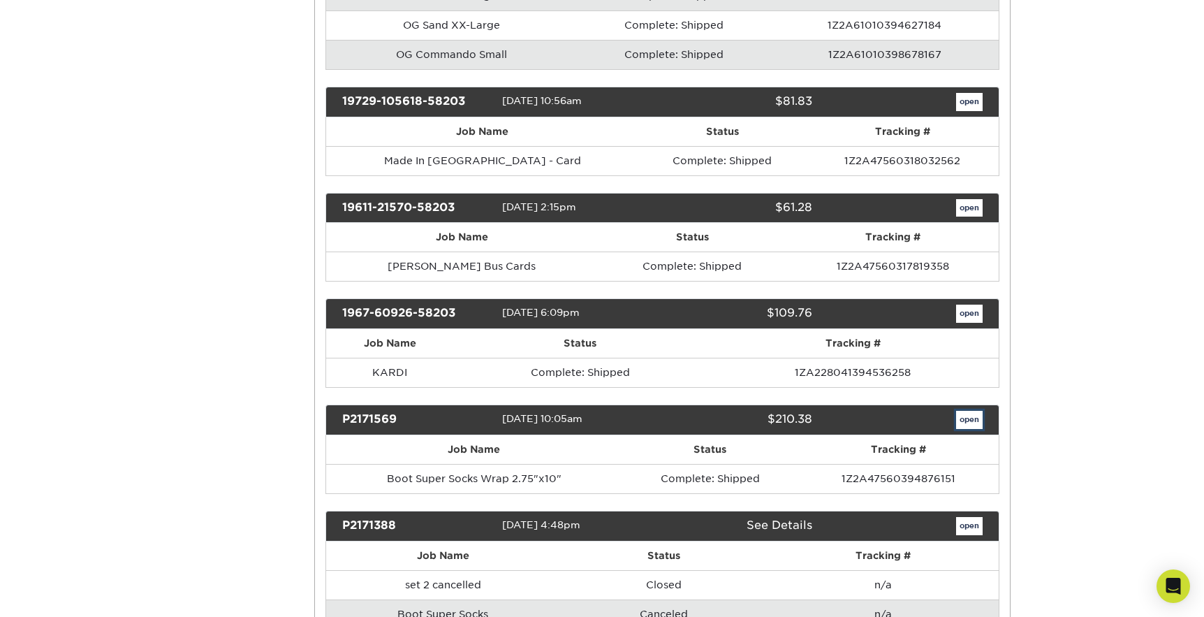
scroll to position [0, 0]
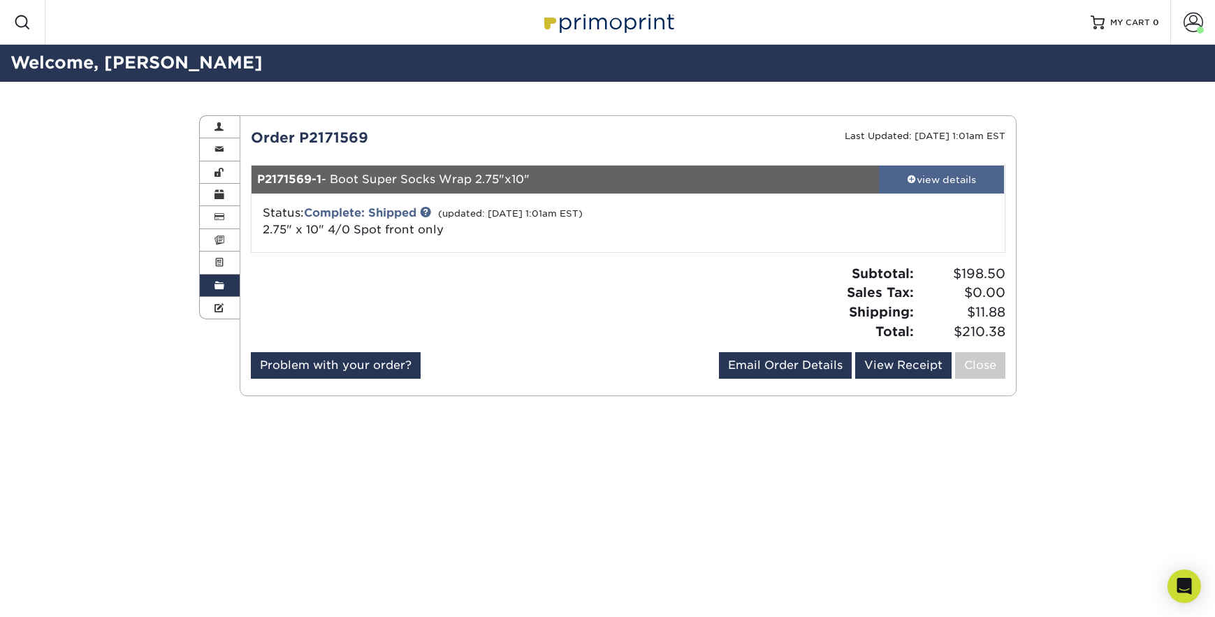
click at [927, 178] on div "view details" at bounding box center [942, 180] width 126 height 14
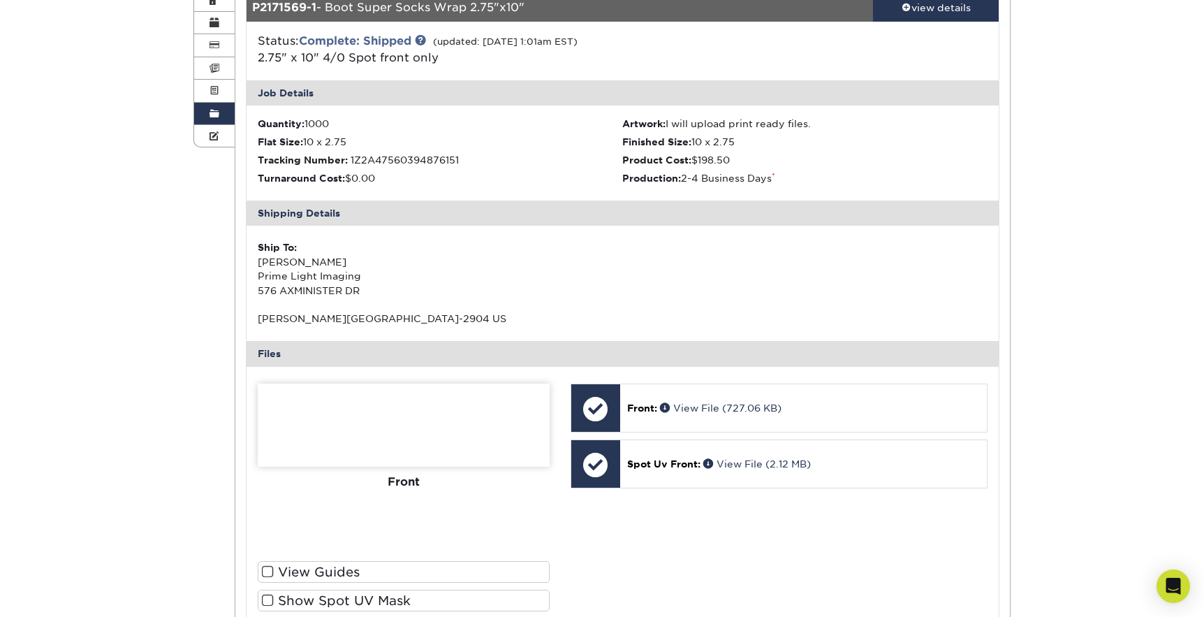
scroll to position [282, 0]
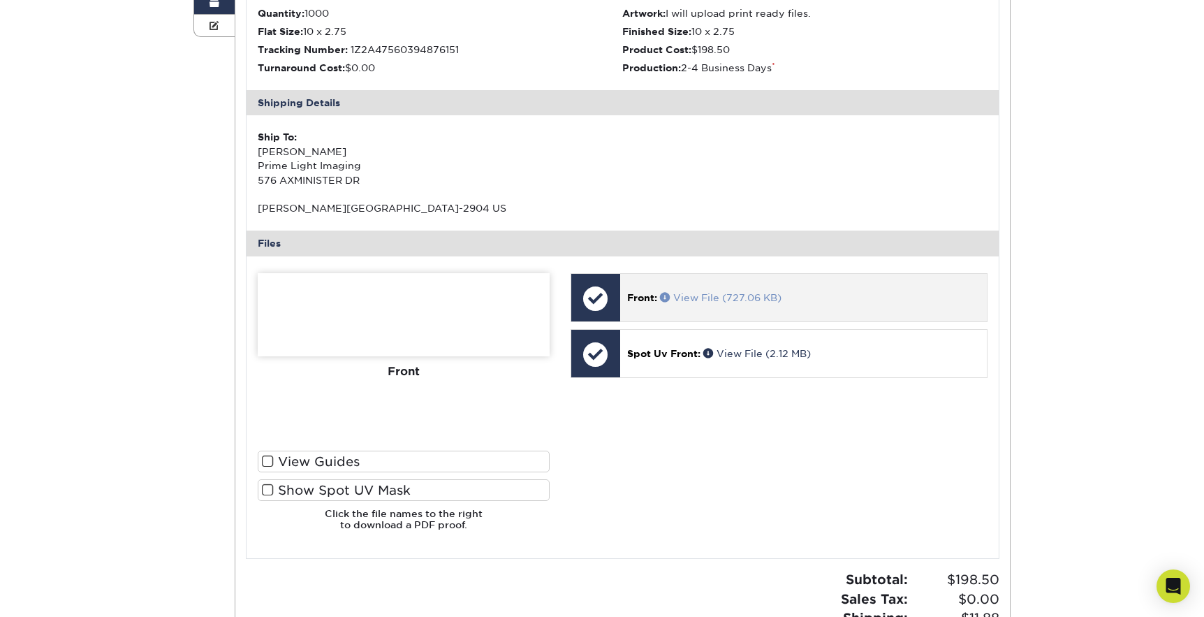
click at [665, 293] on span at bounding box center [666, 297] width 13 height 10
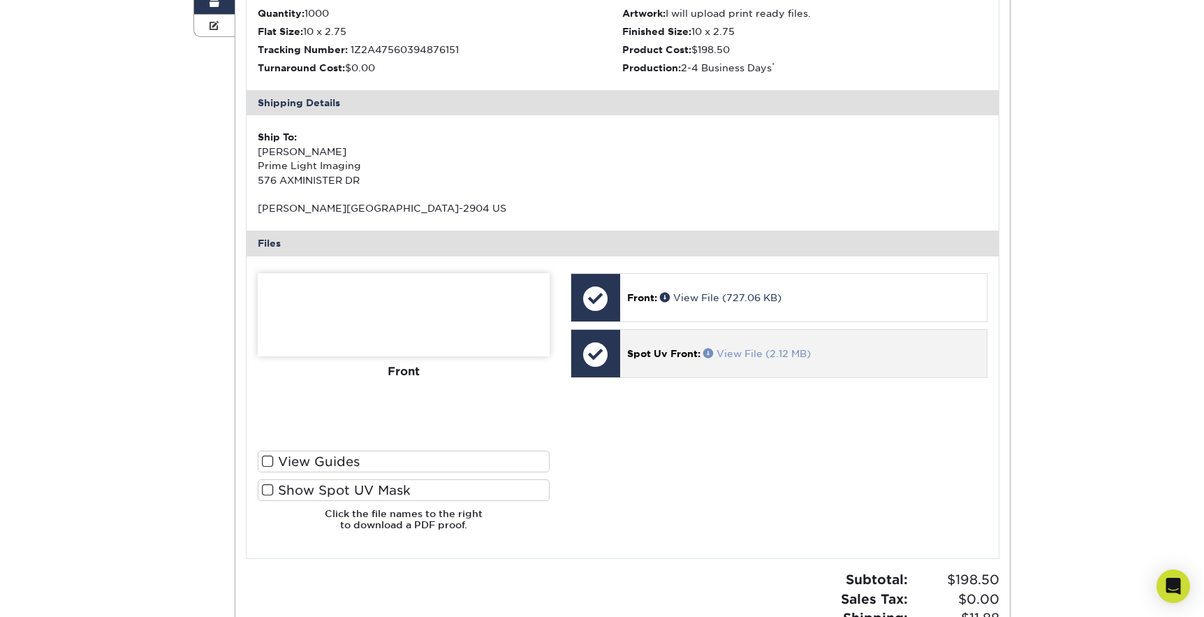
click at [711, 353] on span at bounding box center [709, 353] width 13 height 10
click at [209, 7] on link "Order History" at bounding box center [214, 3] width 41 height 22
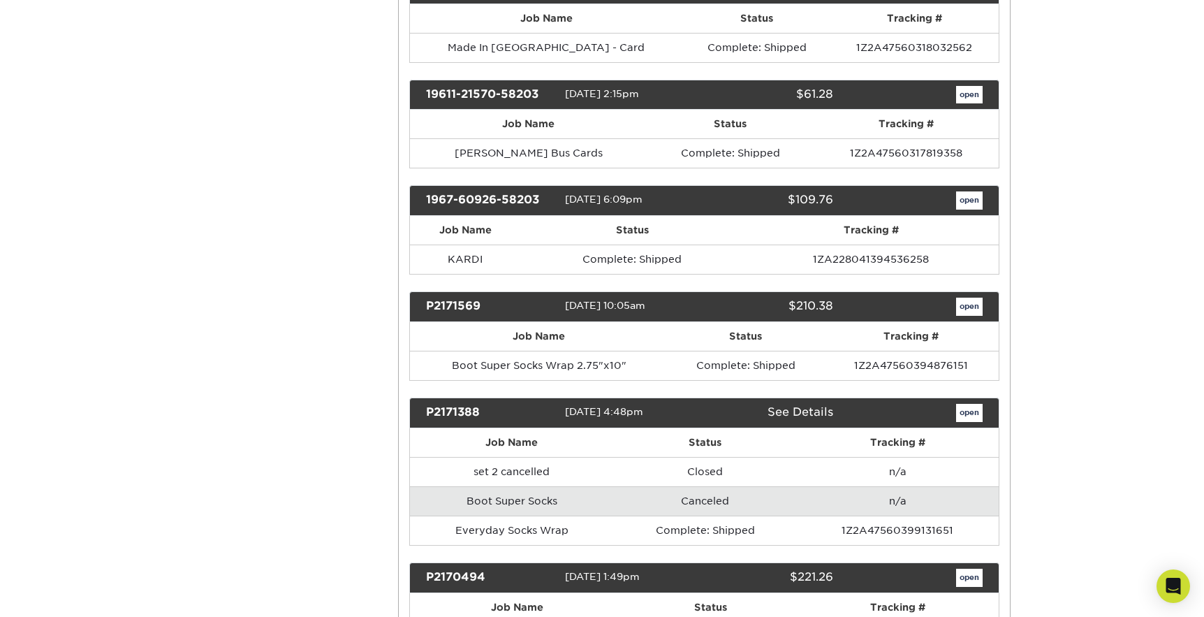
scroll to position [13884, 0]
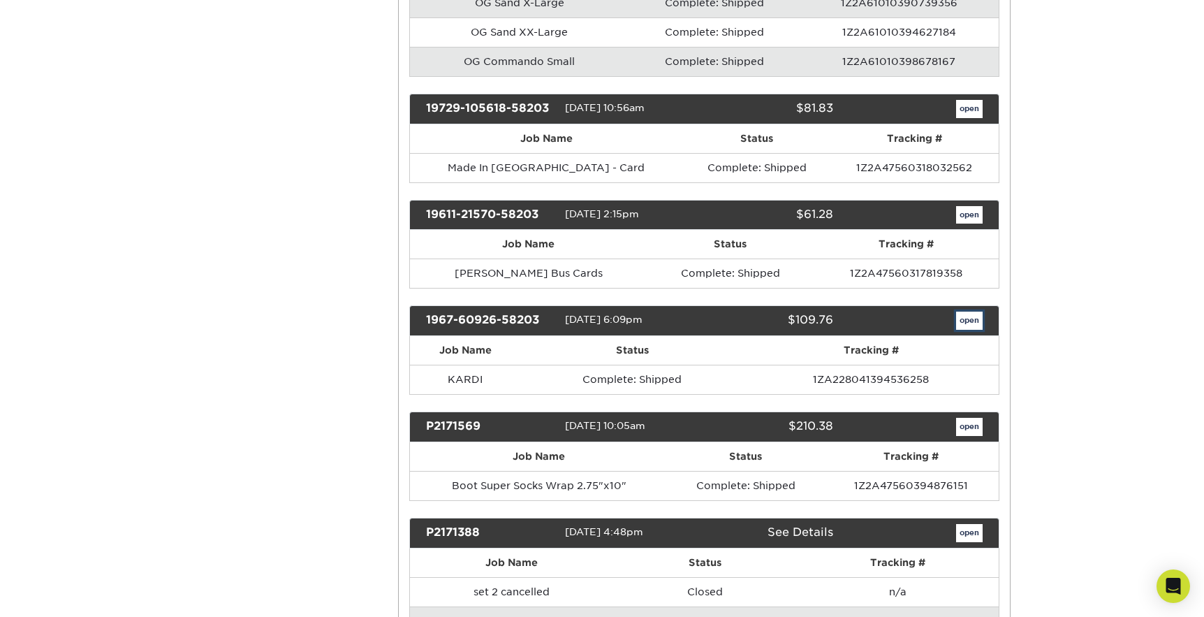
click at [972, 312] on link "open" at bounding box center [969, 321] width 27 height 18
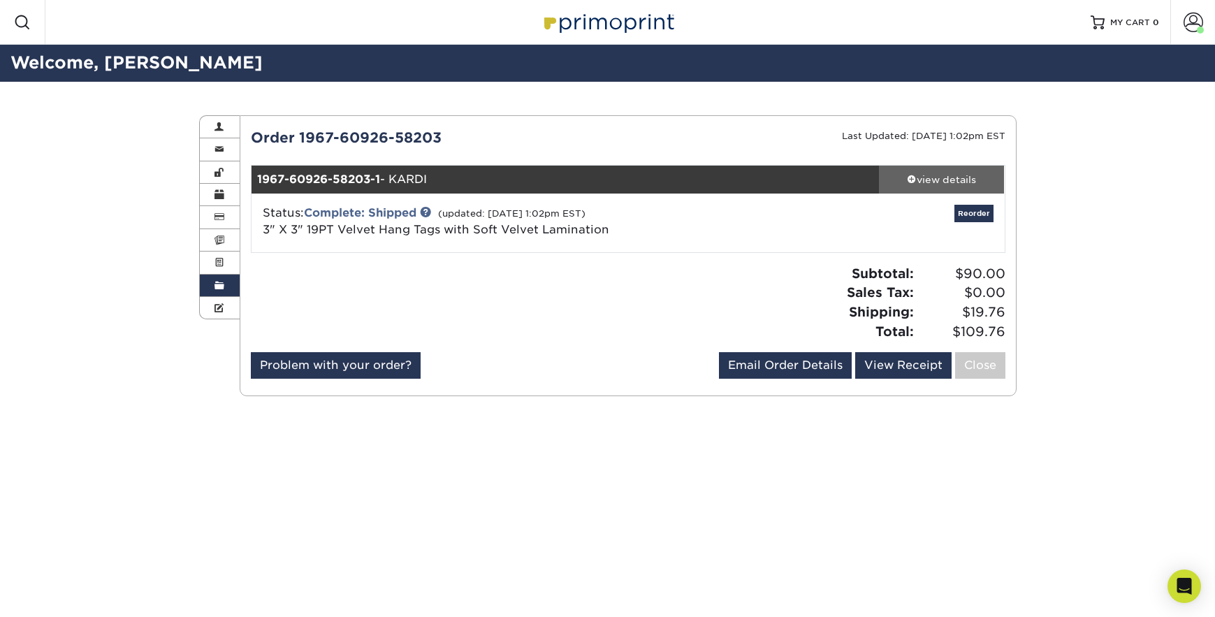
click at [942, 177] on div "view details" at bounding box center [942, 180] width 126 height 14
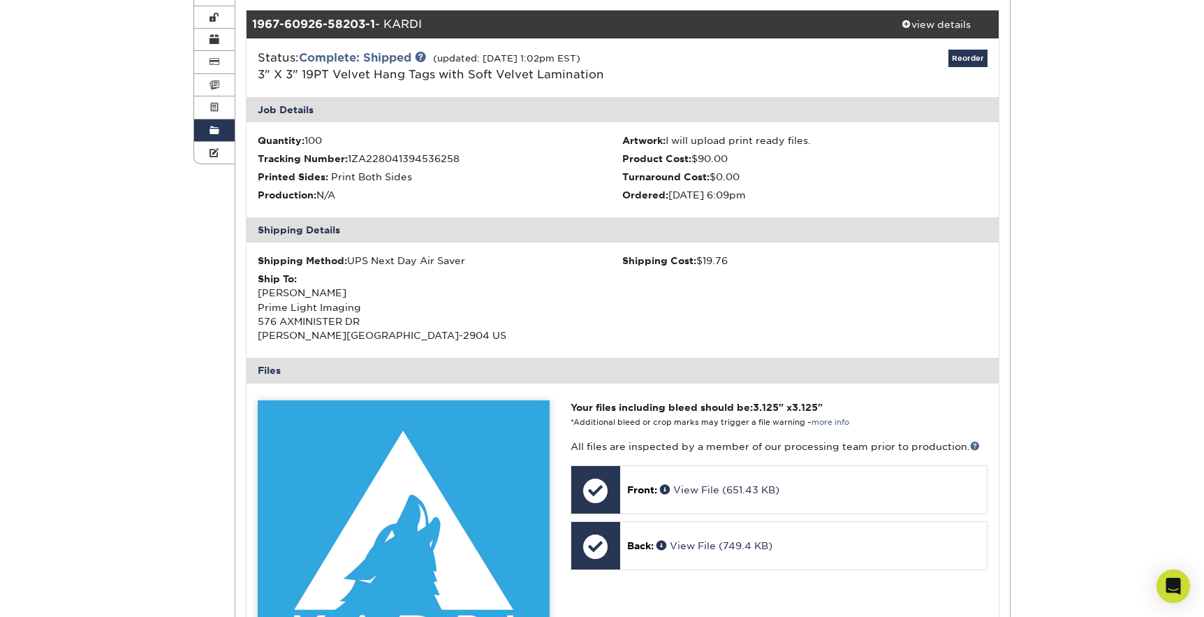
scroll to position [353, 0]
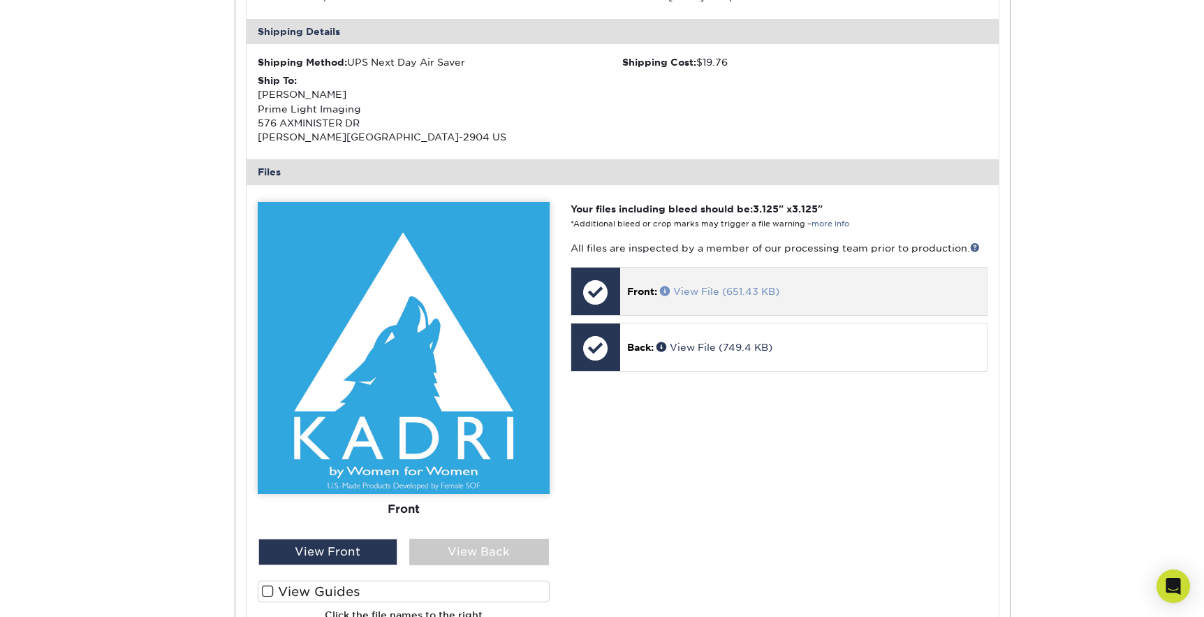
click at [666, 290] on span at bounding box center [666, 291] width 13 height 10
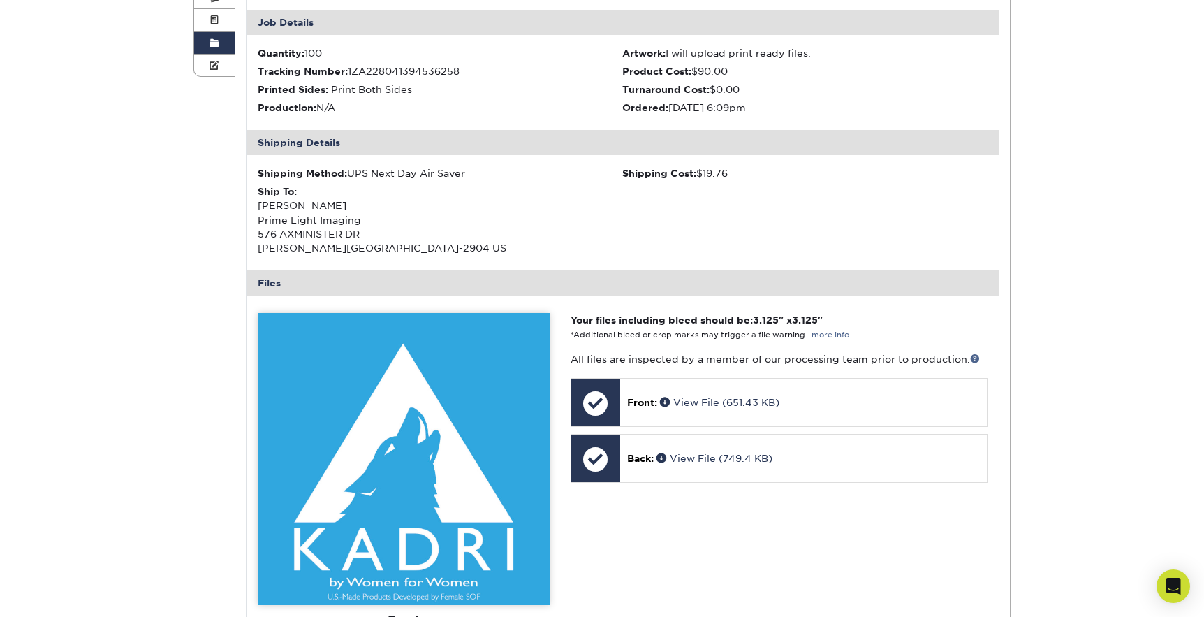
scroll to position [474, 0]
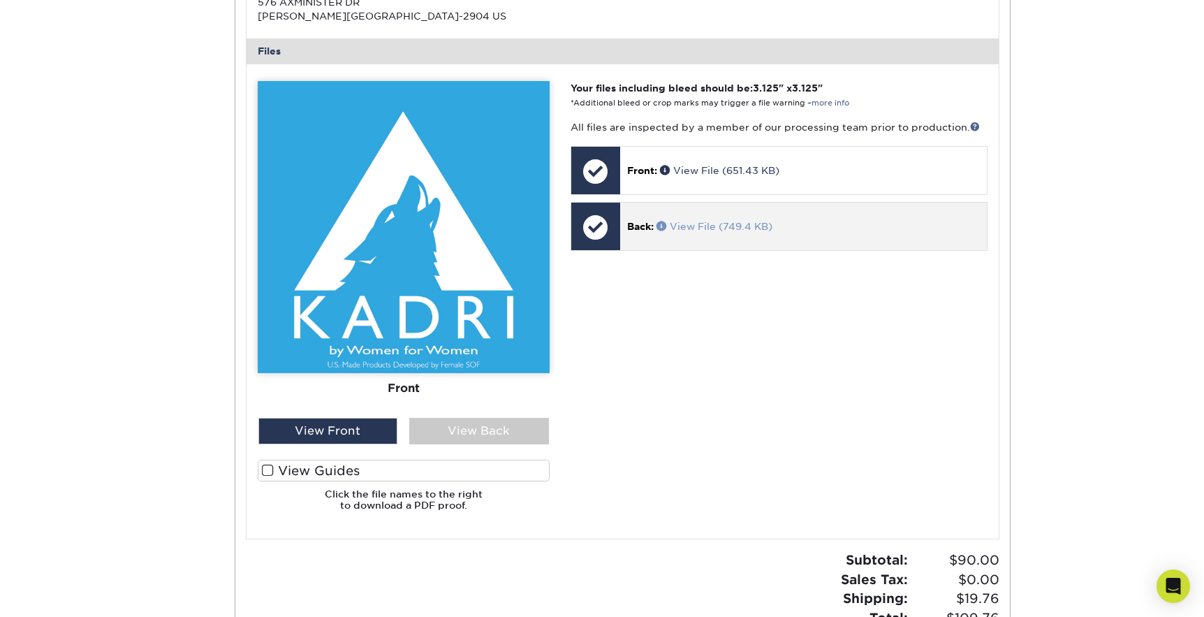
click at [680, 227] on link "View File (749.4 KB)" at bounding box center [715, 226] width 116 height 11
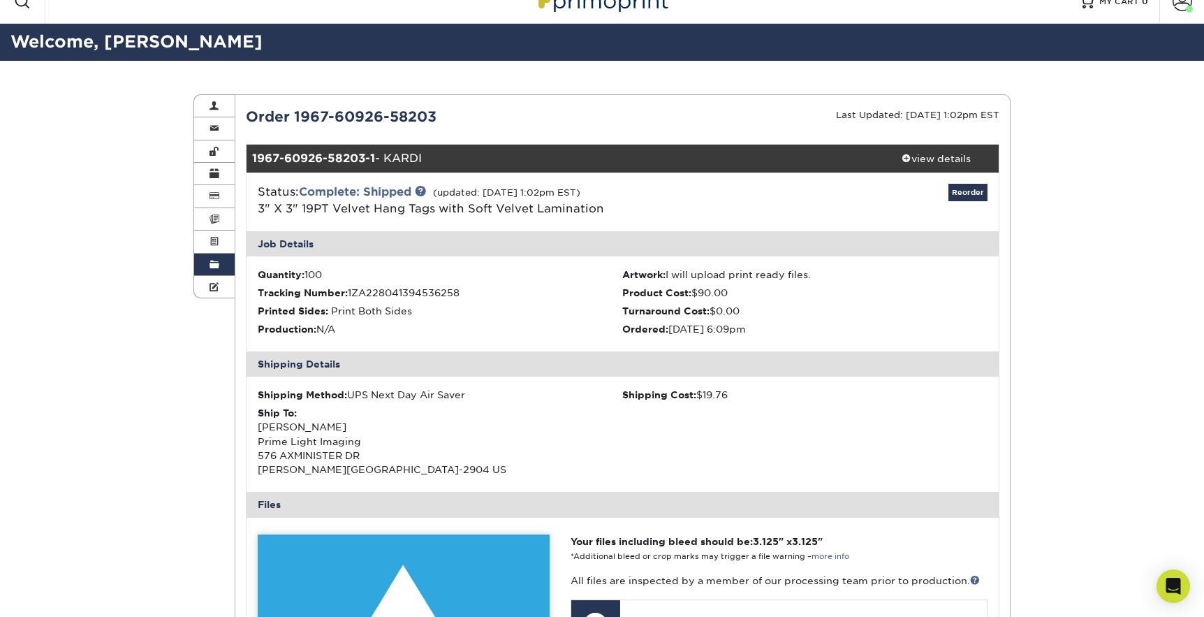
scroll to position [22, 0]
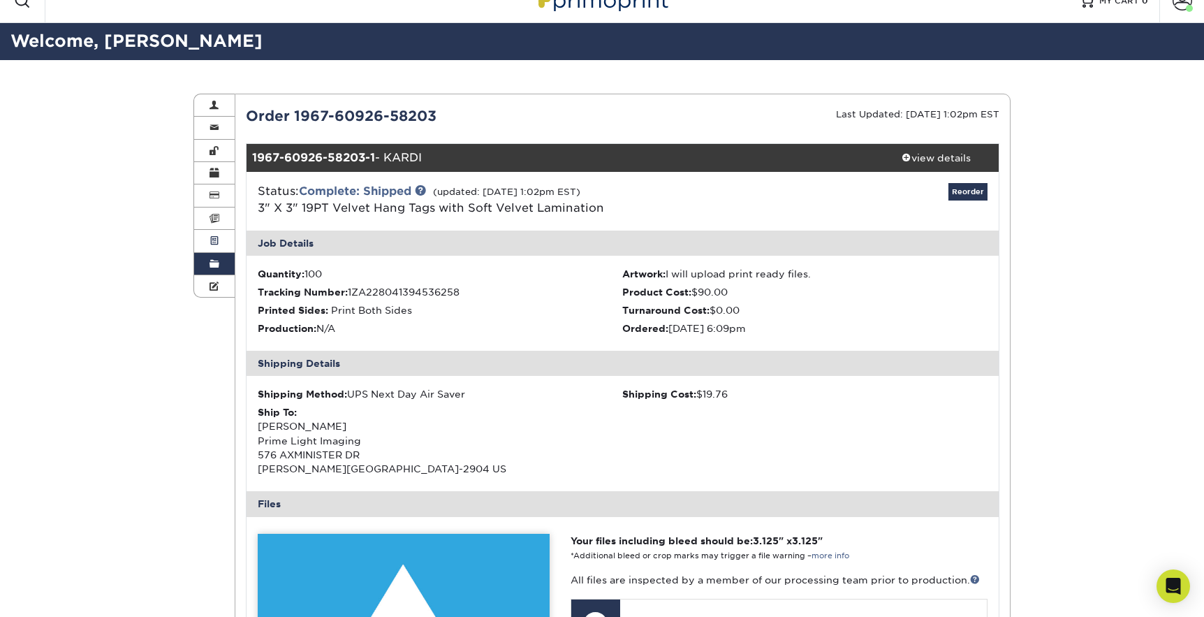
click at [203, 265] on link "Order History" at bounding box center [214, 264] width 41 height 22
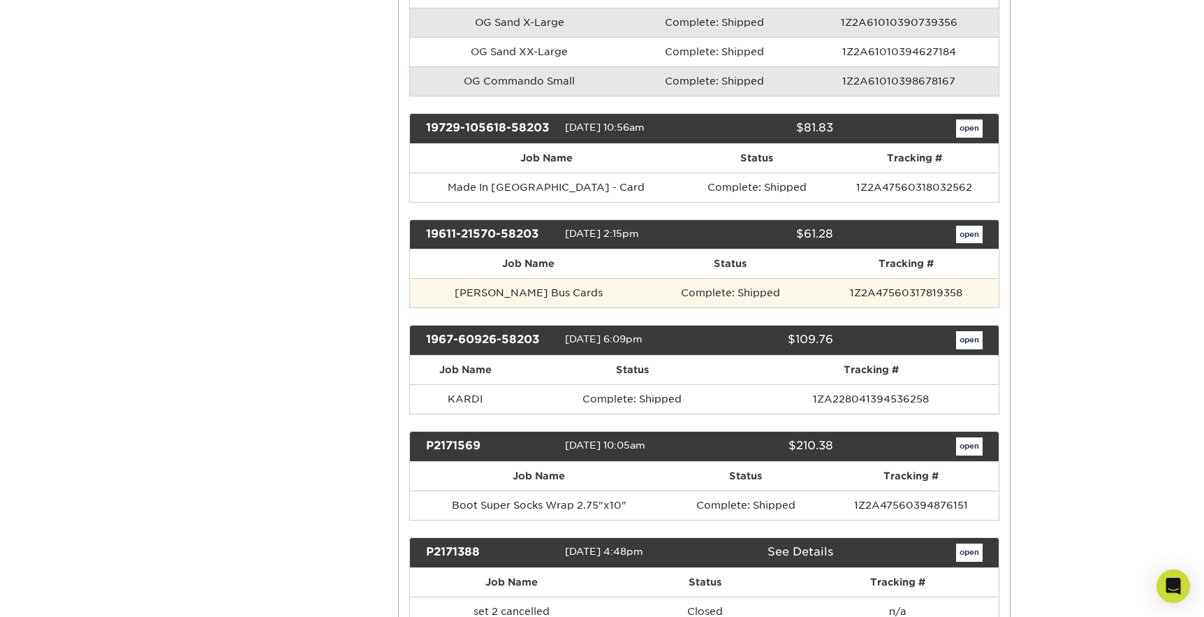
scroll to position [13733, 0]
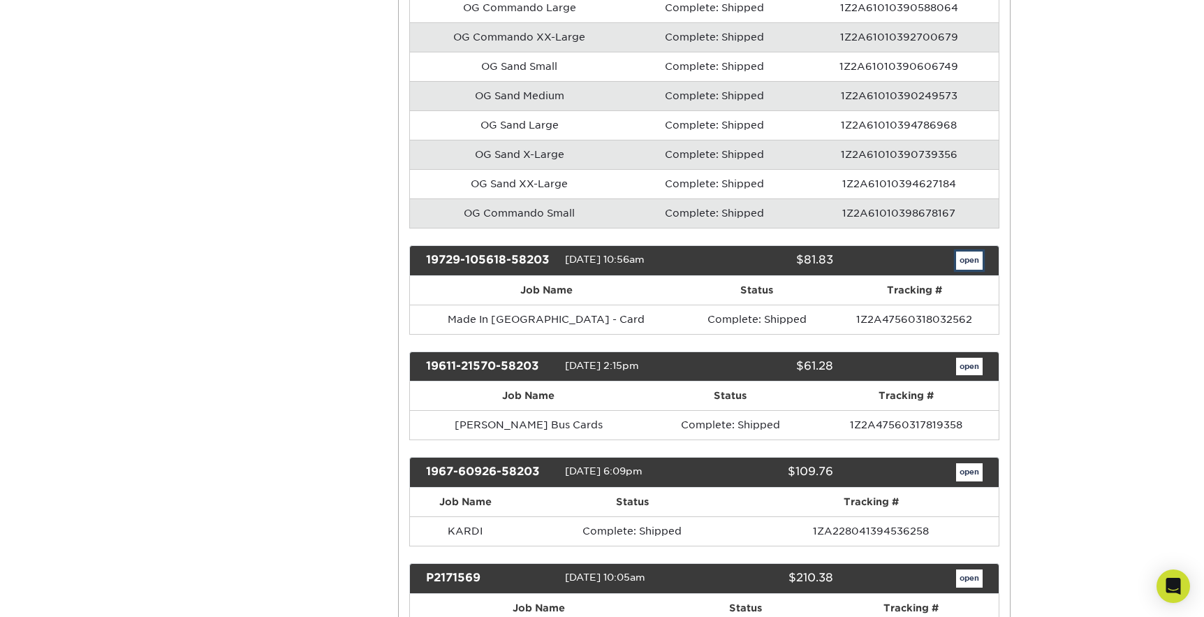
click at [974, 251] on link "open" at bounding box center [969, 260] width 27 height 18
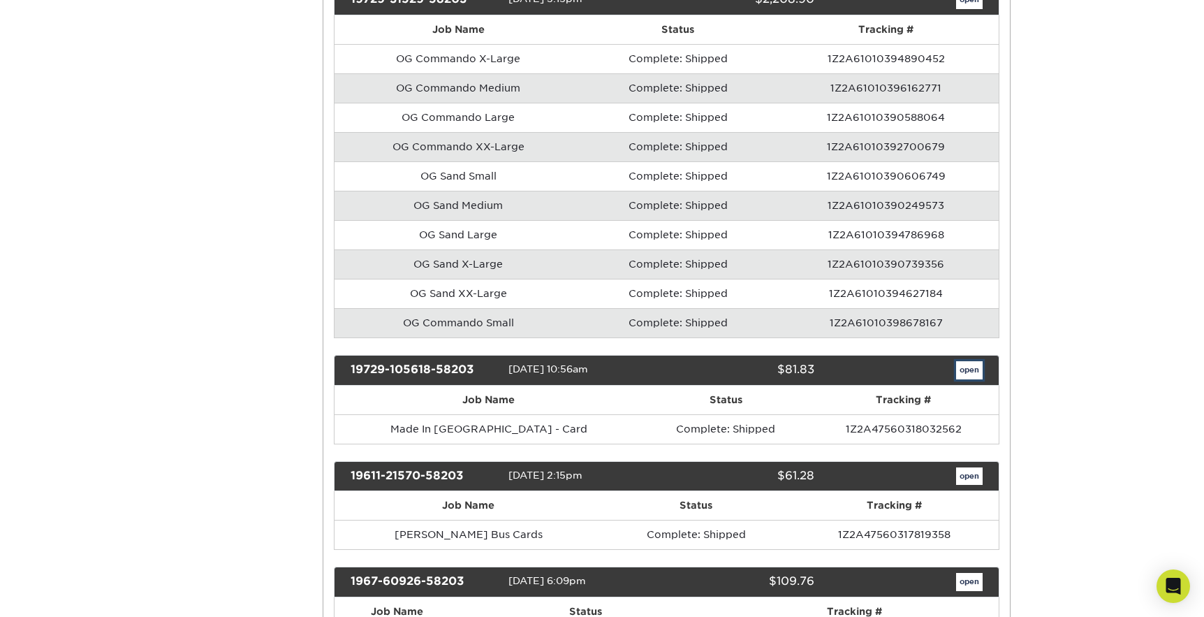
scroll to position [0, 0]
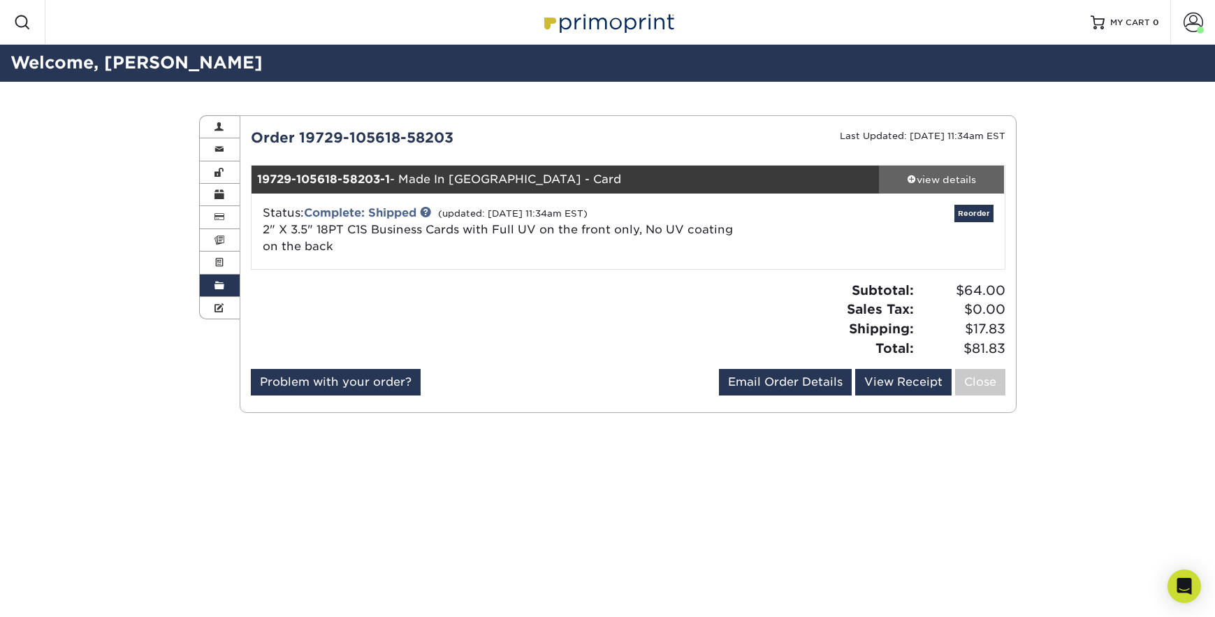
click at [931, 177] on div "view details" at bounding box center [942, 180] width 126 height 14
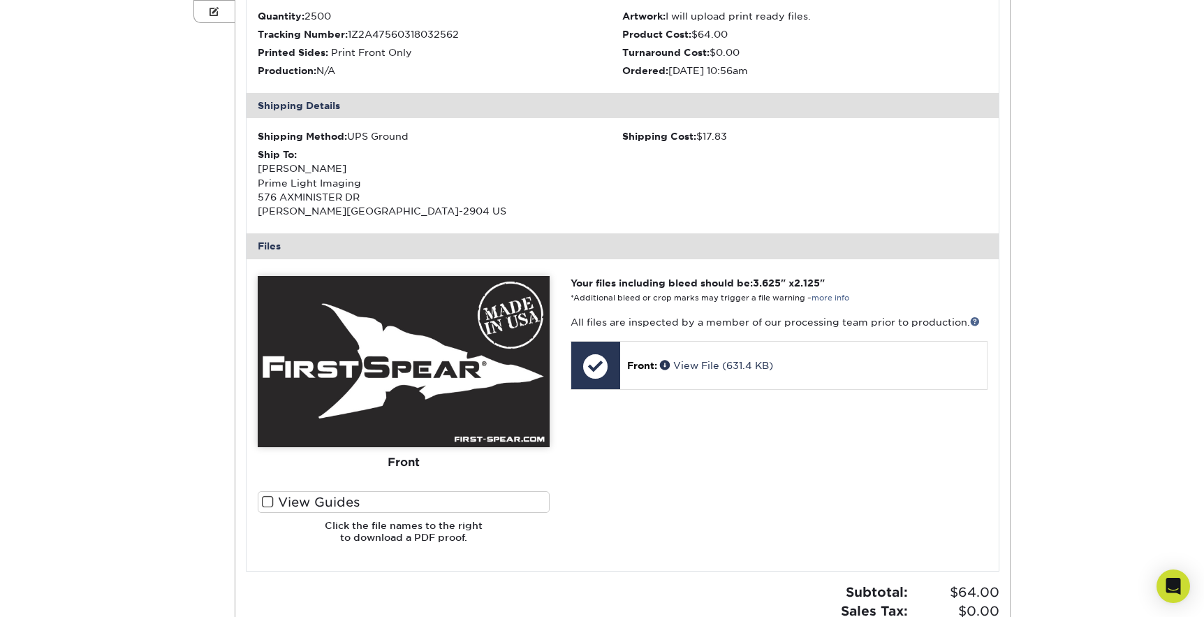
scroll to position [309, 0]
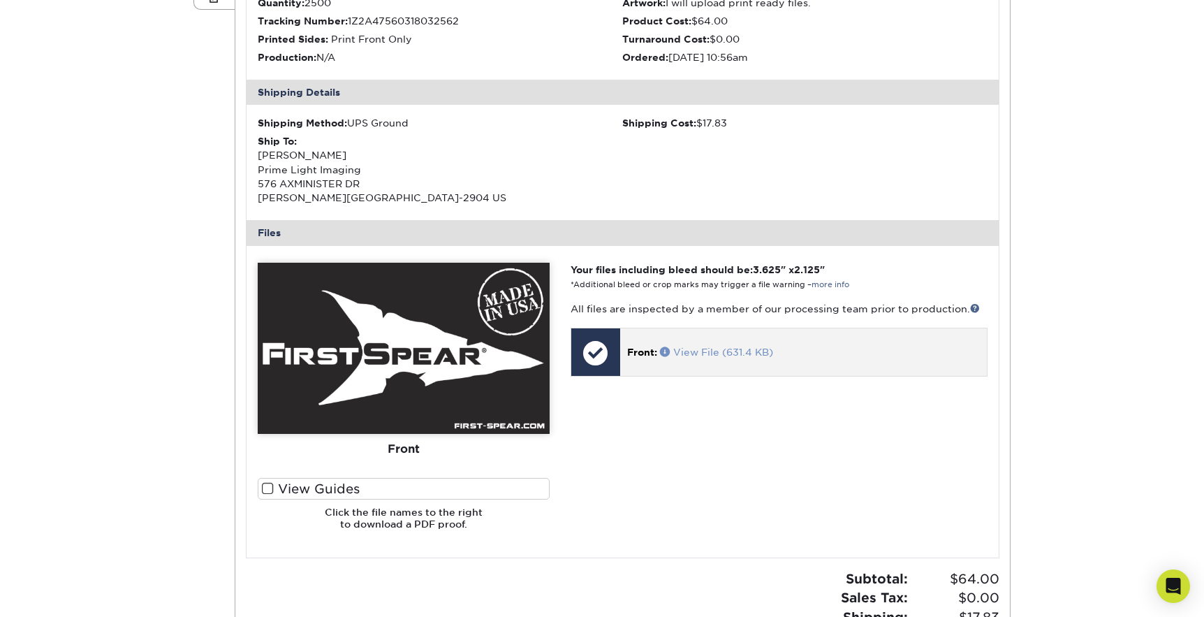
click at [664, 351] on span at bounding box center [666, 351] width 13 height 10
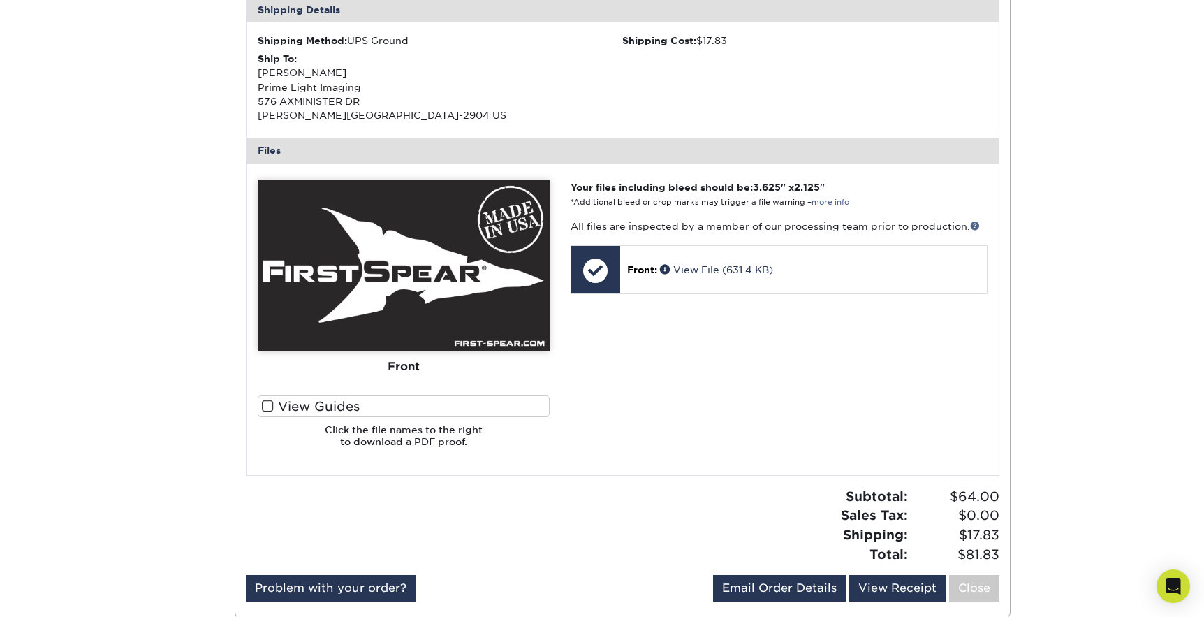
scroll to position [397, 0]
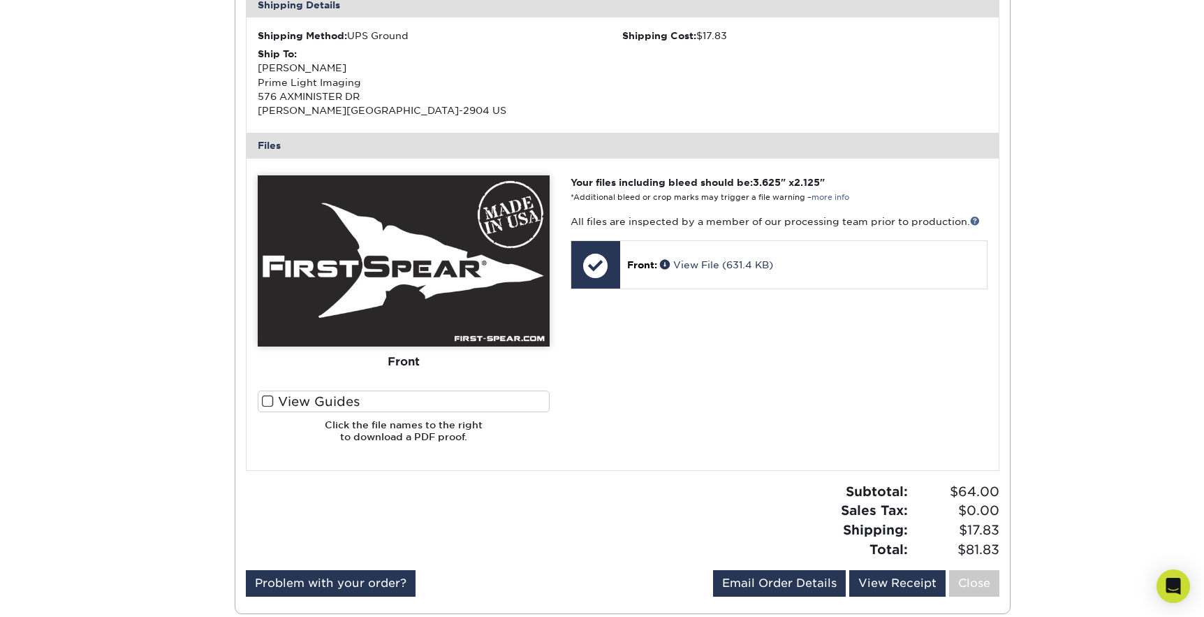
click at [268, 403] on span at bounding box center [268, 401] width 12 height 13
click at [0, 0] on input "View Guides" at bounding box center [0, 0] width 0 height 0
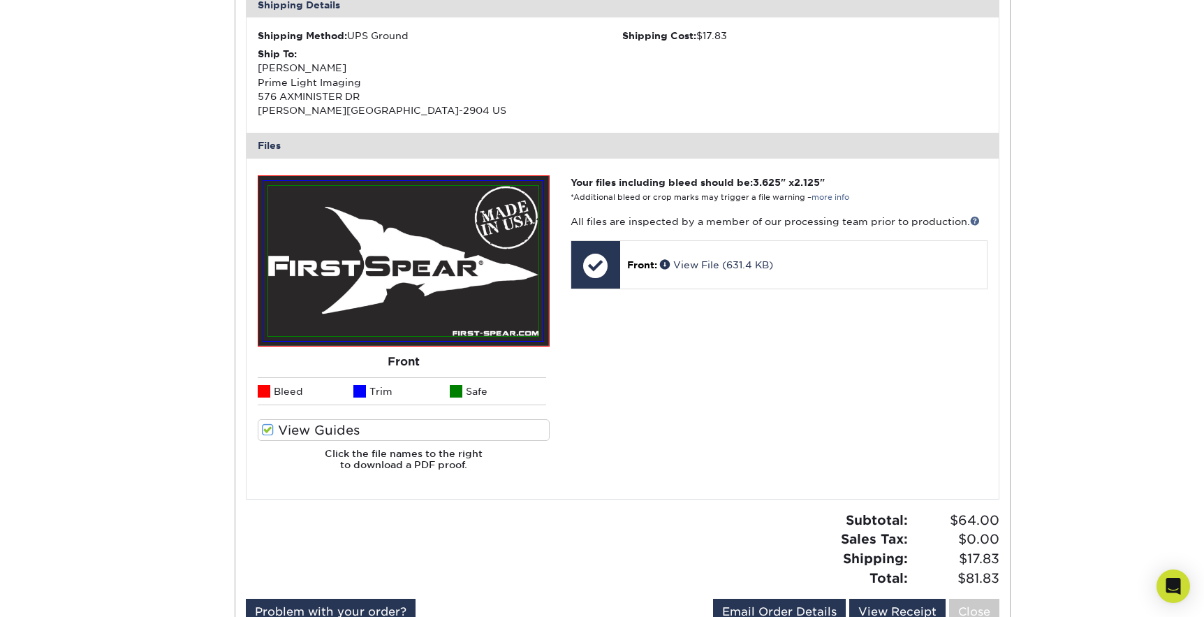
click at [268, 403] on li "Bleed" at bounding box center [306, 391] width 96 height 28
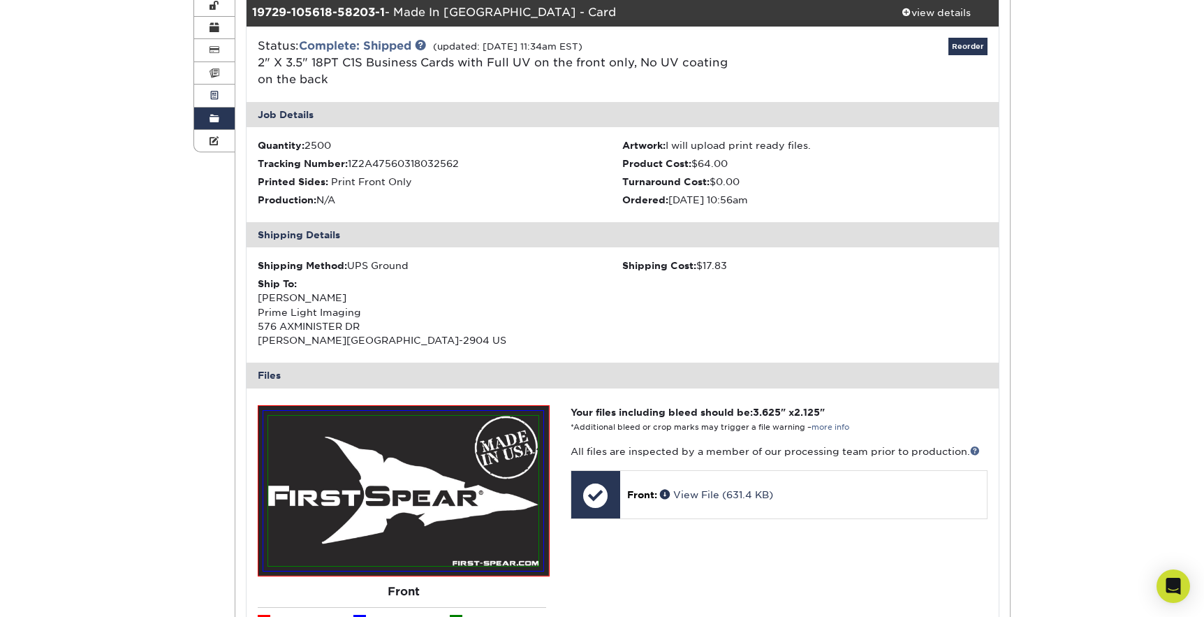
scroll to position [134, 0]
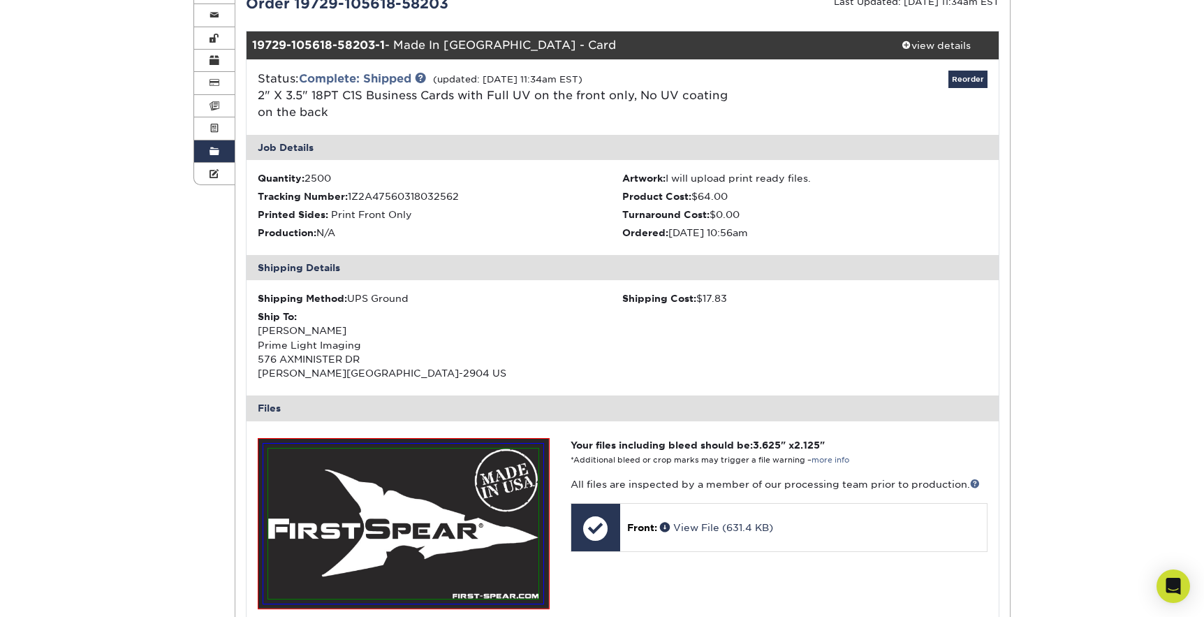
click at [210, 150] on span at bounding box center [215, 151] width 10 height 11
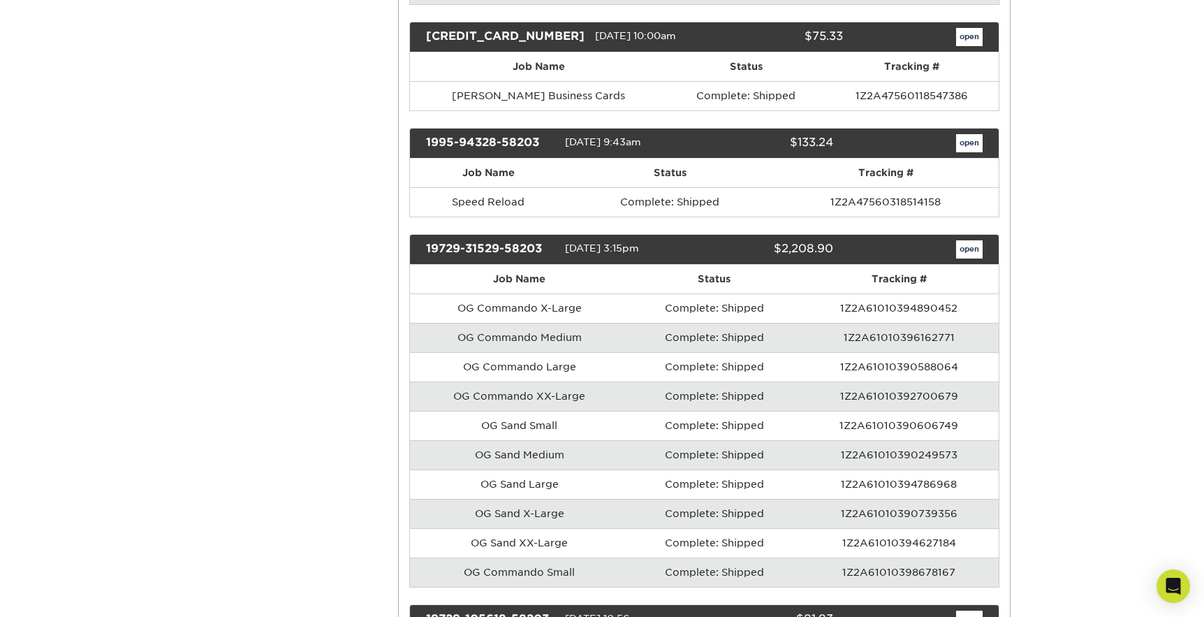
scroll to position [13302, 0]
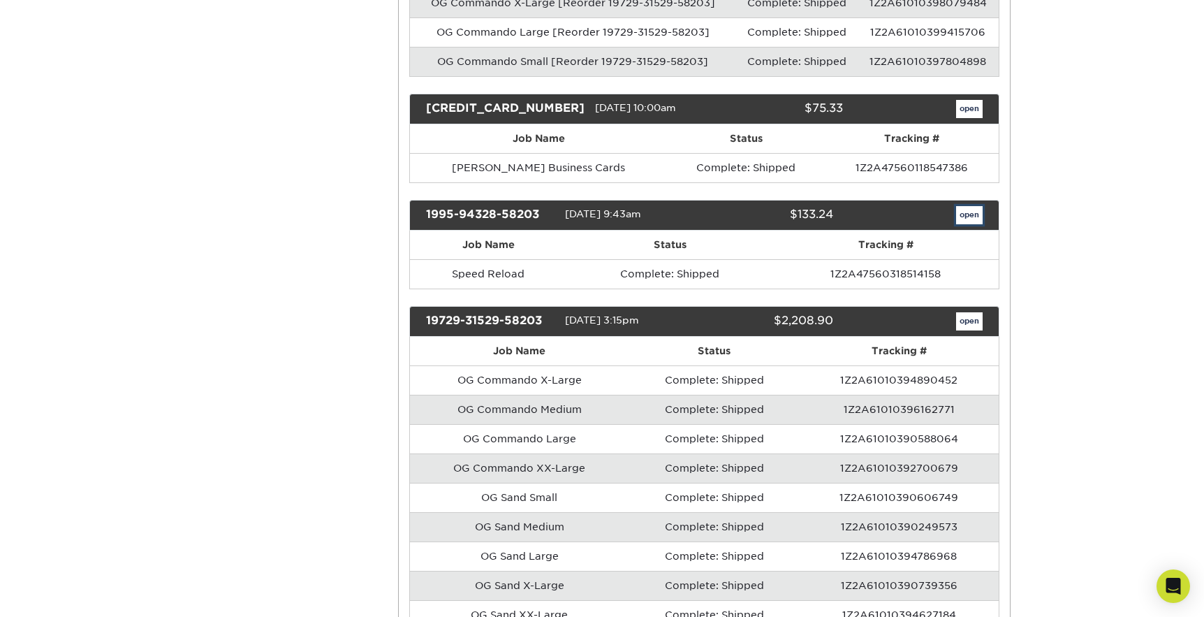
click at [970, 206] on link "open" at bounding box center [969, 215] width 27 height 18
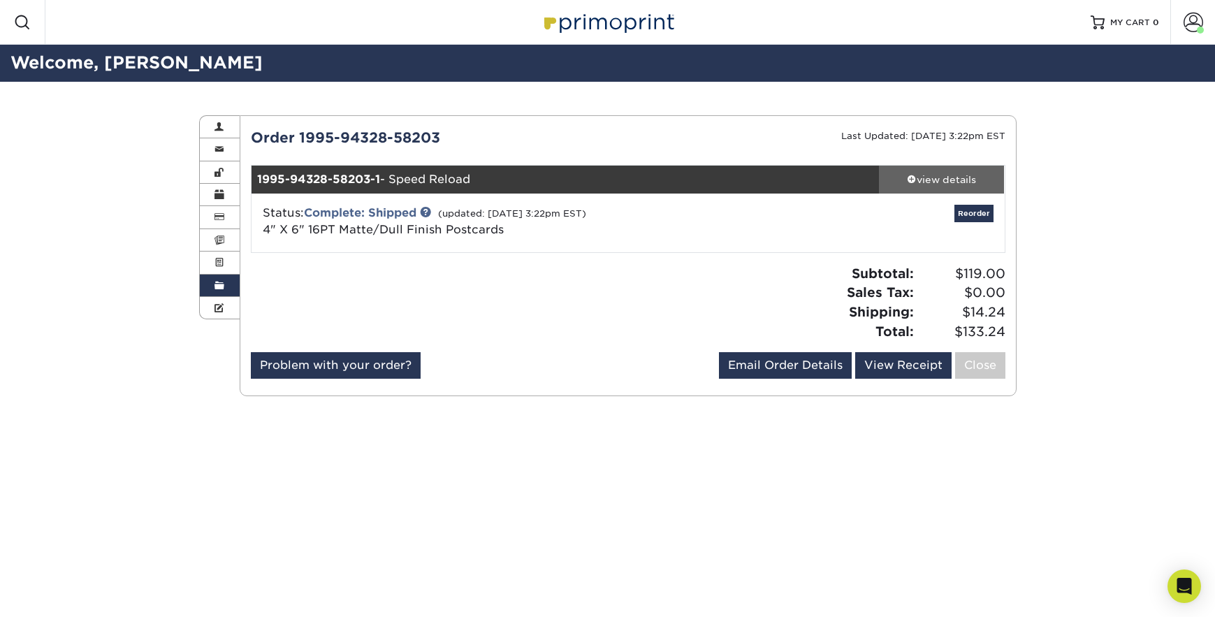
click at [954, 177] on div "view details" at bounding box center [942, 180] width 126 height 14
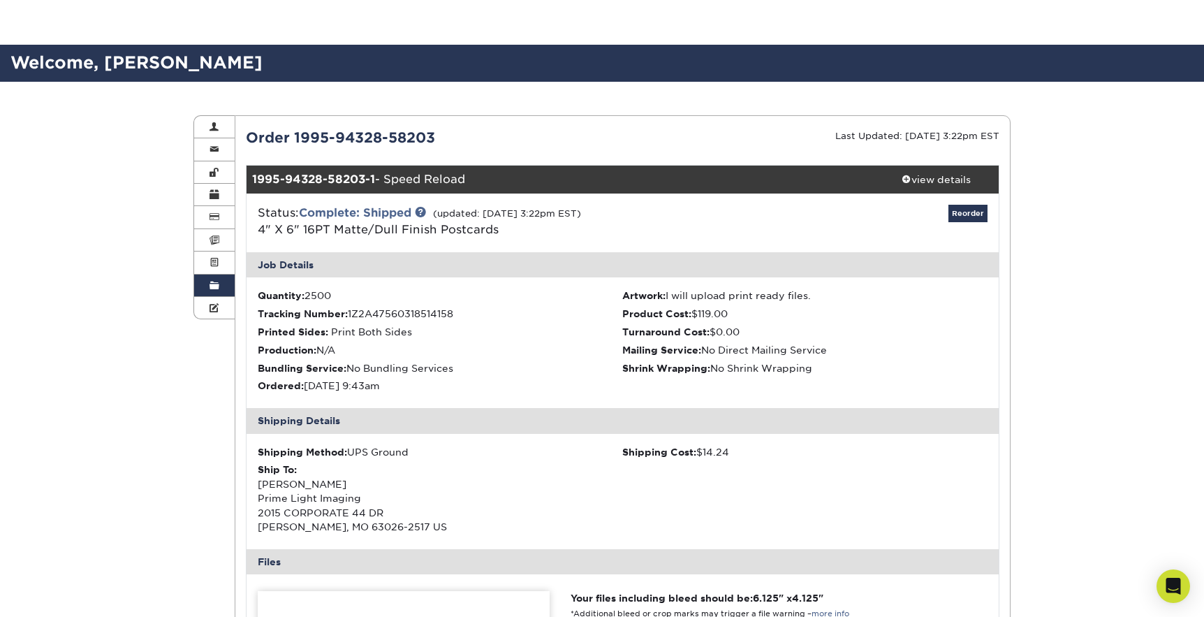
scroll to position [281, 0]
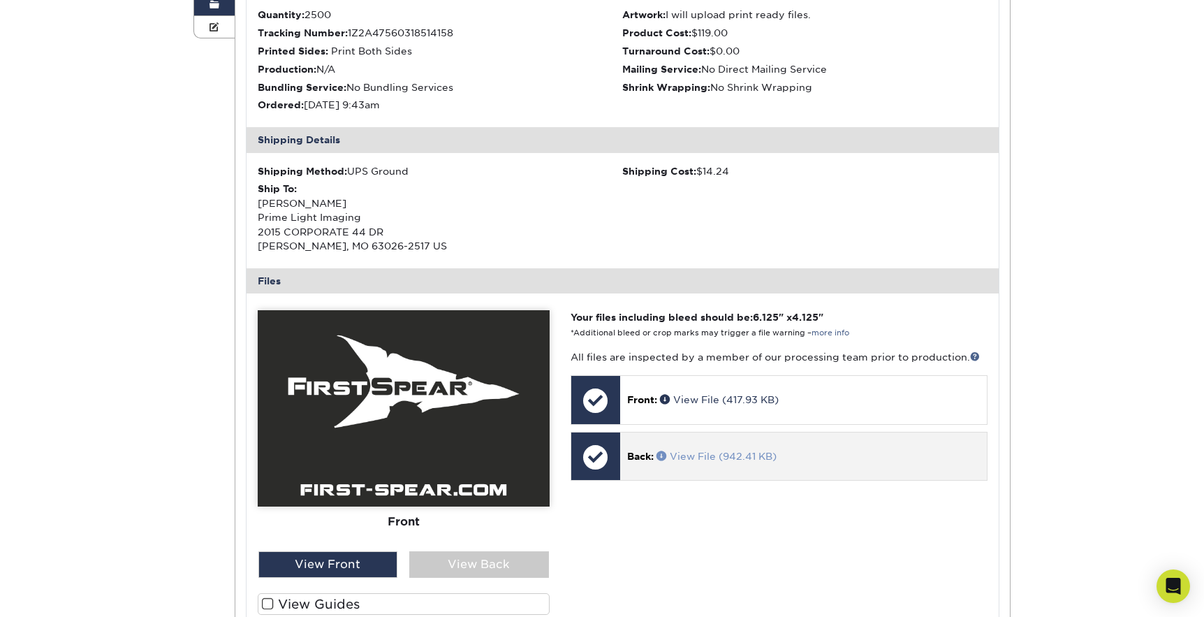
click at [664, 457] on span at bounding box center [663, 456] width 13 height 10
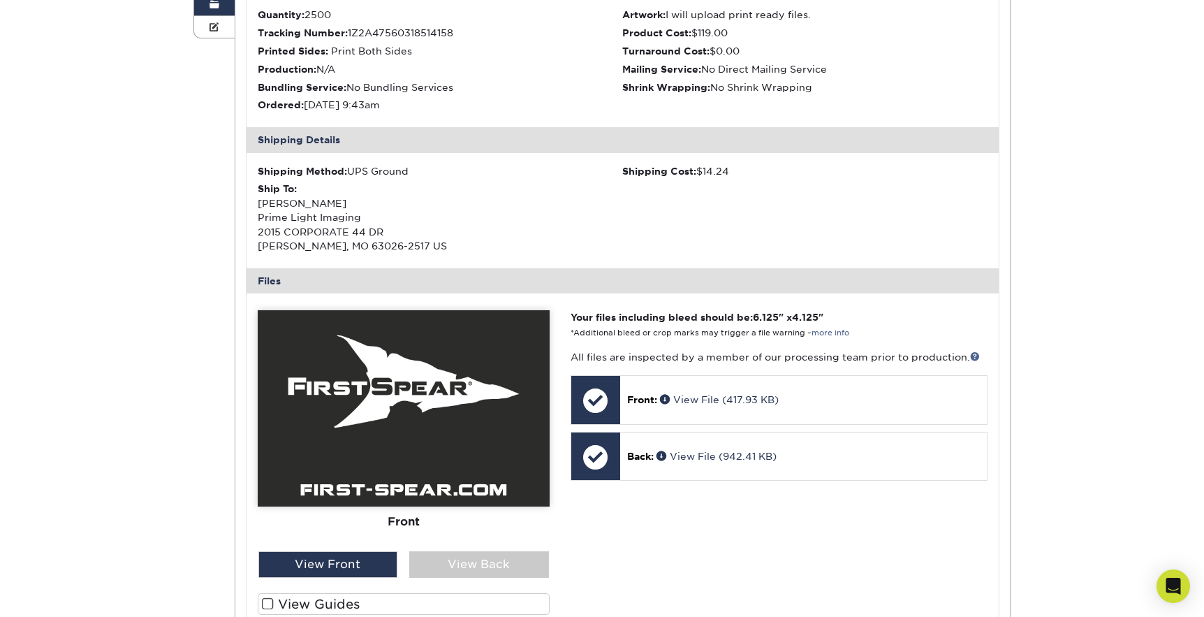
click at [210, 6] on span at bounding box center [215, 4] width 10 height 11
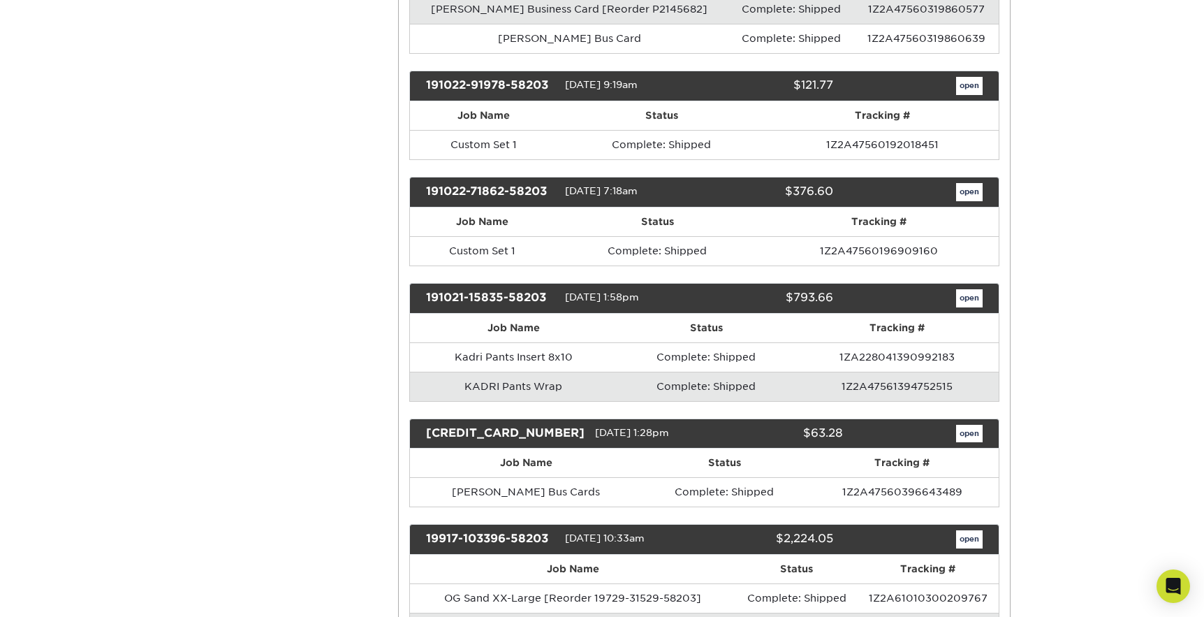
scroll to position [12515, 0]
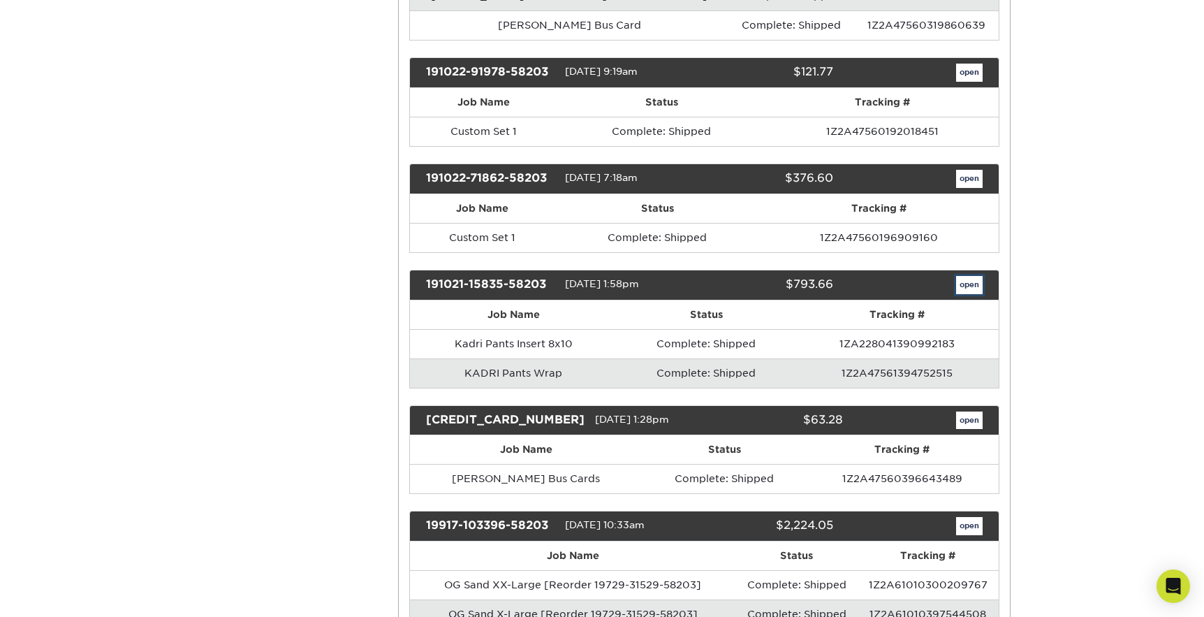
click at [963, 276] on link "open" at bounding box center [969, 285] width 27 height 18
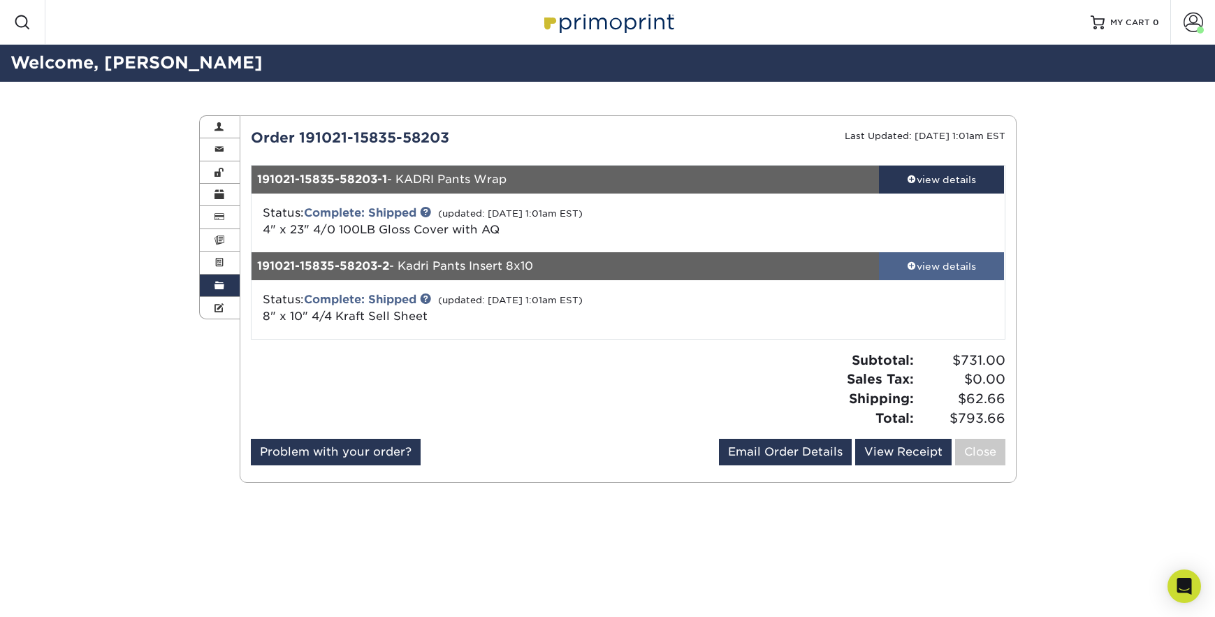
click at [904, 266] on div "view details" at bounding box center [942, 266] width 126 height 14
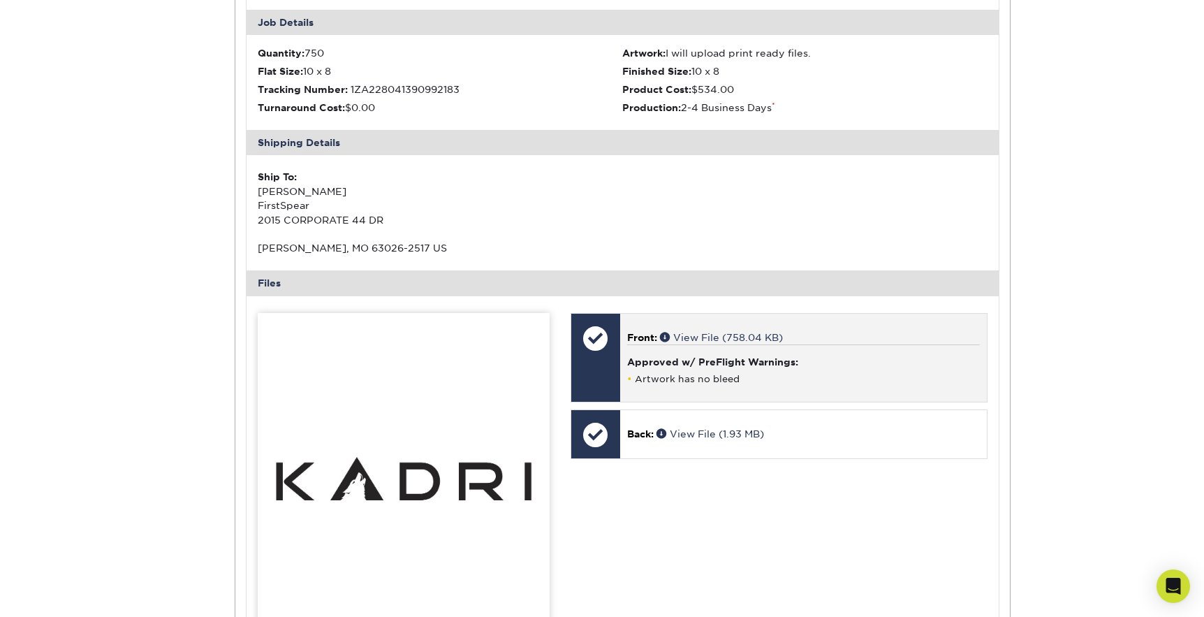
scroll to position [330, 0]
click at [655, 334] on span "Front:" at bounding box center [642, 335] width 30 height 11
click at [664, 335] on span at bounding box center [666, 335] width 13 height 10
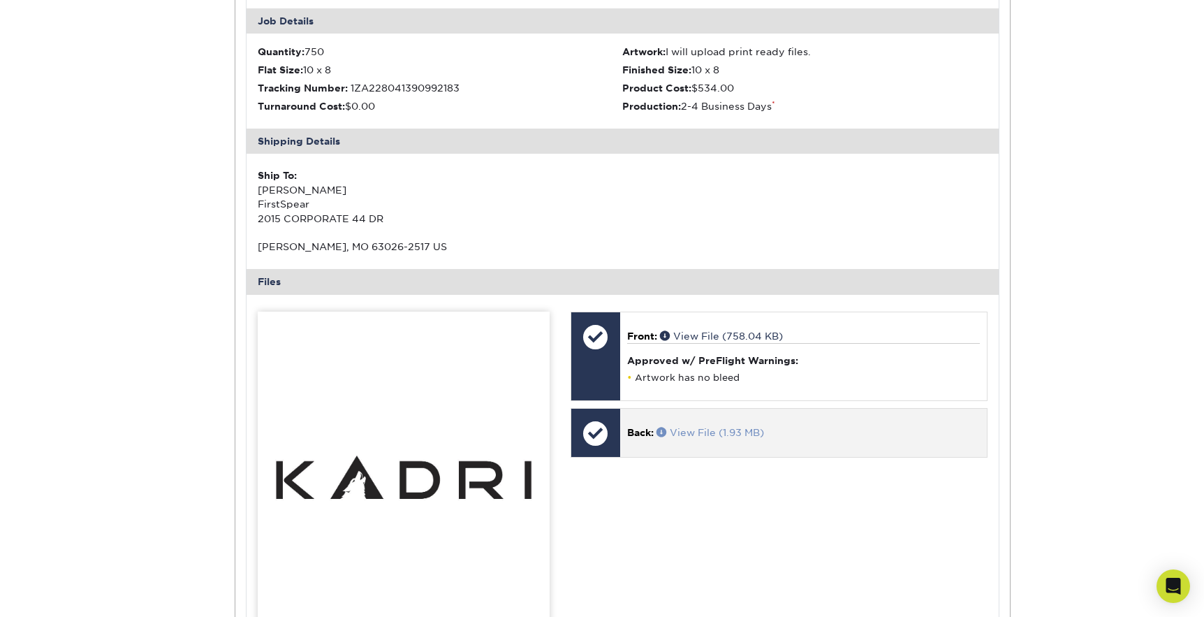
click at [663, 432] on span at bounding box center [663, 432] width 13 height 10
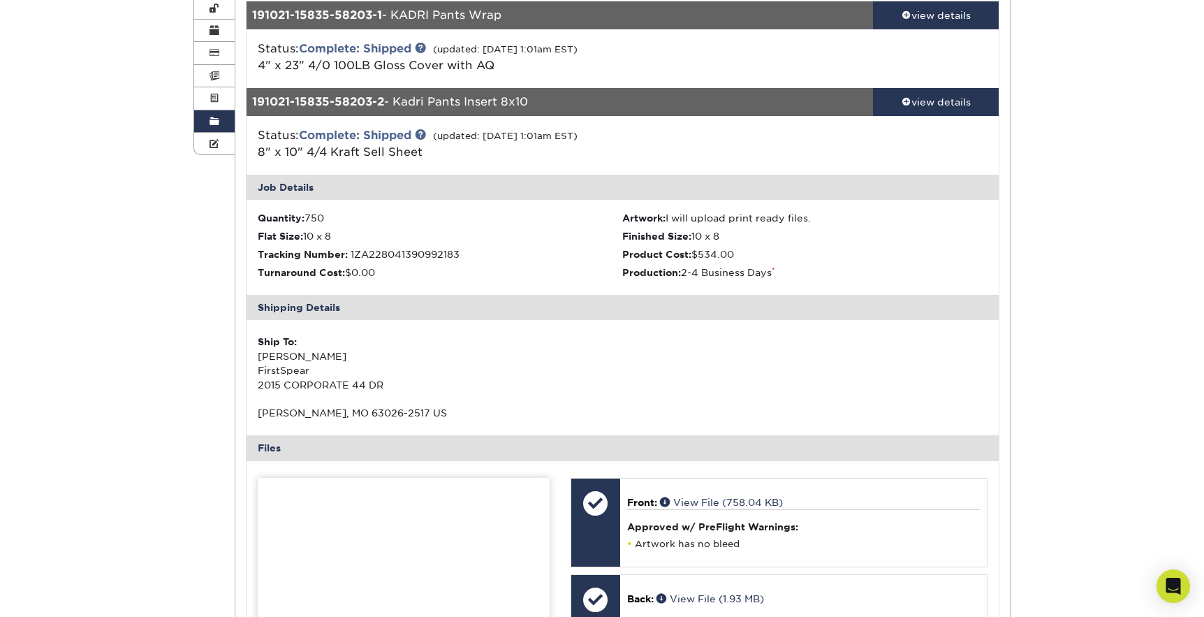
scroll to position [149, 0]
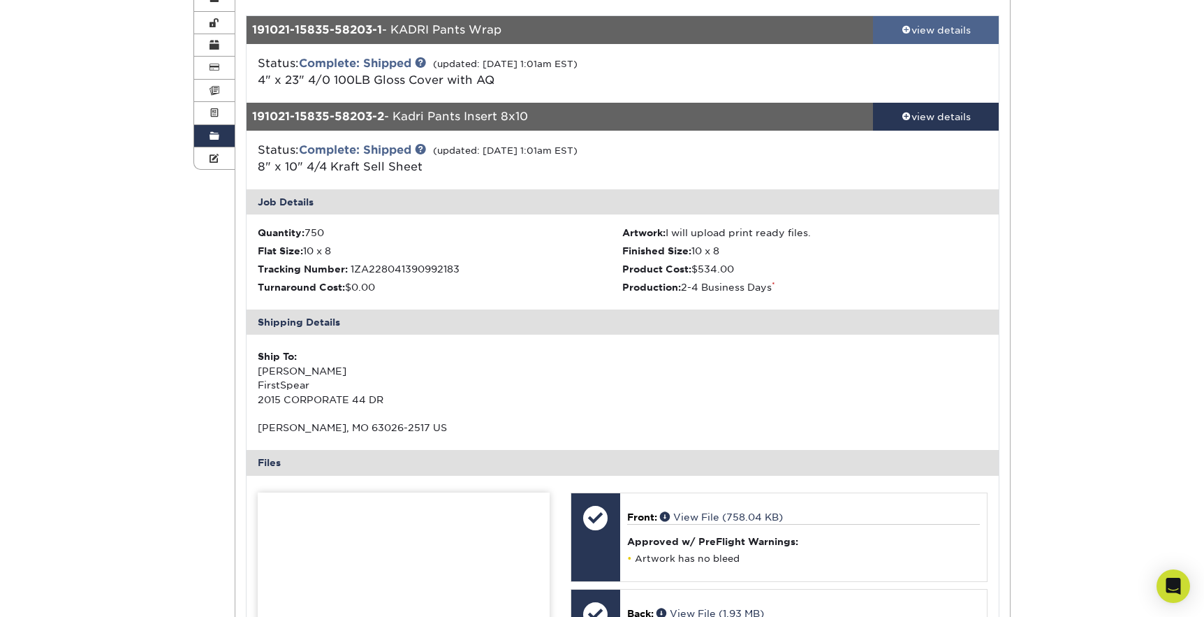
click at [940, 35] on div "view details" at bounding box center [936, 30] width 126 height 14
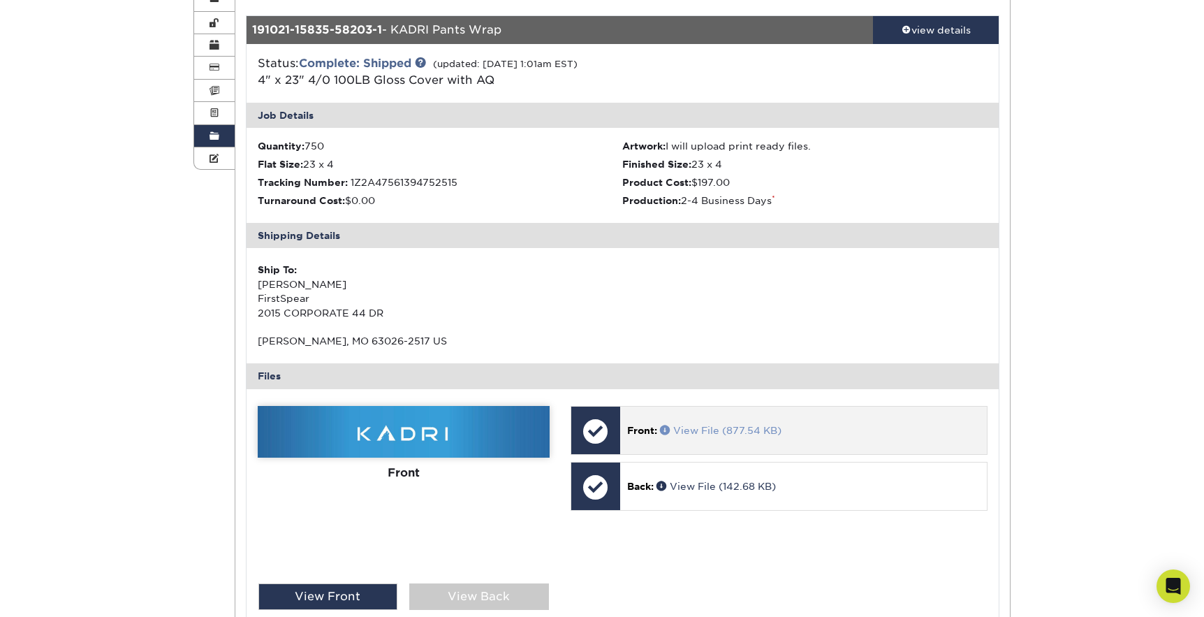
click at [668, 428] on span at bounding box center [666, 430] width 13 height 10
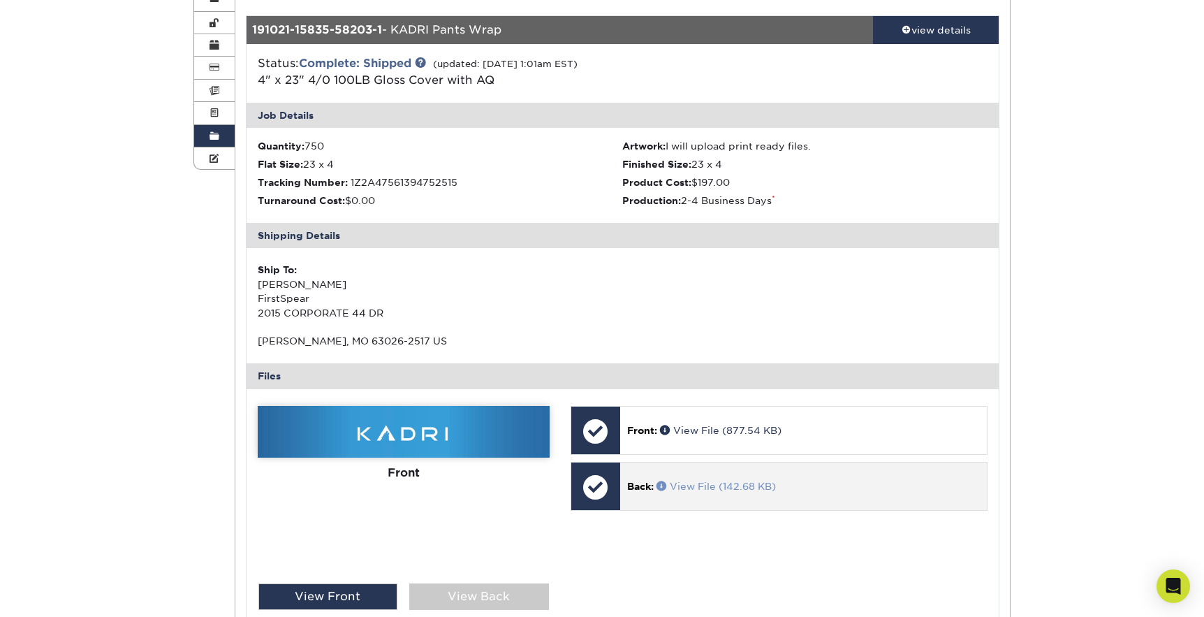
click at [662, 489] on span at bounding box center [663, 486] width 13 height 10
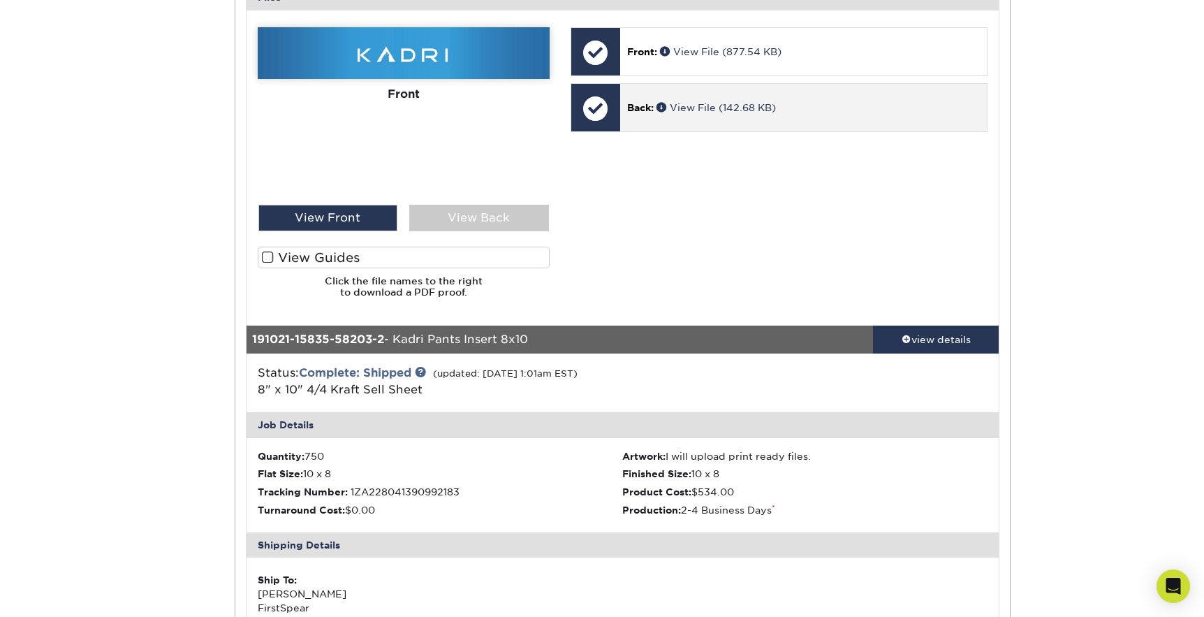
scroll to position [530, 0]
